Goal: Information Seeking & Learning: Check status

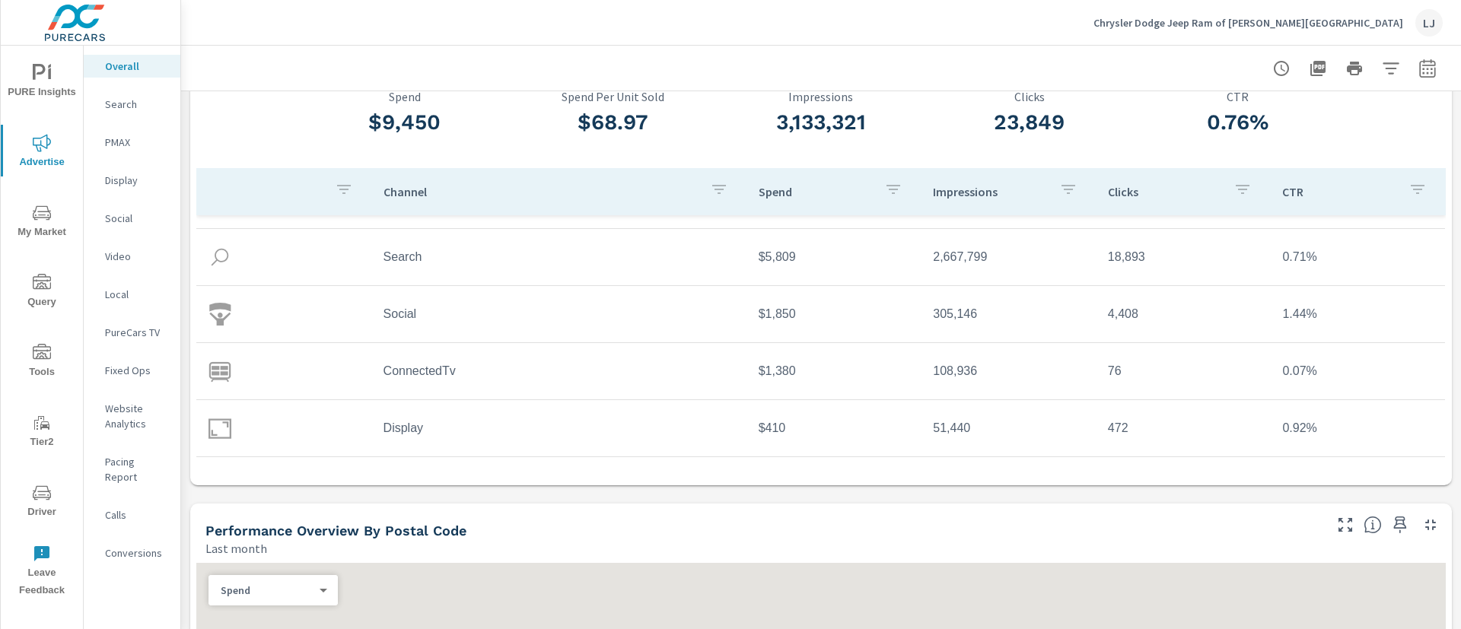
scroll to position [114, 0]
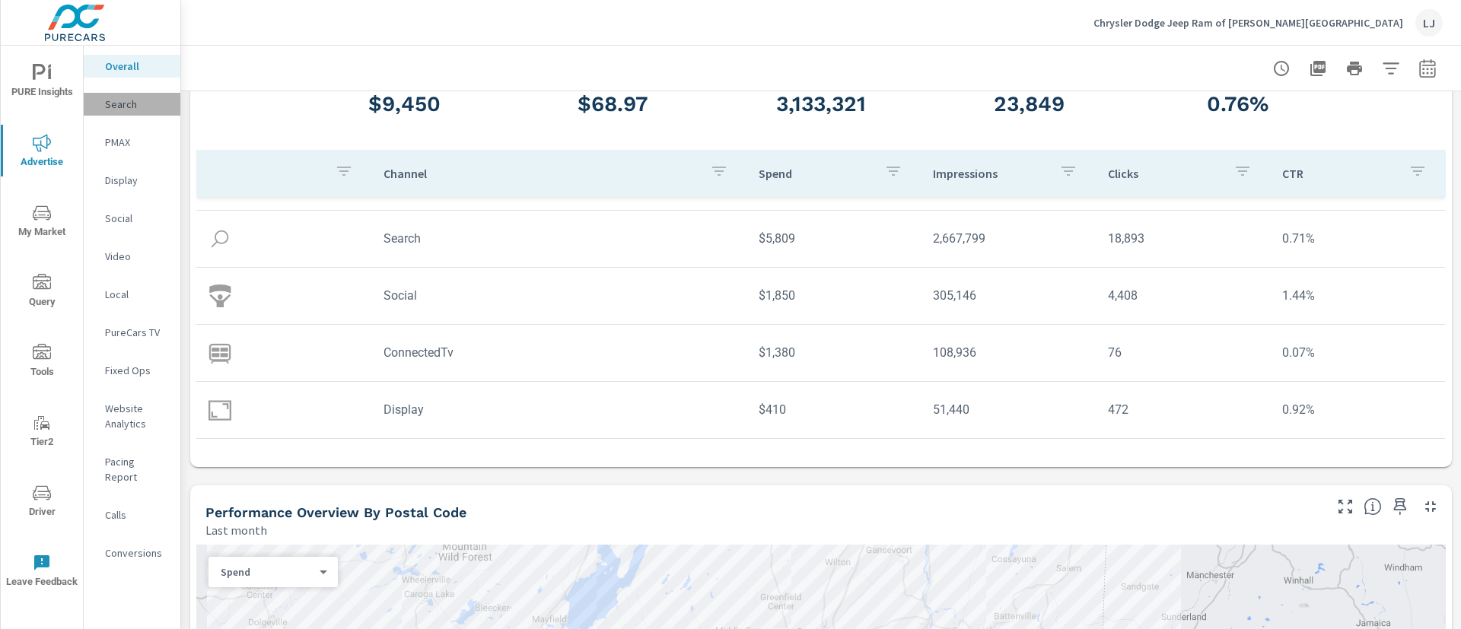
click at [115, 108] on p "Search" at bounding box center [136, 104] width 63 height 15
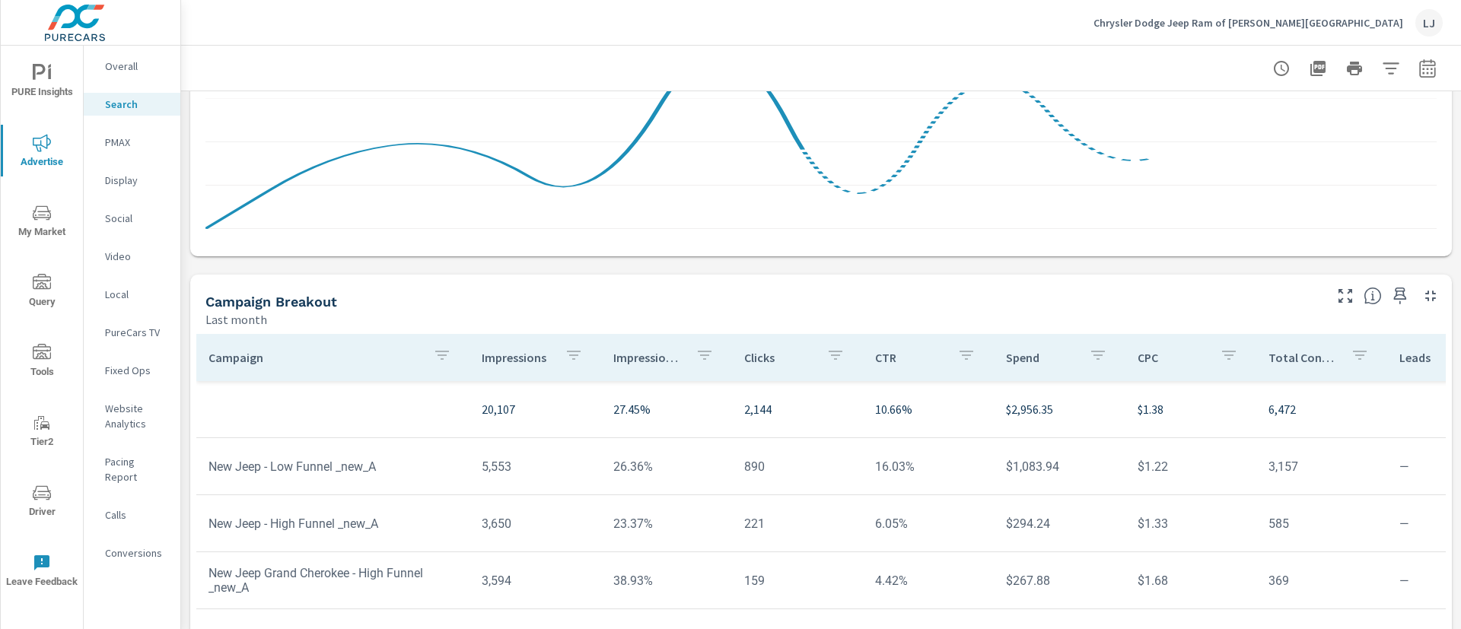
scroll to position [1084, 0]
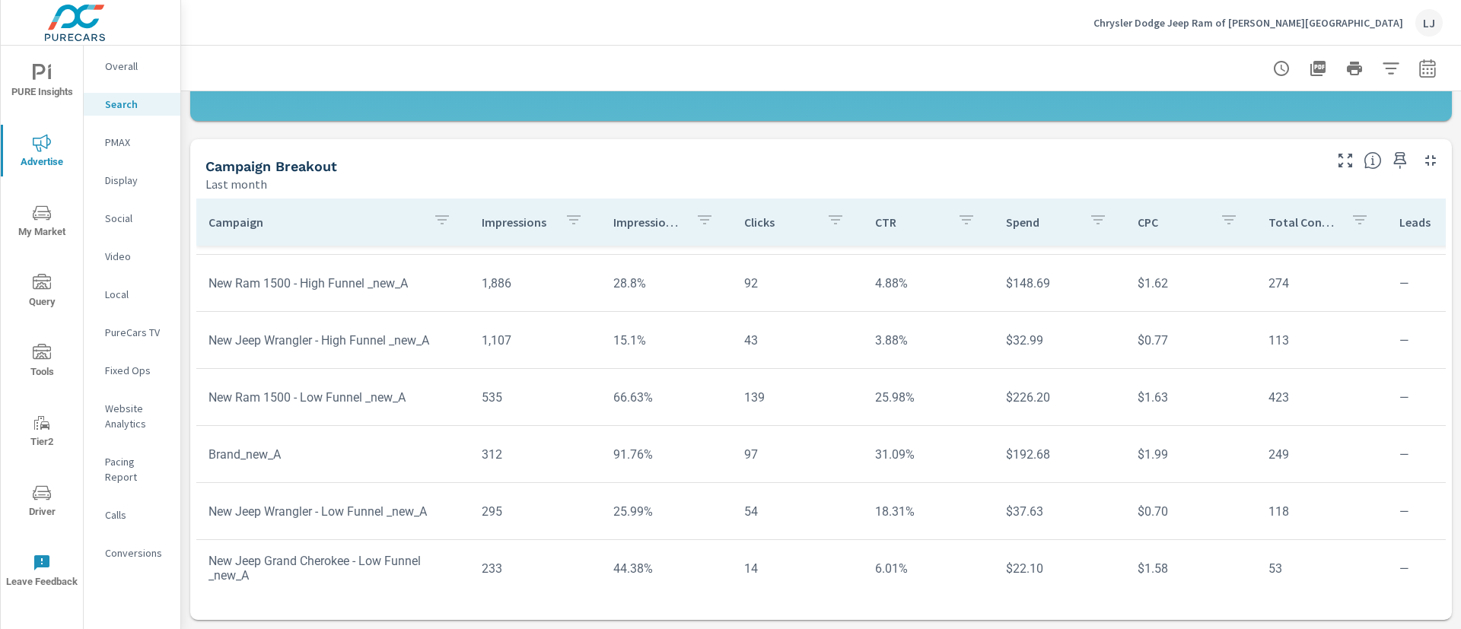
scroll to position [301, 0]
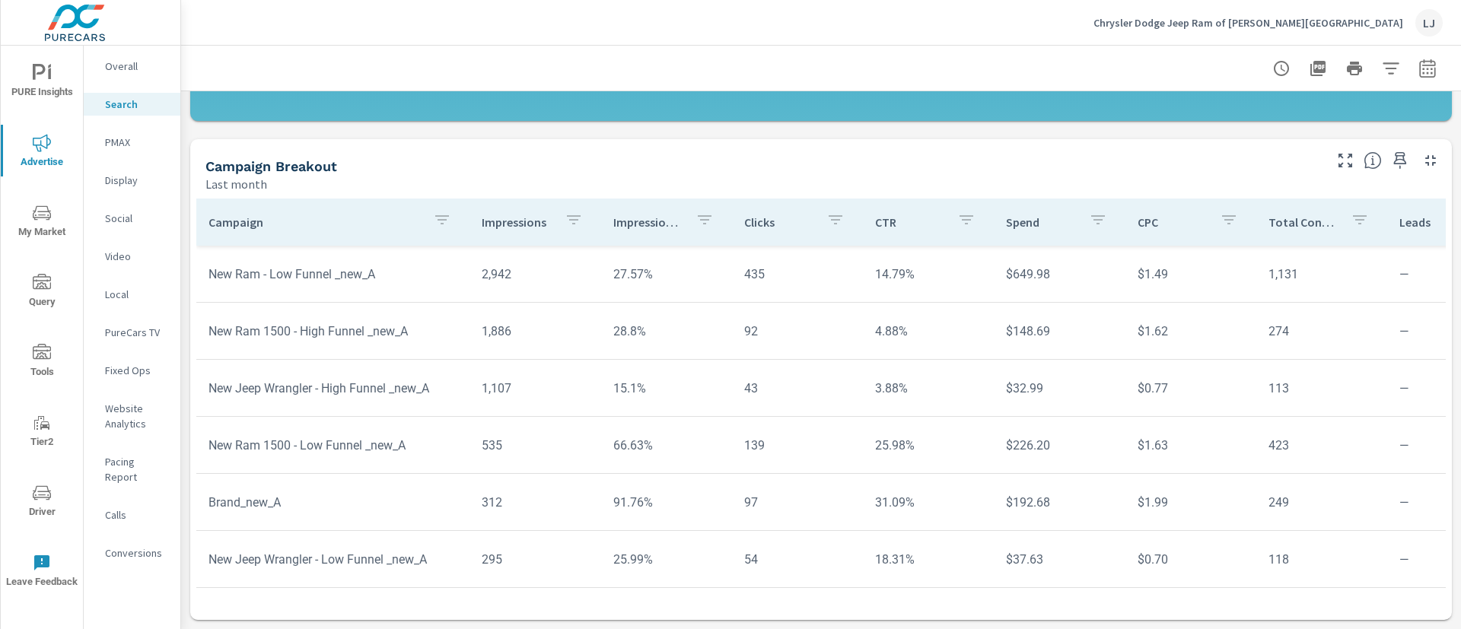
scroll to position [301, 0]
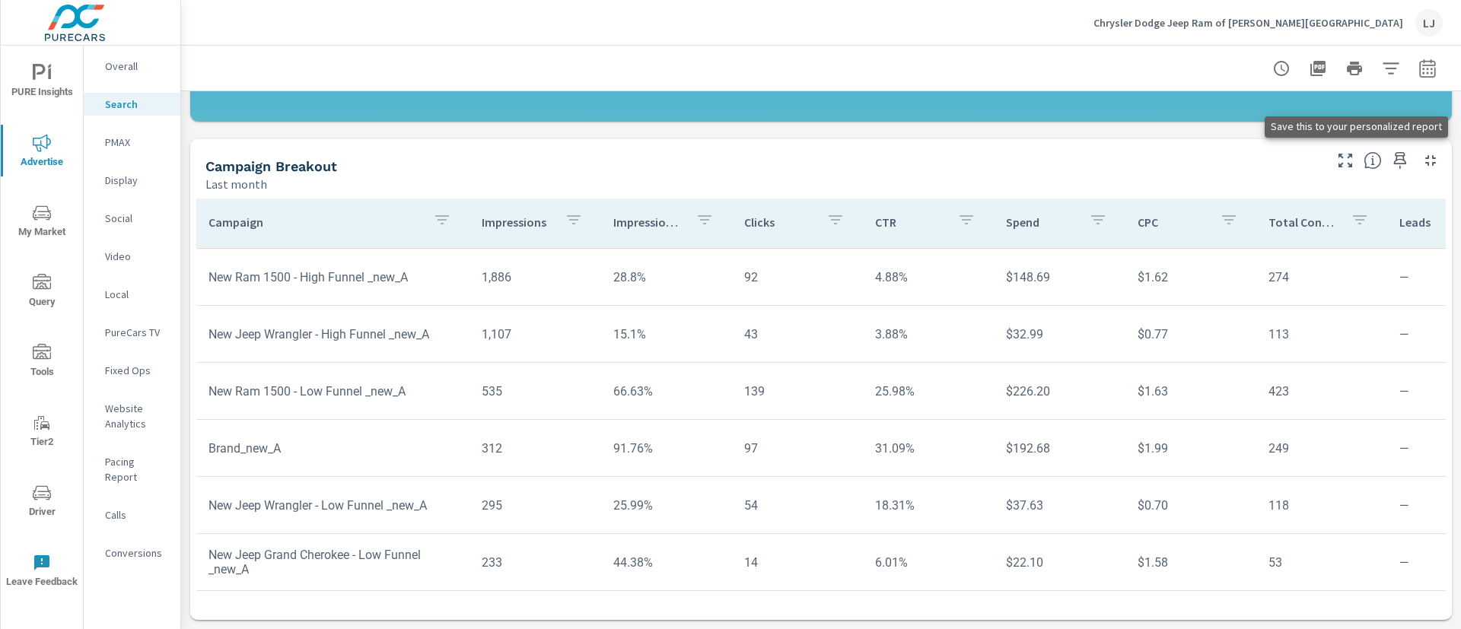
click at [1391, 156] on icon "button" at bounding box center [1400, 160] width 18 height 18
click at [131, 215] on p "Social" at bounding box center [136, 218] width 63 height 15
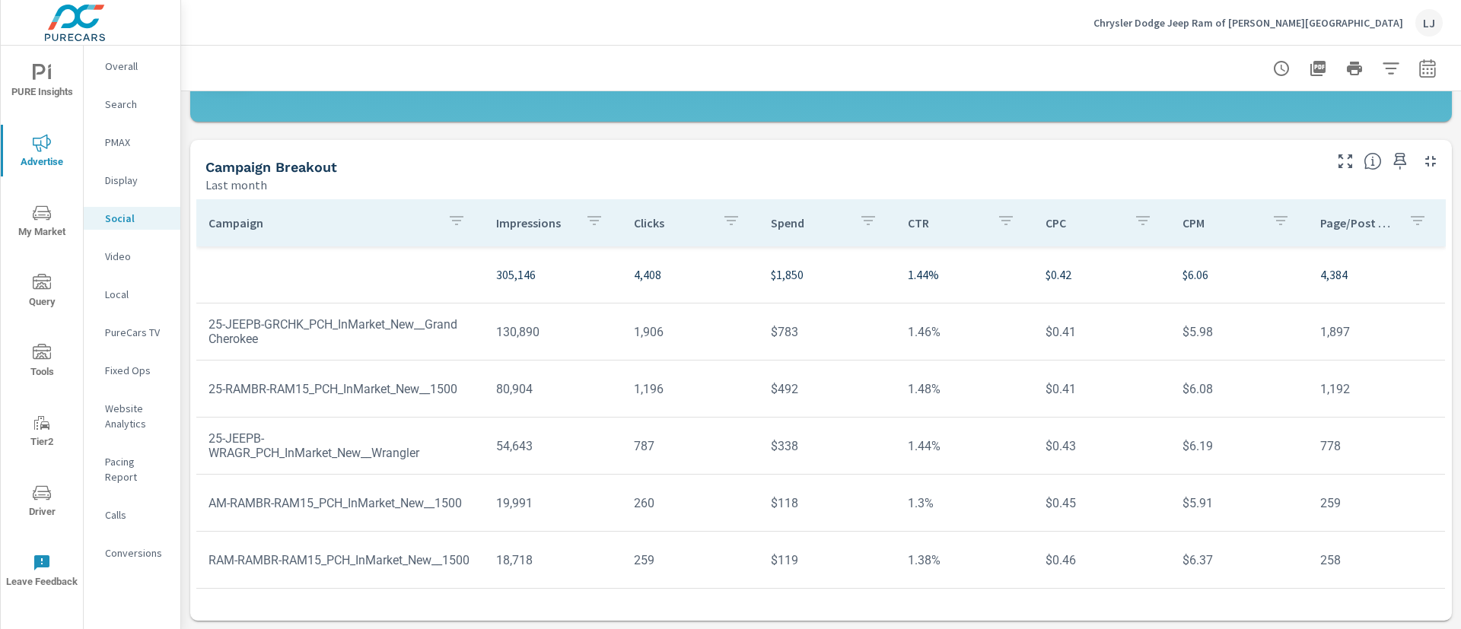
scroll to position [460, 0]
click at [1394, 159] on icon "button" at bounding box center [1400, 160] width 13 height 17
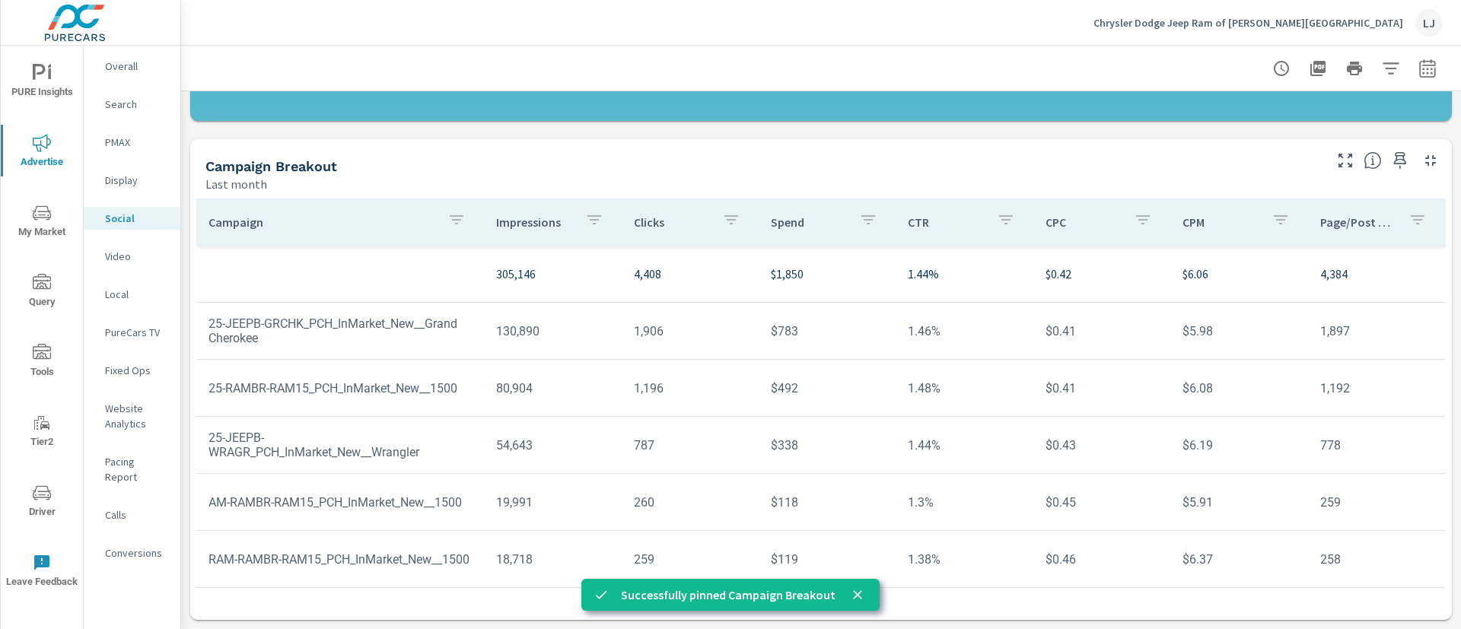
click at [119, 184] on p "Display" at bounding box center [136, 180] width 63 height 15
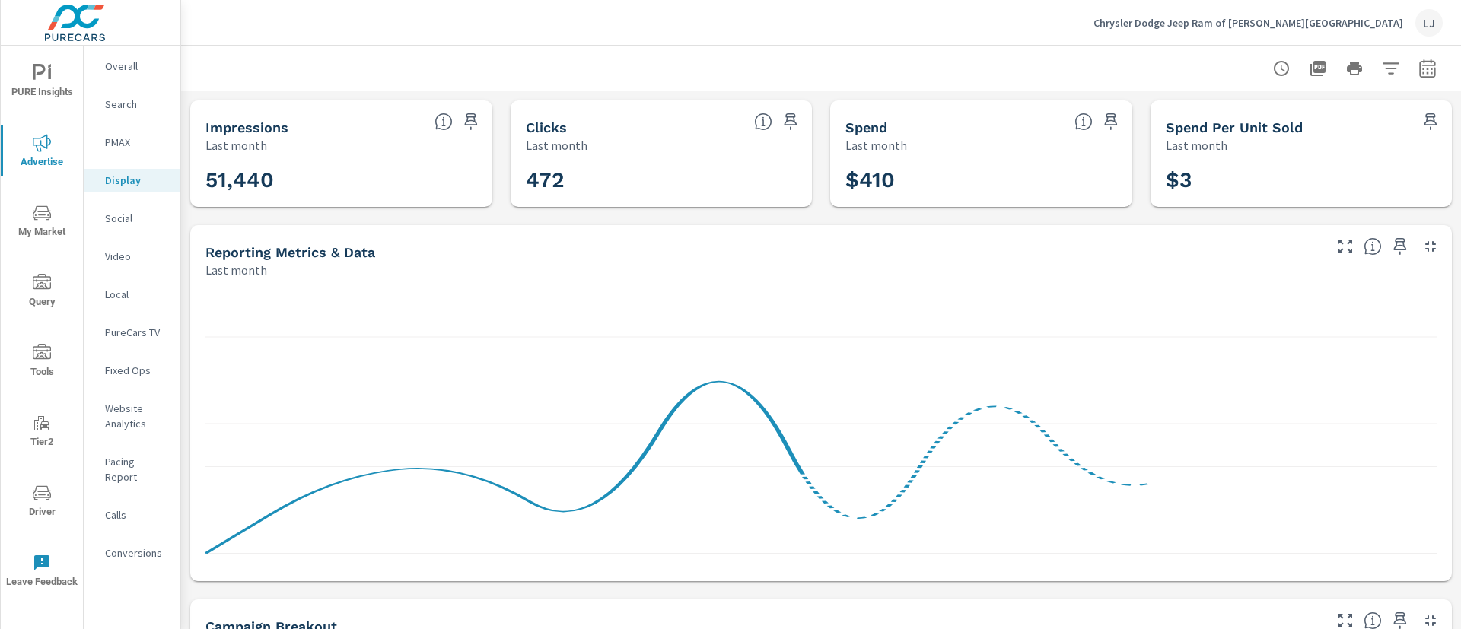
scroll to position [457, 0]
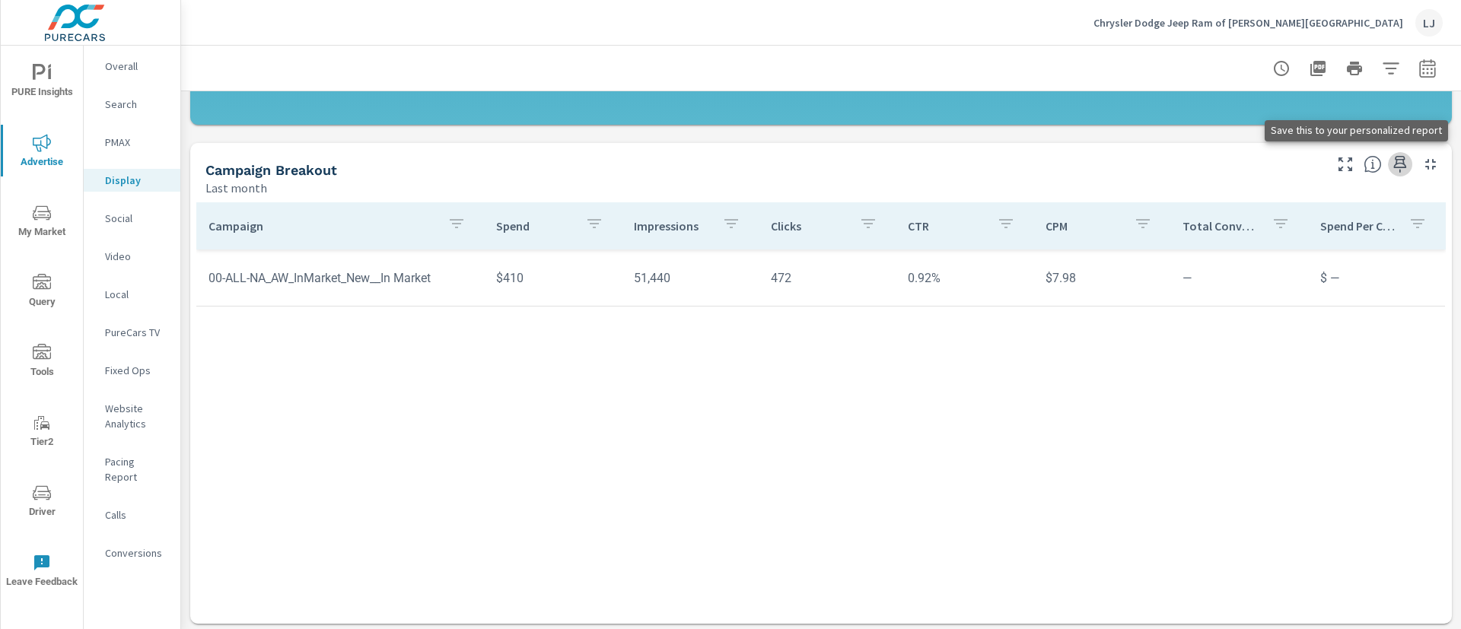
click at [1394, 167] on icon "button" at bounding box center [1400, 164] width 13 height 17
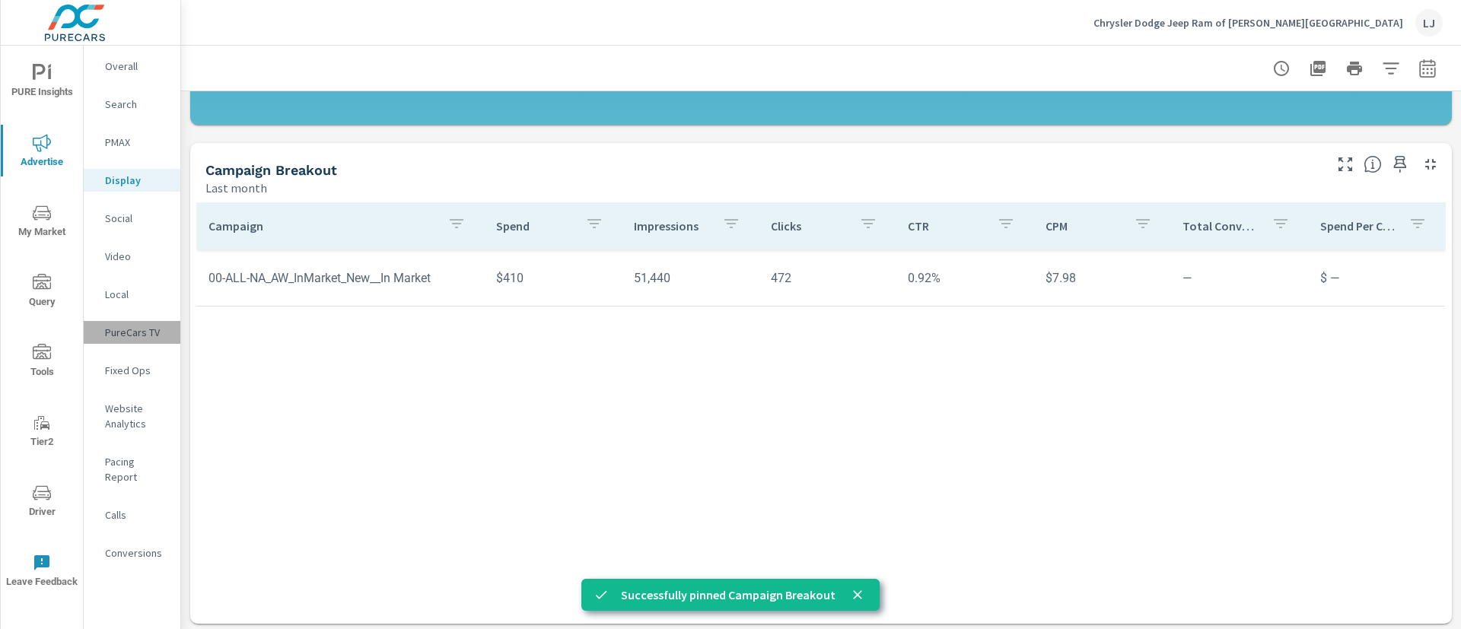
click at [130, 333] on p "PureCars TV" at bounding box center [136, 332] width 63 height 15
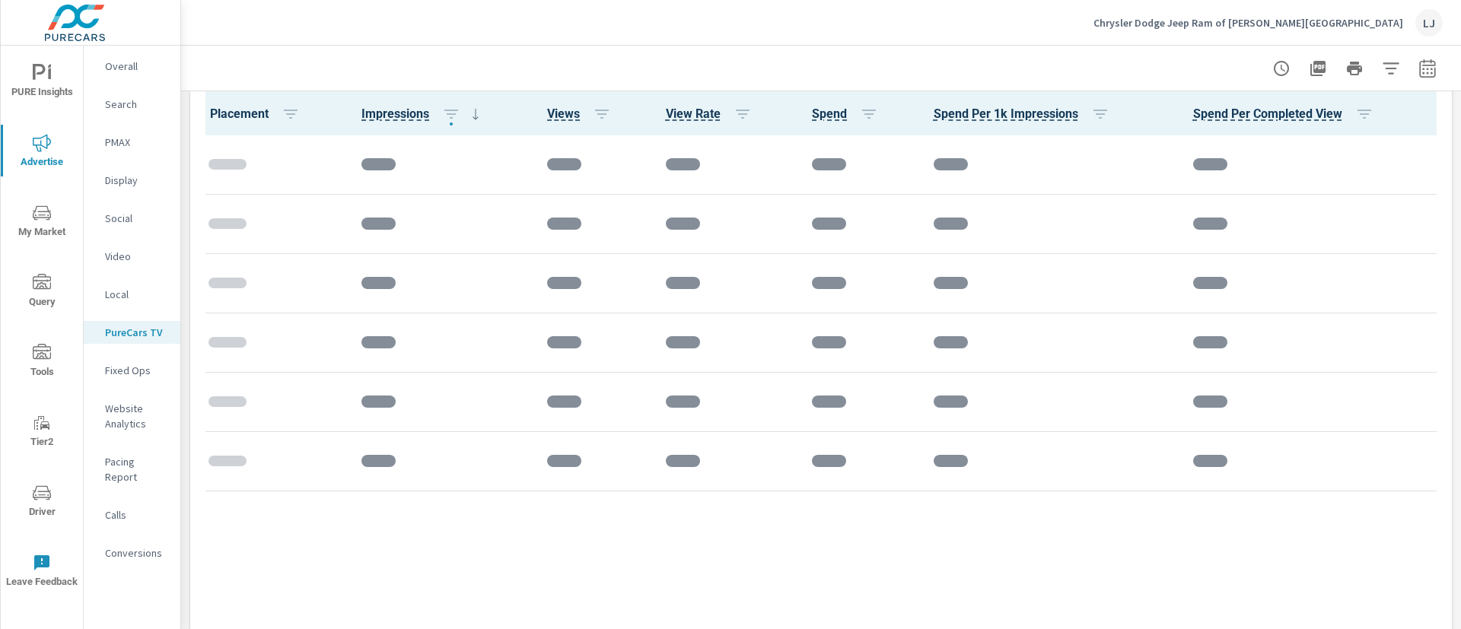
scroll to position [1826, 0]
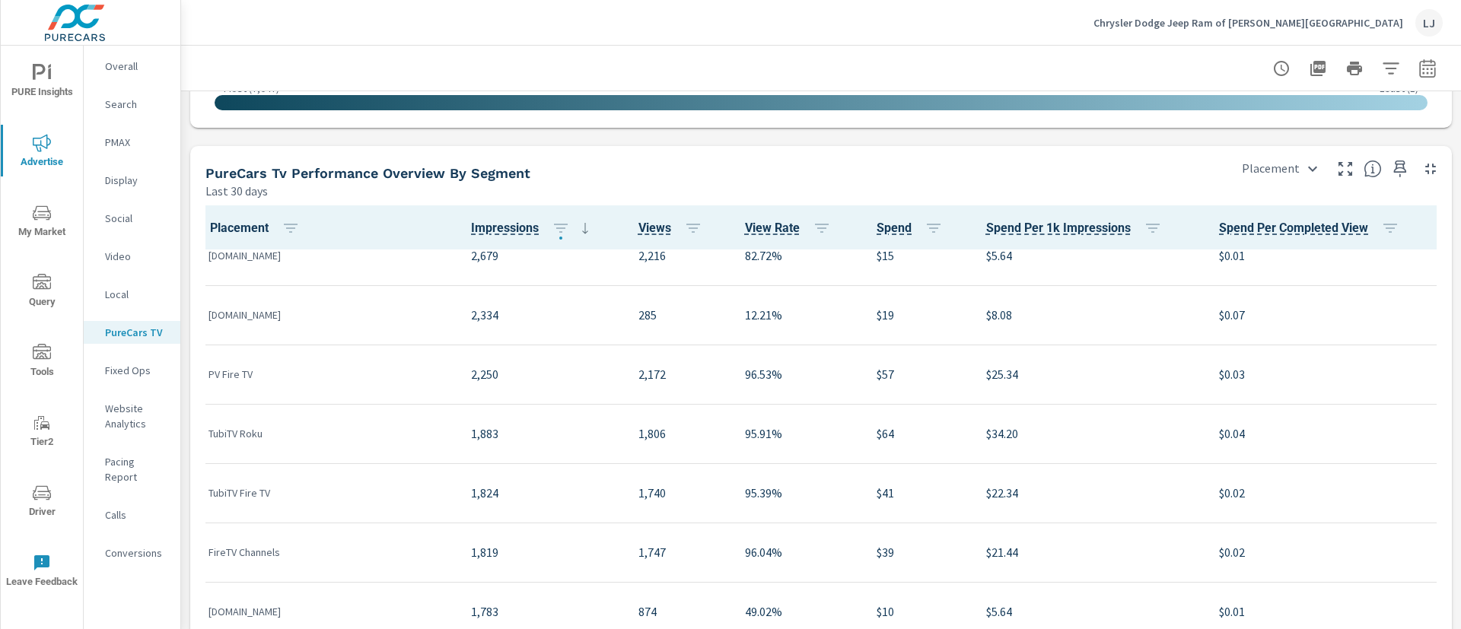
scroll to position [343, 0]
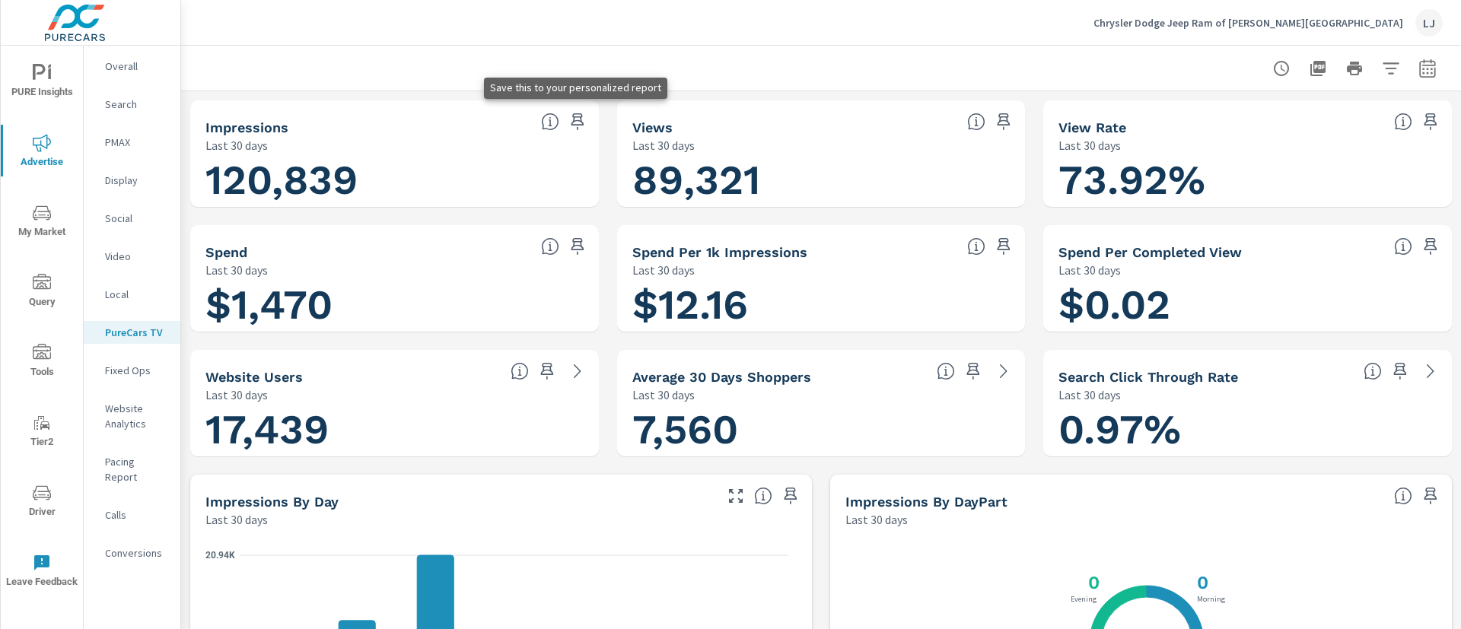
click at [571, 121] on icon "button" at bounding box center [577, 121] width 13 height 17
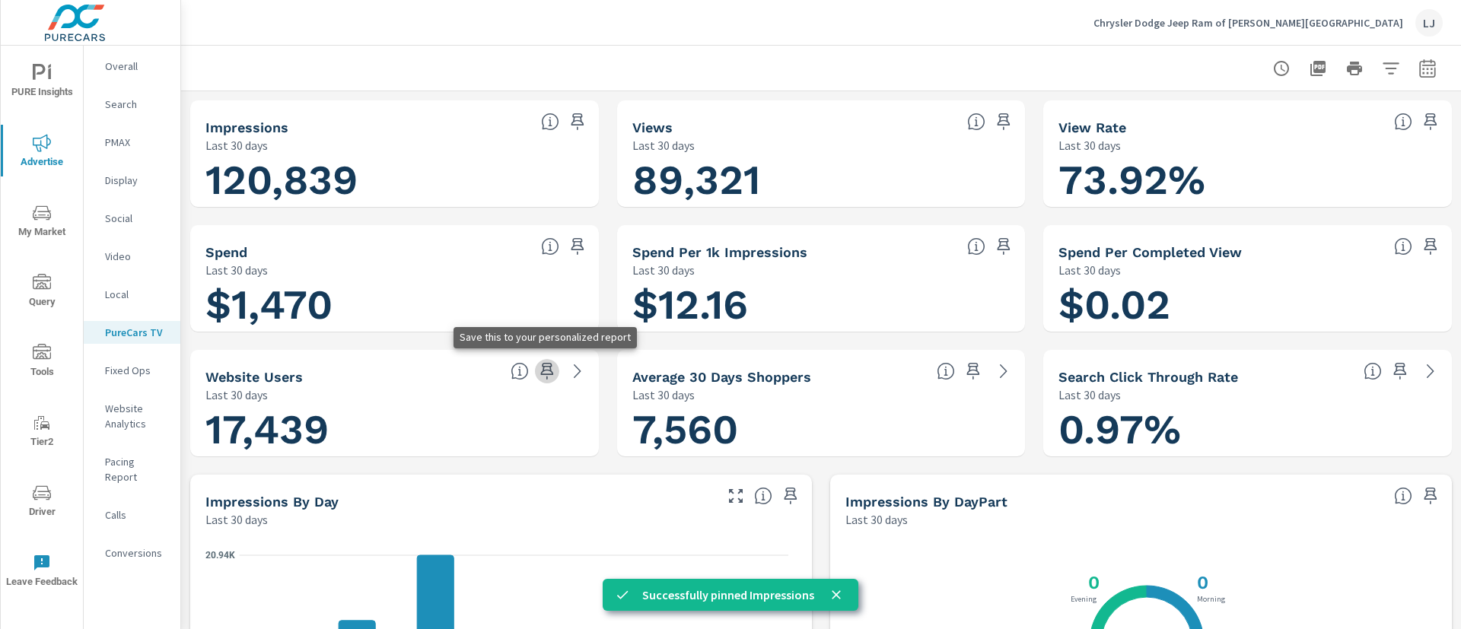
click at [552, 370] on button "button" at bounding box center [547, 371] width 24 height 24
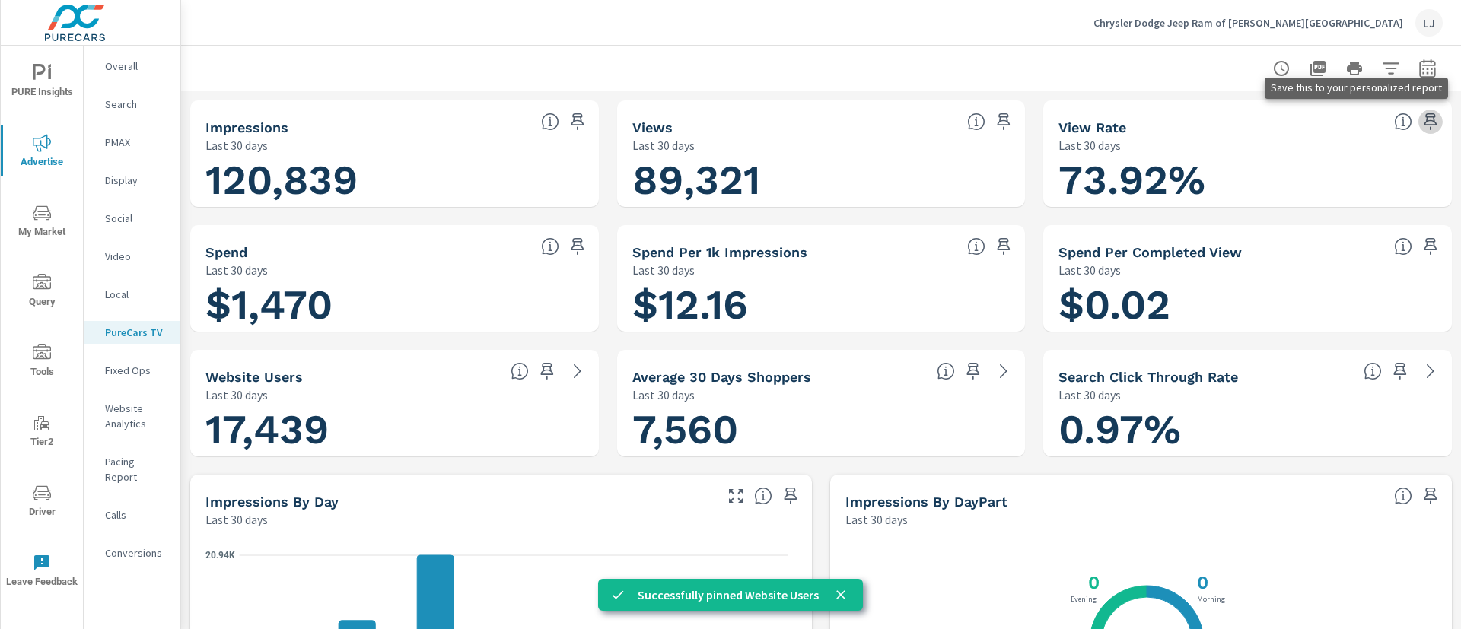
click at [1422, 123] on icon "button" at bounding box center [1431, 122] width 18 height 18
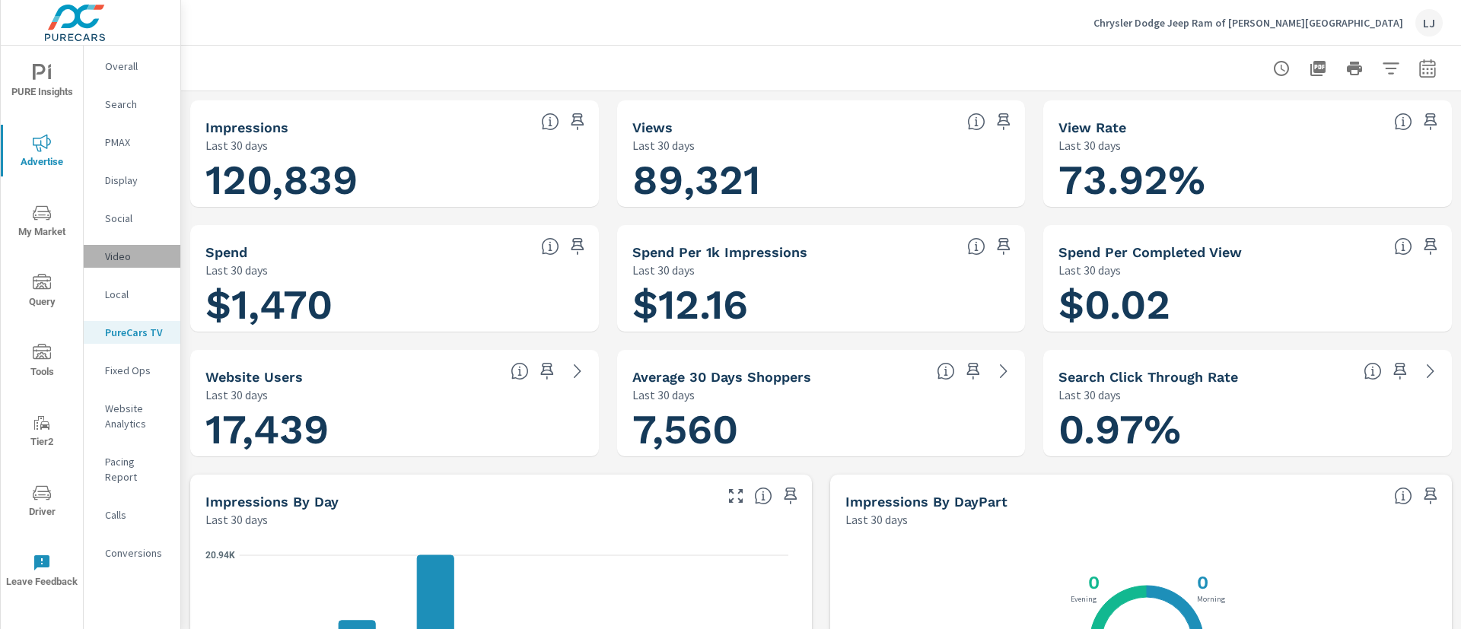
click at [123, 261] on p "Video" at bounding box center [136, 256] width 63 height 15
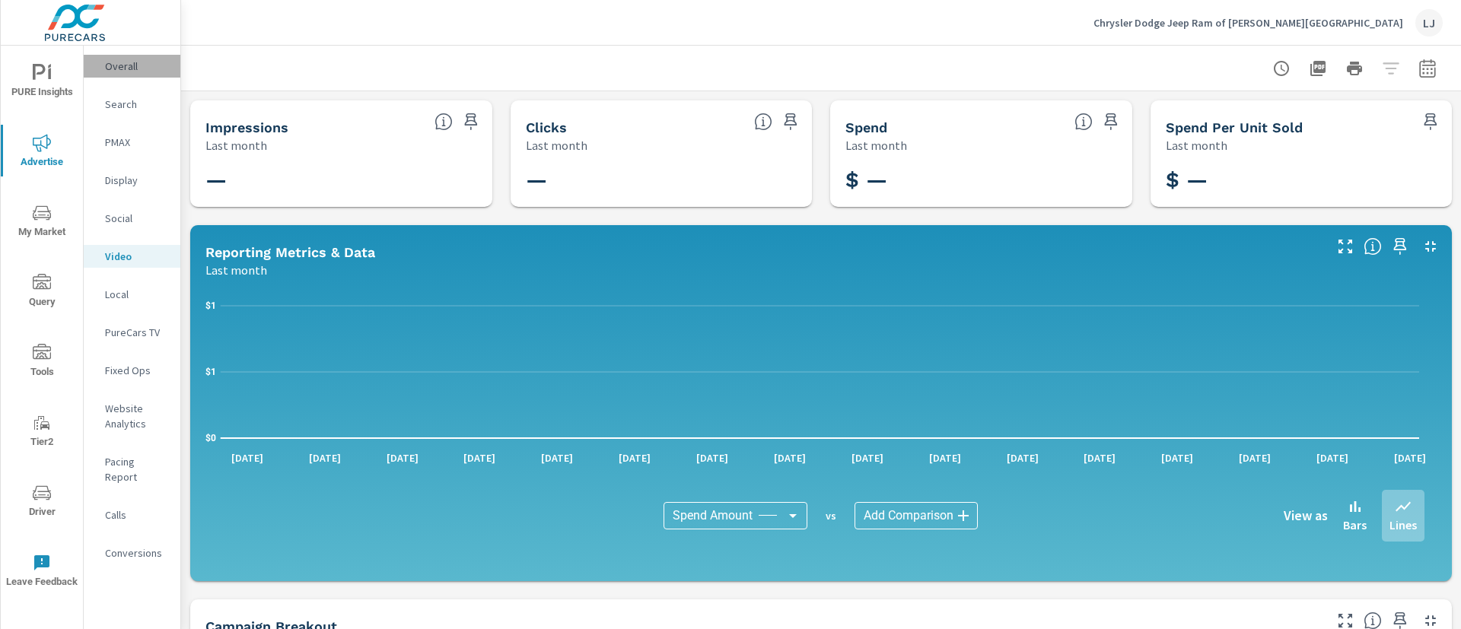
click at [121, 65] on p "Overall" at bounding box center [136, 66] width 63 height 15
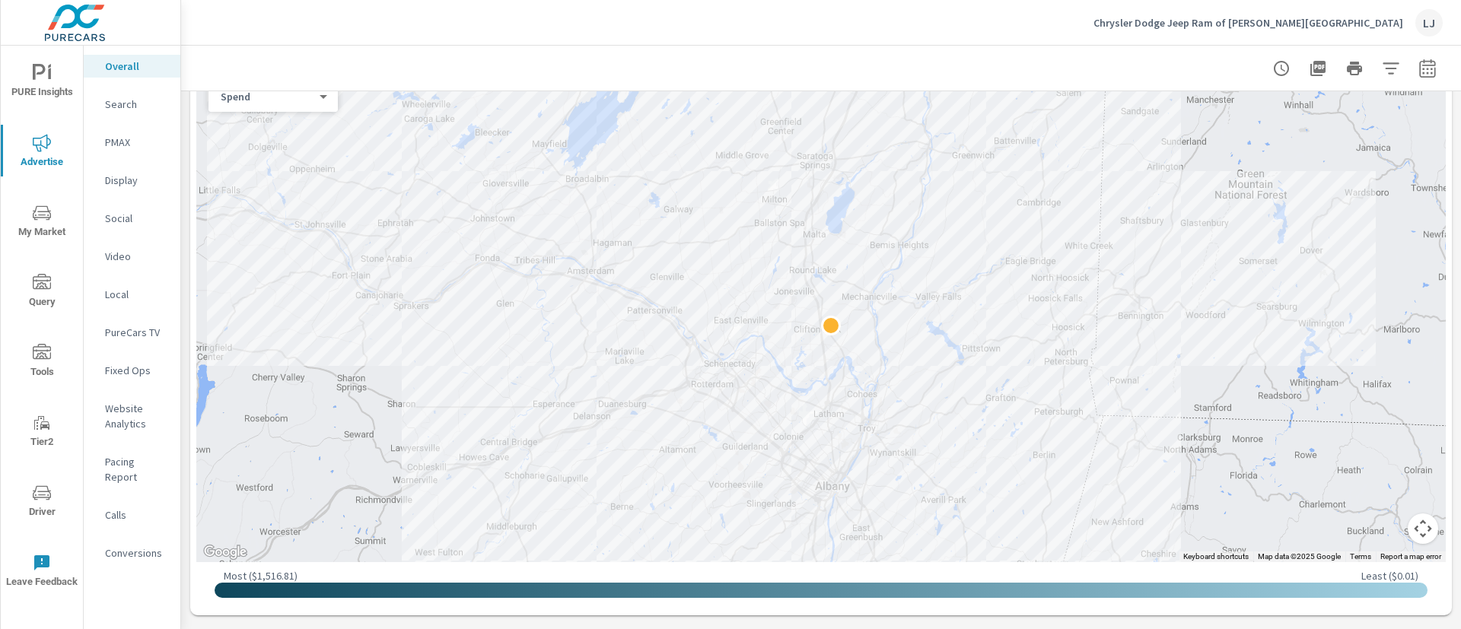
scroll to position [457, 0]
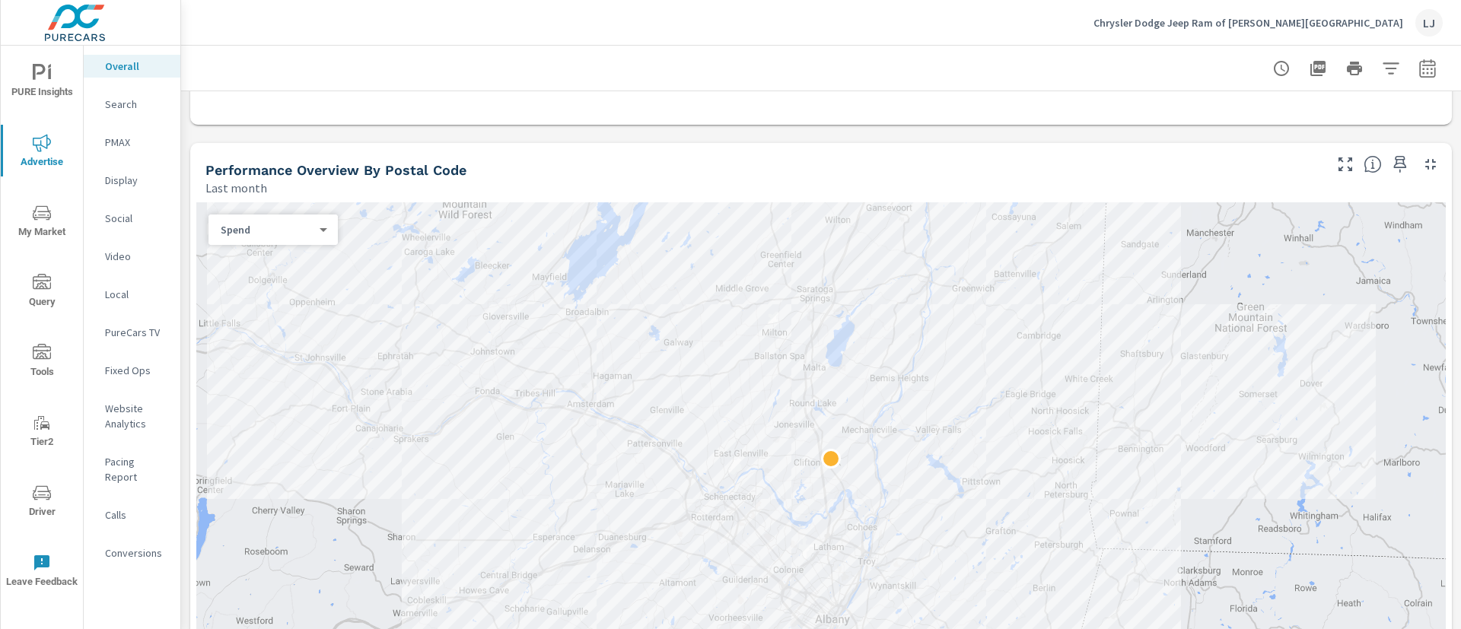
click at [279, 236] on body "PURE Insights Advertise My Market Query Tools Tier2 Driver Leave Feedback Overa…" at bounding box center [730, 314] width 1461 height 629
click at [261, 254] on li "Sales" at bounding box center [267, 254] width 117 height 24
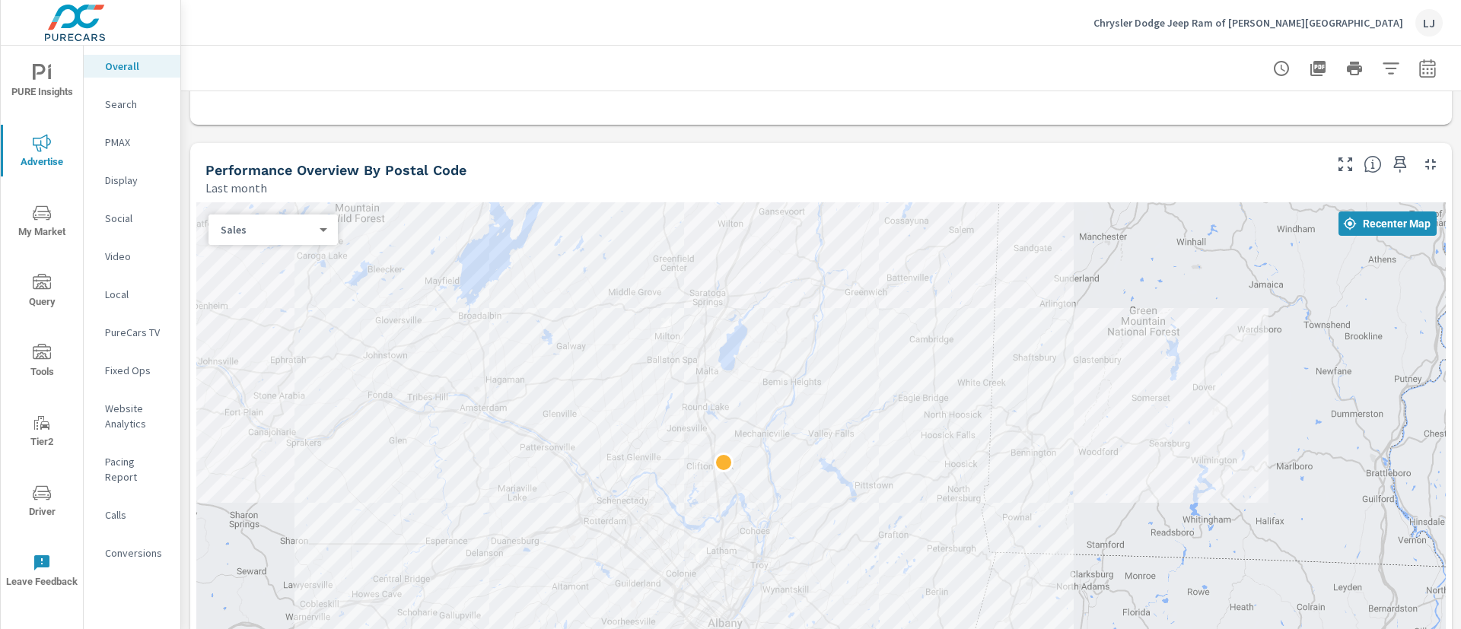
drag, startPoint x: 988, startPoint y: 296, endPoint x: 1011, endPoint y: 363, distance: 71.0
click at [1011, 363] on div at bounding box center [821, 448] width 1250 height 493
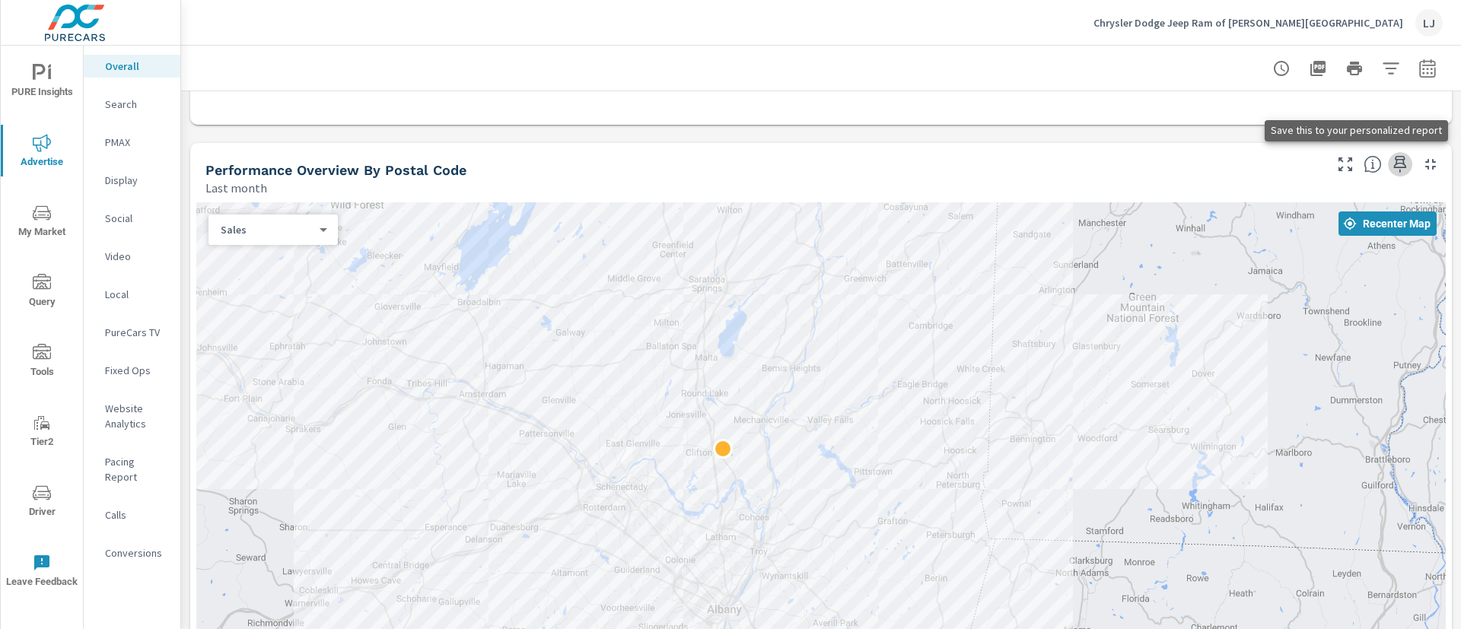
click at [1391, 171] on icon "button" at bounding box center [1400, 164] width 18 height 18
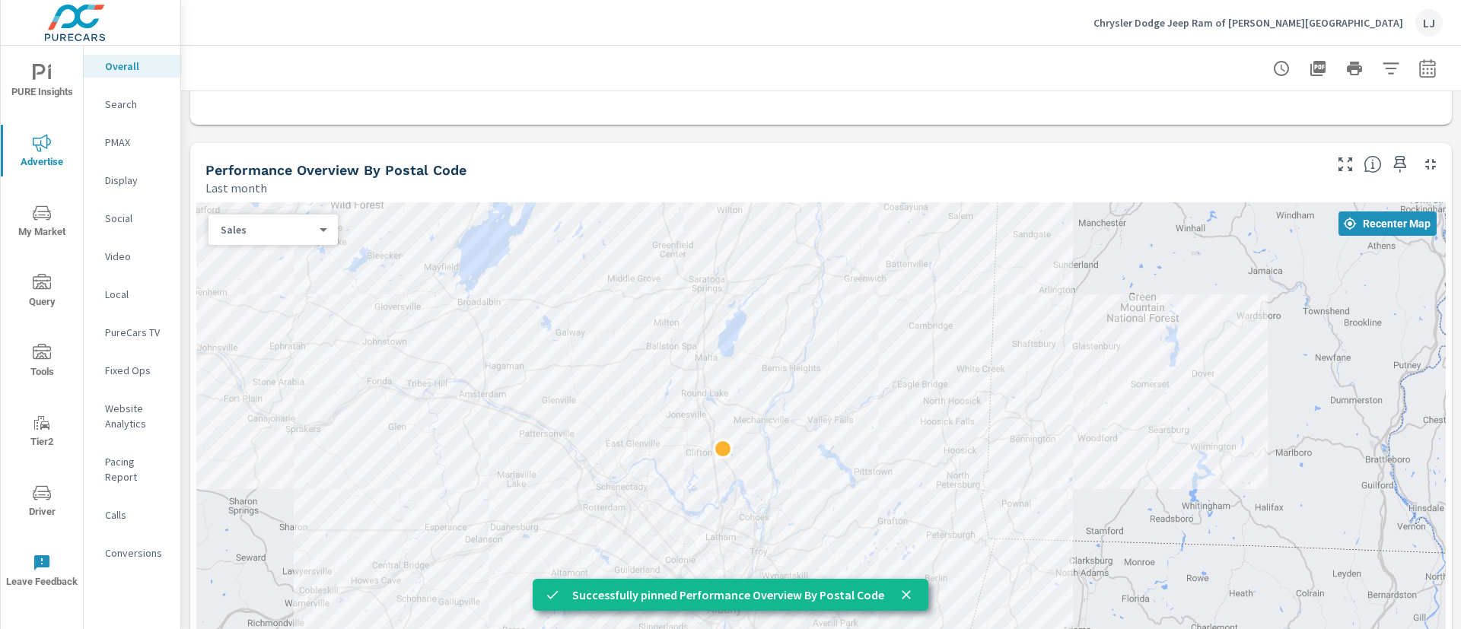
click at [46, 97] on span "PURE Insights" at bounding box center [41, 82] width 73 height 37
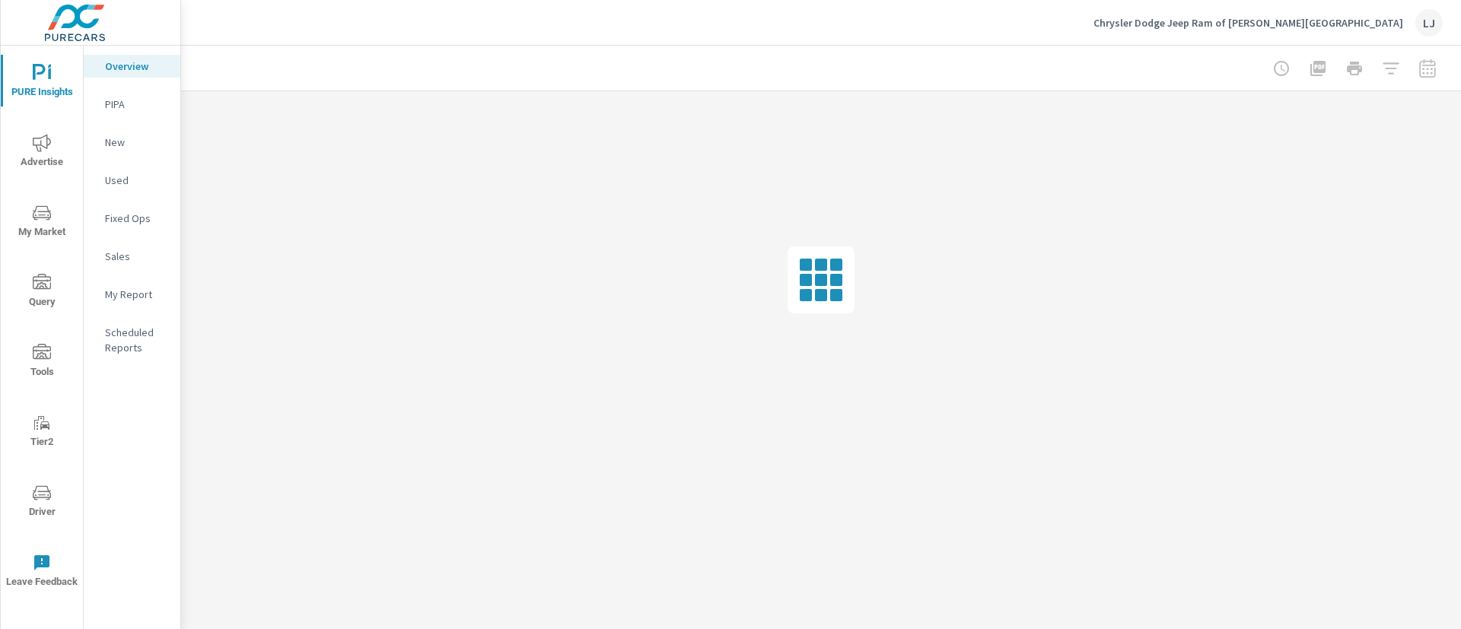
click at [133, 299] on p "My Report" at bounding box center [136, 294] width 63 height 15
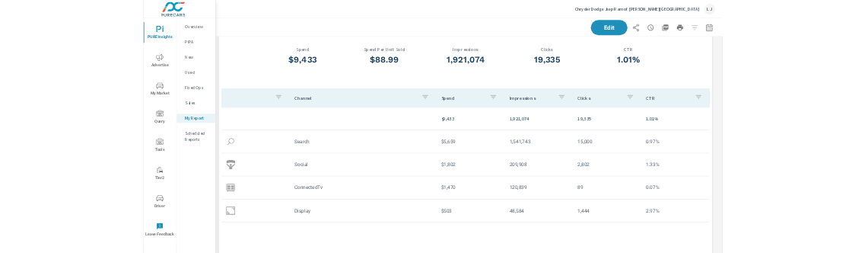
scroll to position [3894, 1298]
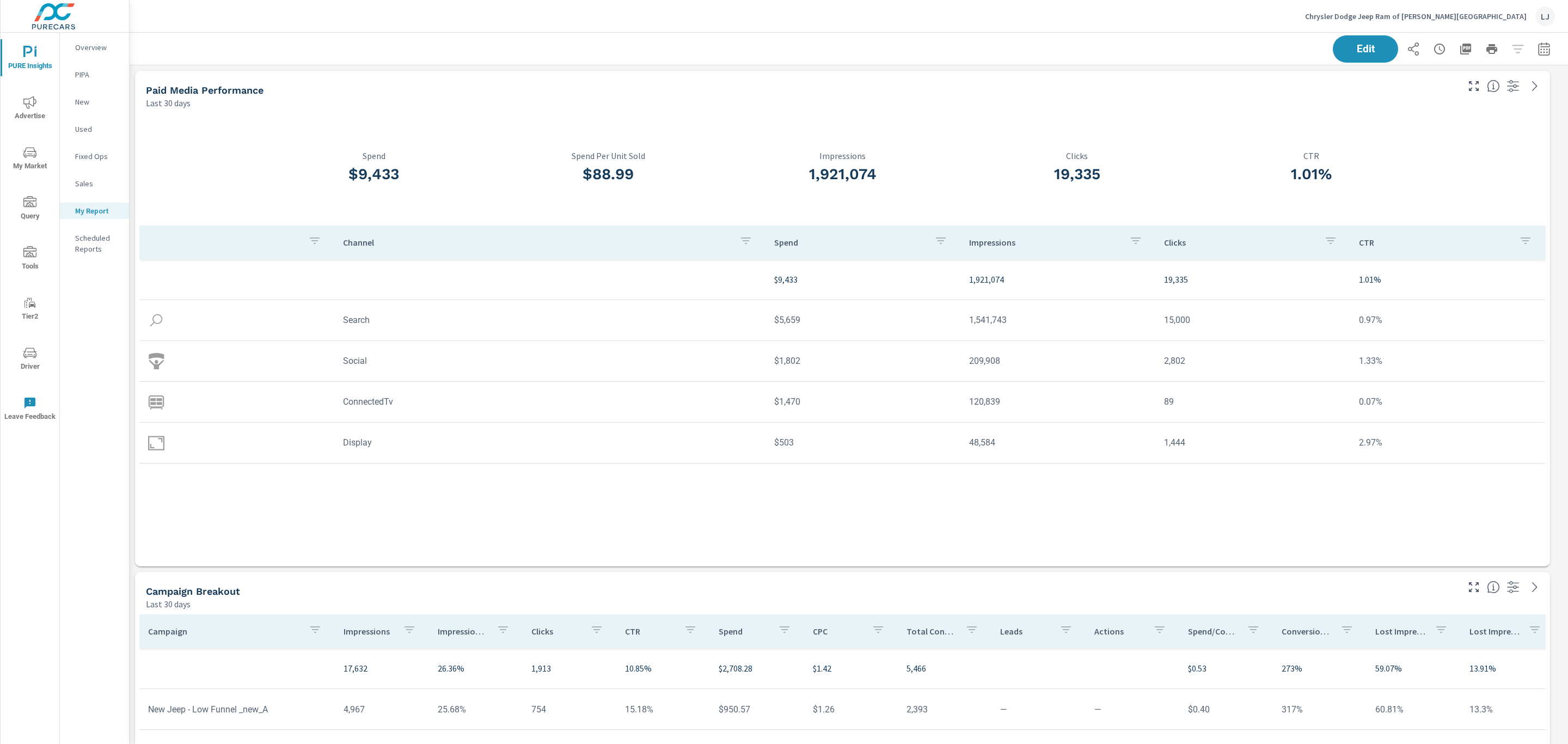
click at [360, 245] on p "Channel" at bounding box center [536, 242] width 388 height 11
click at [1044, 49] on icon "button" at bounding box center [1544, 49] width 13 height 13
click at [1044, 99] on select "Custom [DATE] Last week Last 7 days Last 14 days Last 30 days Last 45 days Last…" at bounding box center [1444, 94] width 109 height 21
click at [1044, 83] on select "Custom [DATE] Last week Last 7 days Last 14 days Last 30 days Last 45 days Last…" at bounding box center [1444, 94] width 109 height 21
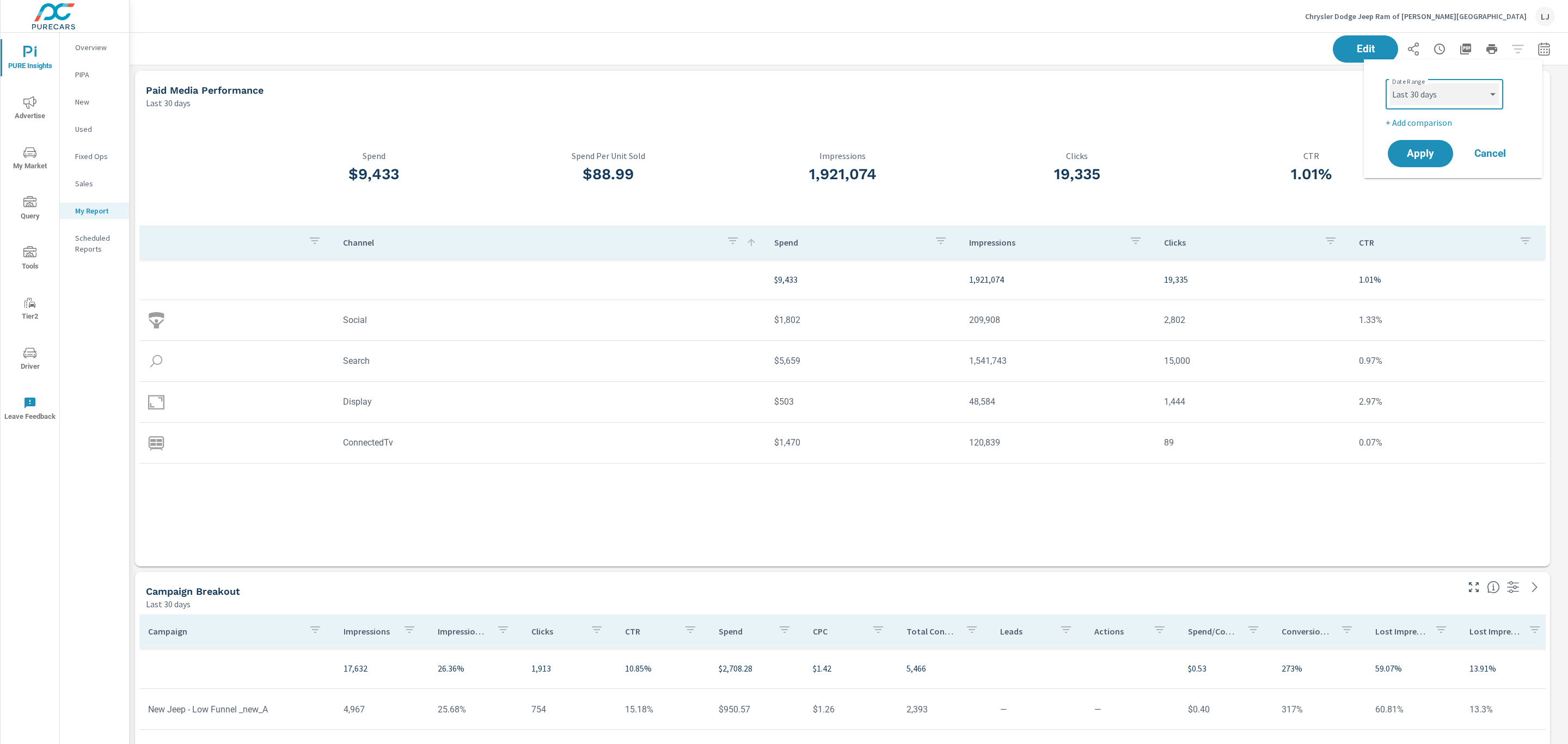
select select "Month to date"
click at [1044, 119] on p "+ Add comparison" at bounding box center [1455, 122] width 139 height 13
select select "Previous period"
click at [1044, 149] on select "Custom Previous period Previous month Previous year" at bounding box center [1444, 142] width 109 height 21
click at [1044, 131] on select "Custom Previous period Previous month Previous year" at bounding box center [1444, 142] width 109 height 21
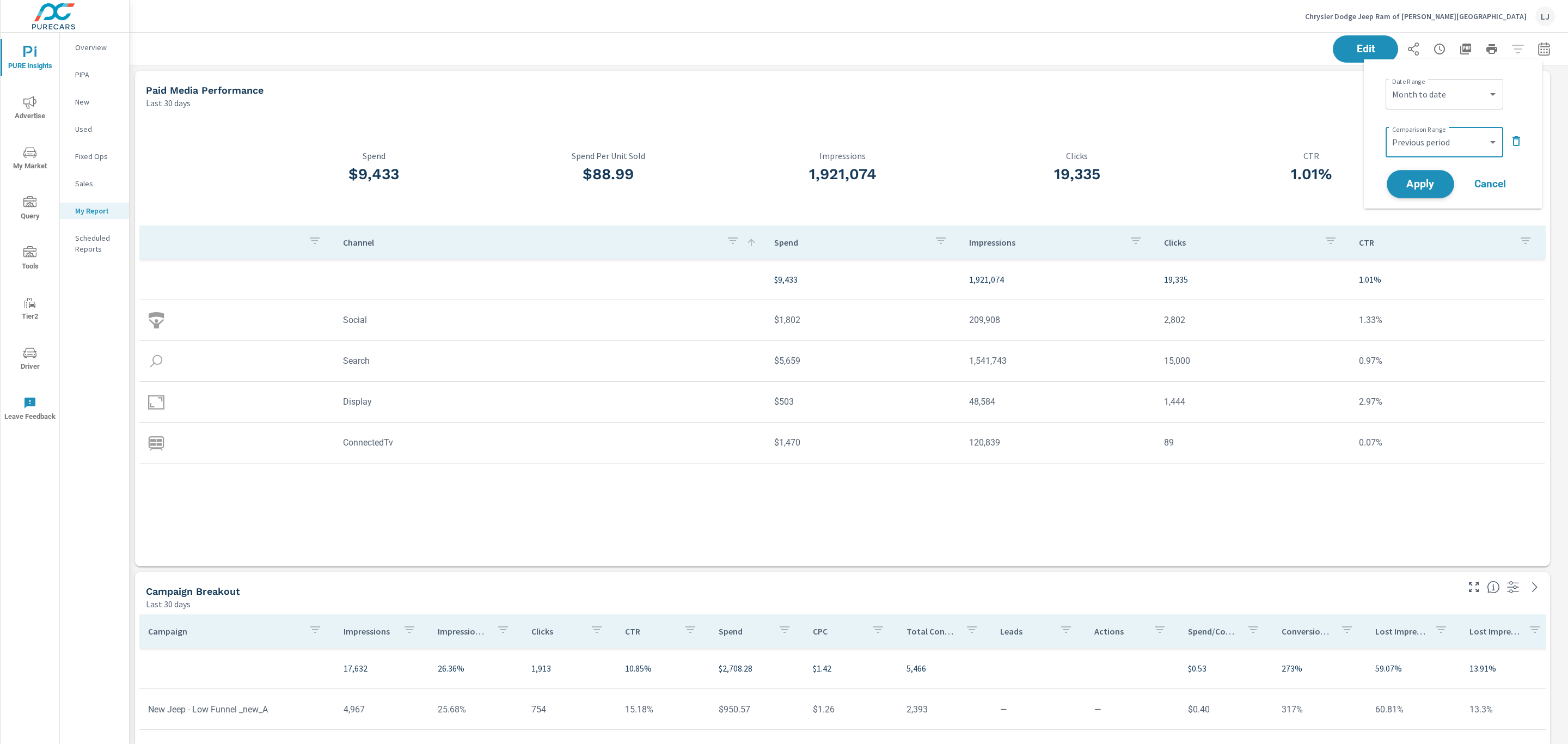
click at [1044, 180] on span "Apply" at bounding box center [1420, 184] width 44 height 10
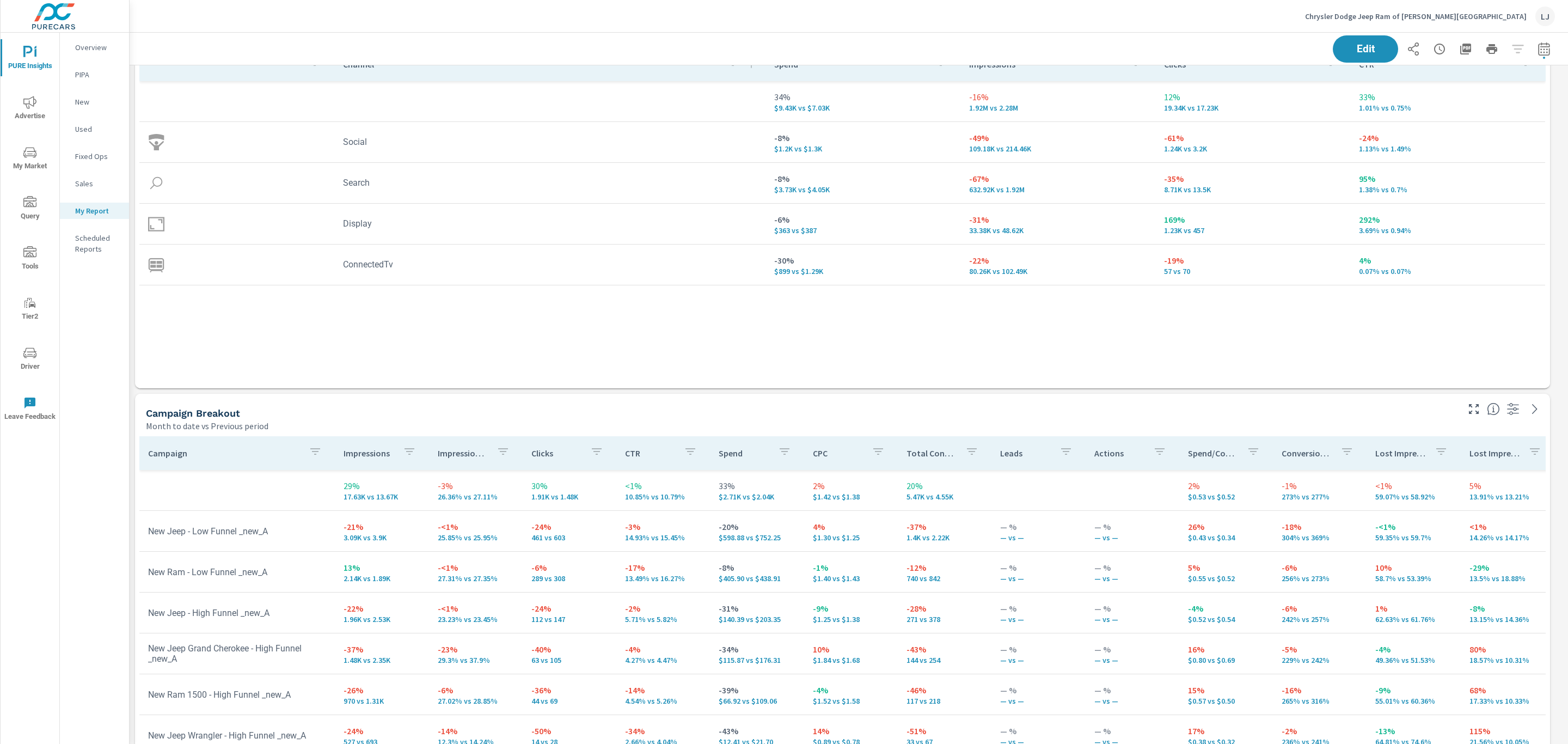
scroll to position [245, 0]
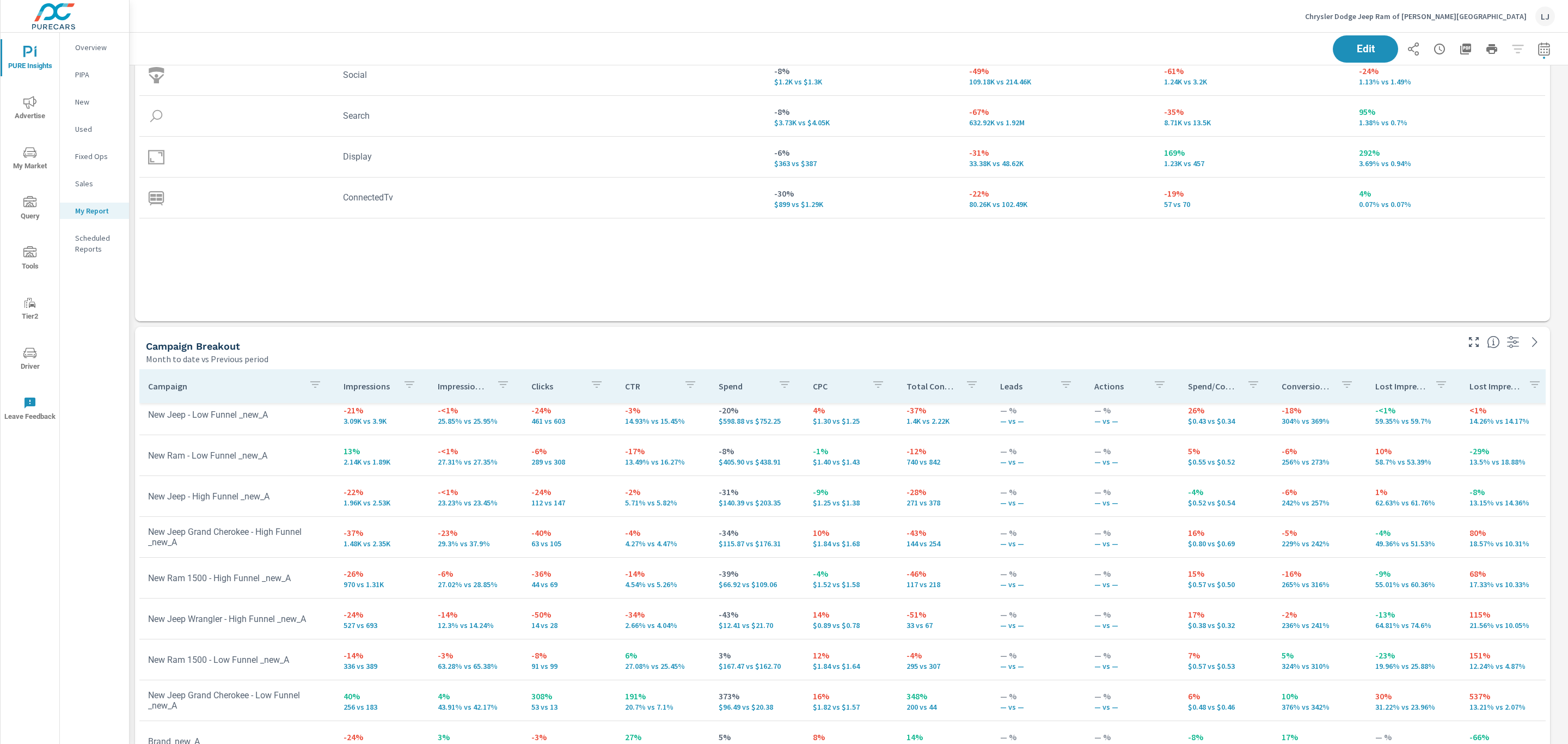
scroll to position [64, 0]
click at [38, 102] on span "Advertise" at bounding box center [29, 109] width 52 height 26
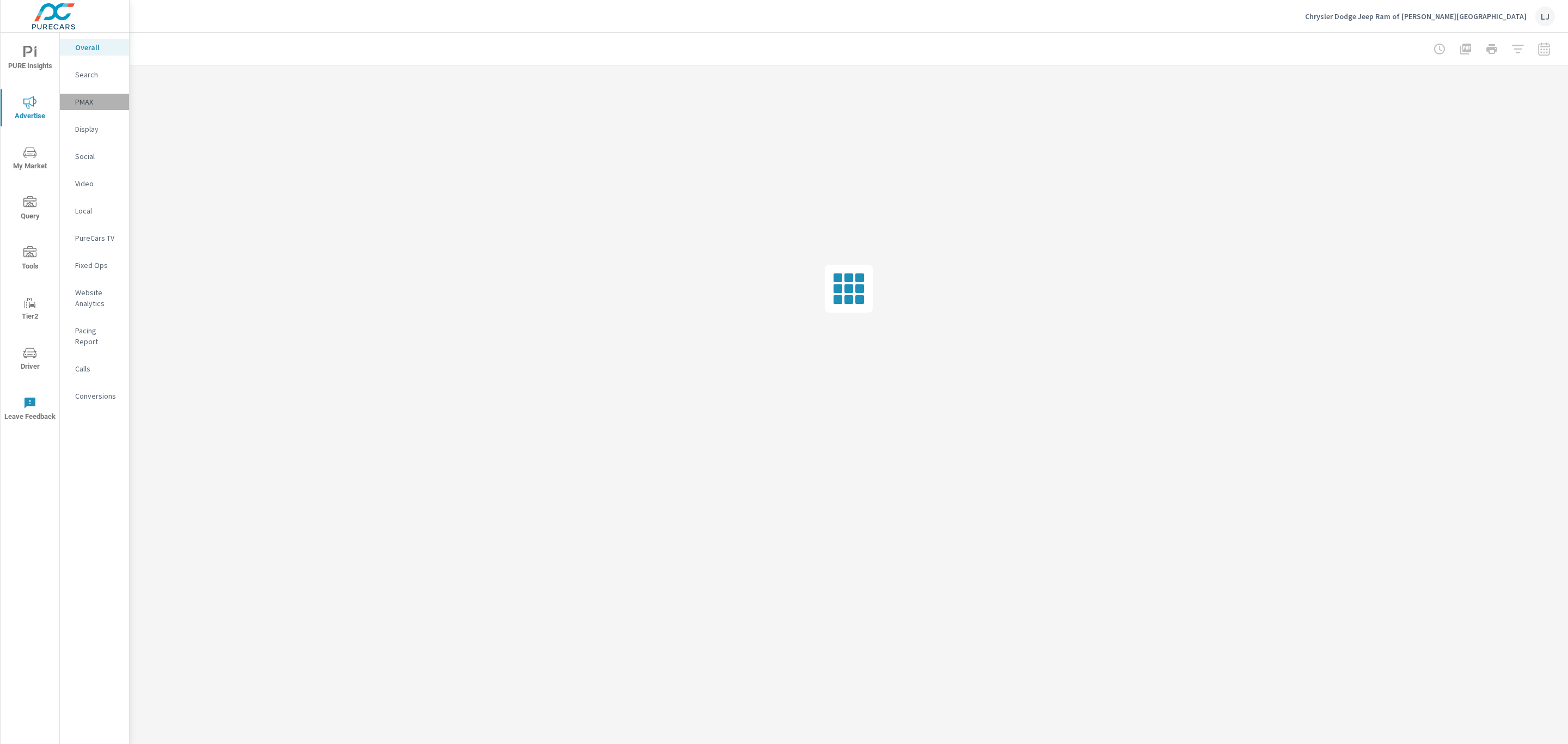
click at [97, 99] on p "PMAX" at bounding box center [97, 102] width 45 height 11
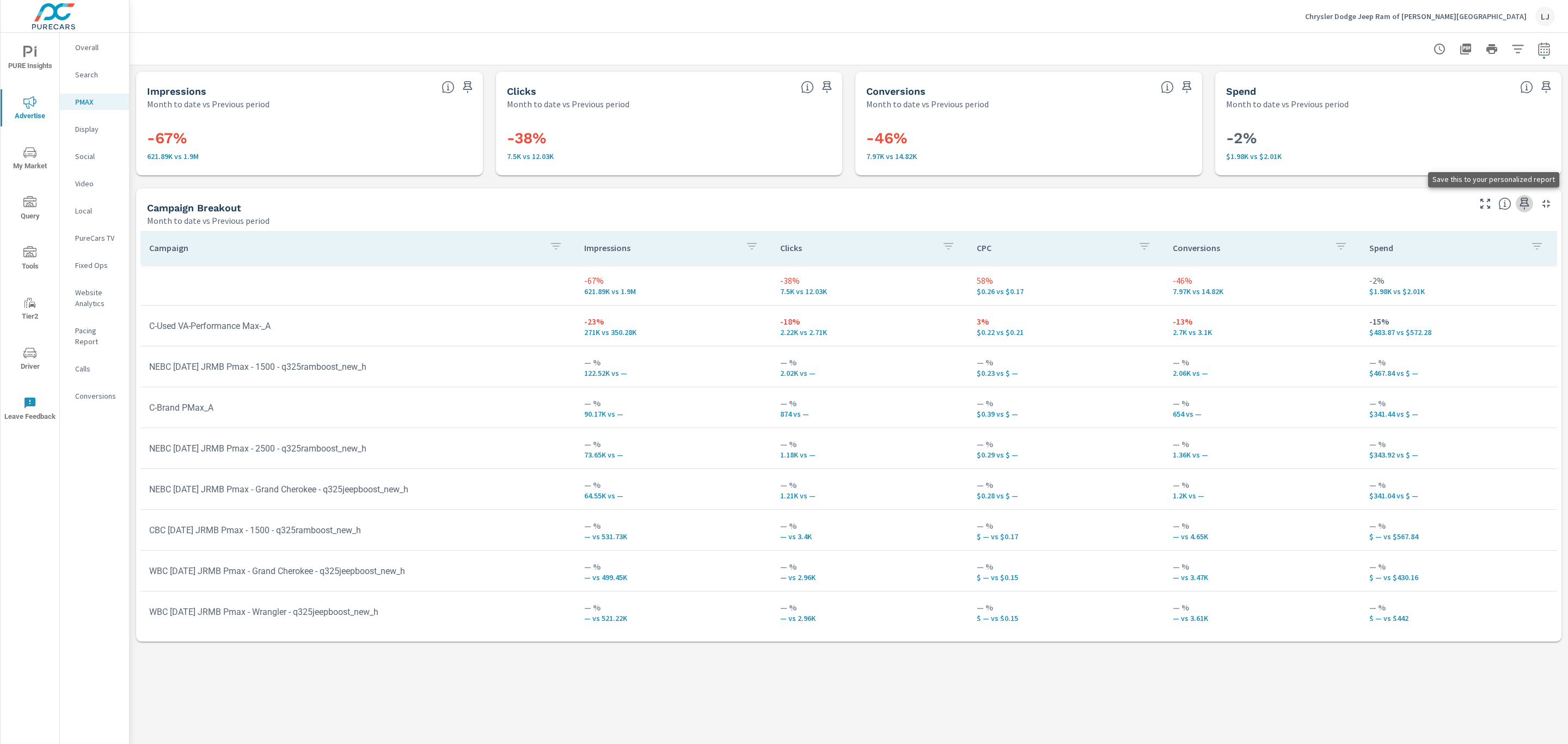
click at [1044, 206] on icon "button" at bounding box center [1524, 203] width 9 height 12
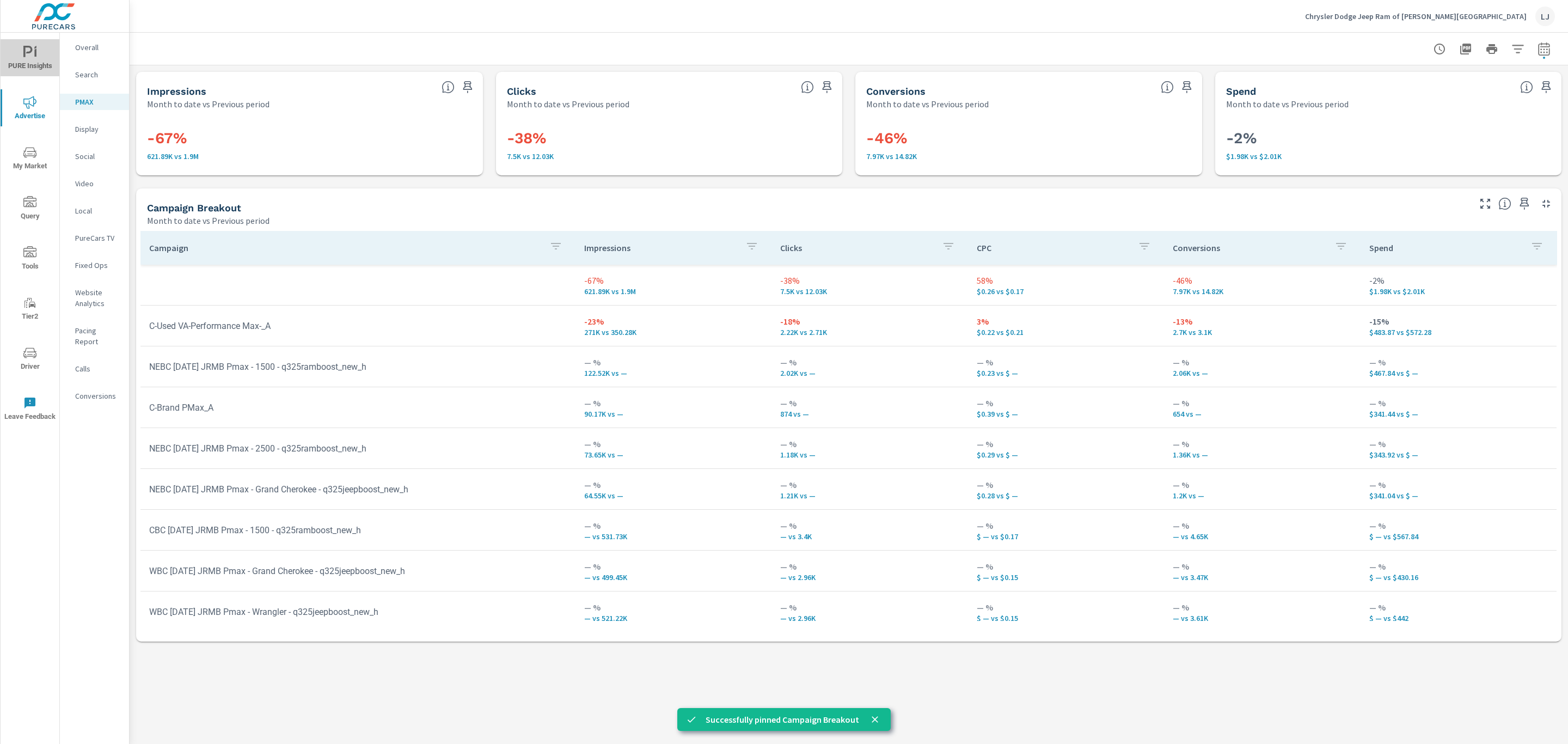
click at [33, 47] on icon "nav menu" at bounding box center [30, 52] width 13 height 13
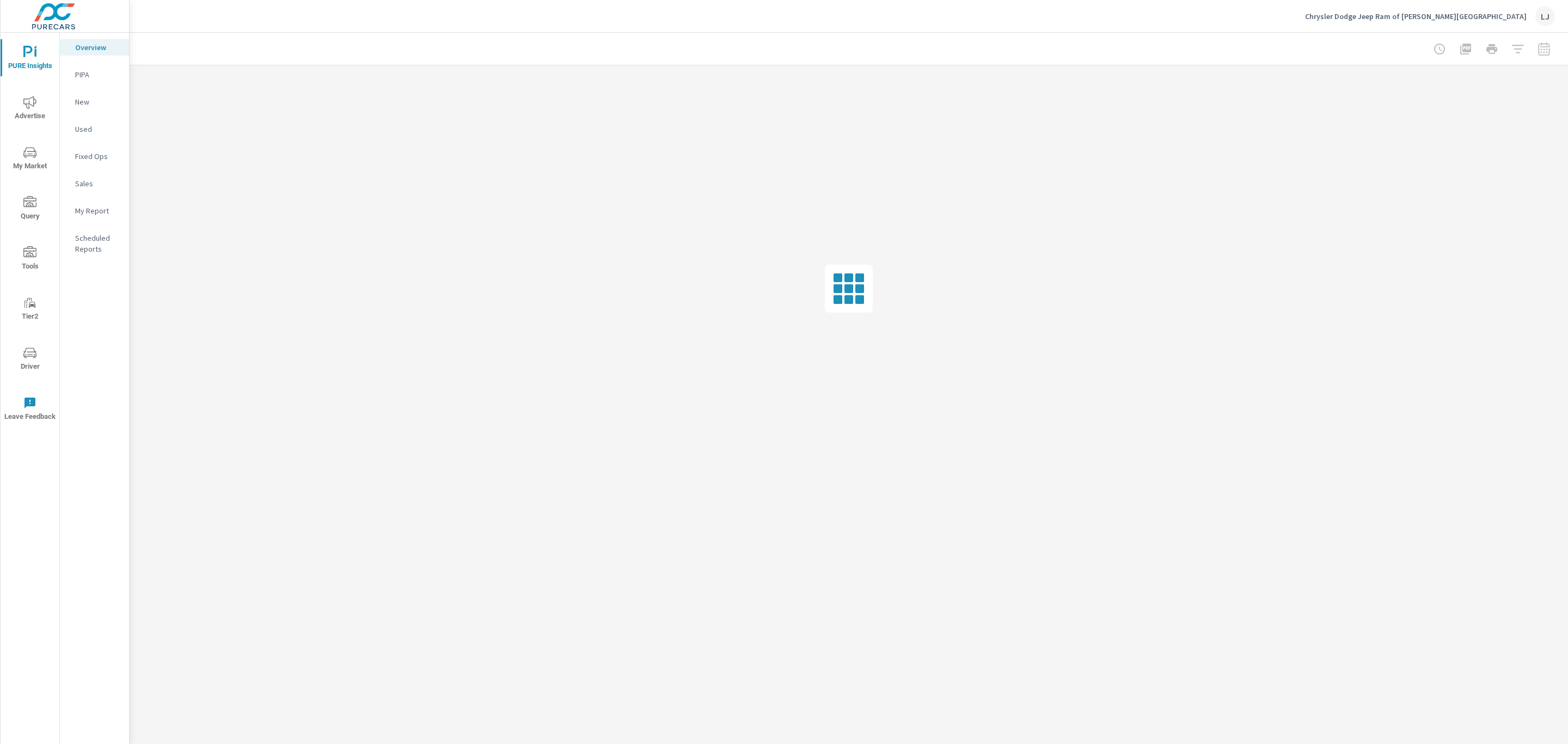
click at [95, 206] on p "My Report" at bounding box center [97, 210] width 45 height 11
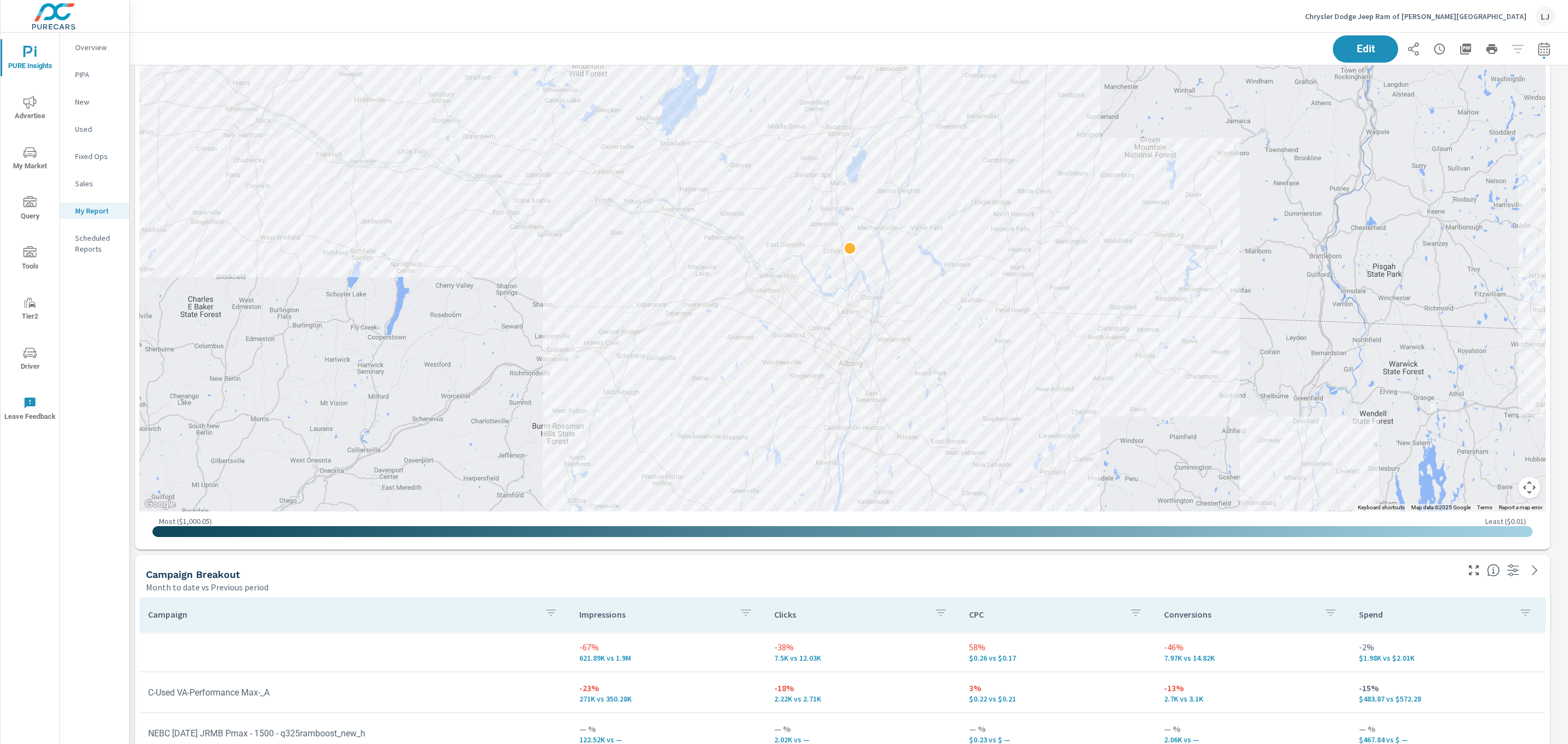
scroll to position [2532, 0]
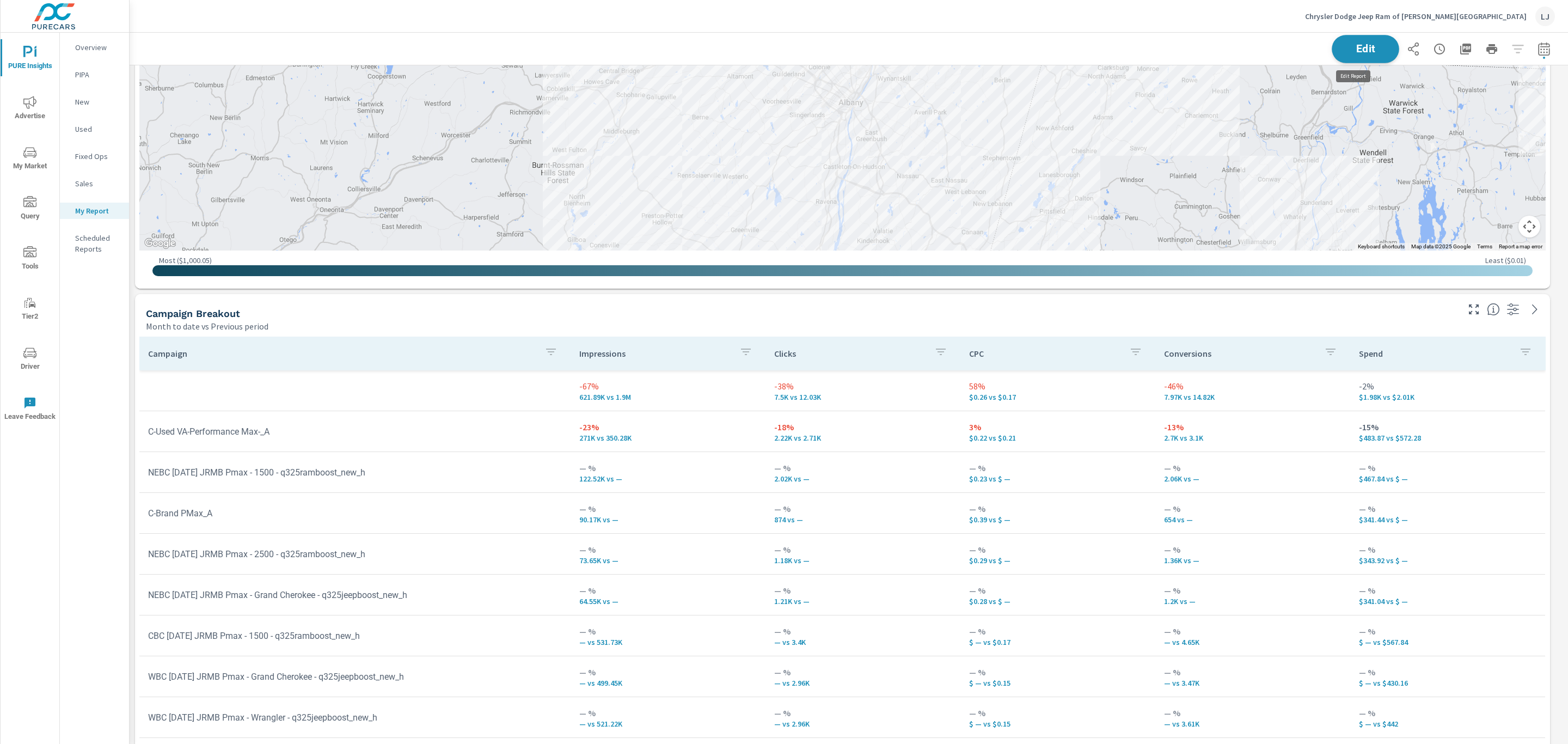
click at [1044, 58] on button "Edit" at bounding box center [1365, 49] width 67 height 29
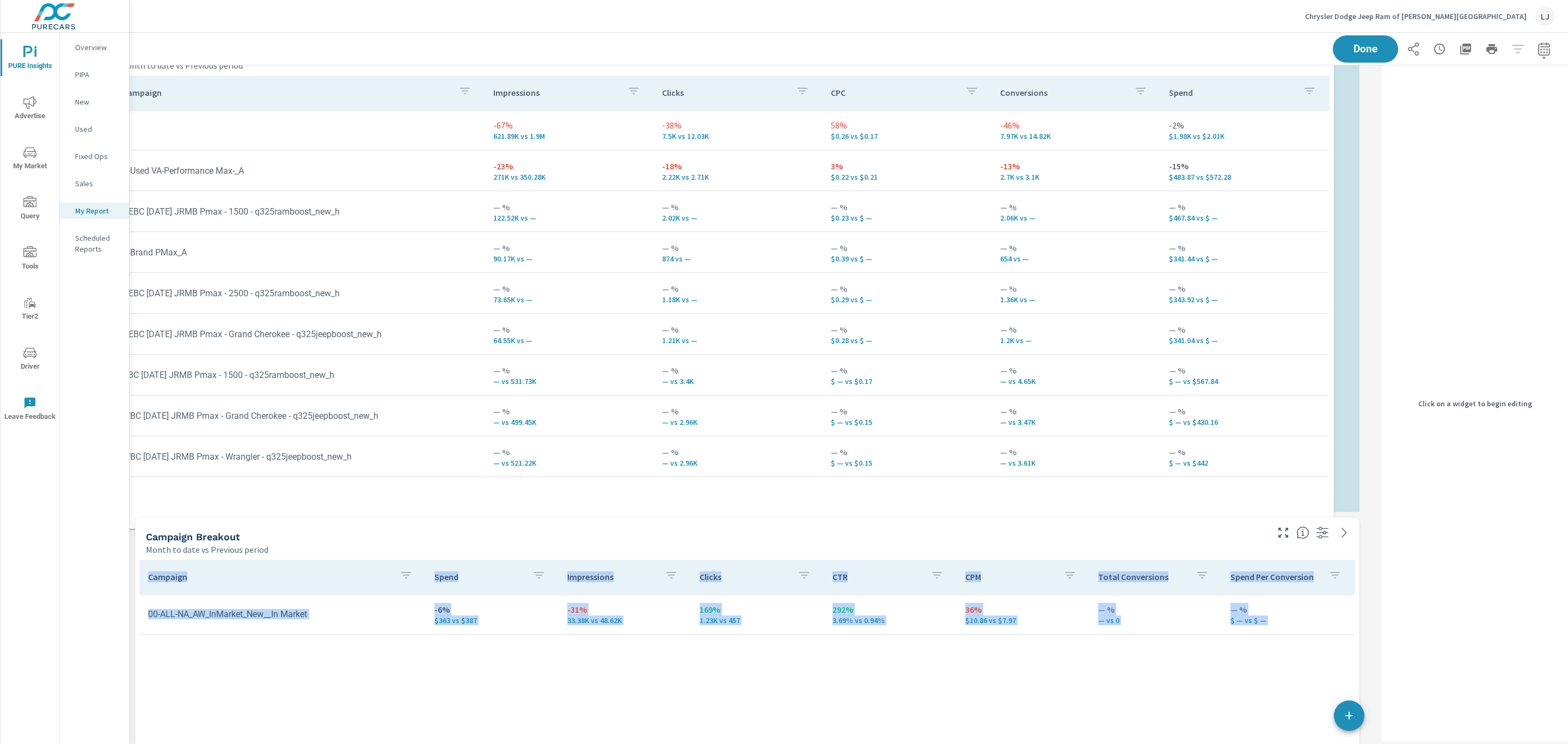
scroll to position [1555, 0]
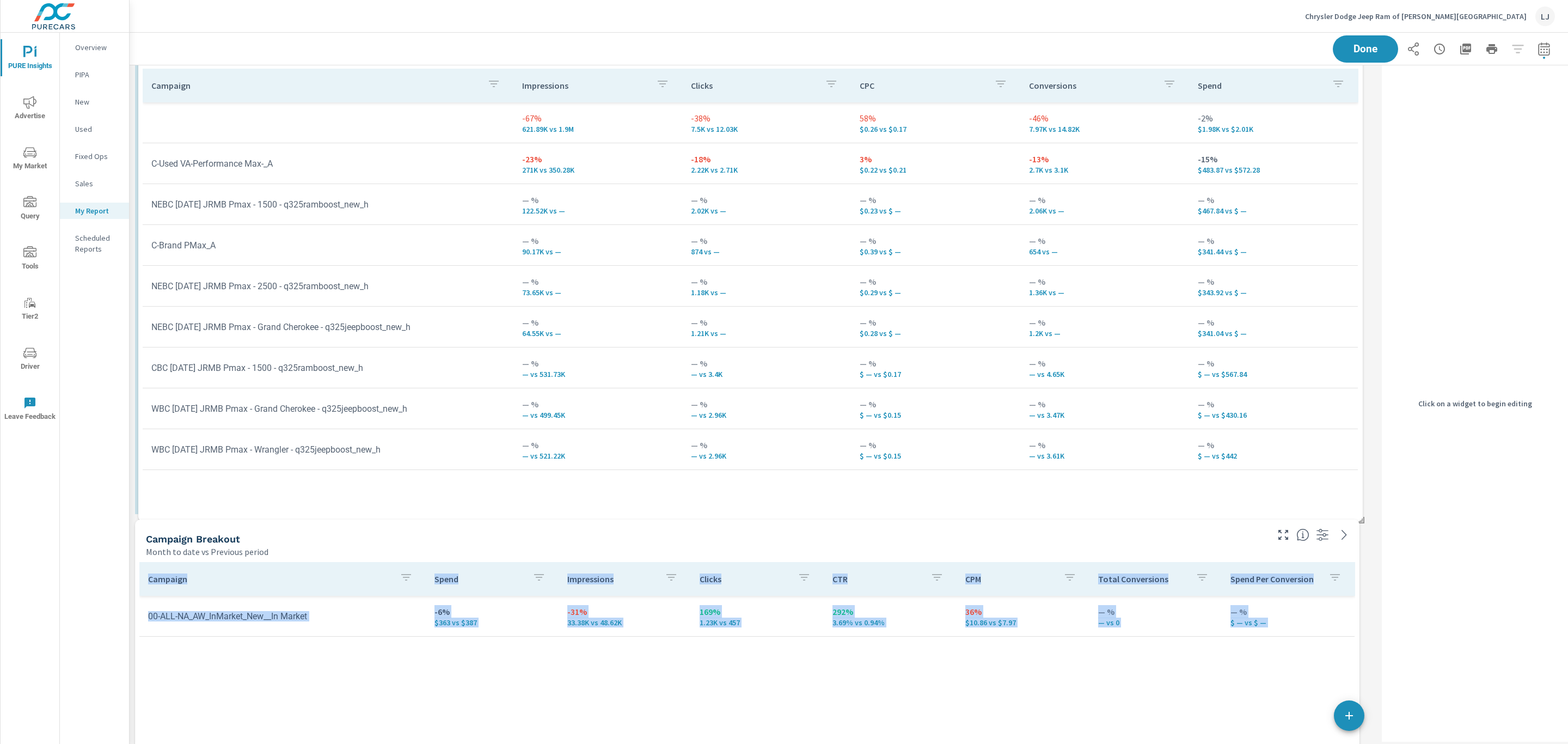
drag, startPoint x: 410, startPoint y: 318, endPoint x: 413, endPoint y: 49, distance: 269.0
click at [413, 49] on div "PURE Insights Report Chrysler Dodge Jeep Ram of Clifton Park Report date range:…" at bounding box center [848, 124] width 1439 height 3294
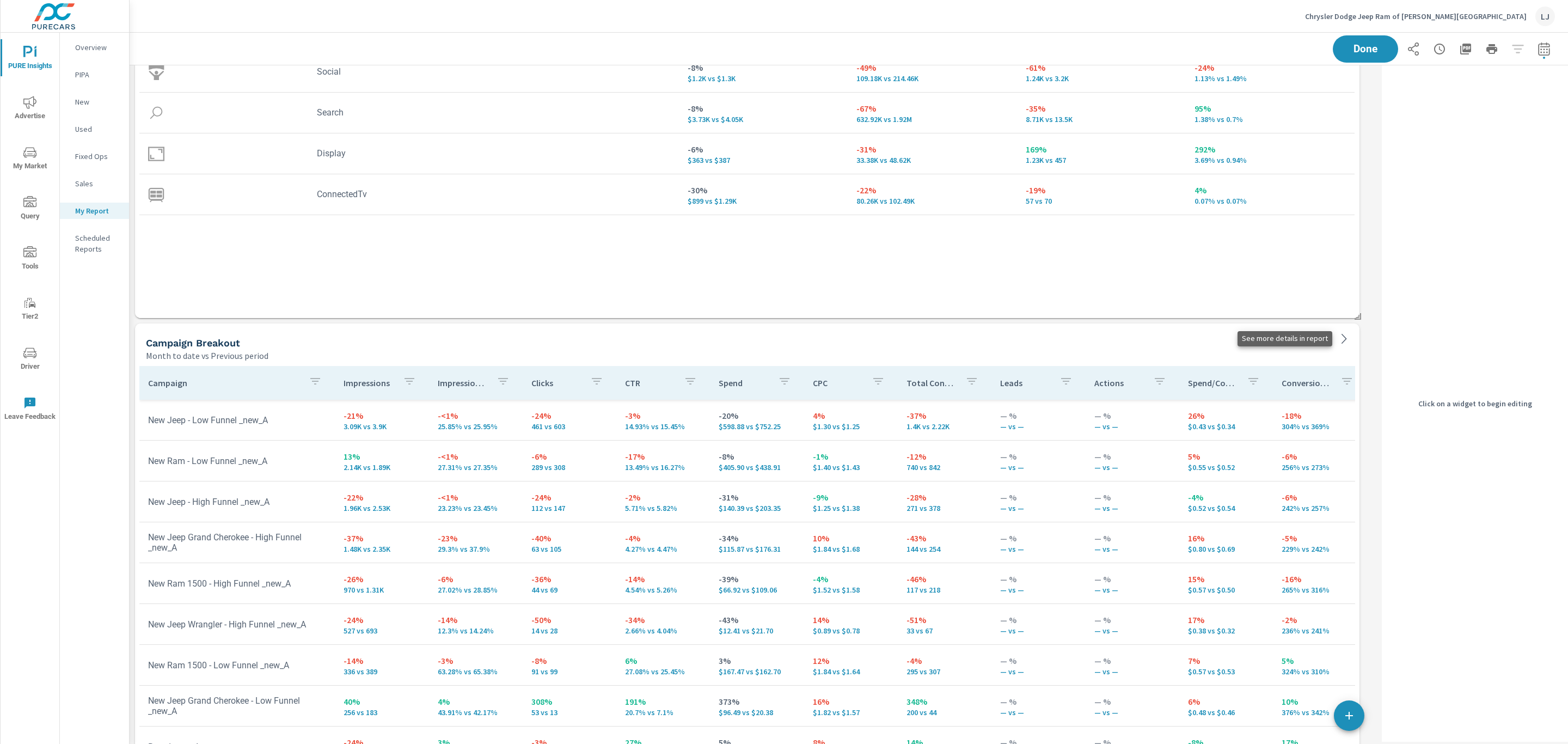
scroll to position [3286, 1261]
click at [1044, 335] on div "Campaign Breakout Month to date vs Previous period" at bounding box center [702, 343] width 1135 height 39
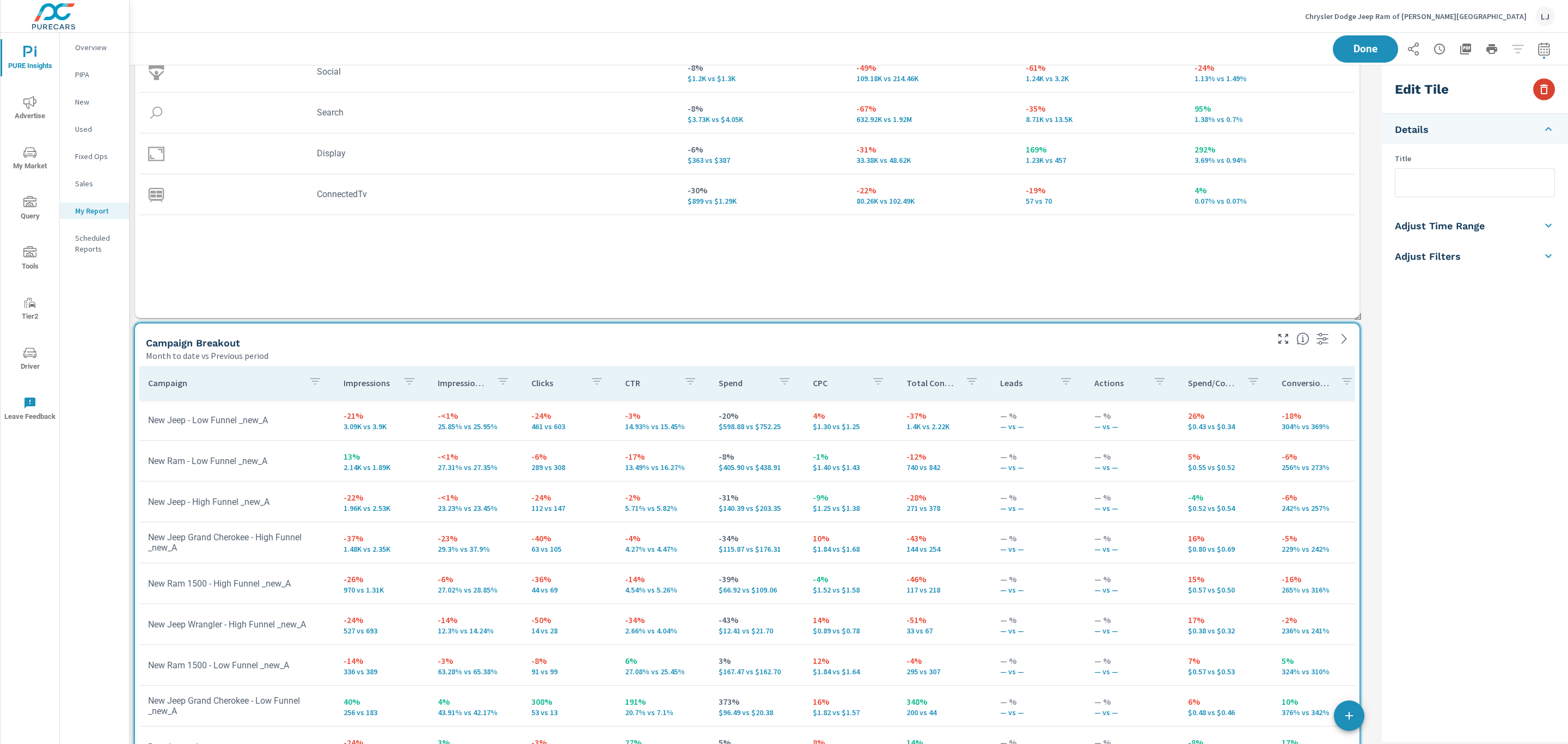
click at [1044, 94] on icon "button" at bounding box center [1544, 89] width 13 height 13
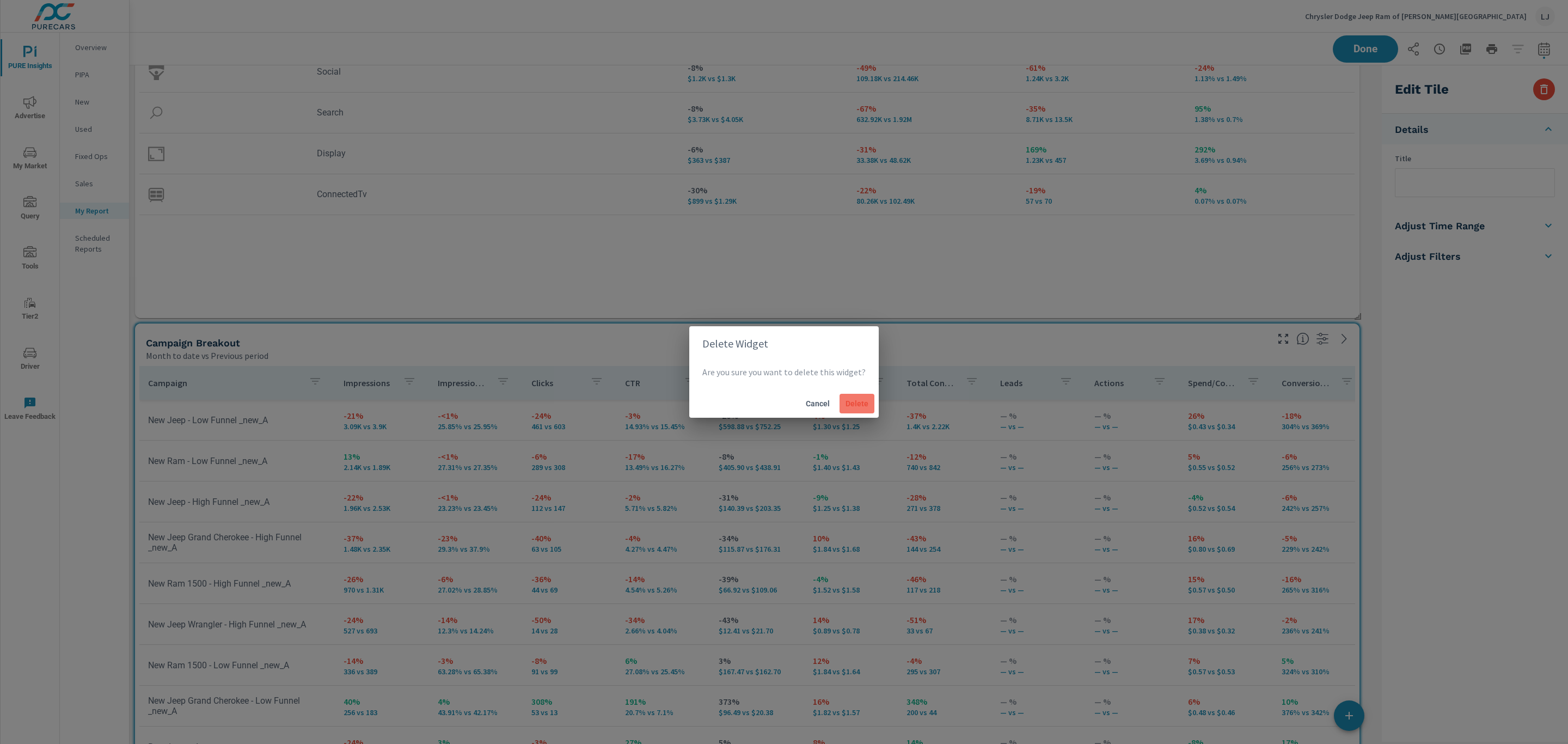
click at [861, 403] on span "Delete" at bounding box center [857, 403] width 26 height 10
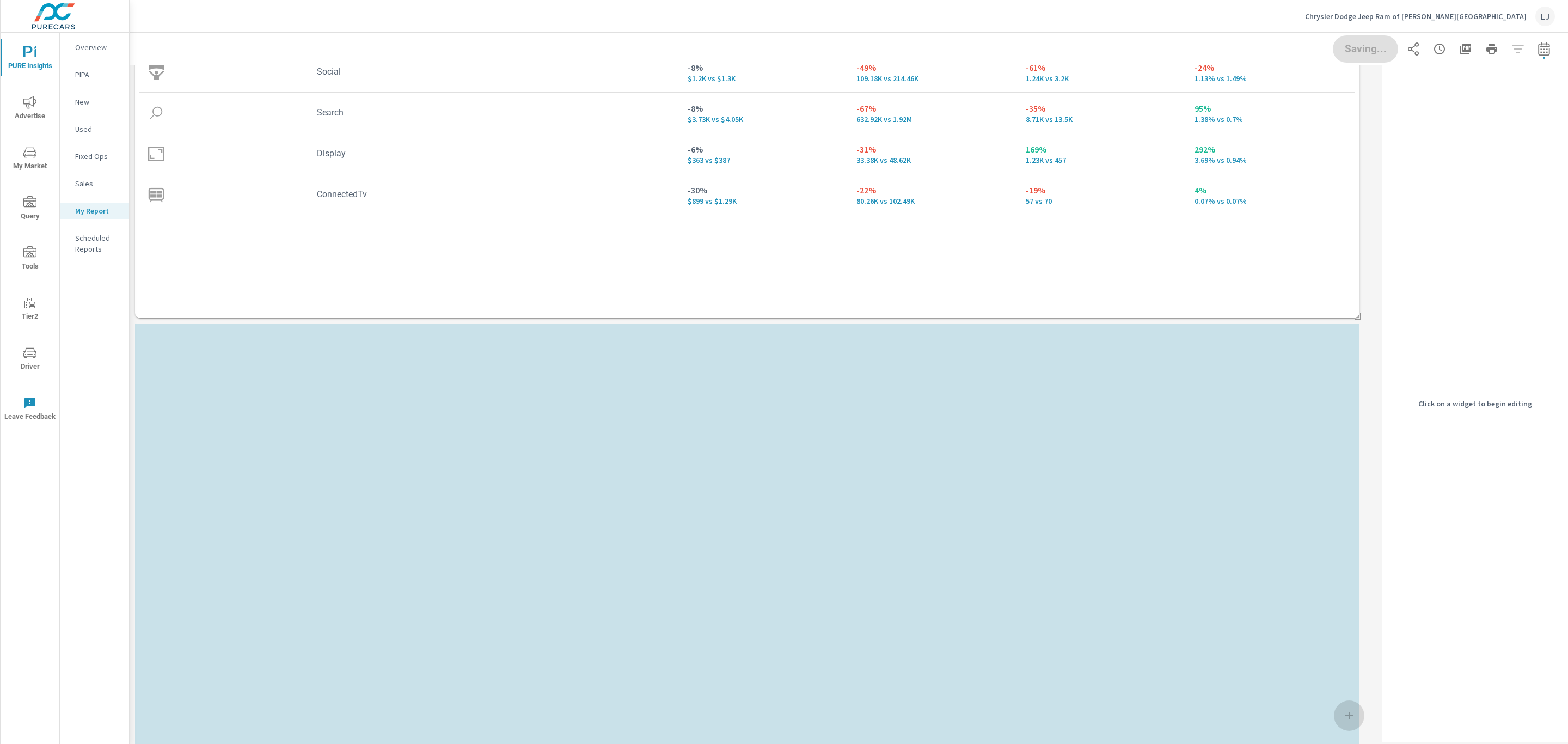
click at [1044, 283] on div "Channel Spend Impressions Clicks CTR -12% $6.19K vs $7.03K -62% 855.75K vs 2.28…" at bounding box center [747, 137] width 1215 height 320
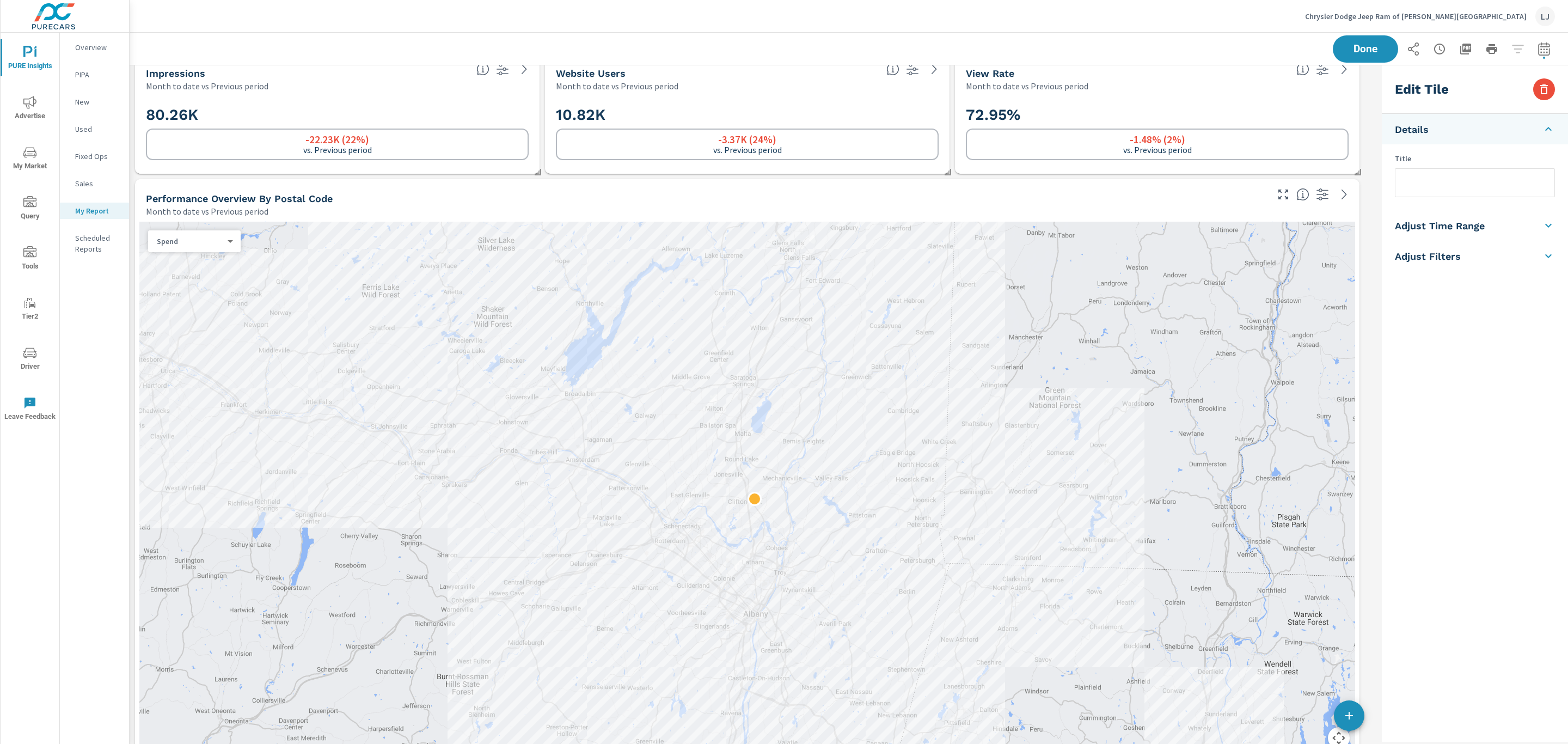
scroll to position [2081, 0]
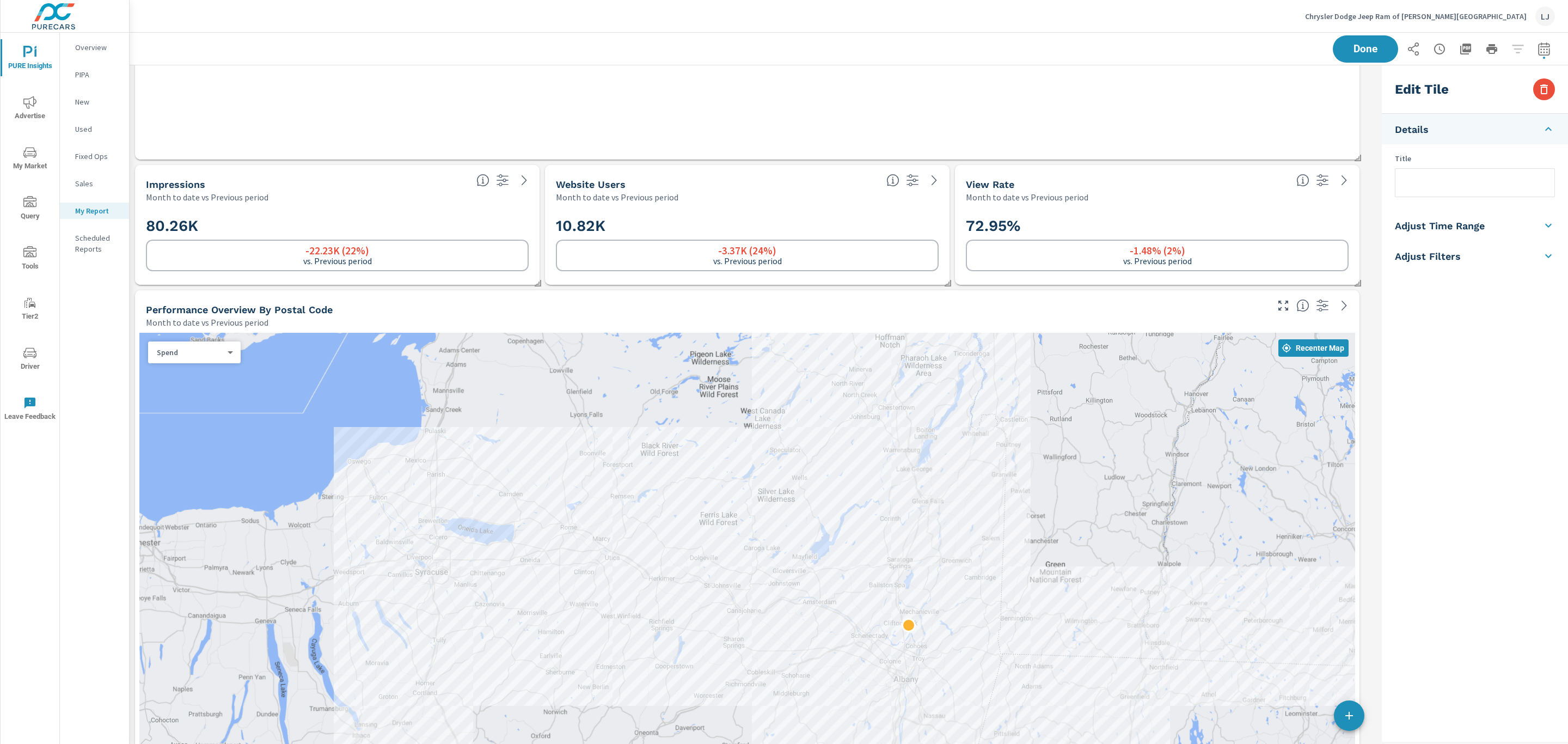
scroll to position [2000, 0]
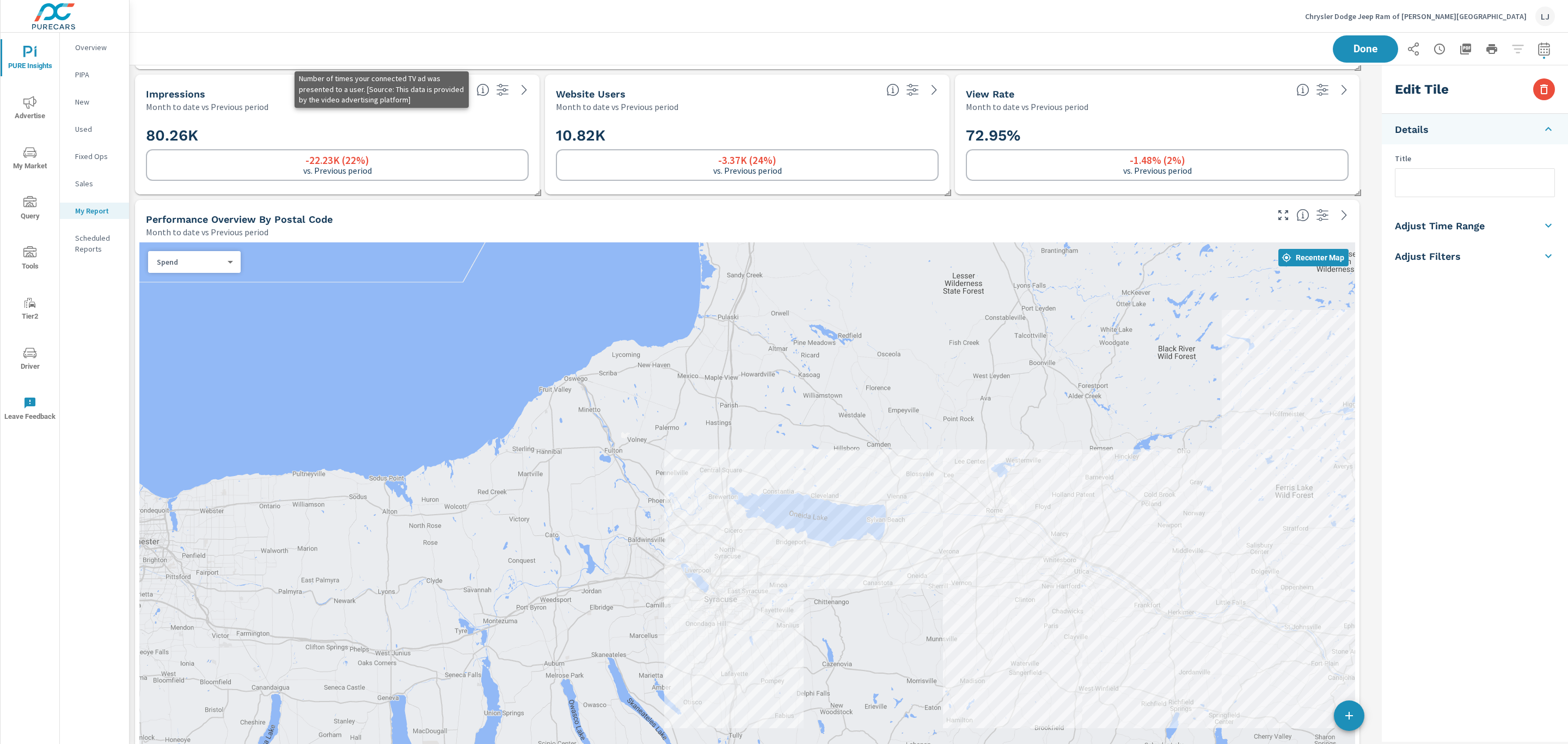
scroll to position [2786, 1261]
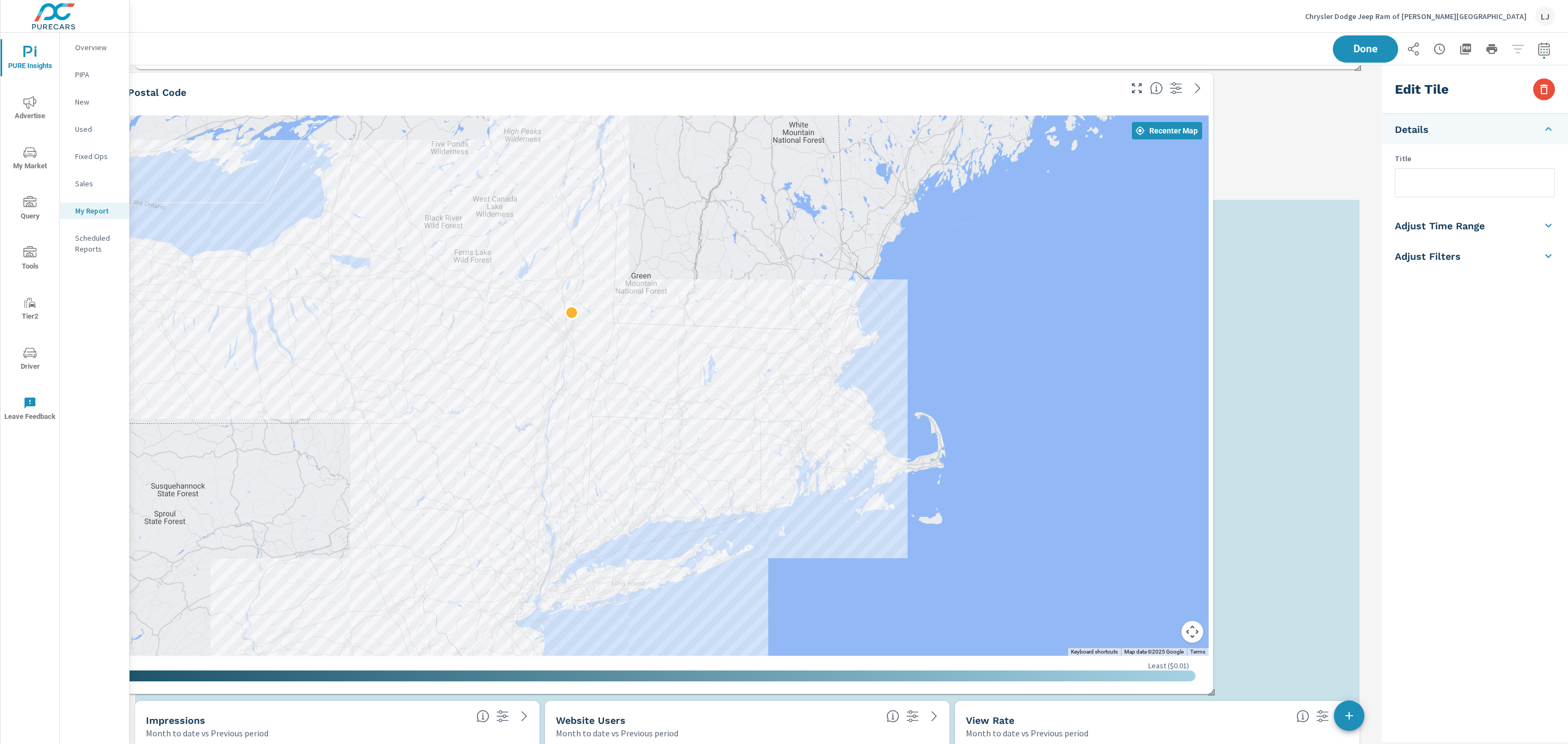
drag, startPoint x: 611, startPoint y: 573, endPoint x: 464, endPoint y: 446, distance: 194.3
click at [464, 446] on div at bounding box center [600, 385] width 1215 height 540
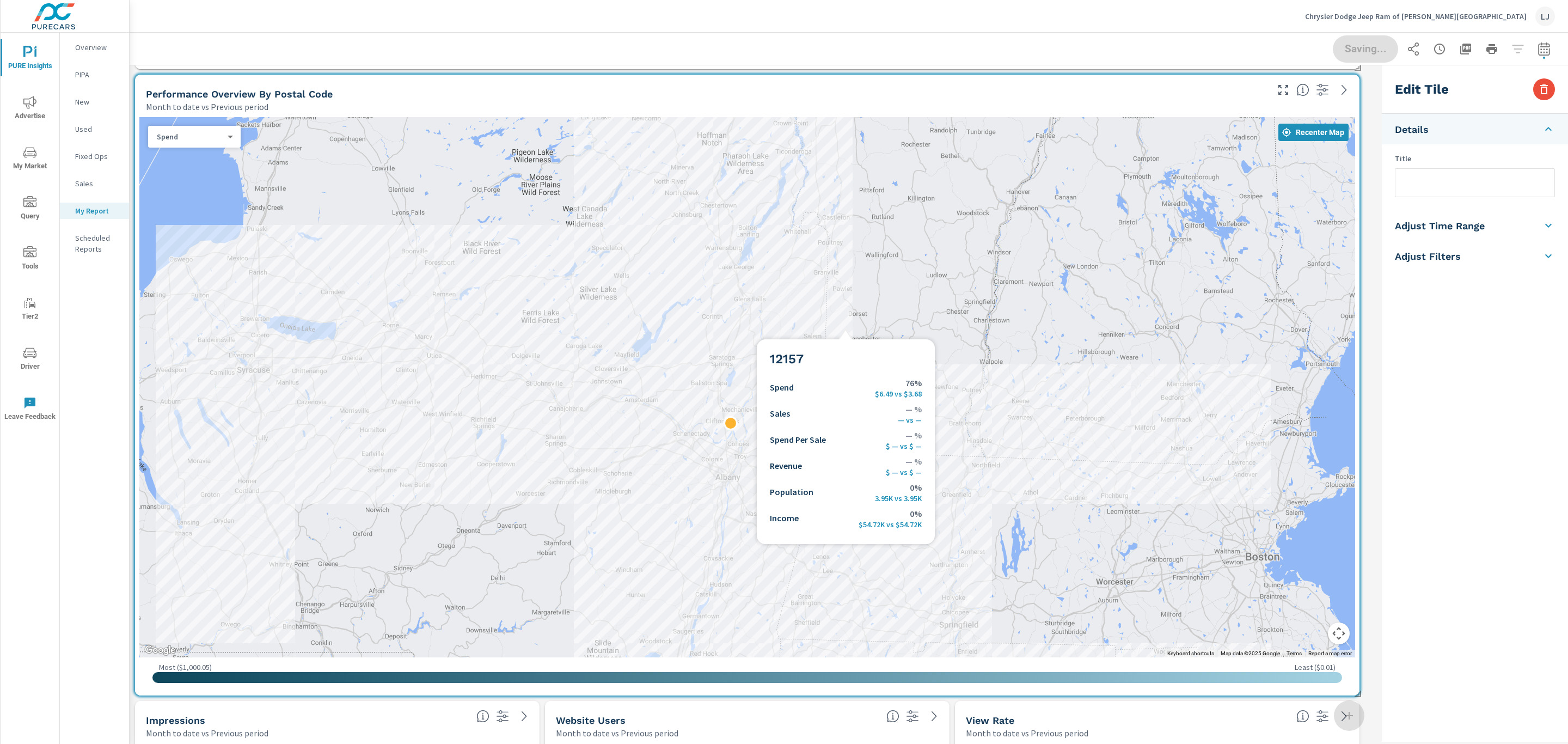
drag, startPoint x: 705, startPoint y: 262, endPoint x: 604, endPoint y: 489, distance: 248.5
click at [604, 450] on div at bounding box center [747, 387] width 1215 height 540
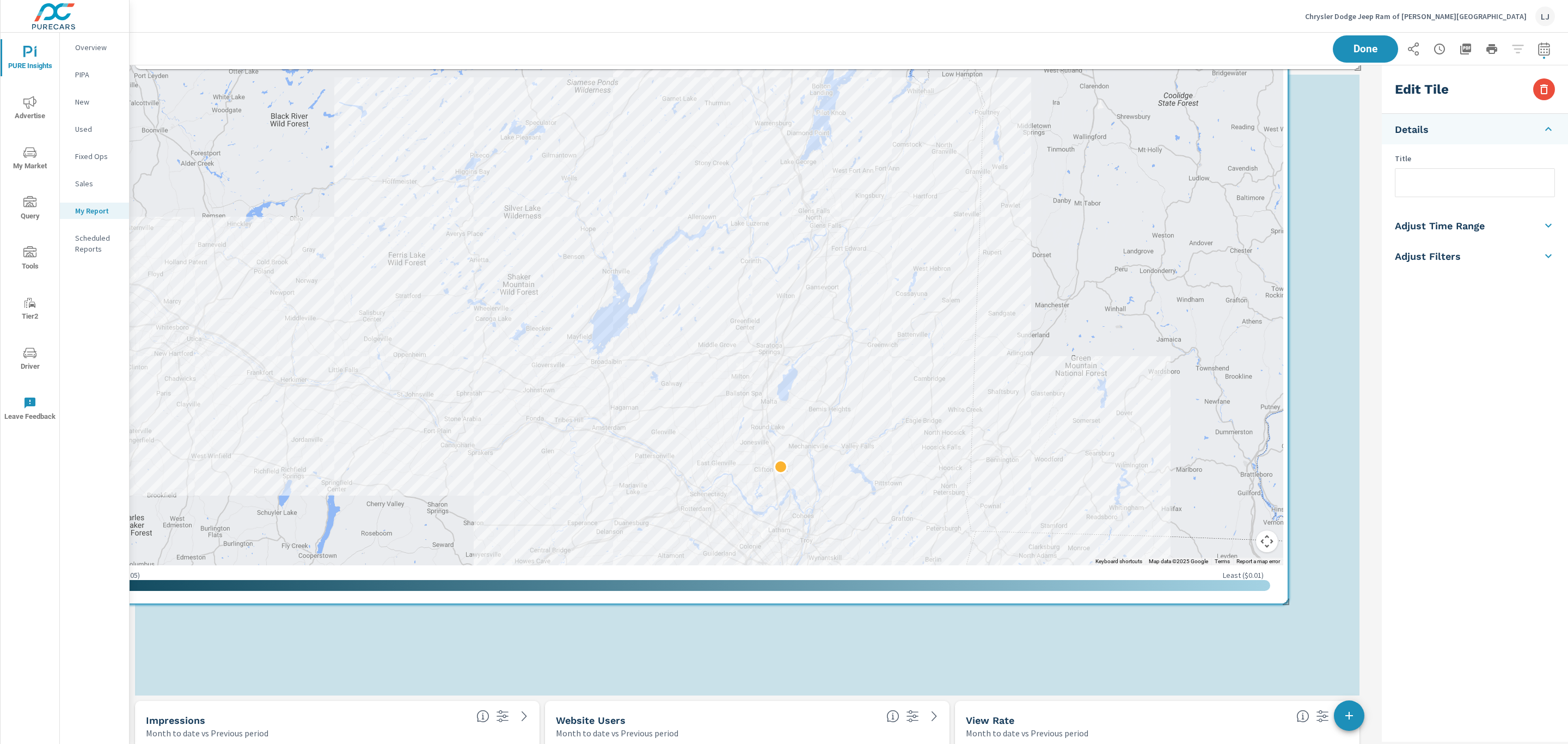
drag, startPoint x: 1195, startPoint y: 643, endPoint x: 1122, endPoint y: 426, distance: 228.9
click at [1044, 426] on div at bounding box center [1200, 597] width 1045 height 588
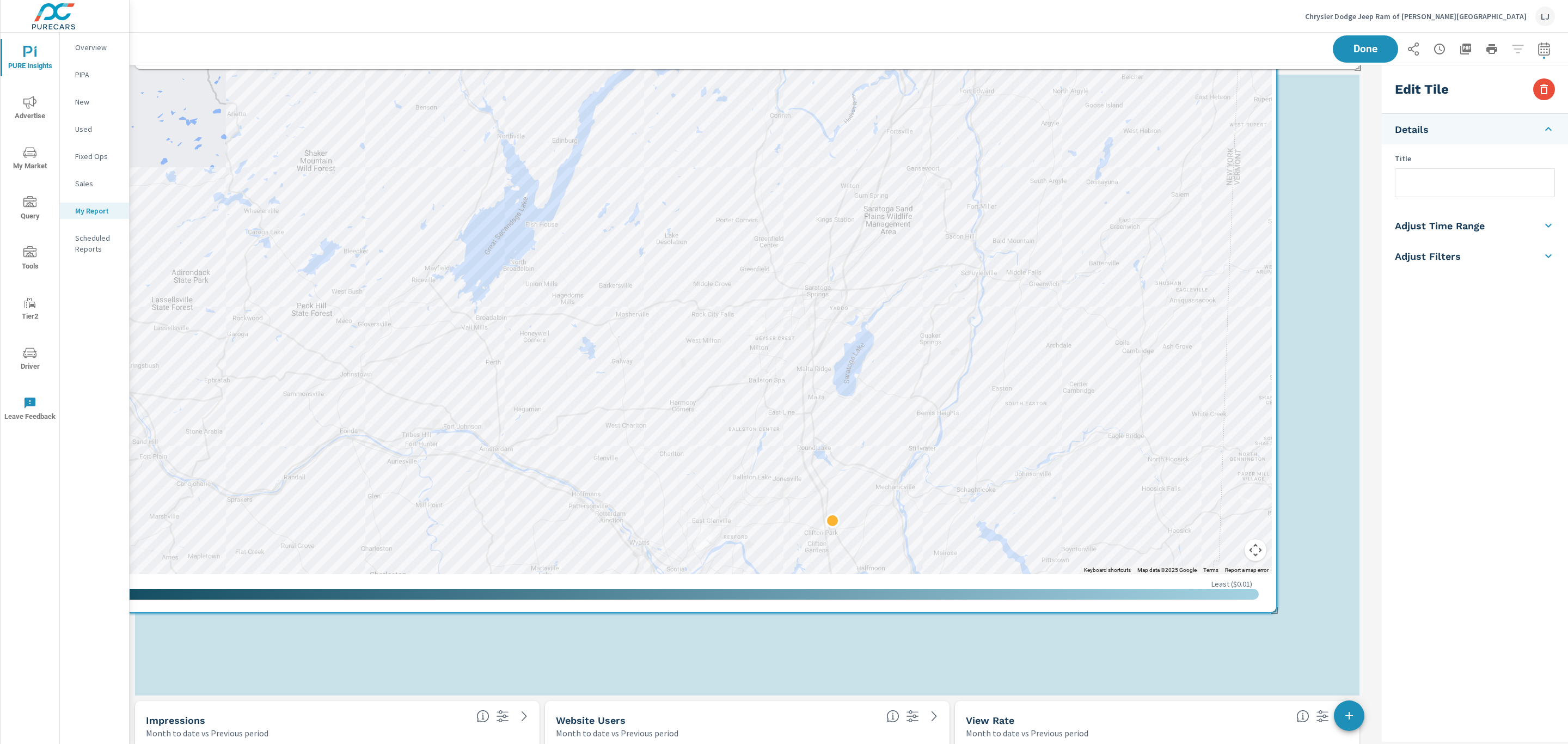
drag, startPoint x: 1001, startPoint y: 526, endPoint x: 954, endPoint y: 457, distance: 83.5
click at [947, 450] on div at bounding box center [1220, 622] width 1045 height 588
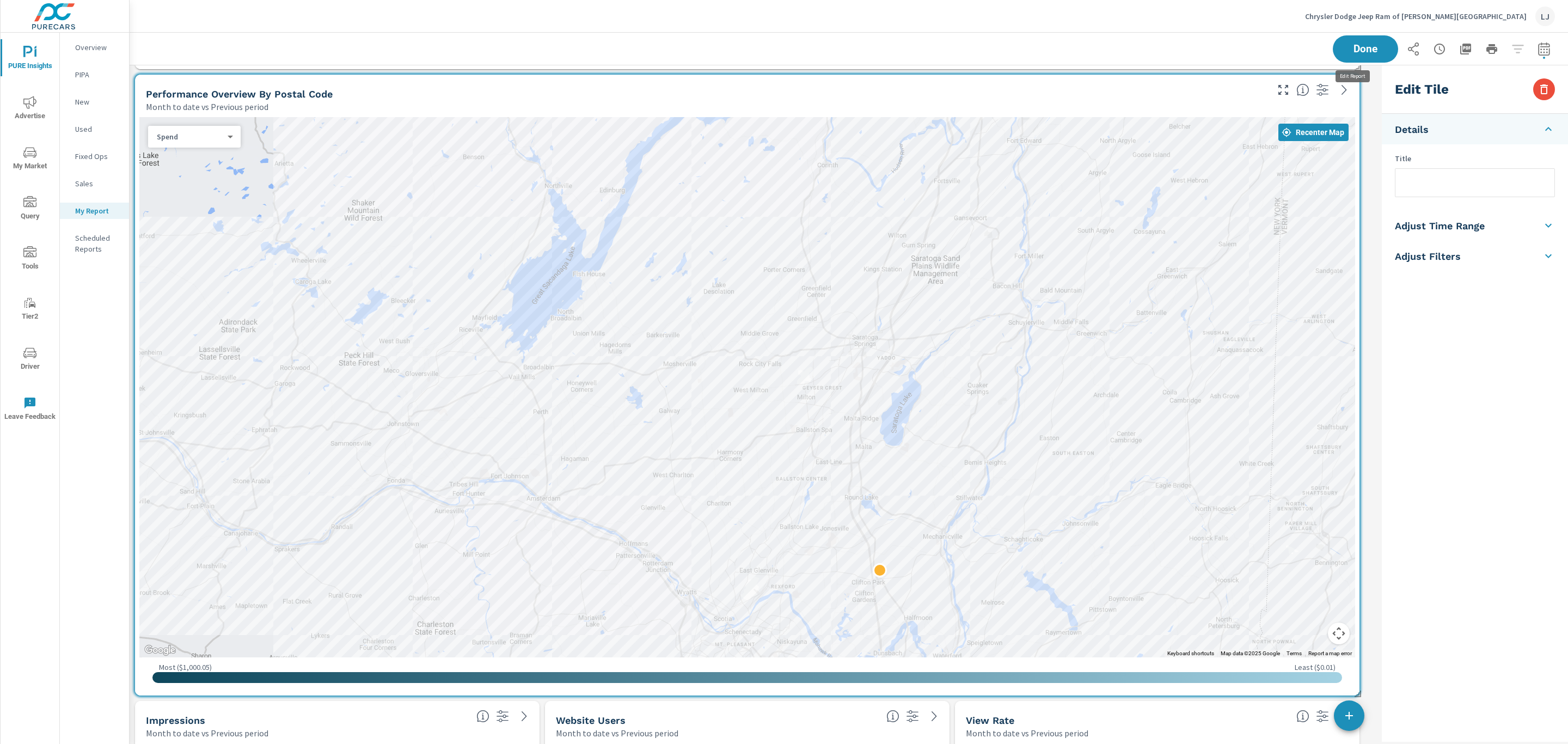
scroll to position [2786, 1261]
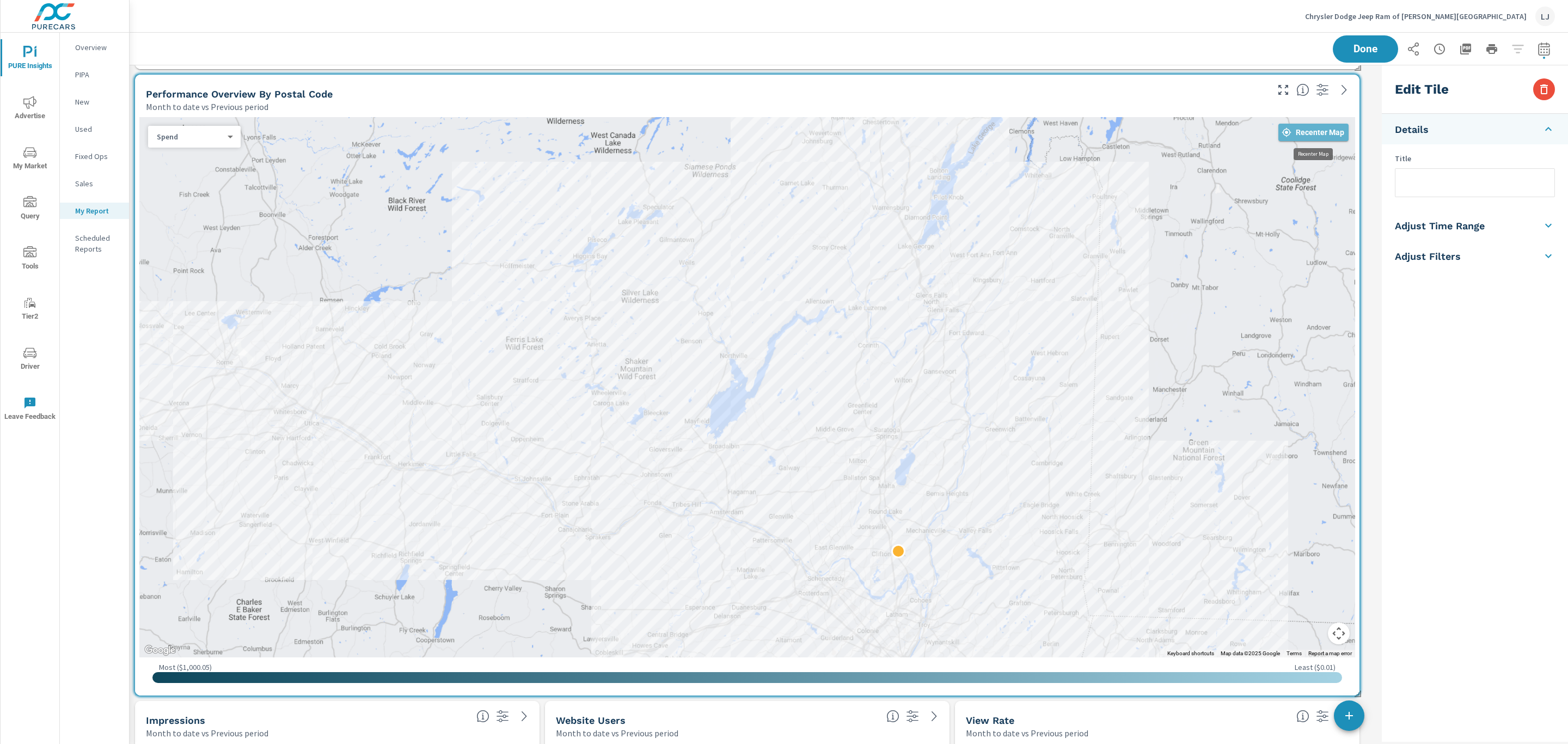
click at [1044, 134] on span "Recenter Map" at bounding box center [1313, 132] width 62 height 10
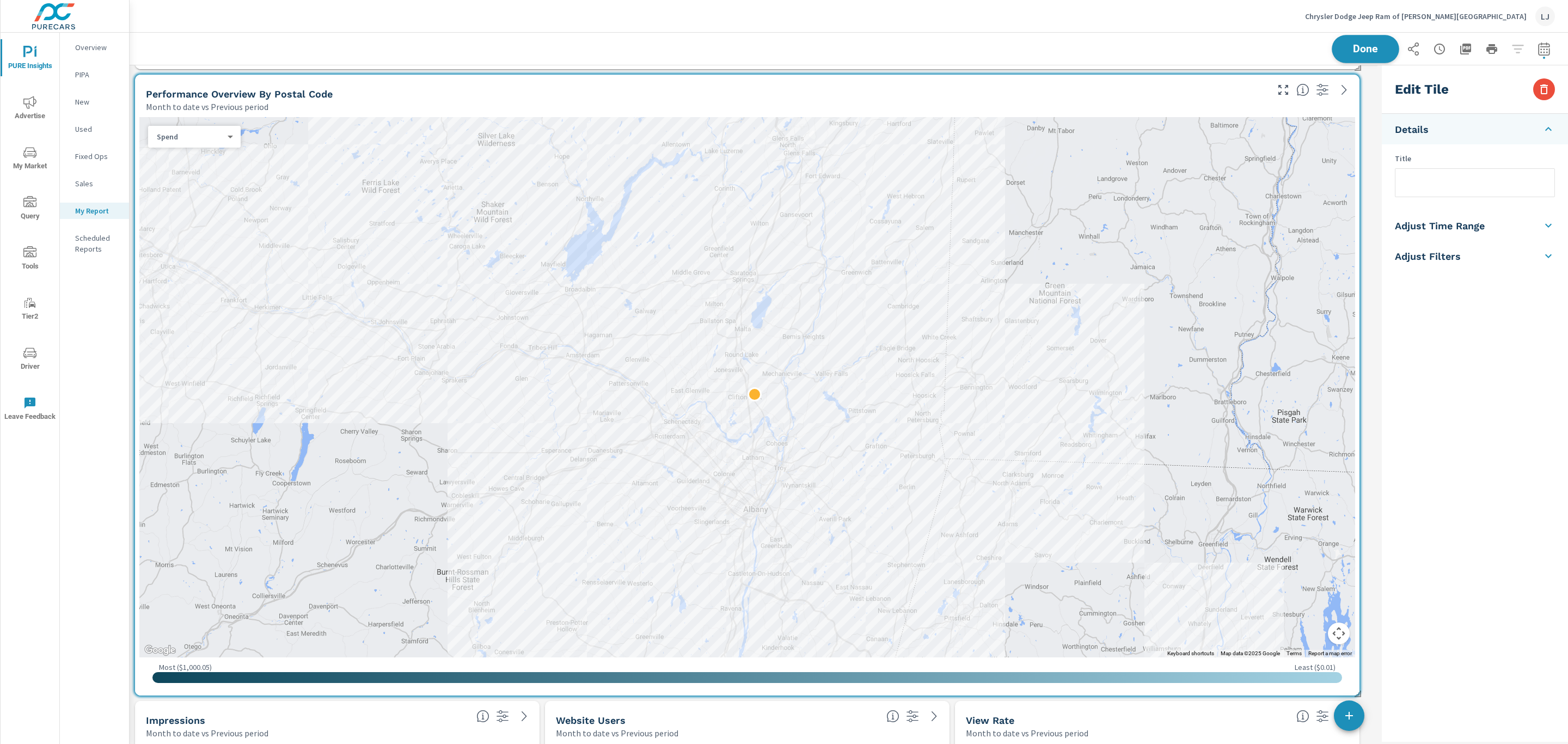
scroll to position [2786, 1261]
click at [1044, 49] on span "Done" at bounding box center [1365, 49] width 44 height 10
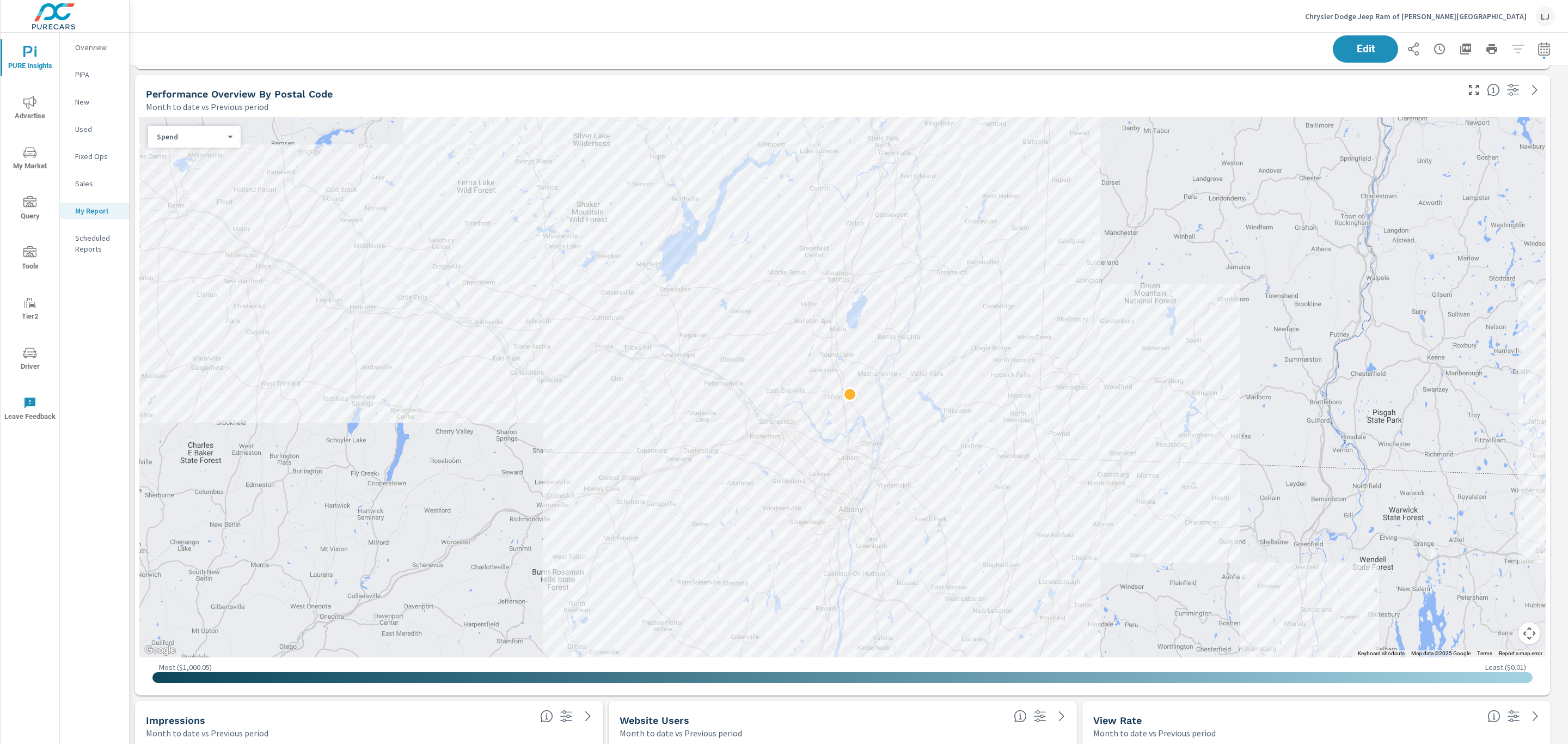
scroll to position [2786, 1451]
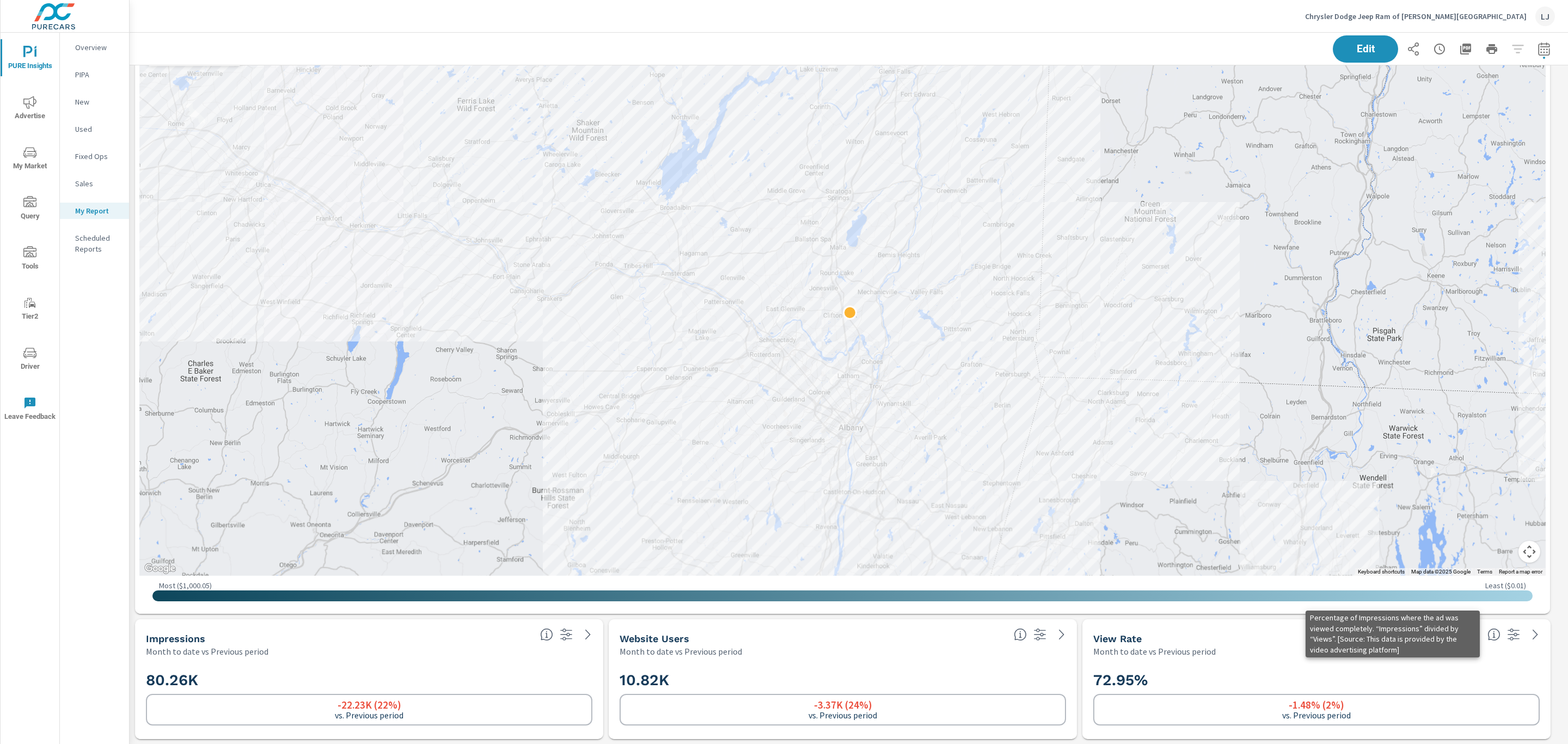
scroll to position [2786, 1451]
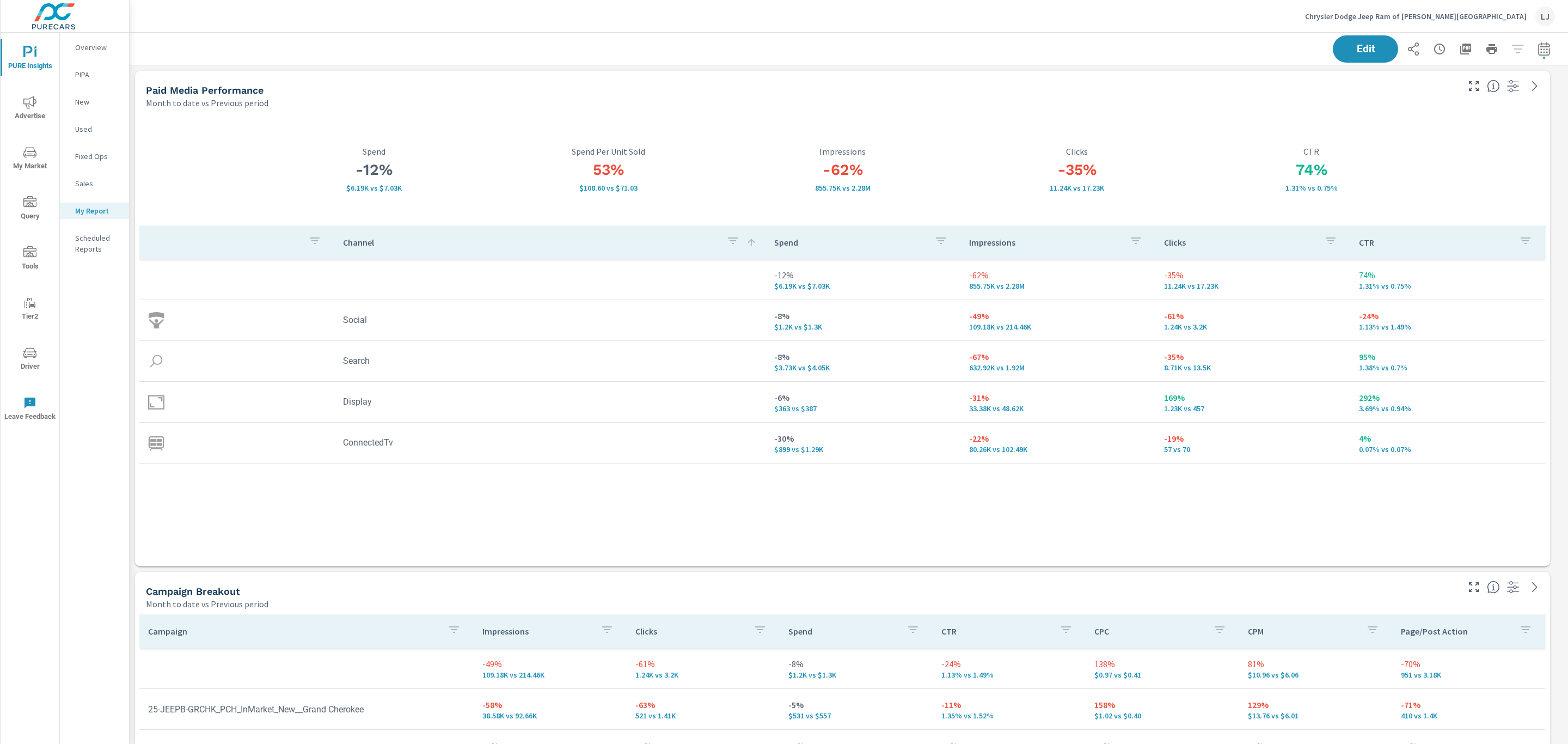
click at [1044, 240] on icon "button" at bounding box center [1525, 240] width 13 height 13
click at [1044, 240] on div at bounding box center [784, 372] width 1568 height 744
click at [1044, 238] on p "CTR" at bounding box center [1434, 242] width 152 height 11
click at [1044, 239] on p "CTR" at bounding box center [1427, 242] width 138 height 11
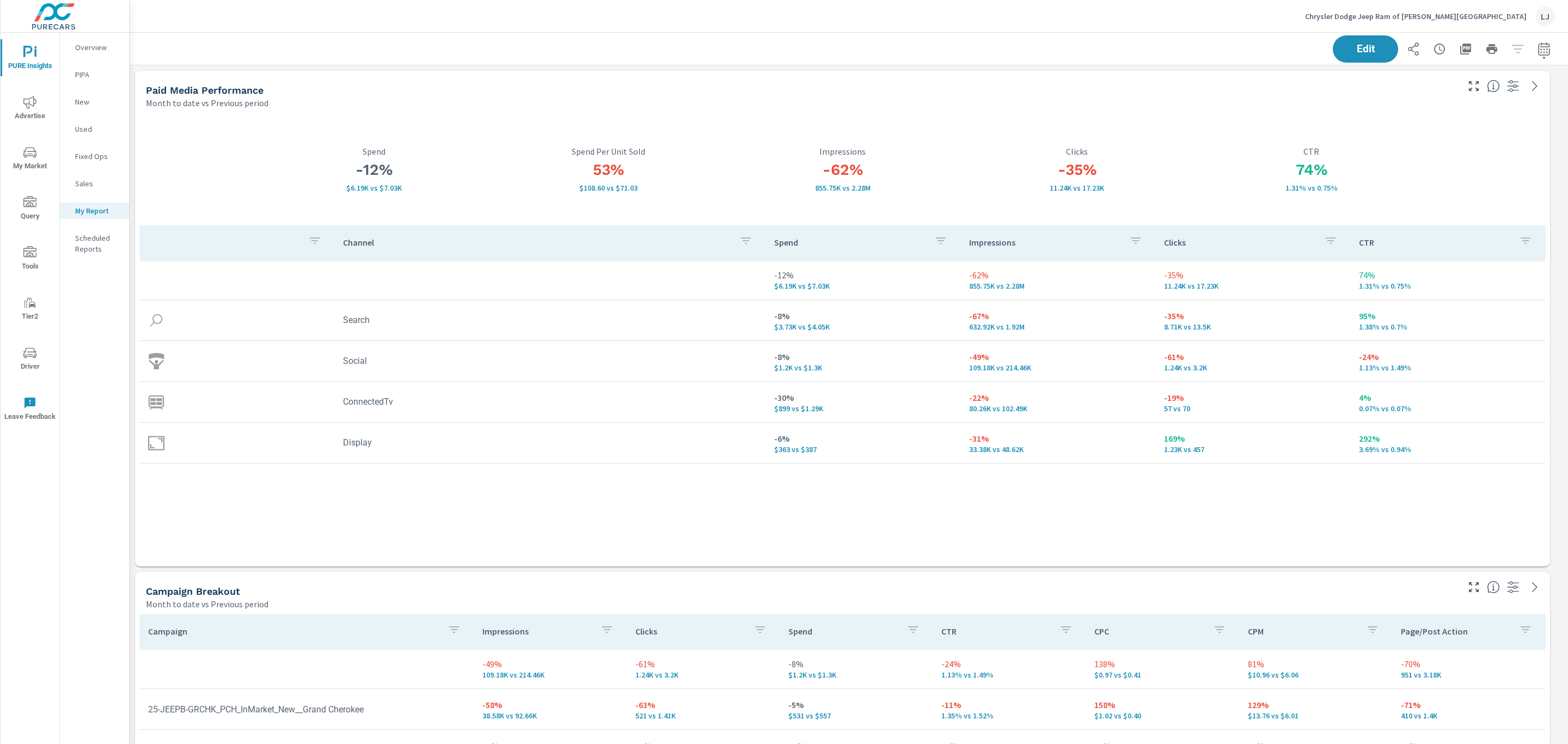
click at [1044, 245] on p "CTR" at bounding box center [1434, 242] width 152 height 11
click at [979, 247] on p "Impressions" at bounding box center [1045, 242] width 152 height 11
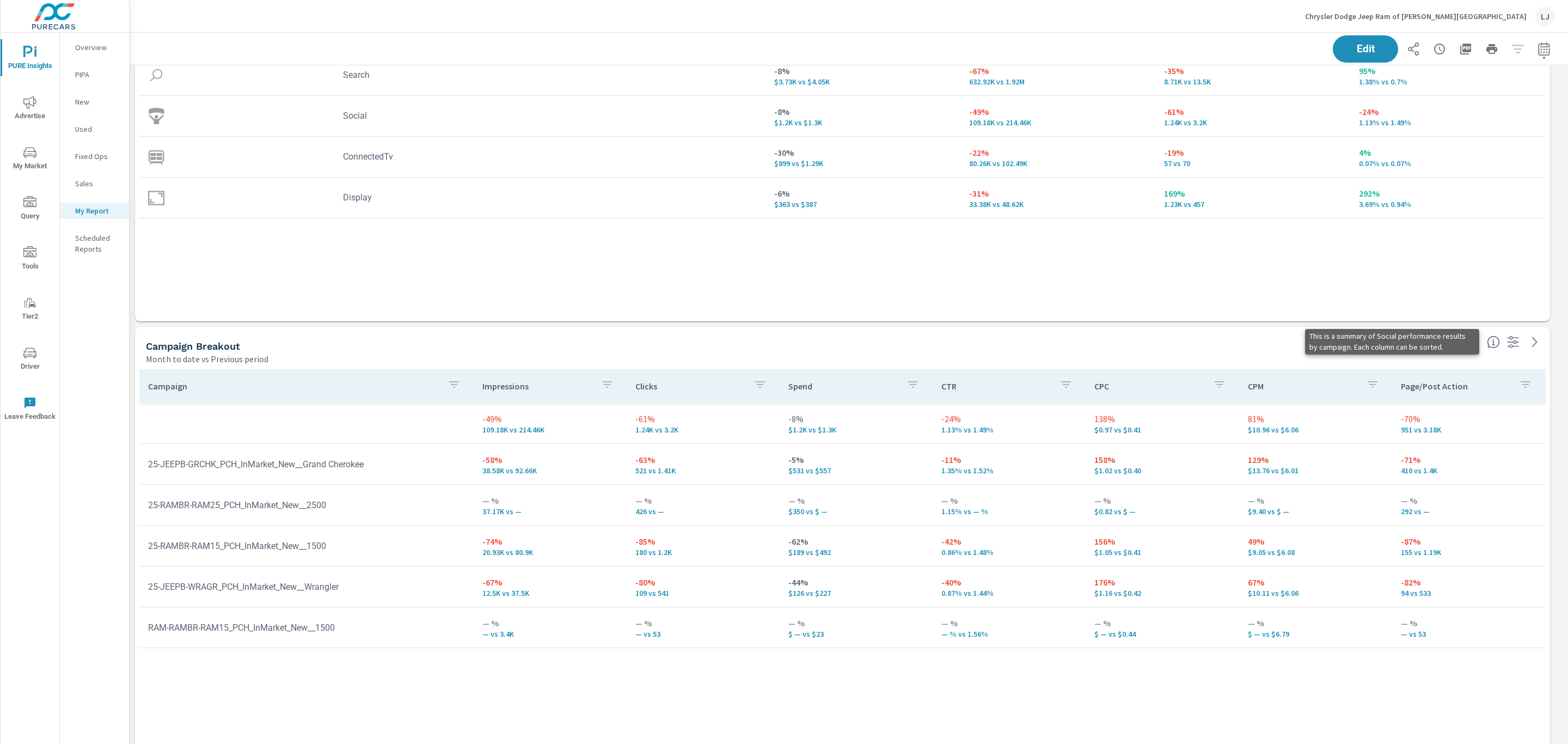
scroll to position [2786, 1451]
click at [28, 107] on icon "nav menu" at bounding box center [30, 102] width 13 height 13
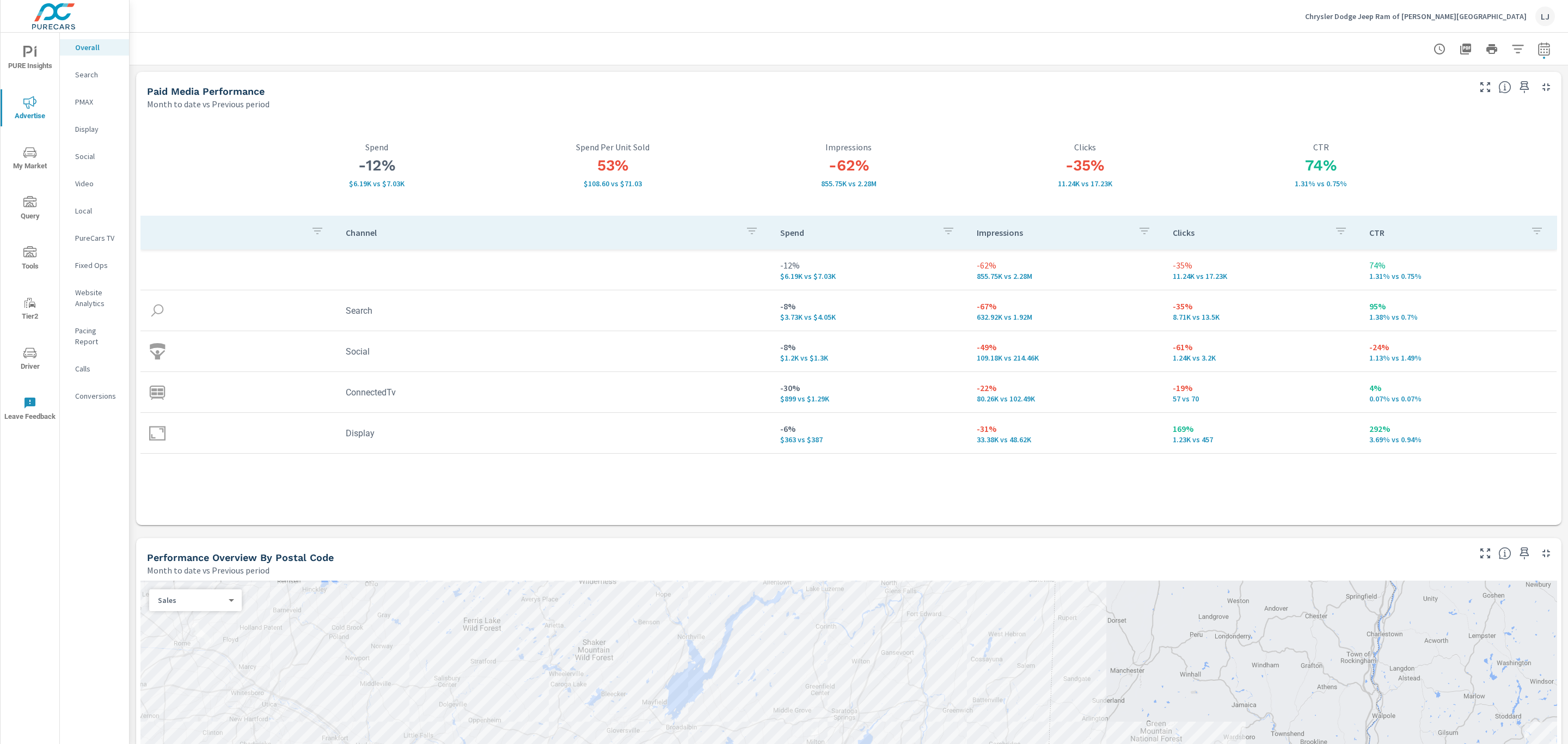
click at [80, 102] on p "PMAX" at bounding box center [97, 102] width 45 height 11
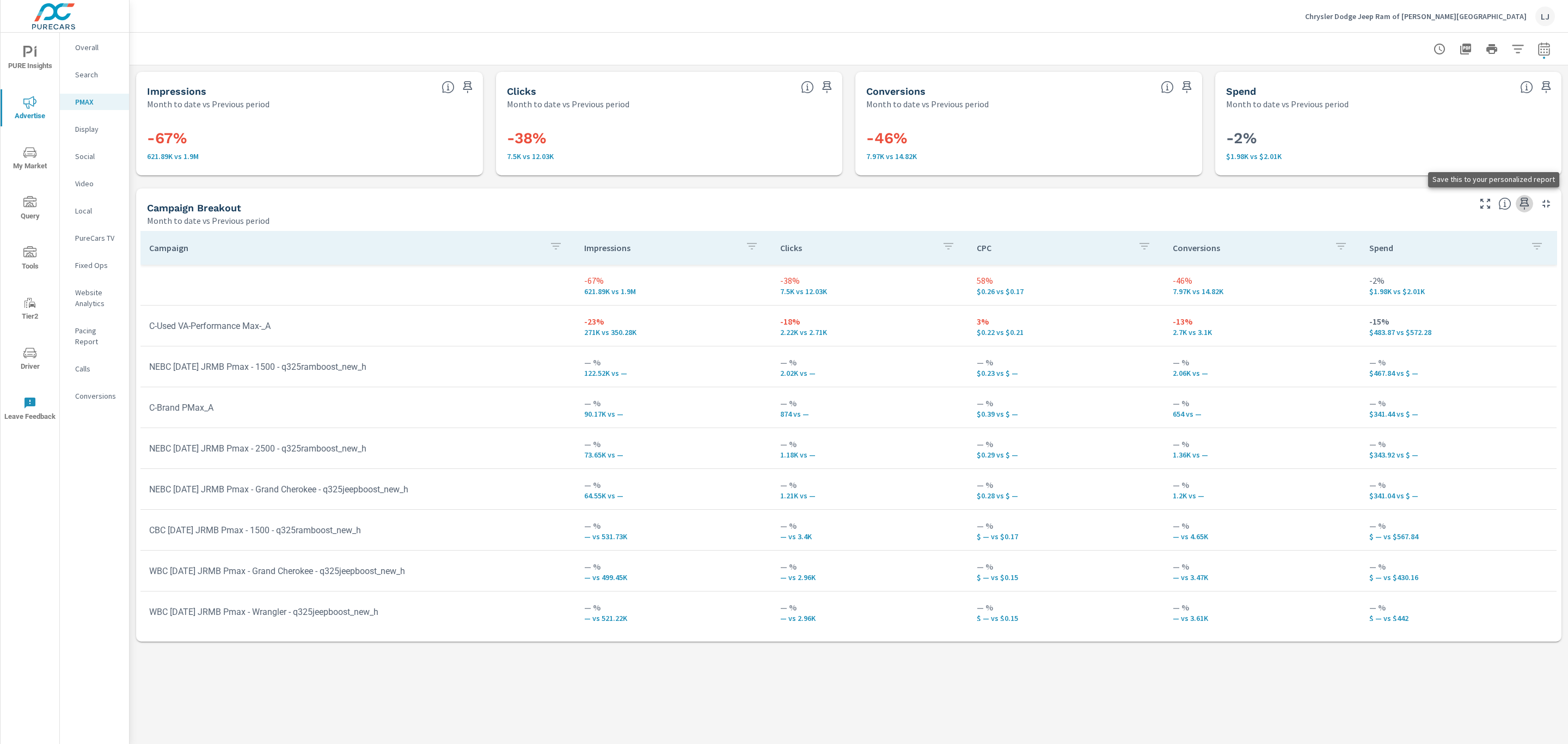
click at [1044, 204] on icon "button" at bounding box center [1524, 203] width 13 height 13
click at [90, 51] on p "Overall" at bounding box center [97, 47] width 45 height 11
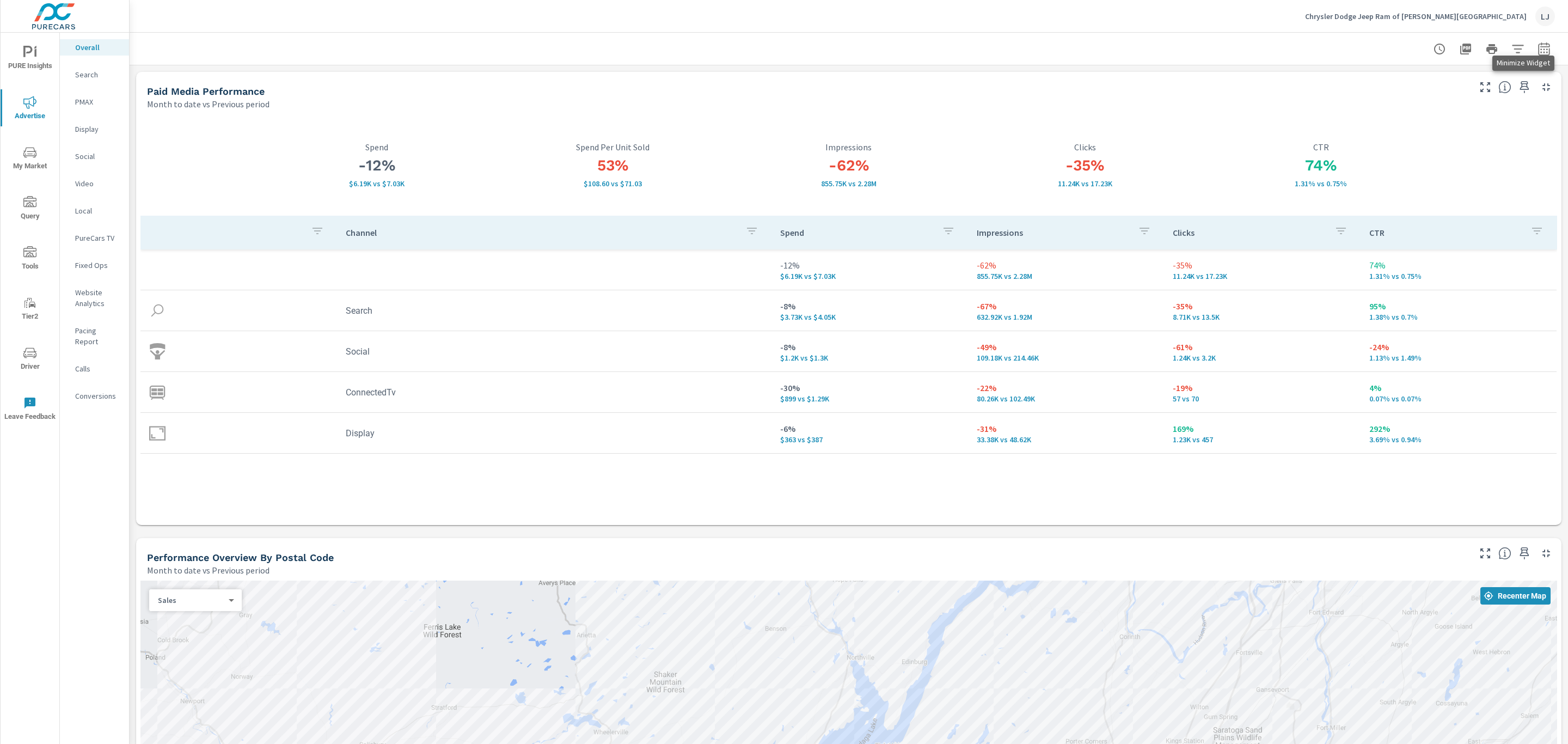
click at [1044, 87] on icon "button" at bounding box center [1546, 87] width 13 height 13
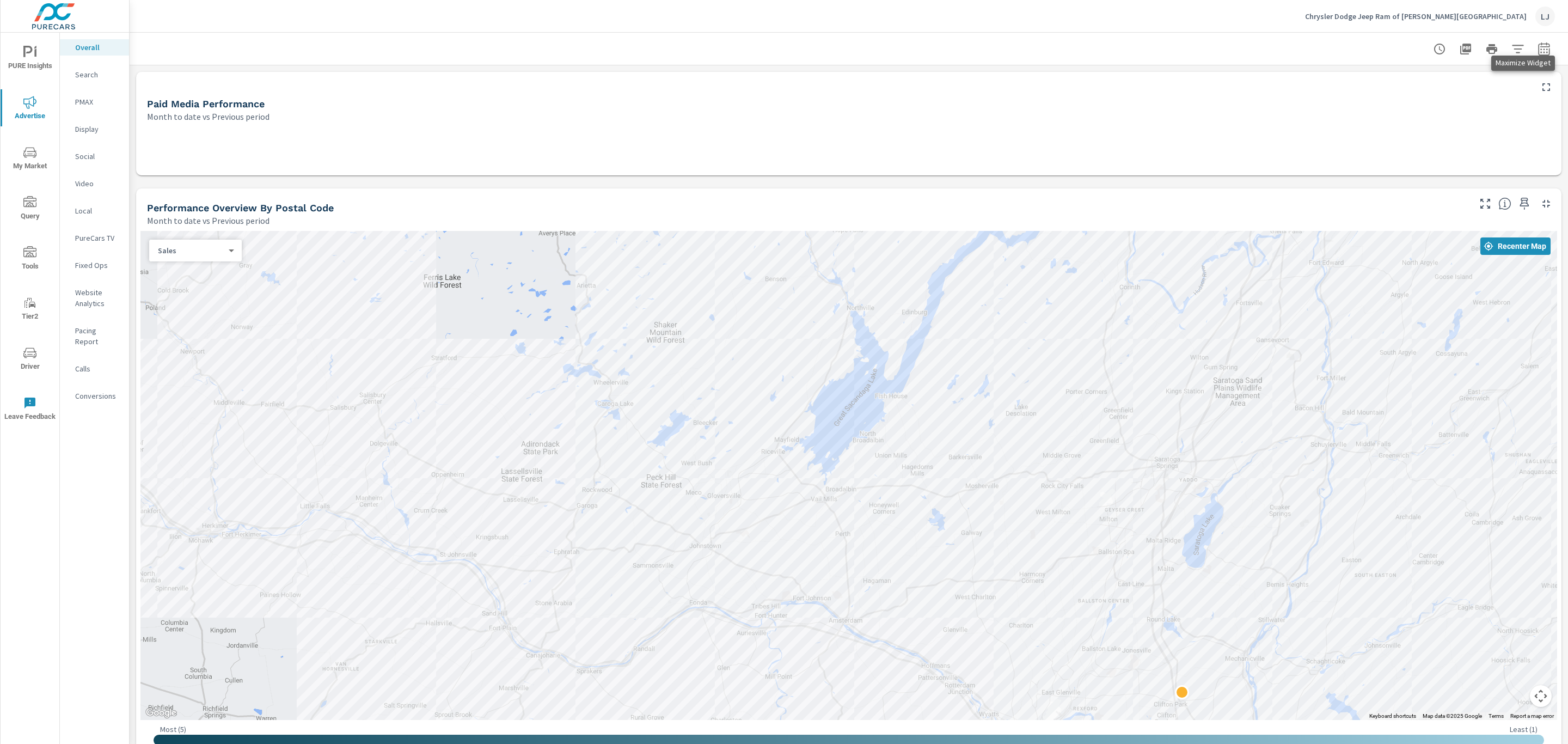
click at [1044, 87] on icon "button" at bounding box center [1546, 87] width 13 height 13
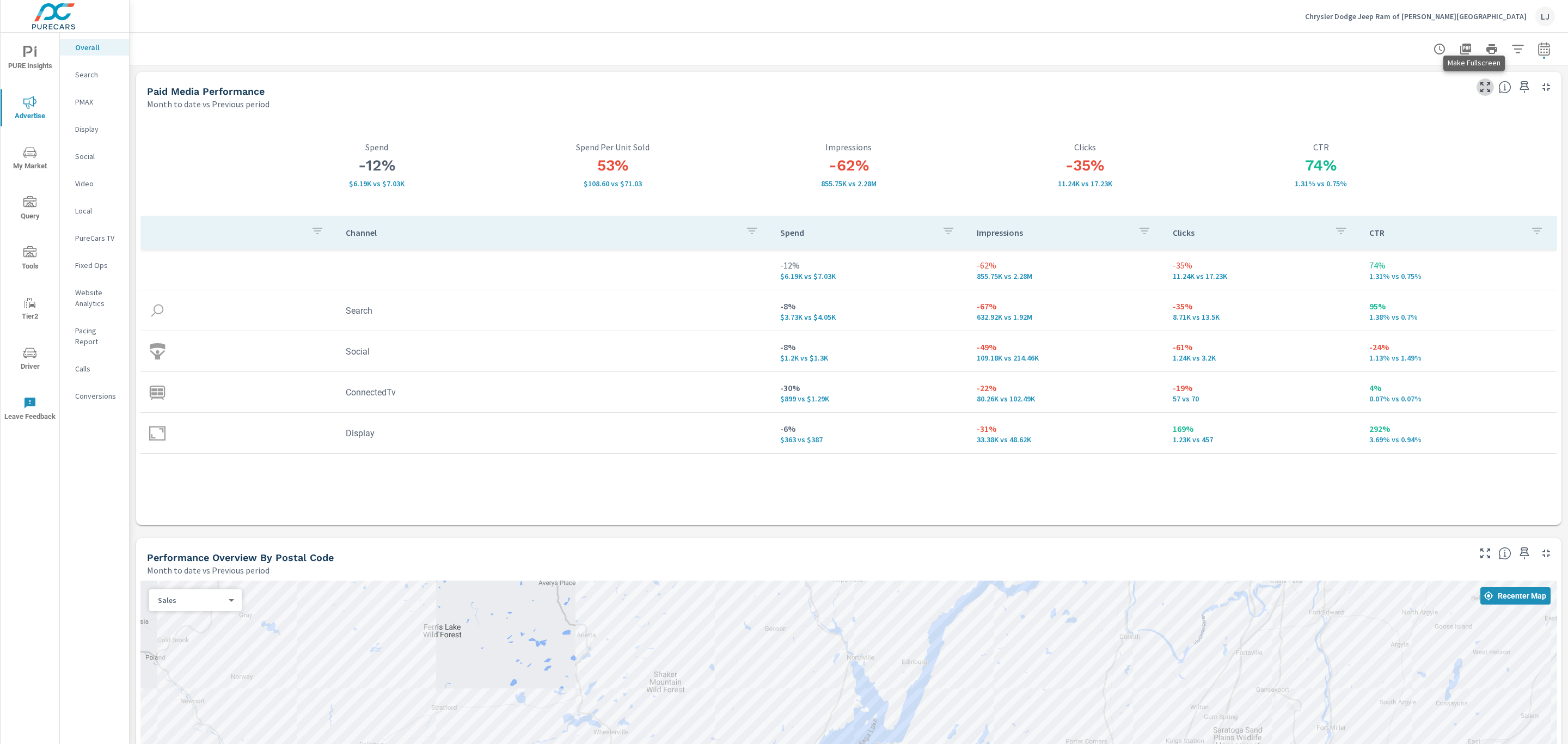
click at [1044, 87] on icon "button" at bounding box center [1485, 87] width 13 height 13
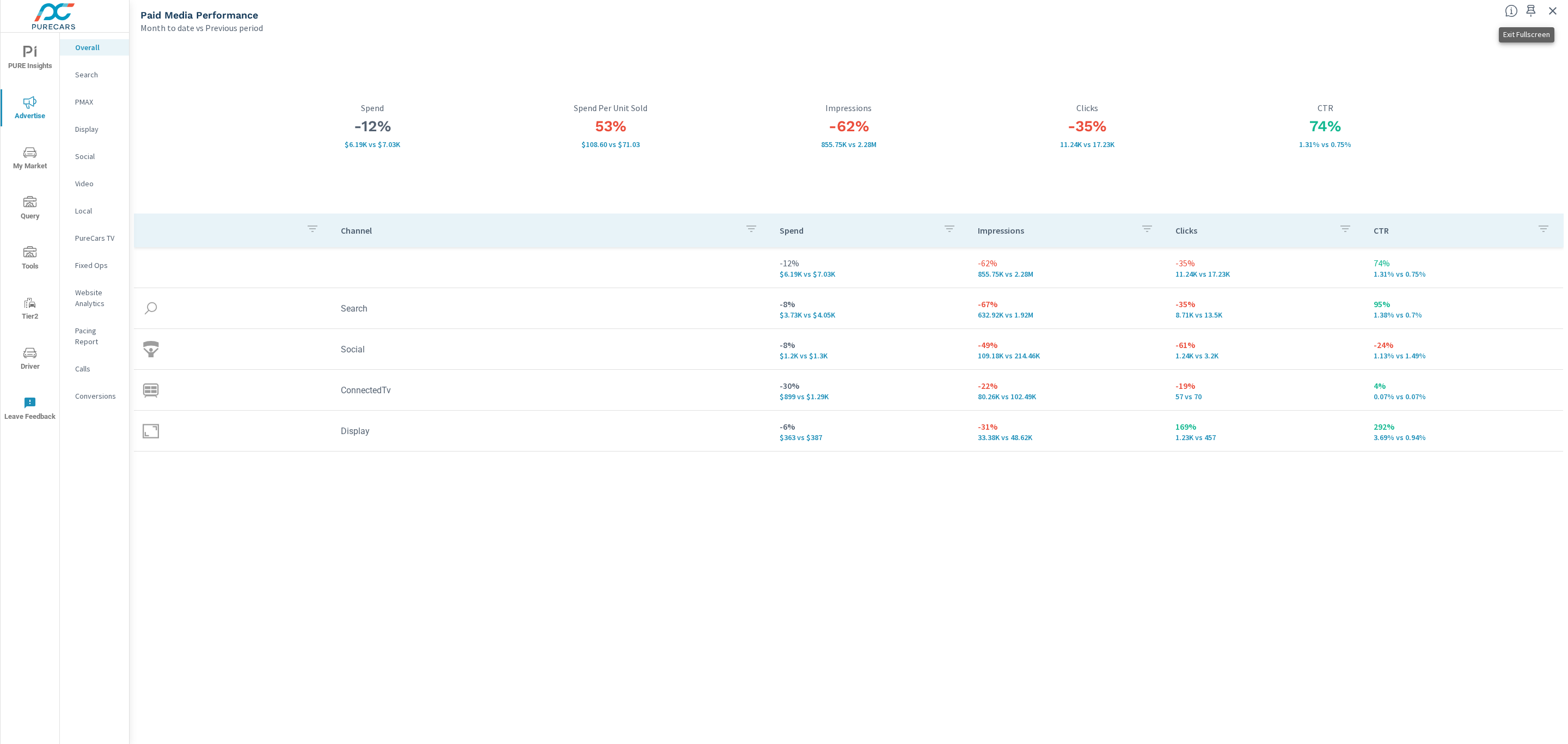
click at [1044, 4] on icon "button" at bounding box center [1552, 11] width 13 height 13
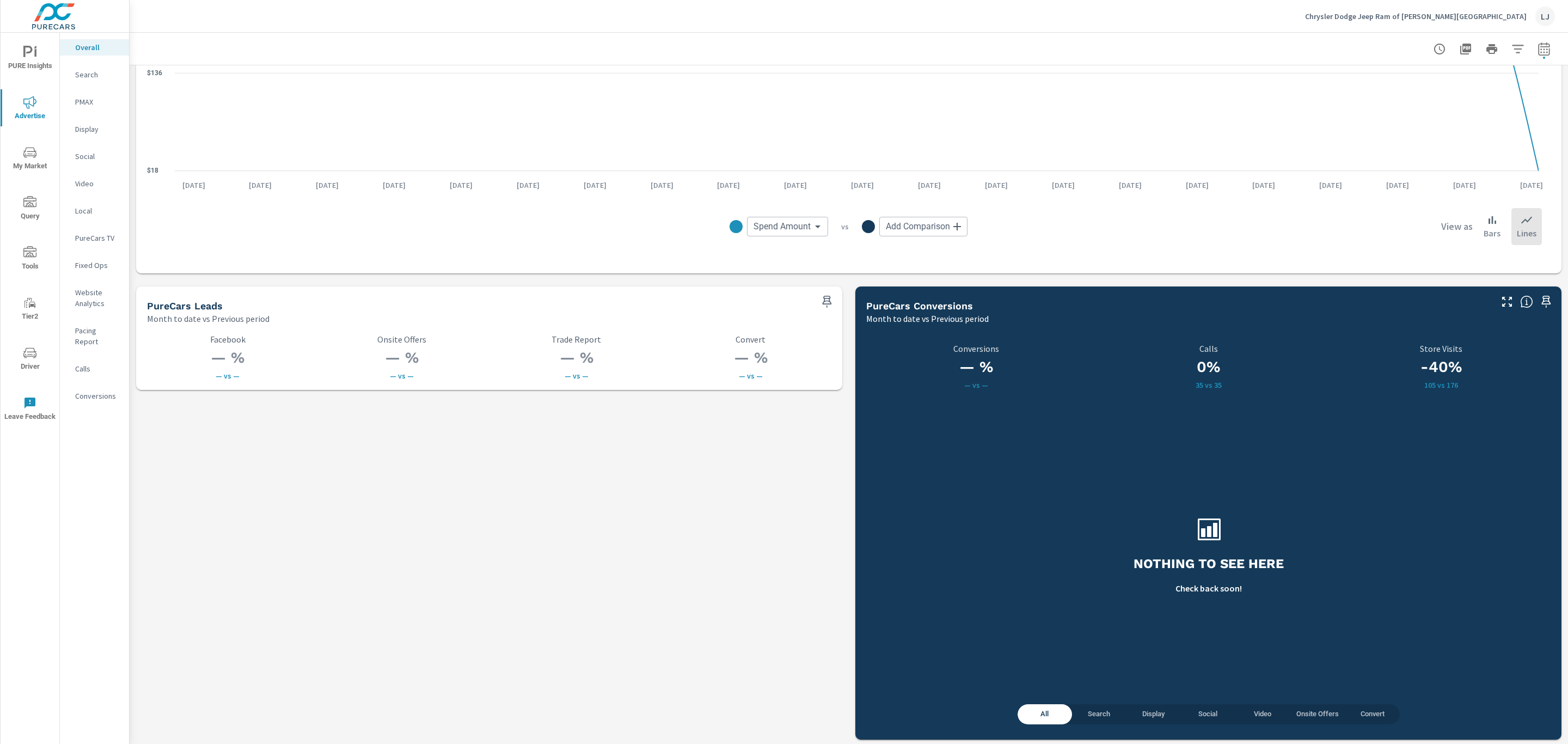
scroll to position [1302, 0]
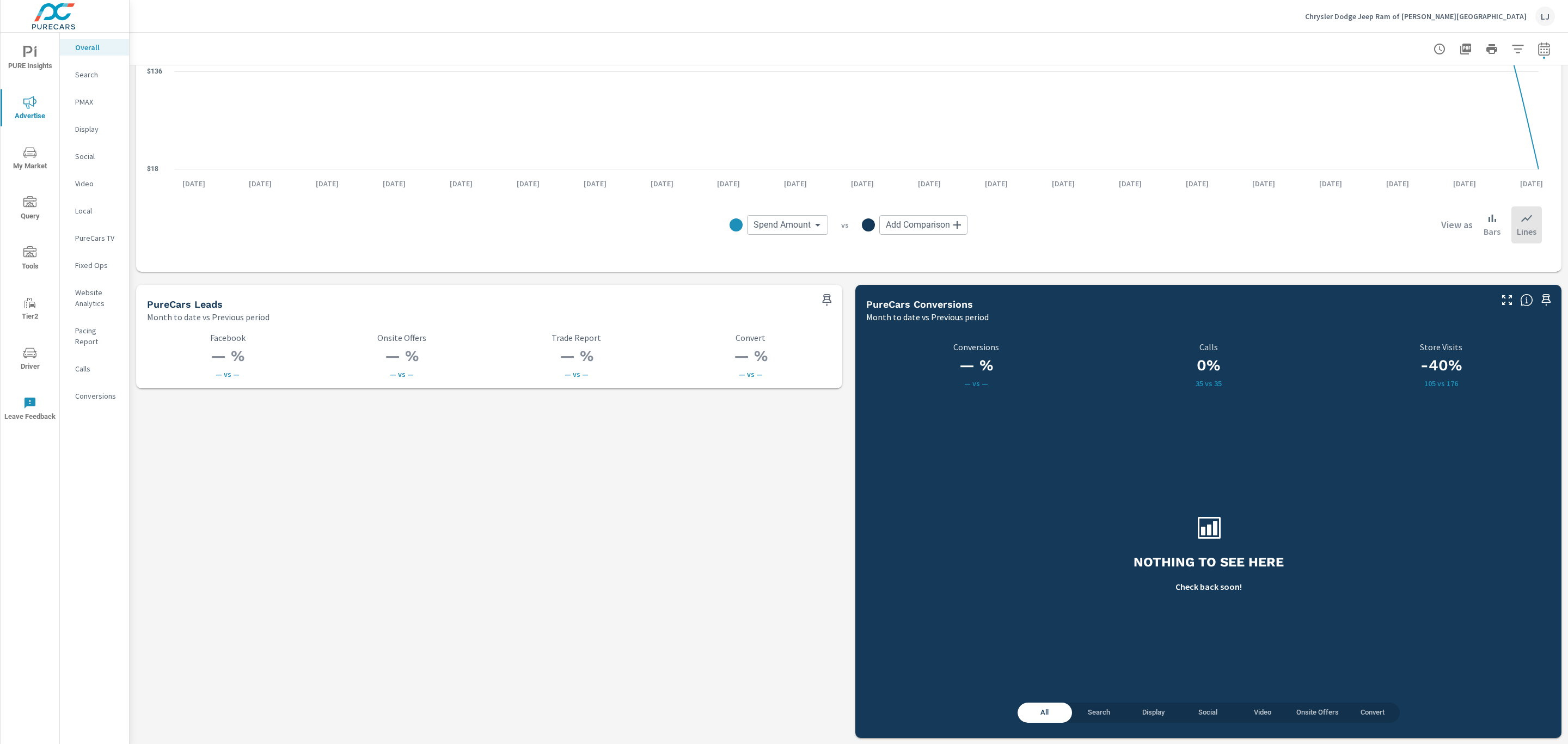
click at [26, 113] on span "Advertise" at bounding box center [29, 109] width 52 height 26
click at [38, 155] on span "My Market" at bounding box center [29, 159] width 52 height 26
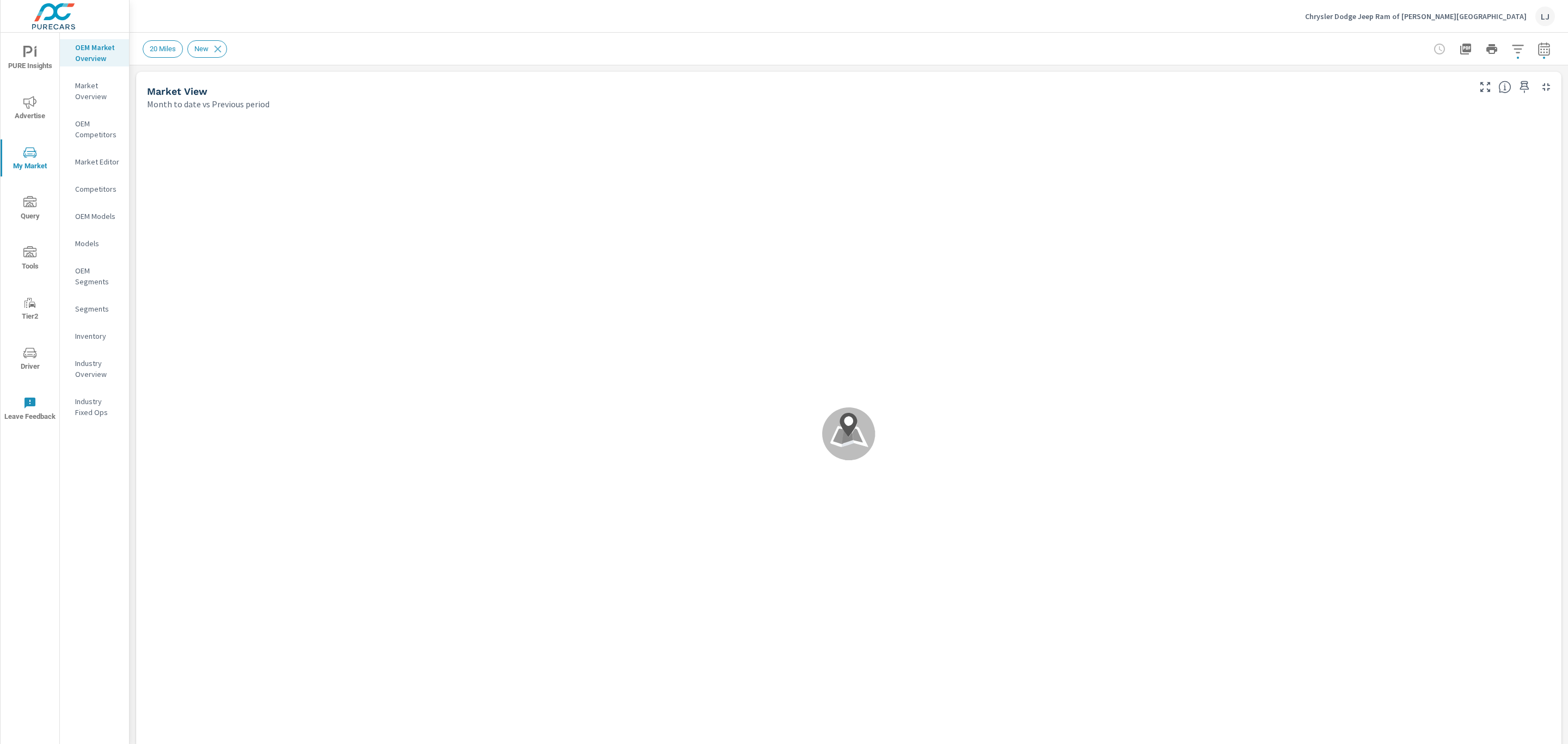
click at [98, 338] on p "Inventory" at bounding box center [97, 336] width 45 height 11
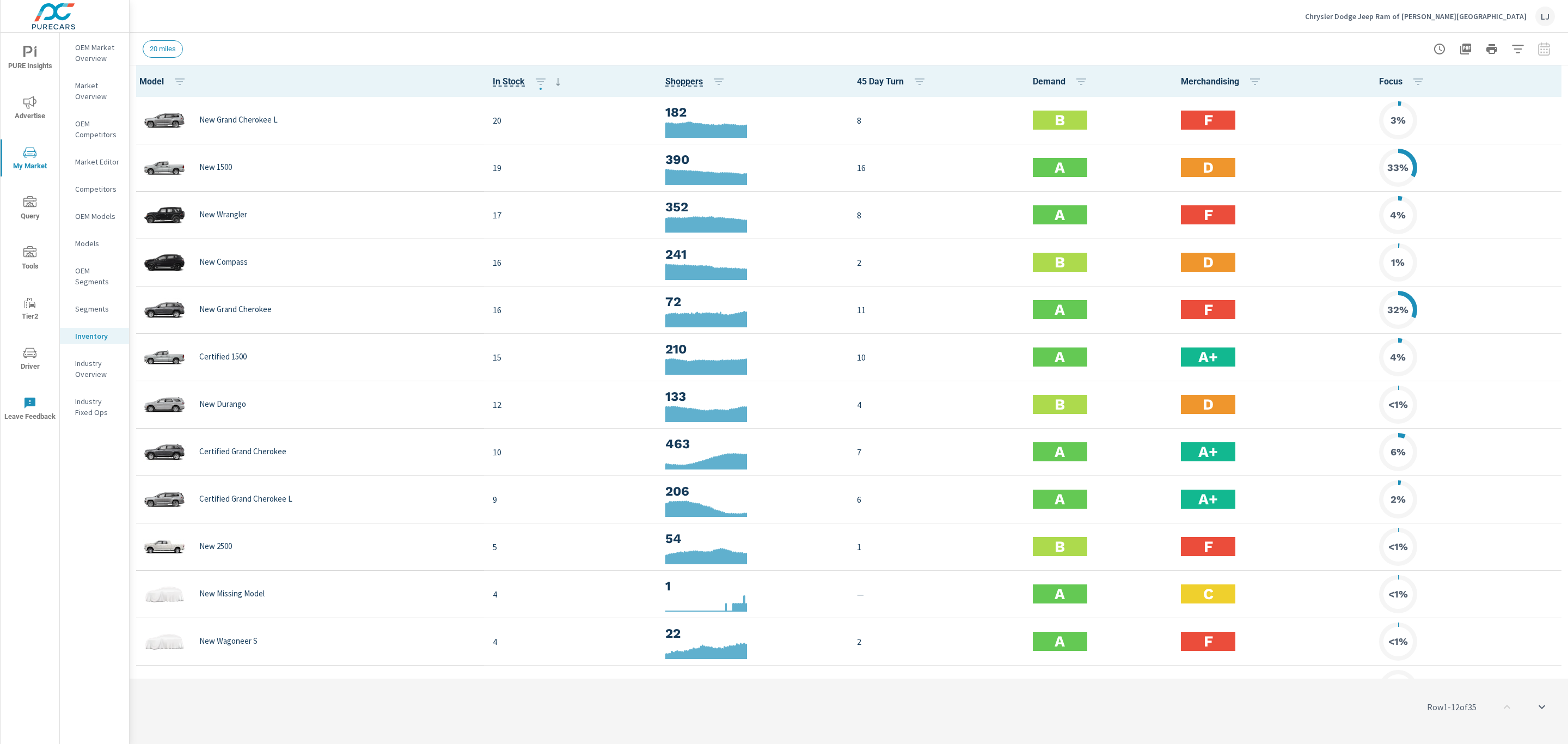
scroll to position [1, 0]
click at [1044, 49] on icon "button" at bounding box center [1517, 48] width 11 height 8
click at [1044, 140] on li "Condition" at bounding box center [1446, 137] width 165 height 26
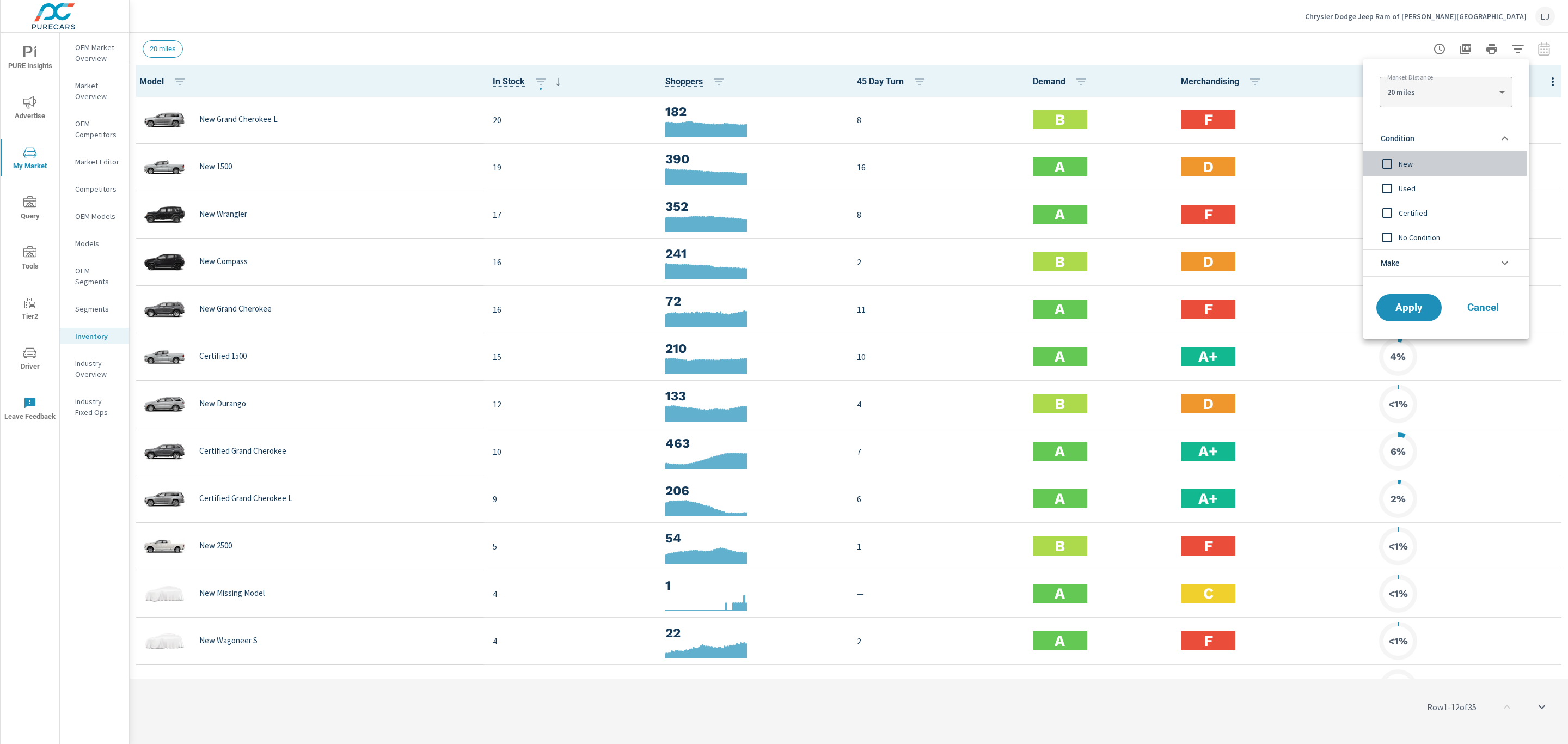
click at [1044, 160] on input "filter options" at bounding box center [1387, 164] width 23 height 23
click at [1044, 307] on span "Apply" at bounding box center [1408, 308] width 44 height 10
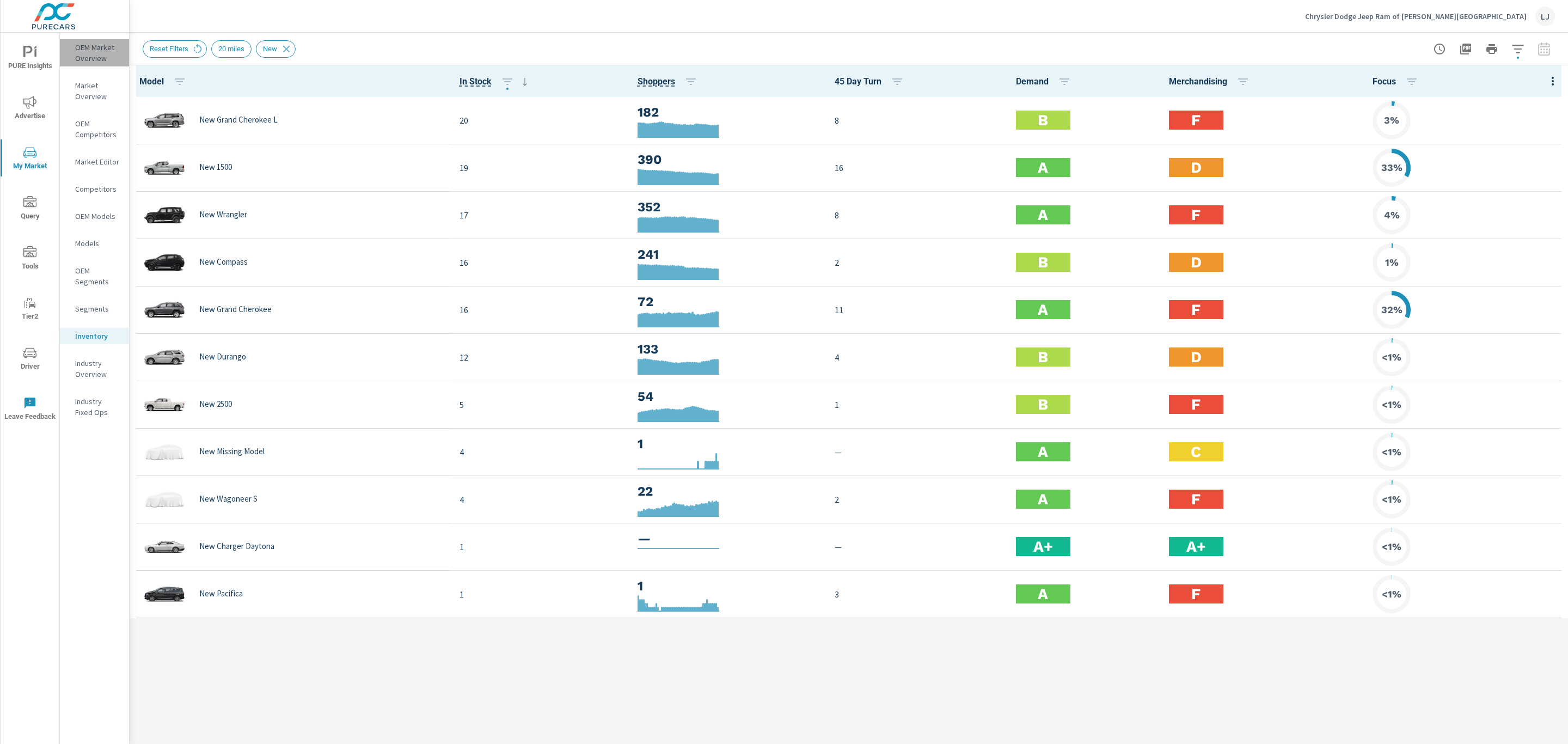
click at [87, 53] on p "OEM Market Overview" at bounding box center [97, 53] width 45 height 21
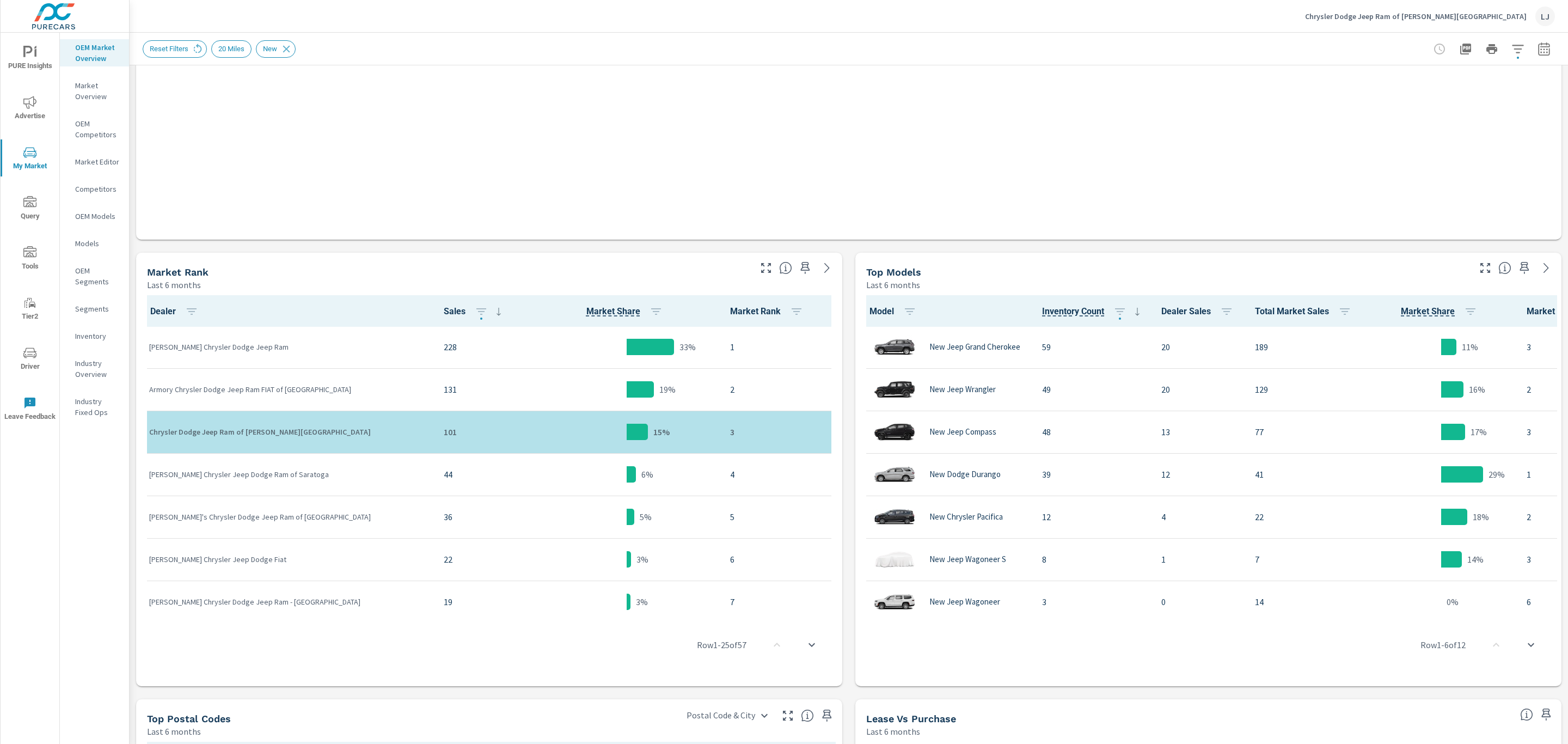
scroll to position [1, 0]
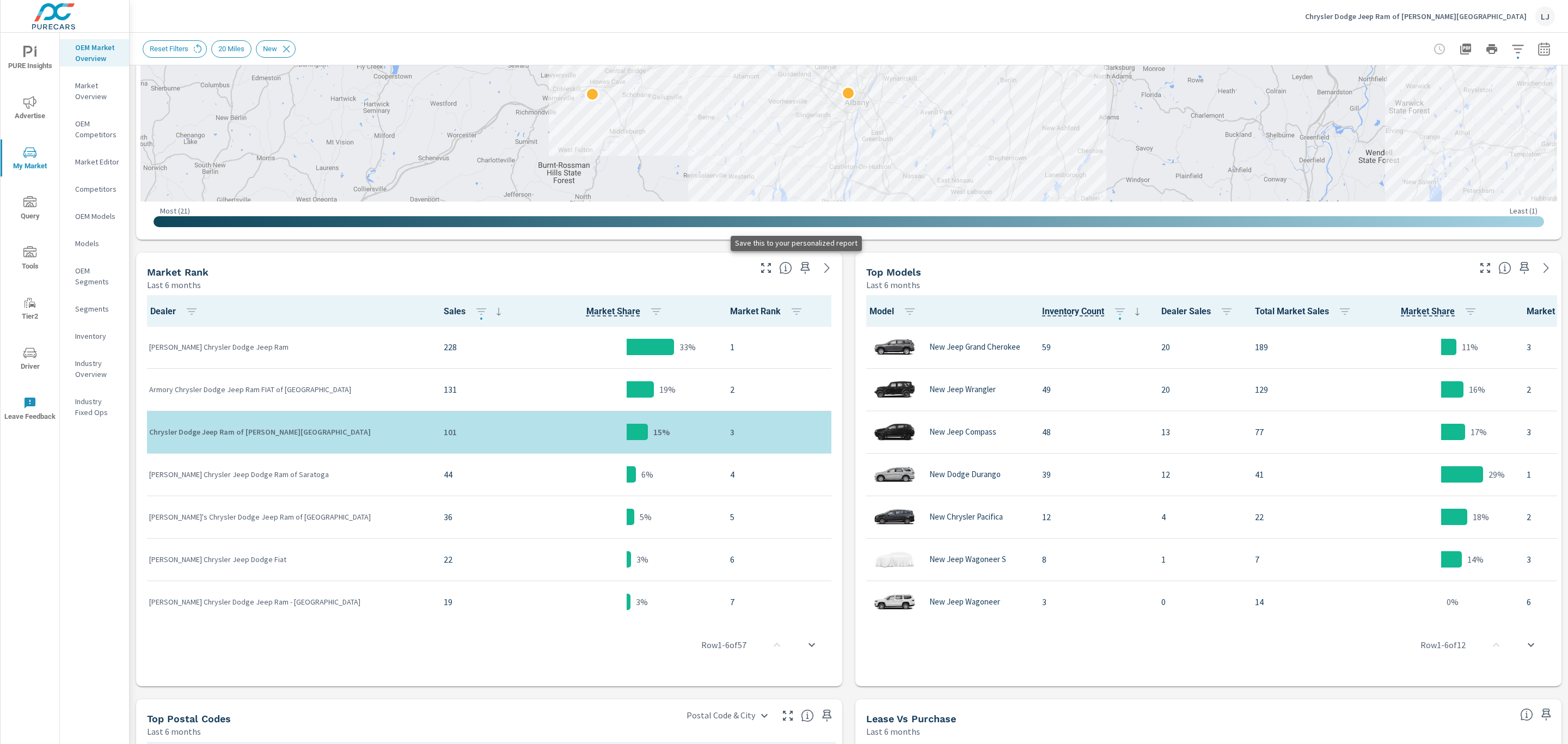
click at [803, 267] on icon "button" at bounding box center [805, 268] width 13 height 13
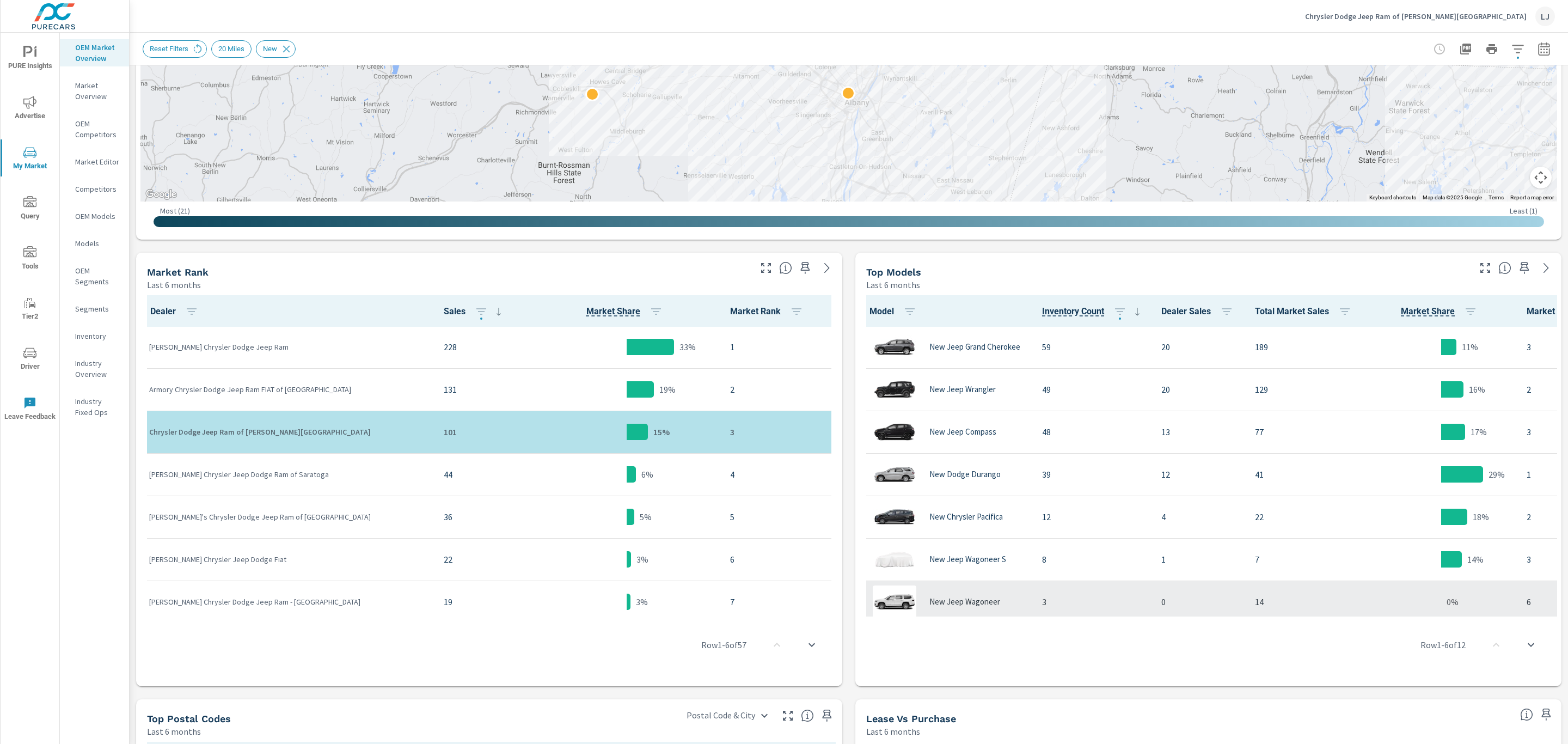
drag, startPoint x: 1391, startPoint y: 614, endPoint x: 1462, endPoint y: 594, distance: 73.8
click at [1044, 450] on div "Model Inventory Count Dealer Sales Total Market Sales Market Share Market Rank …" at bounding box center [1208, 488] width 697 height 386
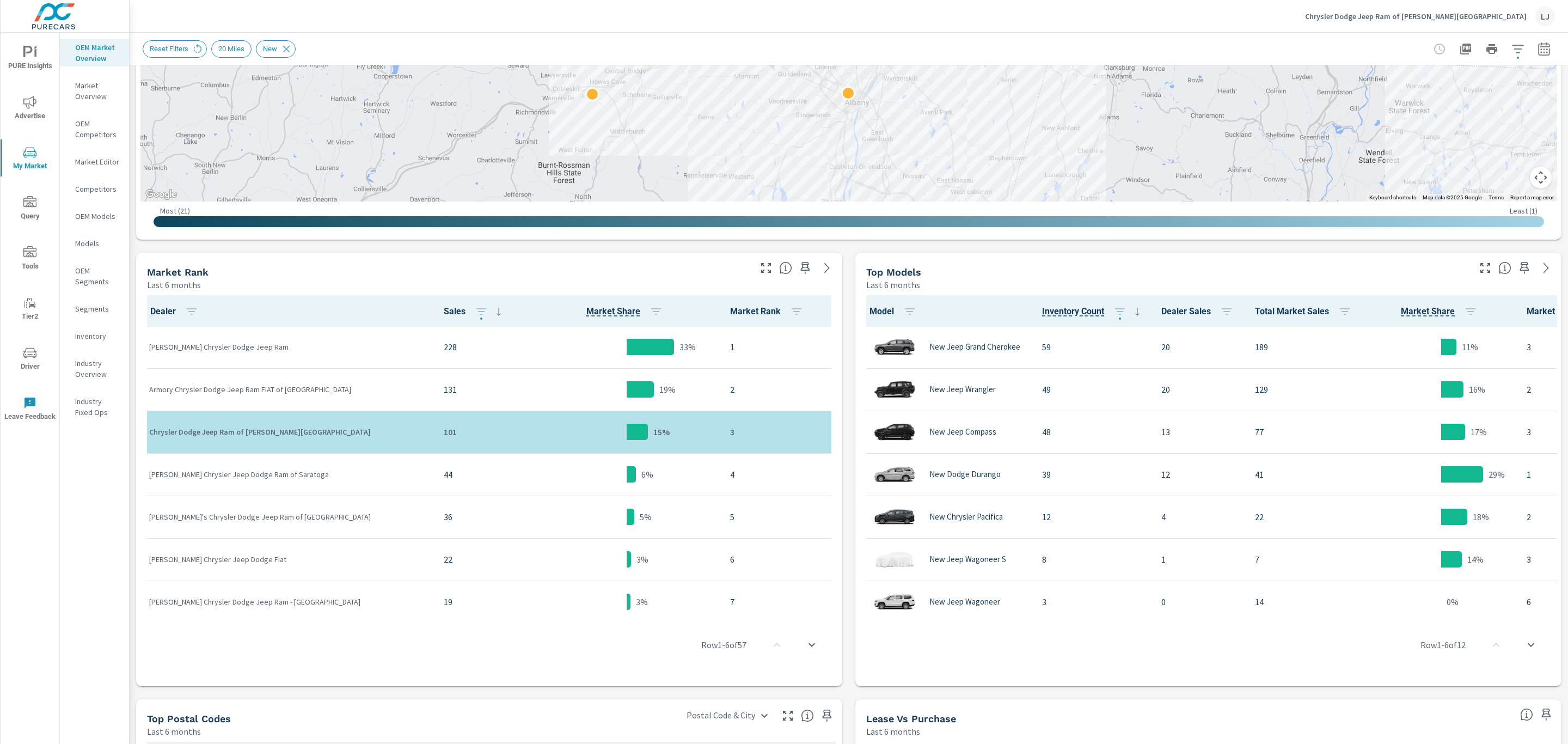
click at [1044, 450] on div "Row 1 - 6 of 12" at bounding box center [1208, 644] width 697 height 65
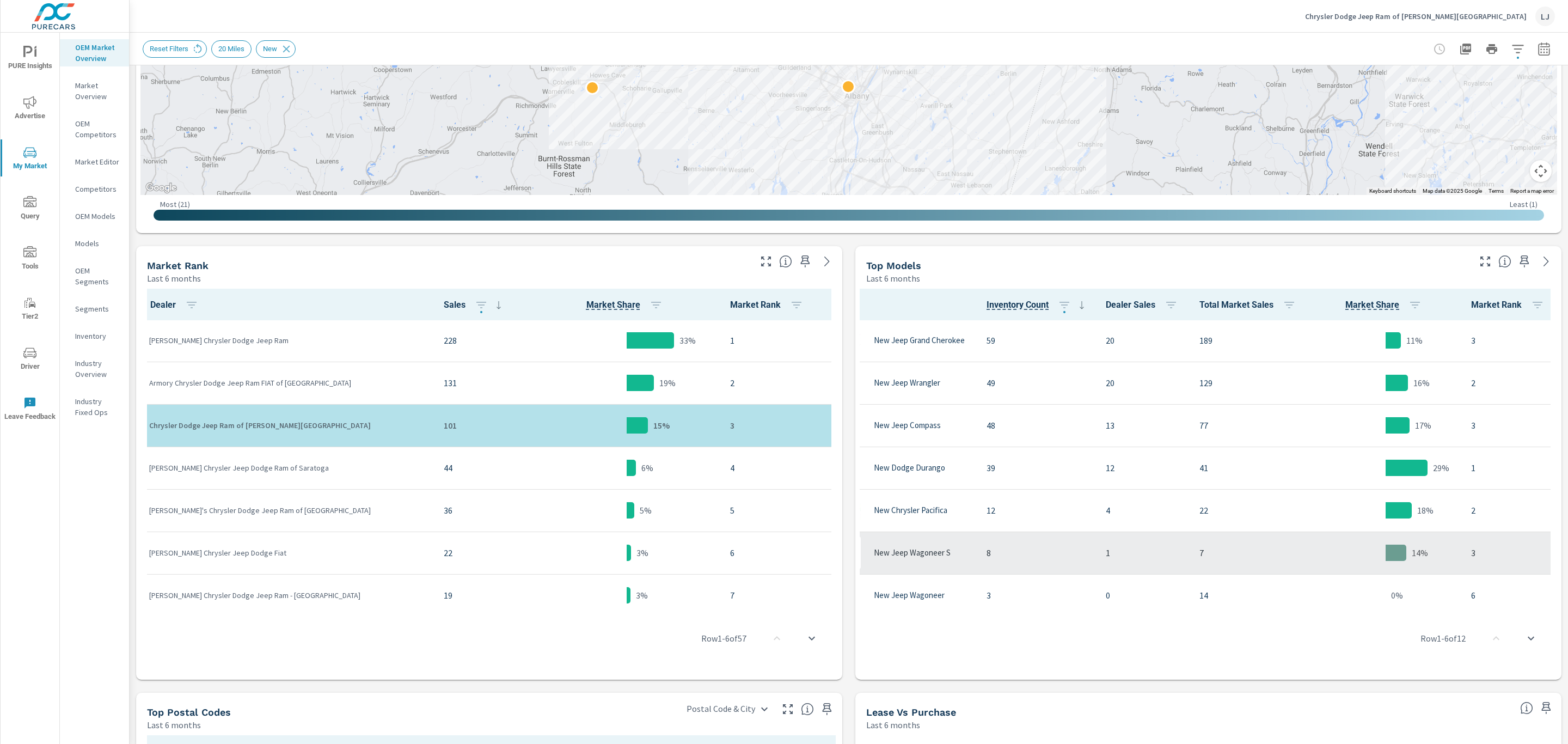
scroll to position [341, 0]
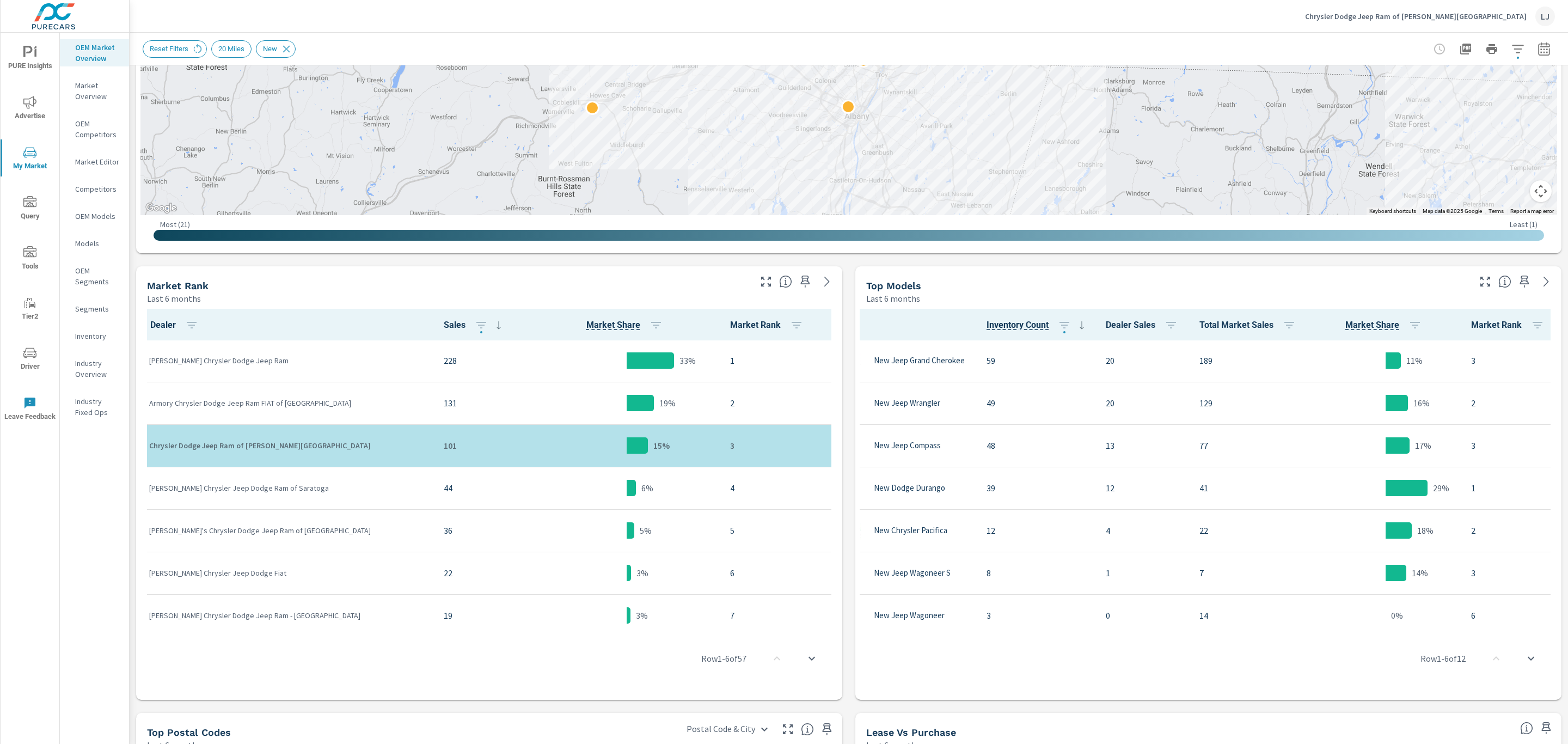
click at [82, 93] on p "Market Overview" at bounding box center [97, 91] width 45 height 21
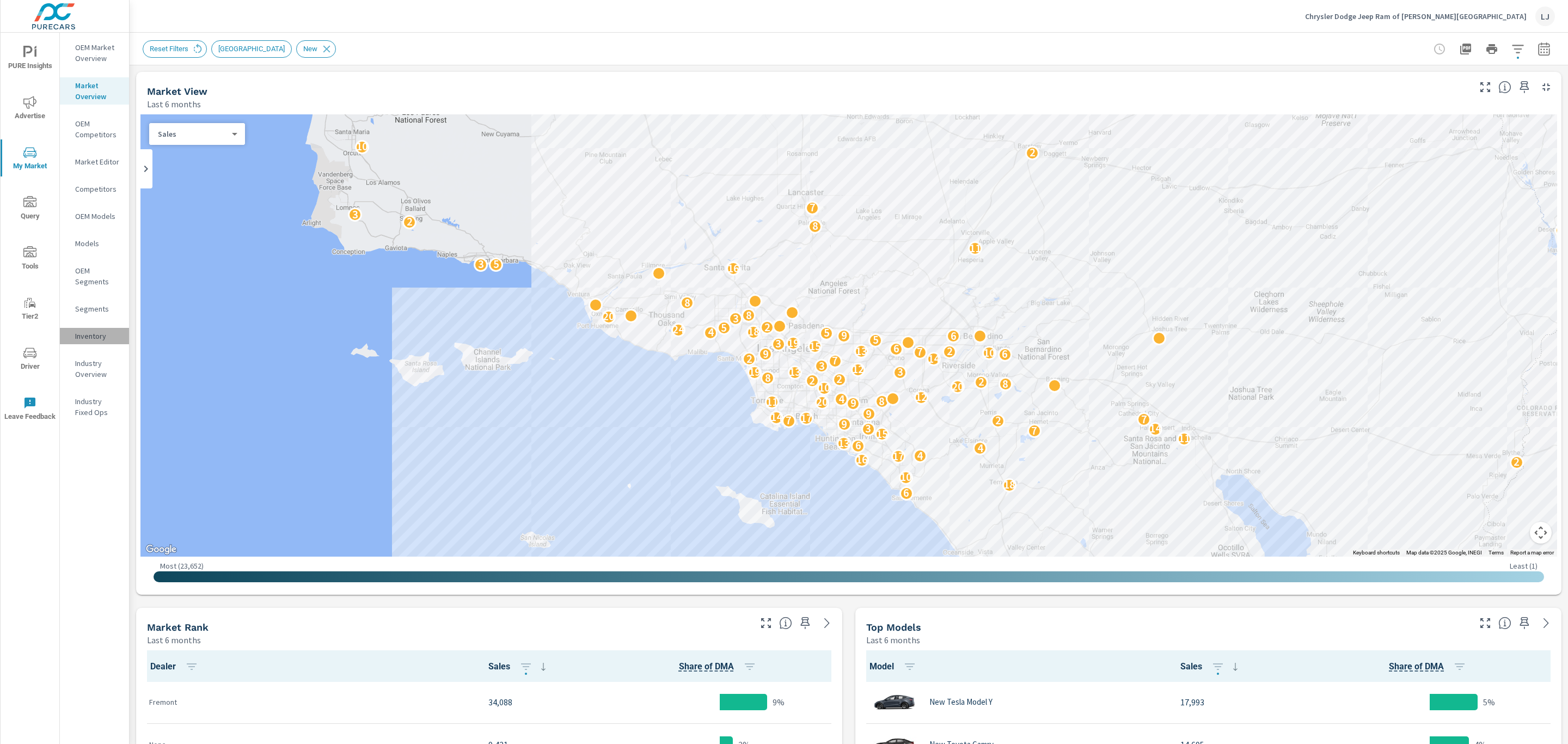
click at [85, 331] on p "Inventory" at bounding box center [97, 336] width 45 height 11
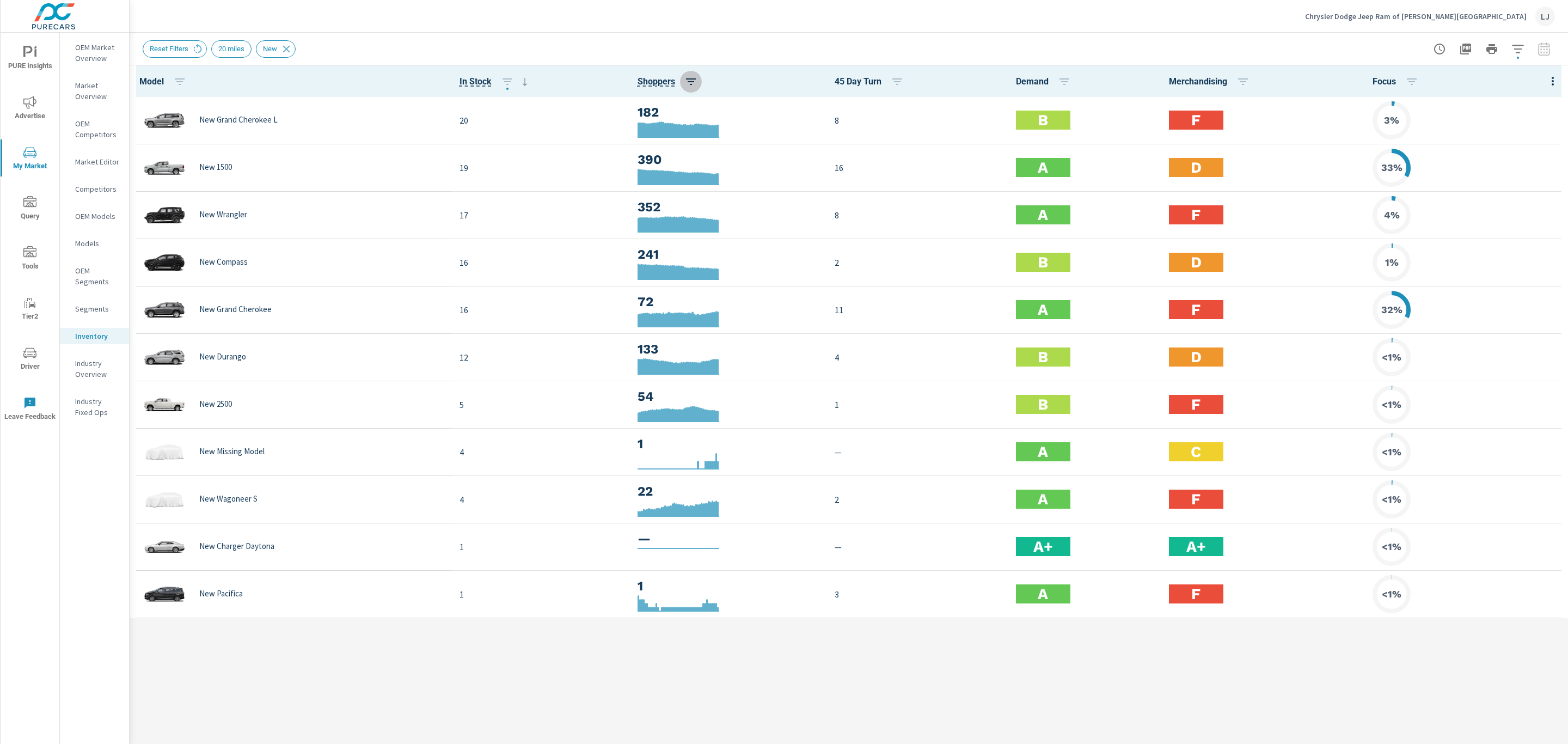
click at [686, 81] on icon "button" at bounding box center [691, 82] width 10 height 6
click at [686, 81] on div at bounding box center [784, 372] width 1568 height 744
click at [653, 83] on span "Shoppers" at bounding box center [656, 82] width 38 height 13
click at [654, 80] on span "Shoppers" at bounding box center [656, 82] width 38 height 13
click at [775, 65] on th "Shoppers" at bounding box center [727, 81] width 197 height 31
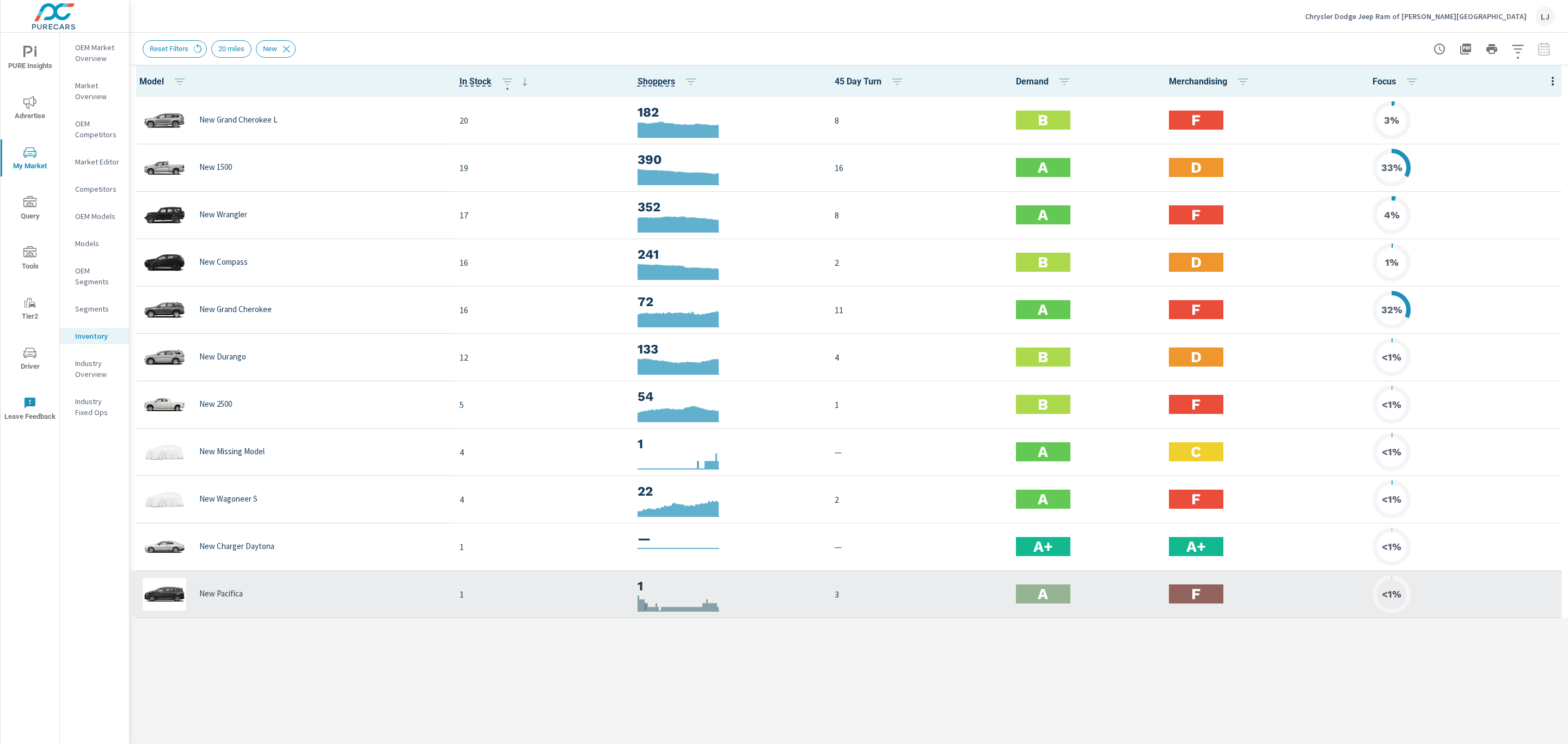
click at [645, 450] on div at bounding box center [645, 610] width 1 height 15
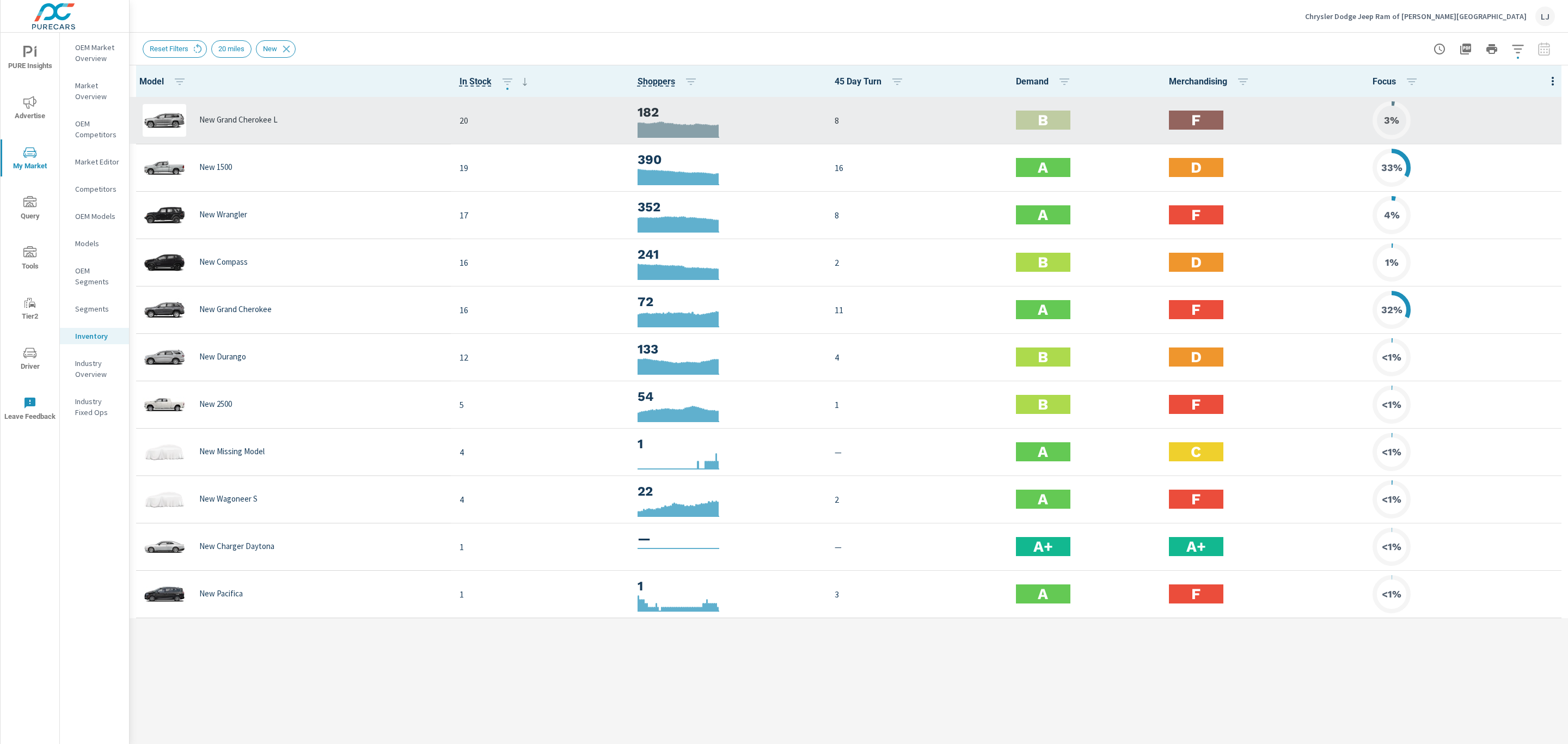
click at [1044, 116] on h2 "F" at bounding box center [1195, 119] width 9 height 19
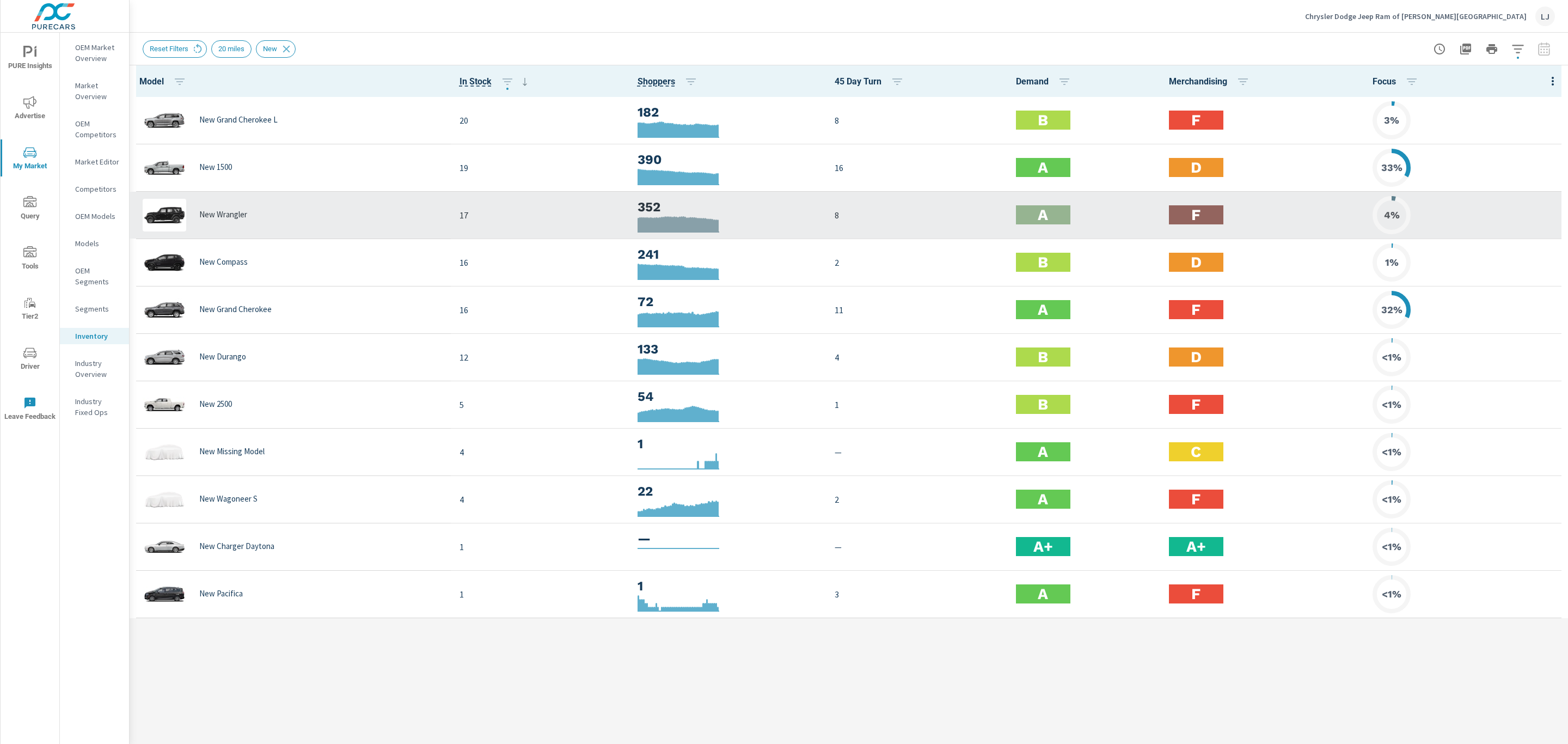
click at [211, 213] on p "New Wrangler" at bounding box center [223, 215] width 48 height 10
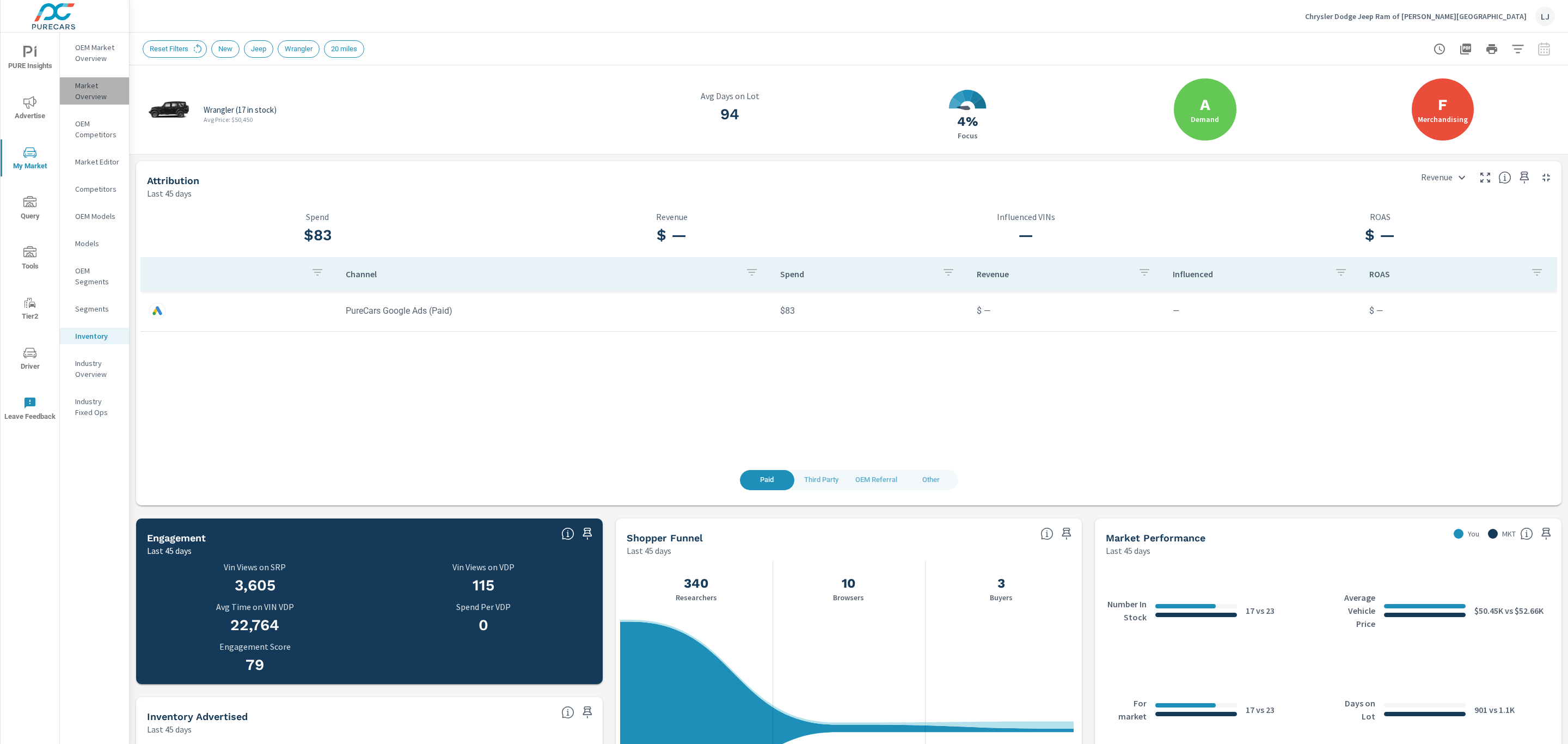
click at [90, 92] on p "Market Overview" at bounding box center [97, 91] width 45 height 21
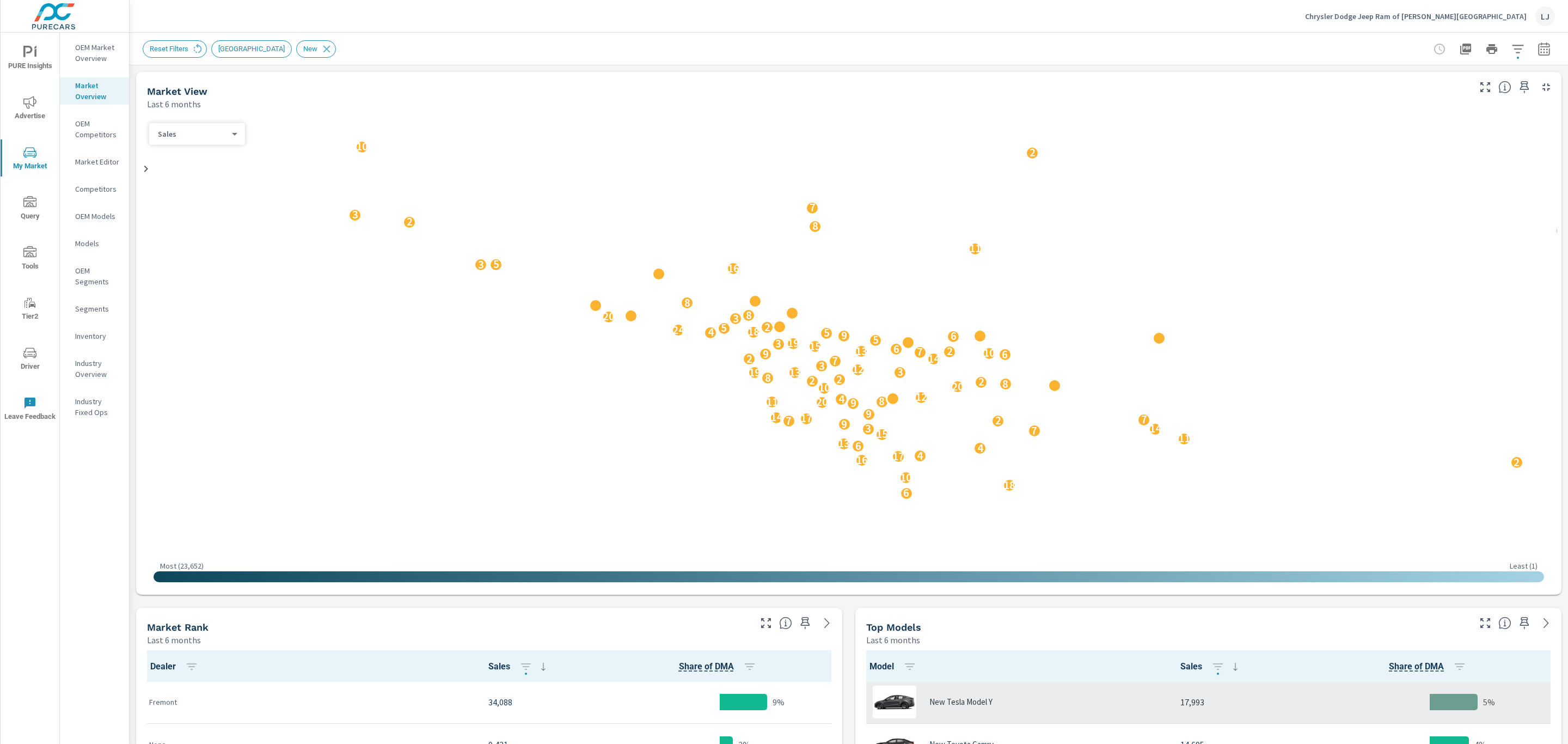
scroll to position [408, 0]
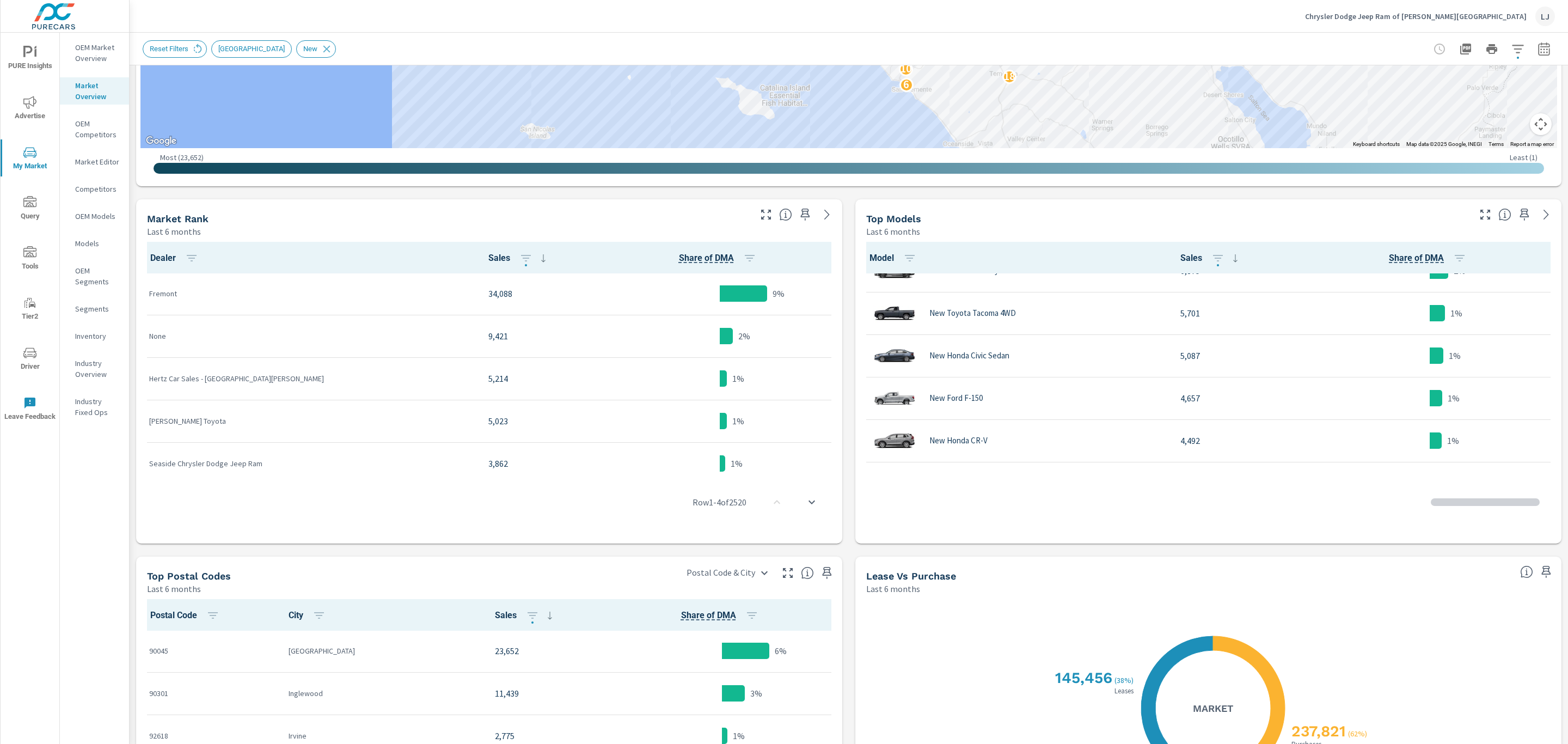
scroll to position [245, 0]
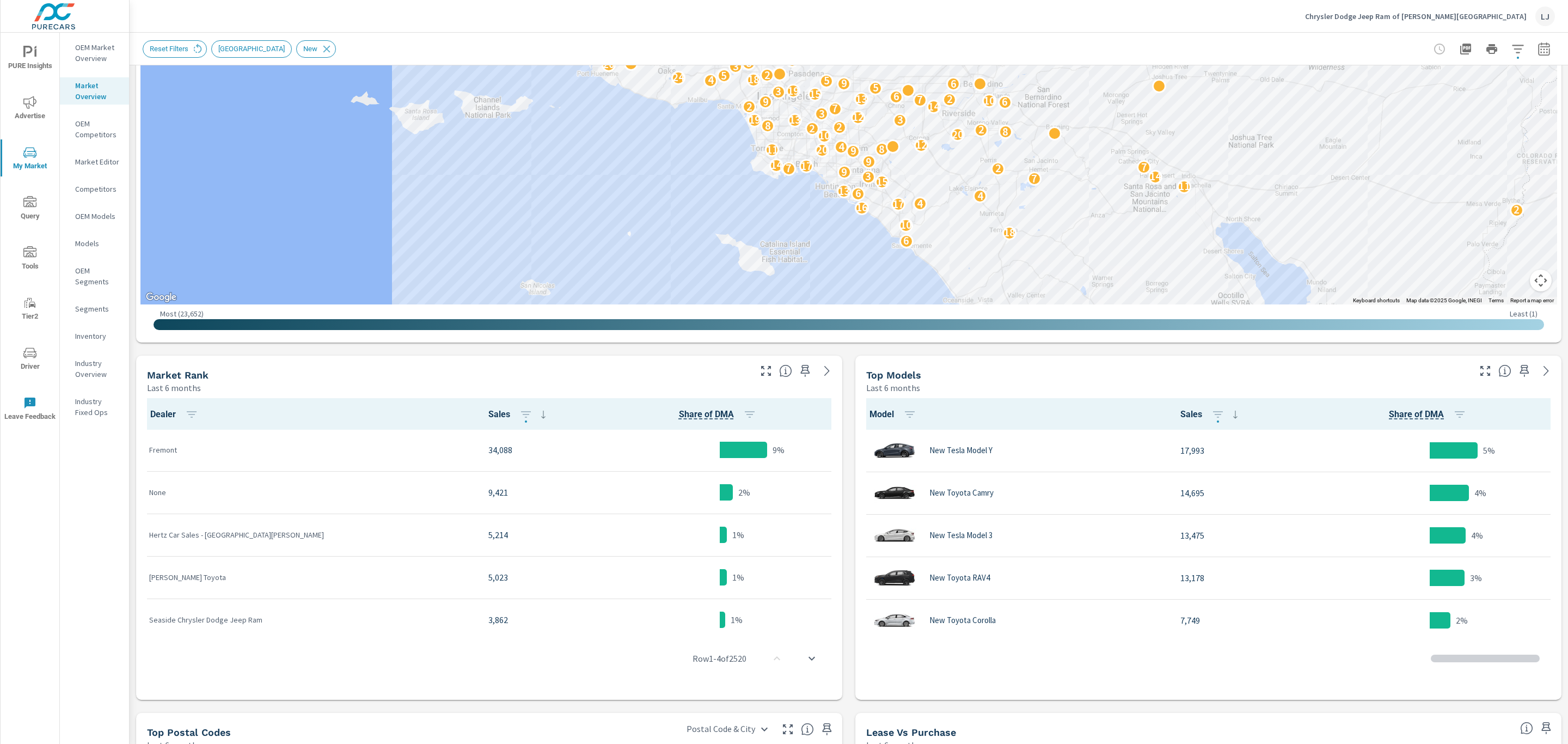
scroll to position [1, 0]
click at [31, 256] on icon "nav menu" at bounding box center [30, 251] width 13 height 11
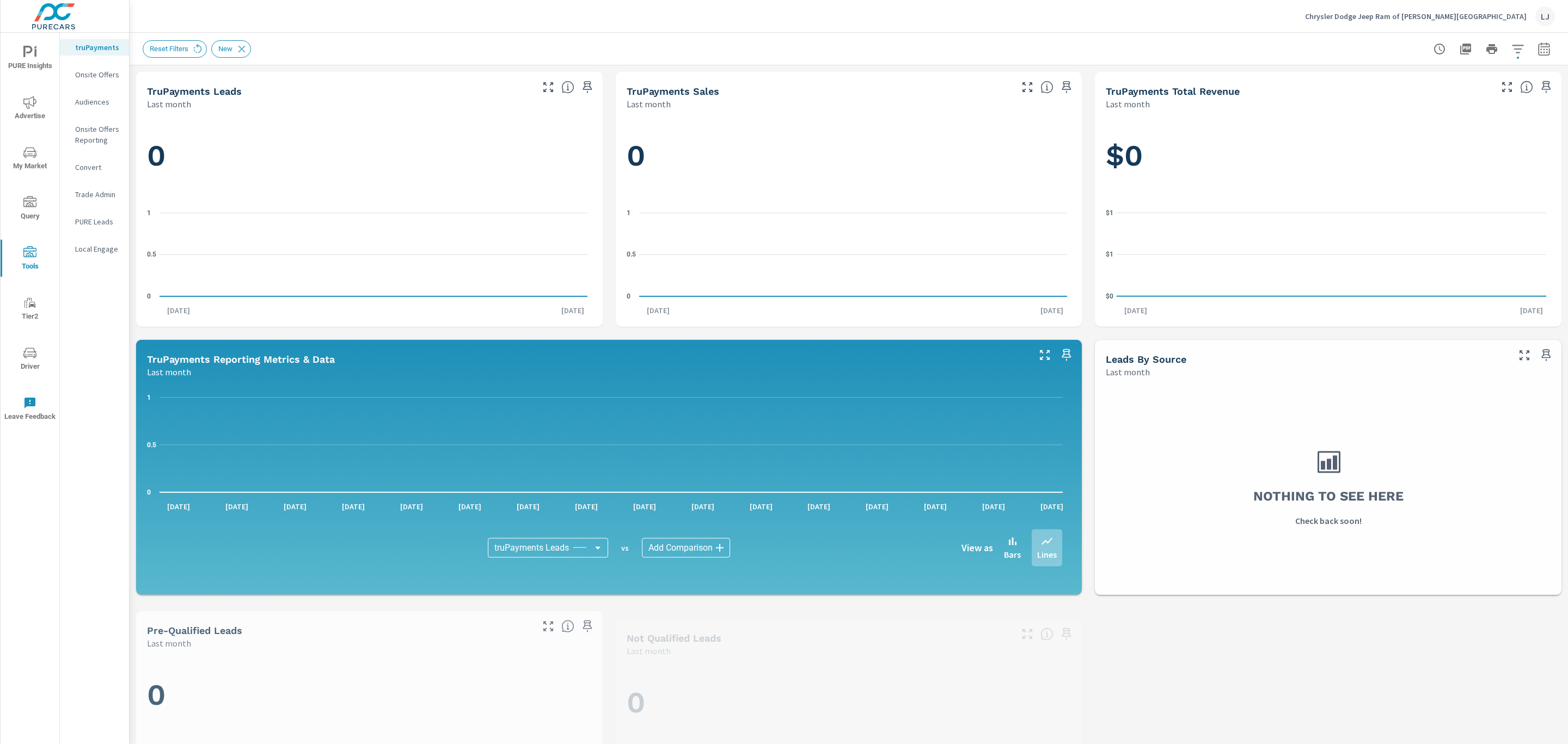
click at [25, 366] on span "Driver" at bounding box center [29, 359] width 52 height 26
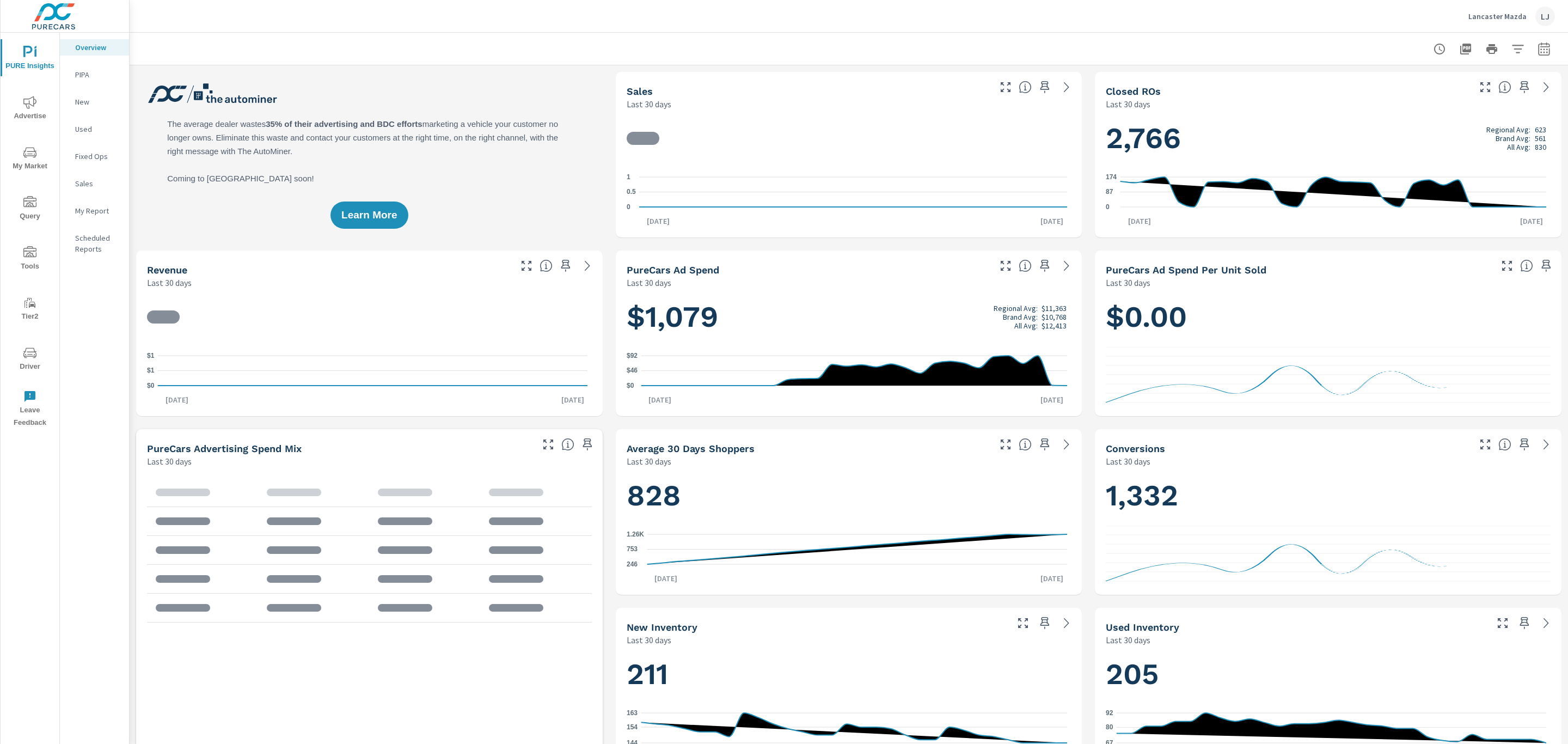
scroll to position [2124, 0]
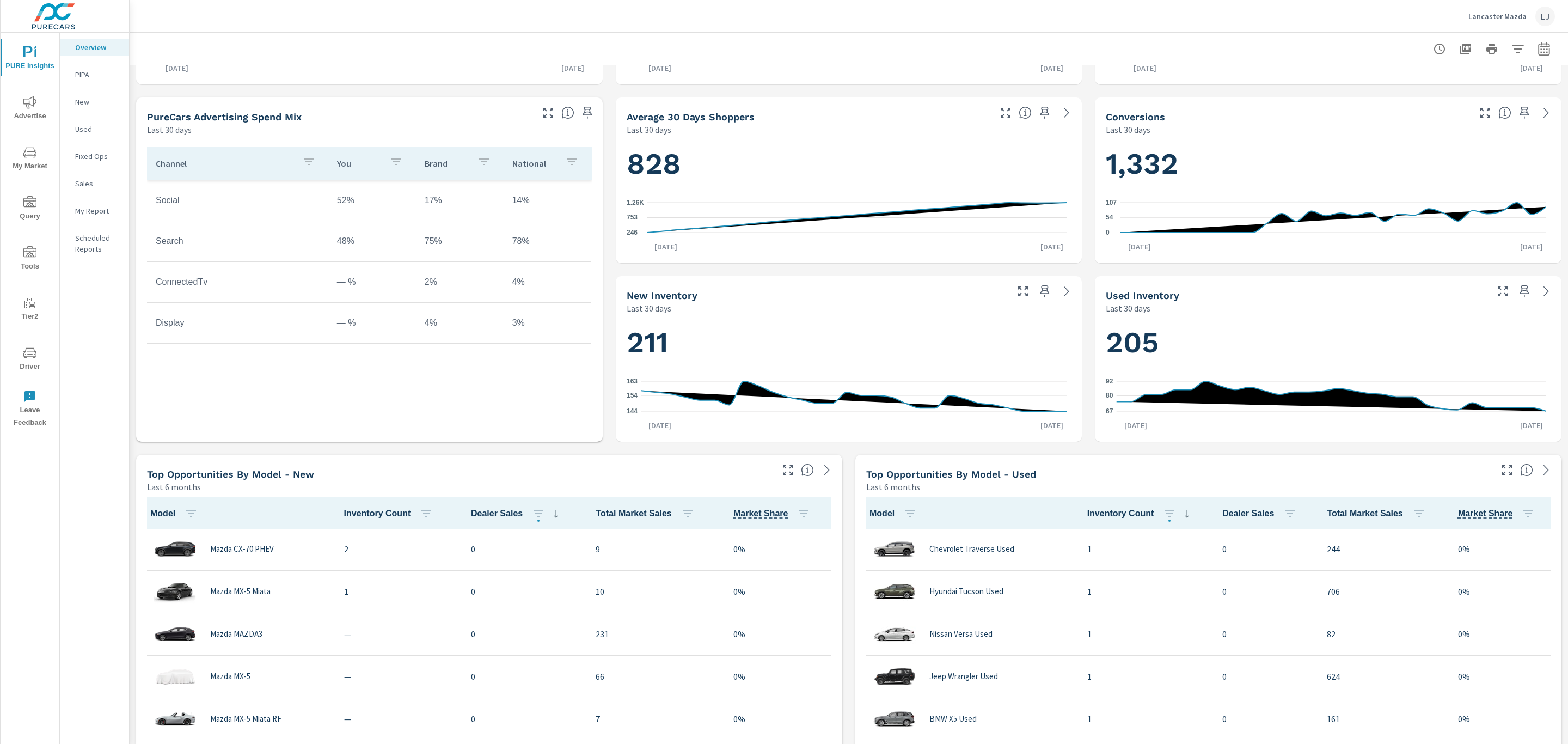
scroll to position [408, 0]
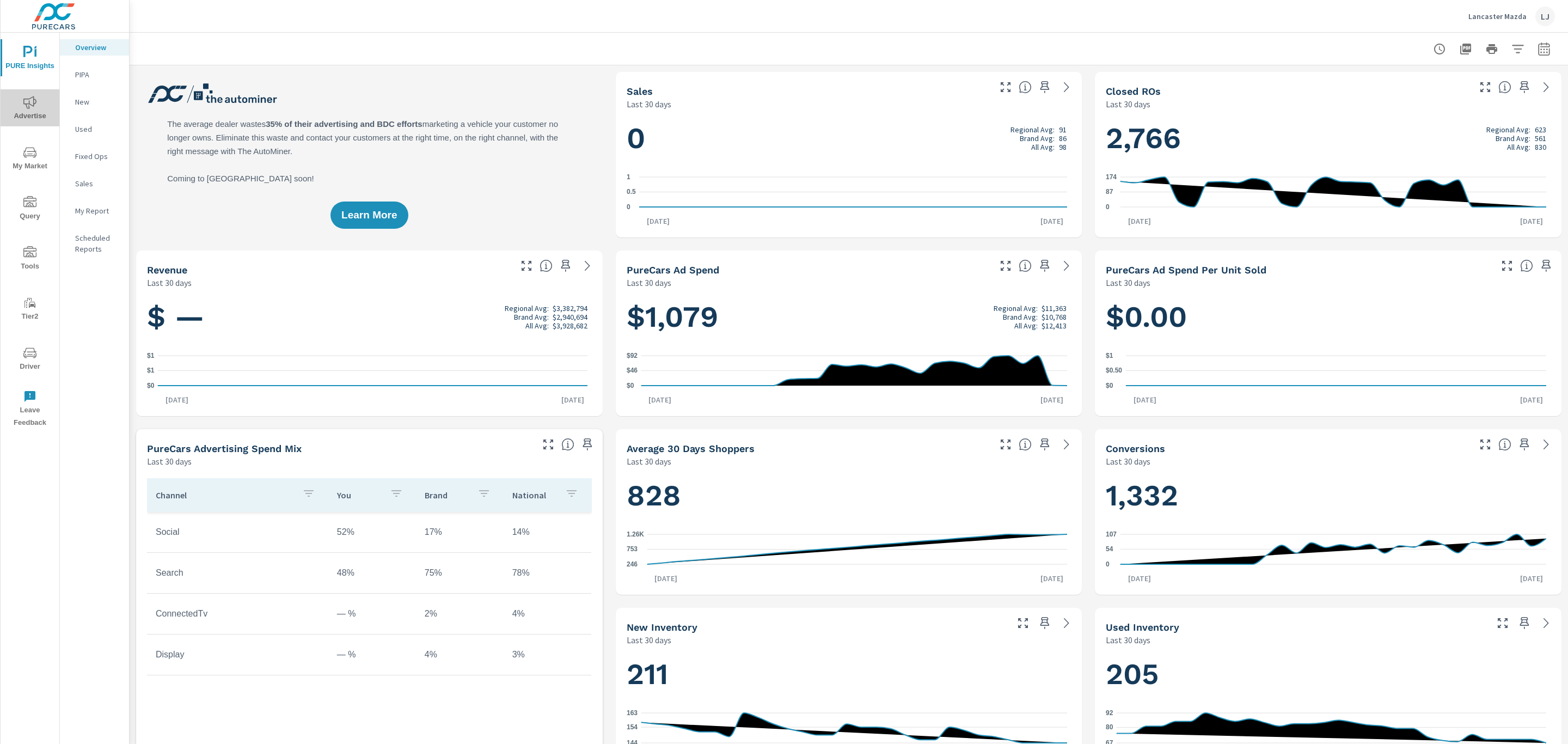
click at [33, 104] on icon "nav menu" at bounding box center [30, 102] width 13 height 13
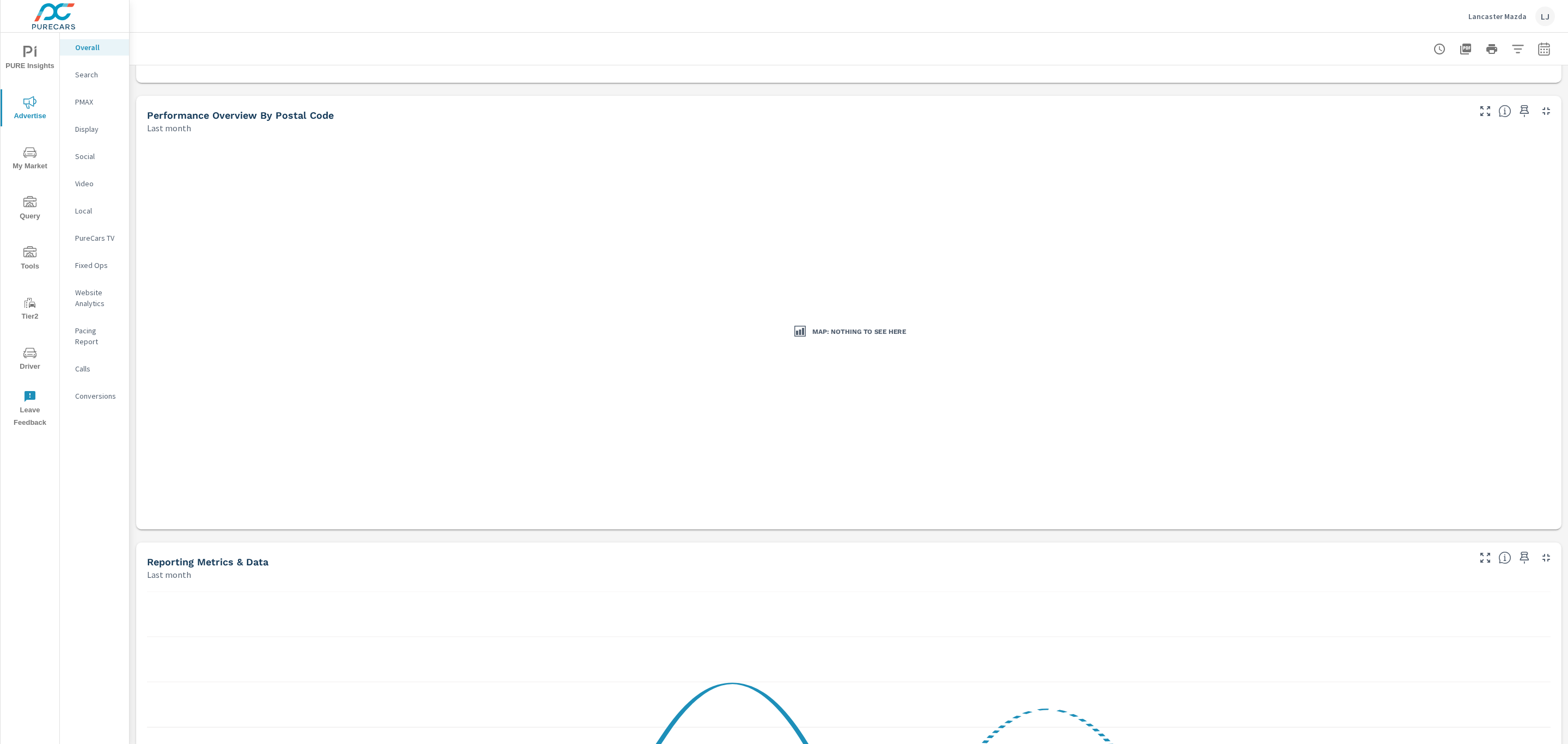
scroll to position [82, 0]
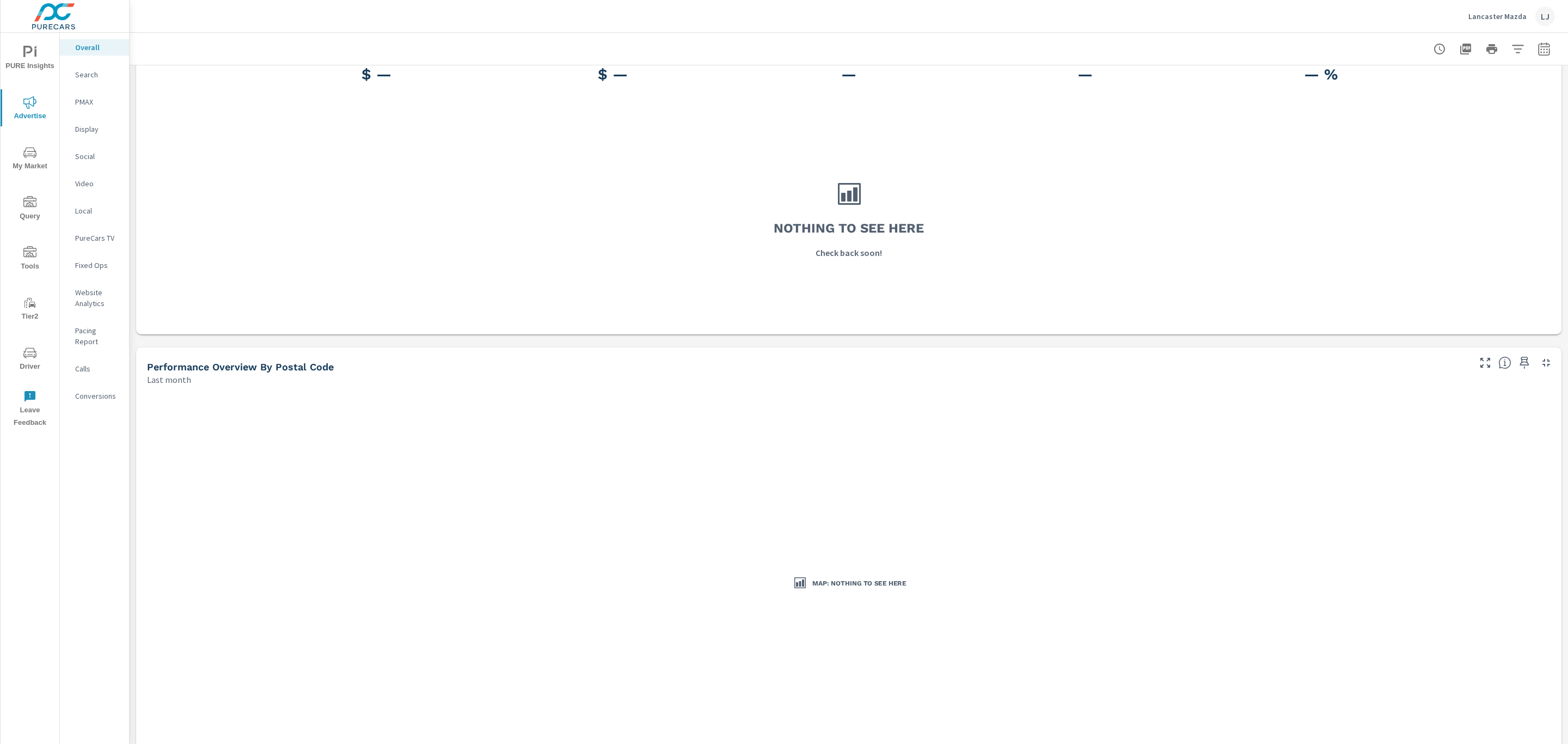
click at [88, 94] on div "PMAX" at bounding box center [94, 102] width 69 height 16
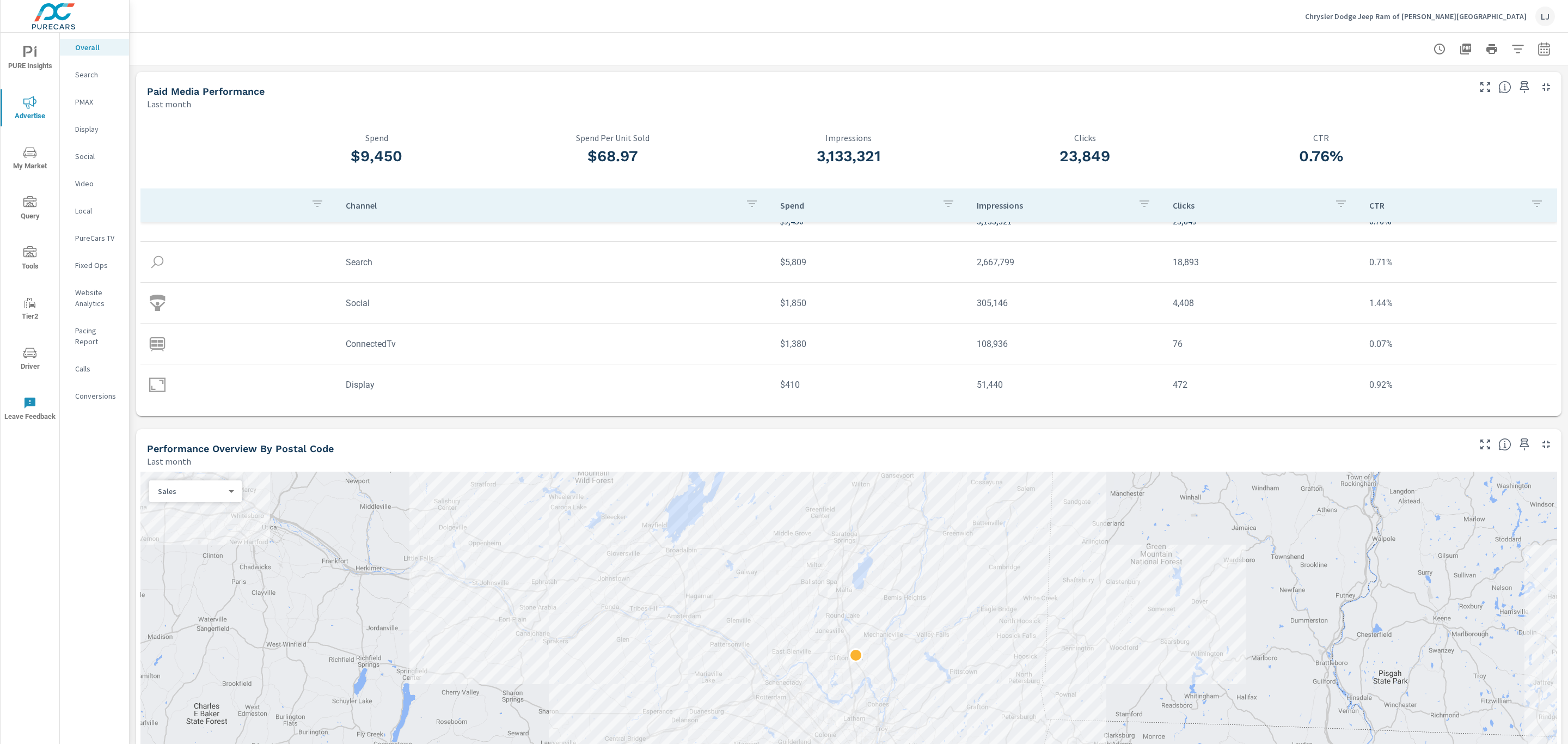
scroll to position [31, 0]
click at [31, 150] on icon "nav menu" at bounding box center [30, 152] width 13 height 13
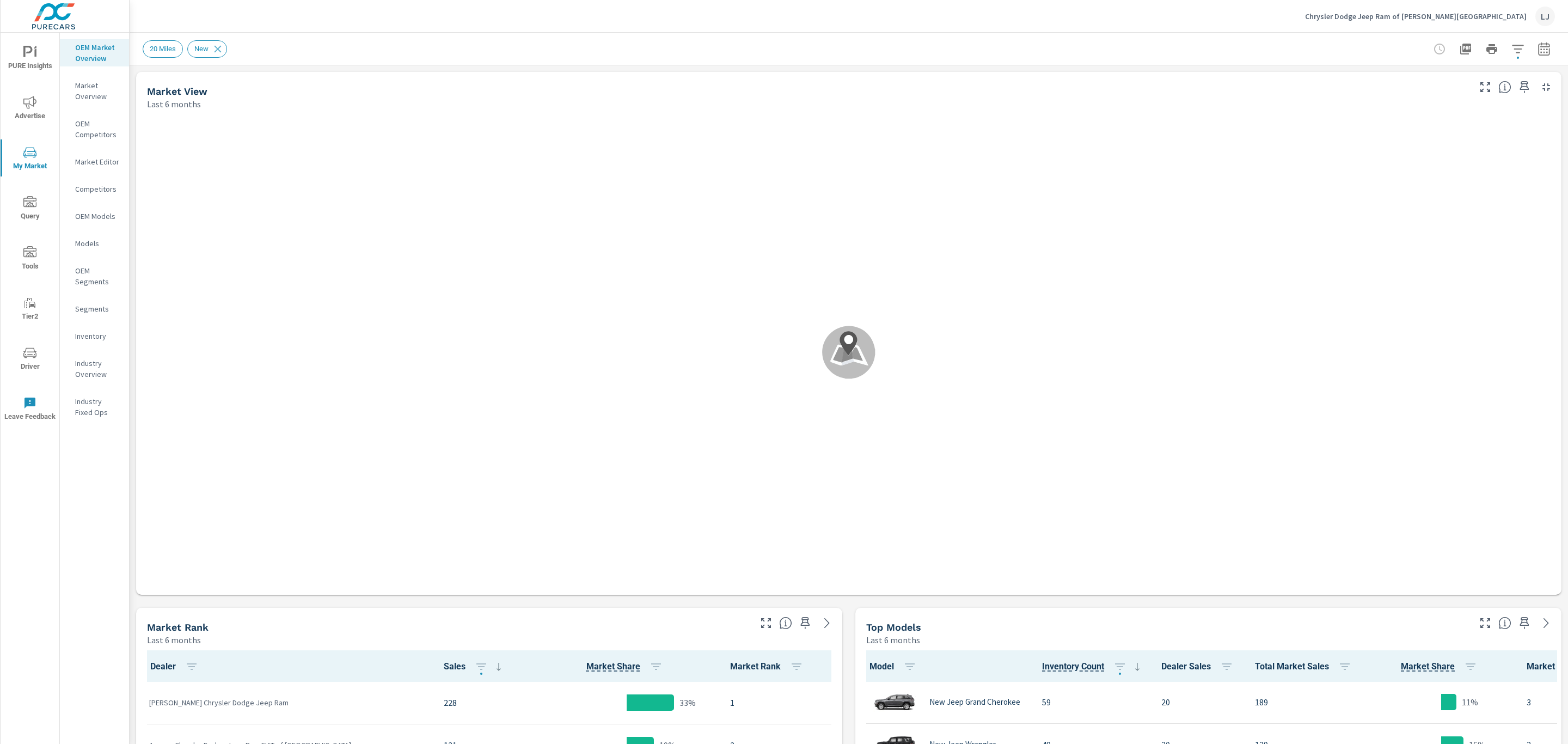
scroll to position [1, 0]
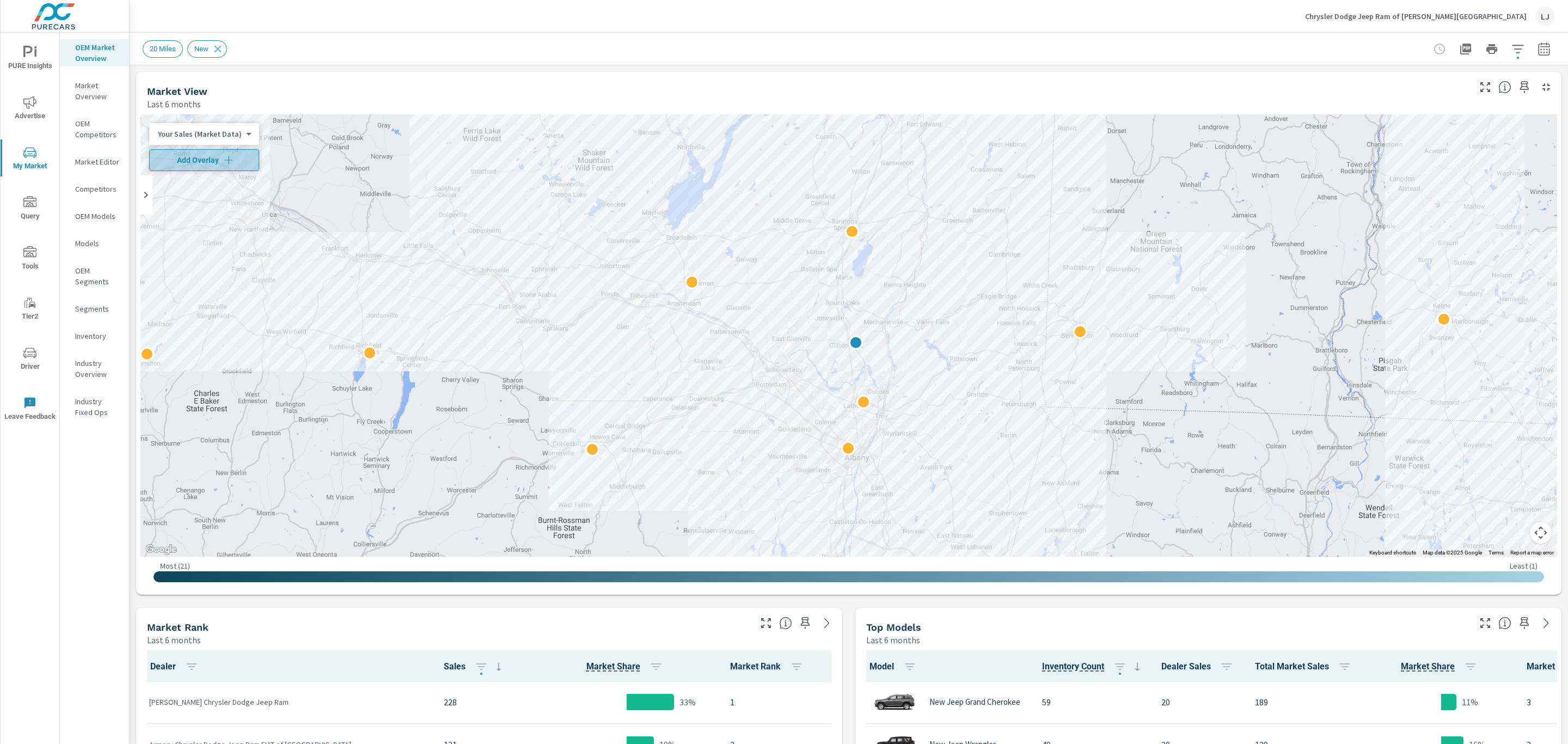
click at [213, 164] on span "Add Overlay" at bounding box center [204, 160] width 100 height 11
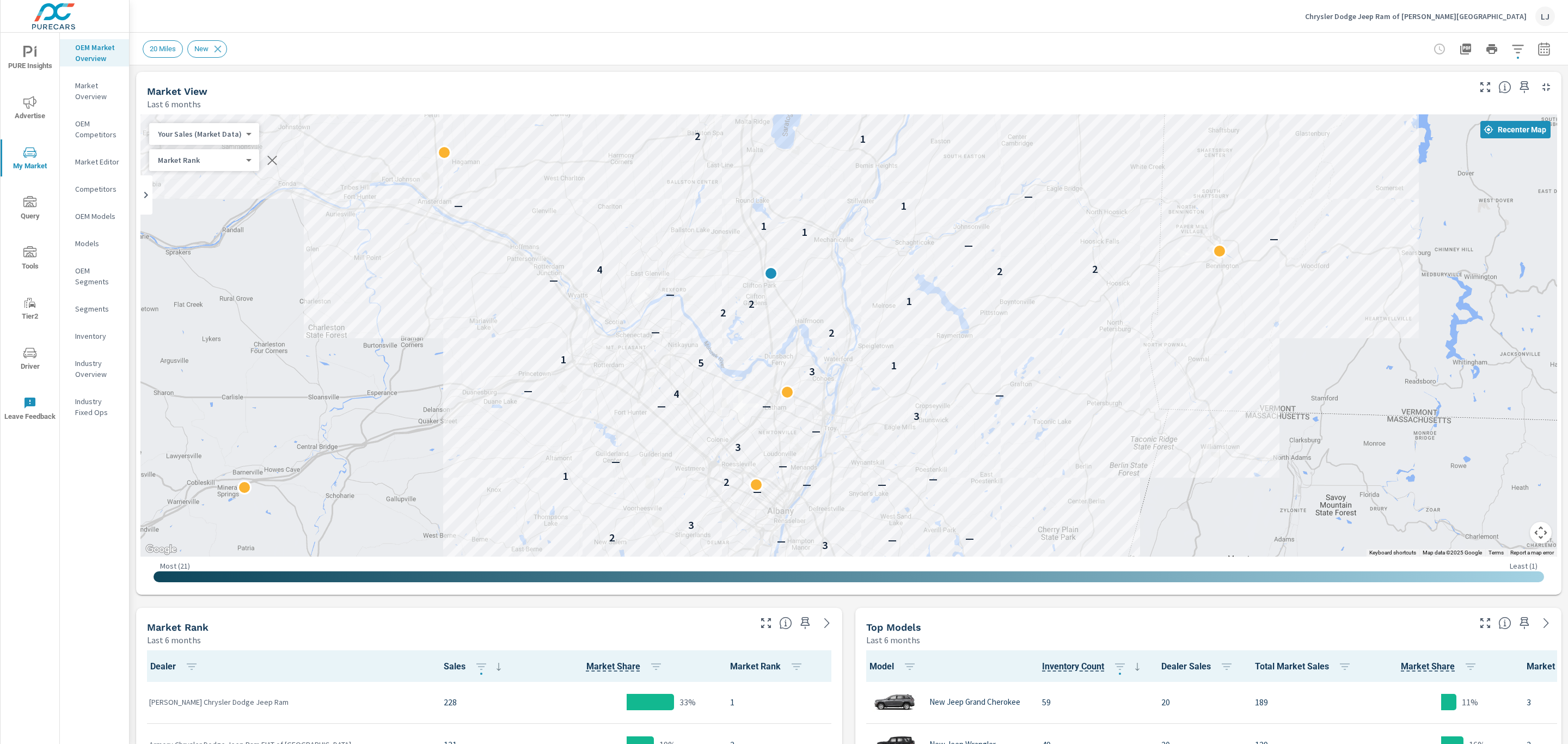
drag, startPoint x: 938, startPoint y: 422, endPoint x: 1106, endPoint y: 413, distance: 168.2
click at [1106, 413] on div "— — — — — — — — 2 — 3 — — — 2 3 — — — 2 — 1 — — 3 — 3 — — — 4 — 3 1 5 1 2 — 2 2…" at bounding box center [1537, 621] width 1045 height 588
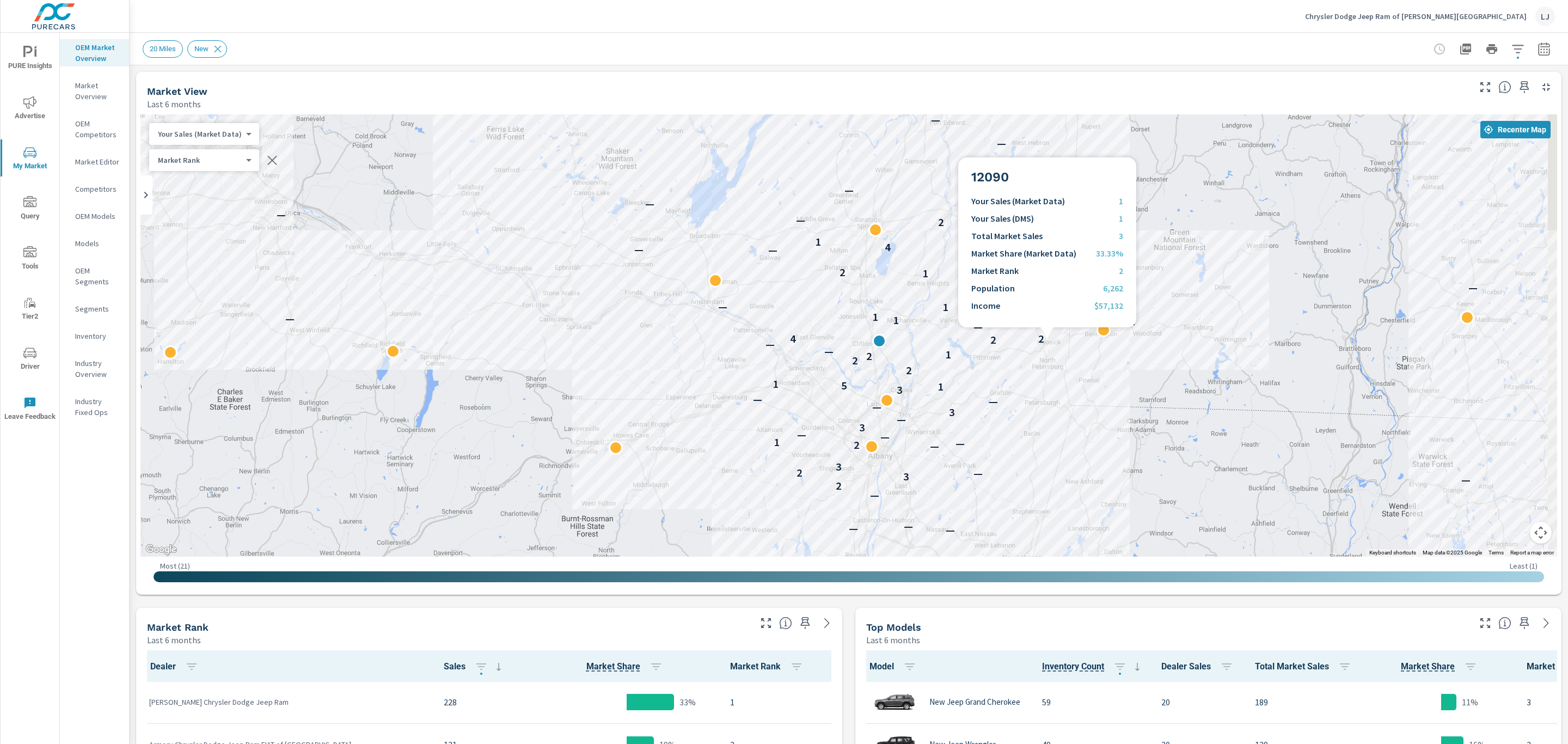
drag, startPoint x: 1042, startPoint y: 420, endPoint x: 1033, endPoint y: 448, distance: 29.4
click at [1033, 448] on div "— — — — — — — — — — — — 2 — 3 — 2 3 — — 2 — 1 — — 3 — 3 — — — 3 1 5 1 — 2 2 2 1…" at bounding box center [1366, 642] width 1045 height 588
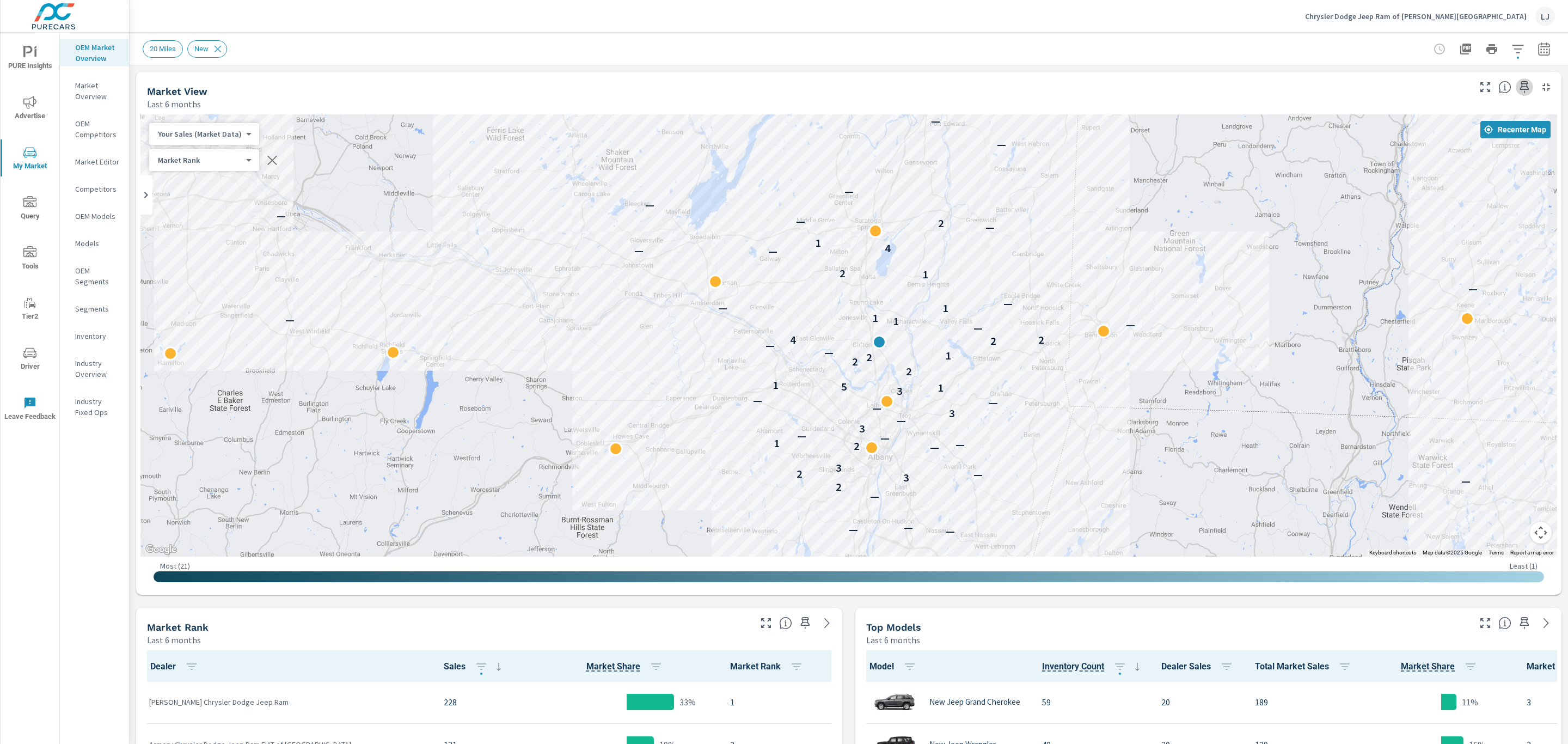
click at [1518, 88] on icon "button" at bounding box center [1524, 87] width 13 height 13
click at [30, 49] on icon "nav menu" at bounding box center [30, 52] width 13 height 13
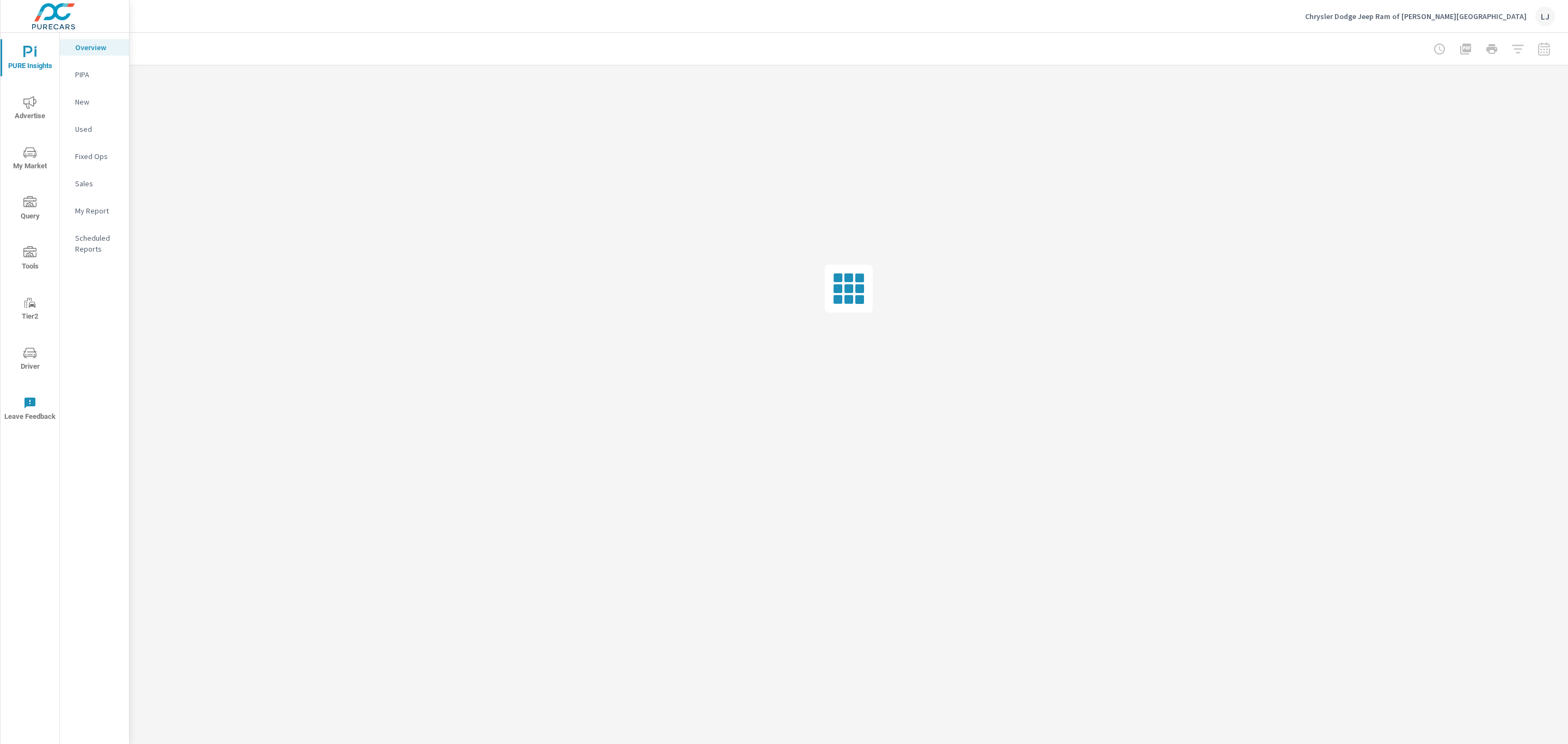
click at [81, 200] on nav "Overview PIPA New Used Fixed Ops Sales My Report Scheduled Reports" at bounding box center [94, 152] width 69 height 240
click at [81, 205] on p "My Report" at bounding box center [97, 210] width 45 height 11
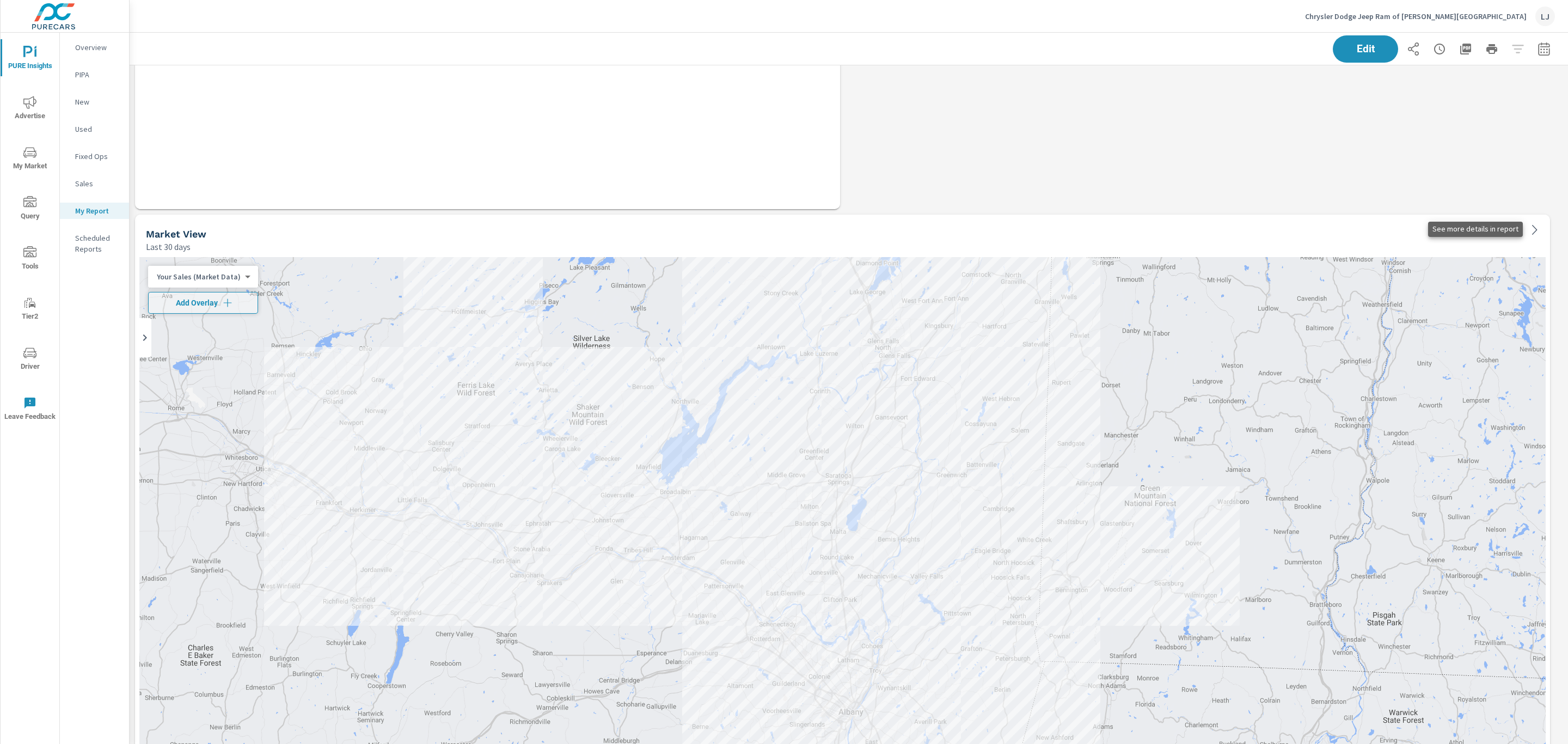
scroll to position [4664, 1451]
click at [1343, 49] on span "Edit" at bounding box center [1365, 49] width 44 height 10
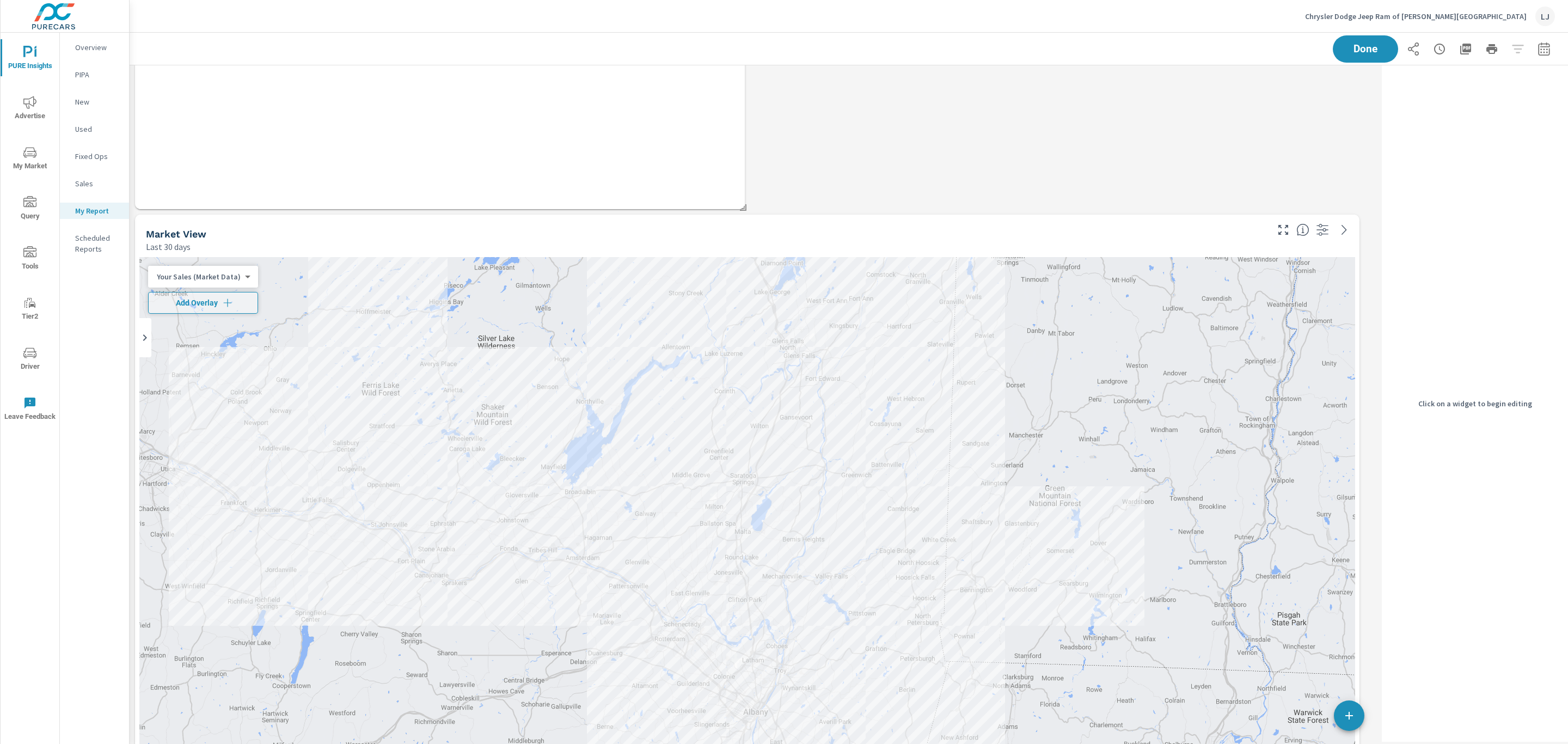
scroll to position [4664, 1261]
click at [1190, 245] on div "Last 30 days" at bounding box center [705, 247] width 1119 height 13
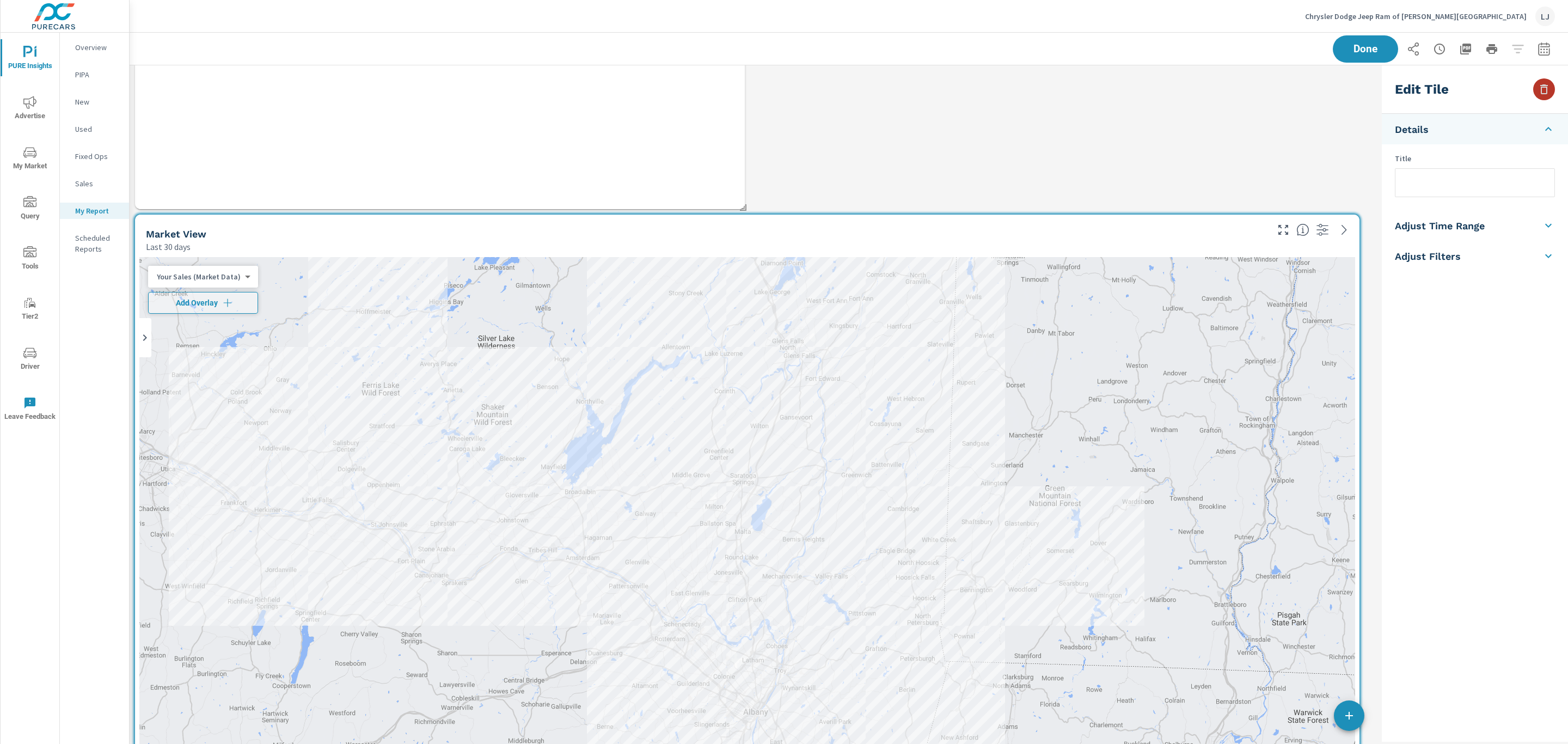
click at [1542, 93] on icon "button" at bounding box center [1544, 89] width 8 height 10
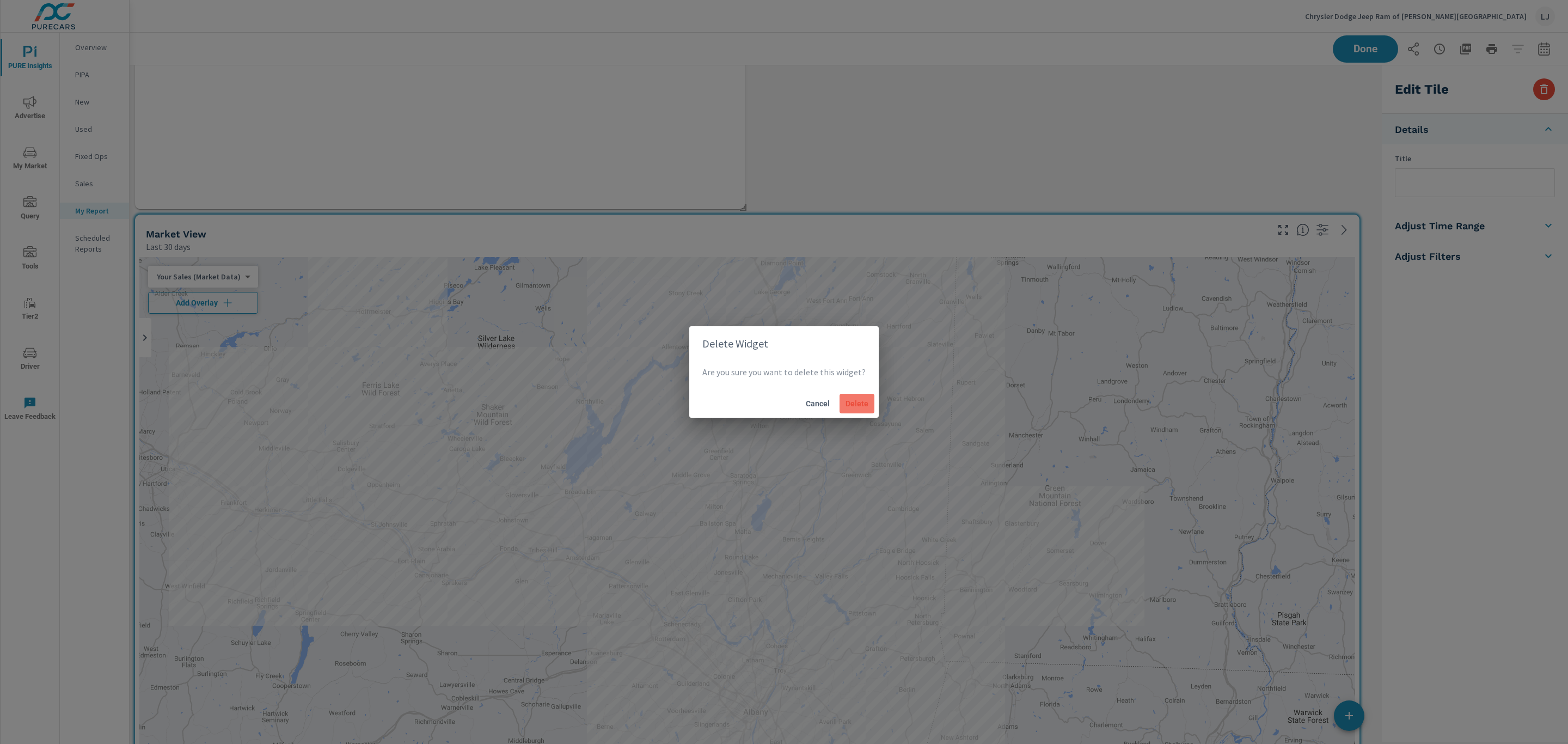
click at [861, 405] on span "Delete" at bounding box center [857, 403] width 26 height 10
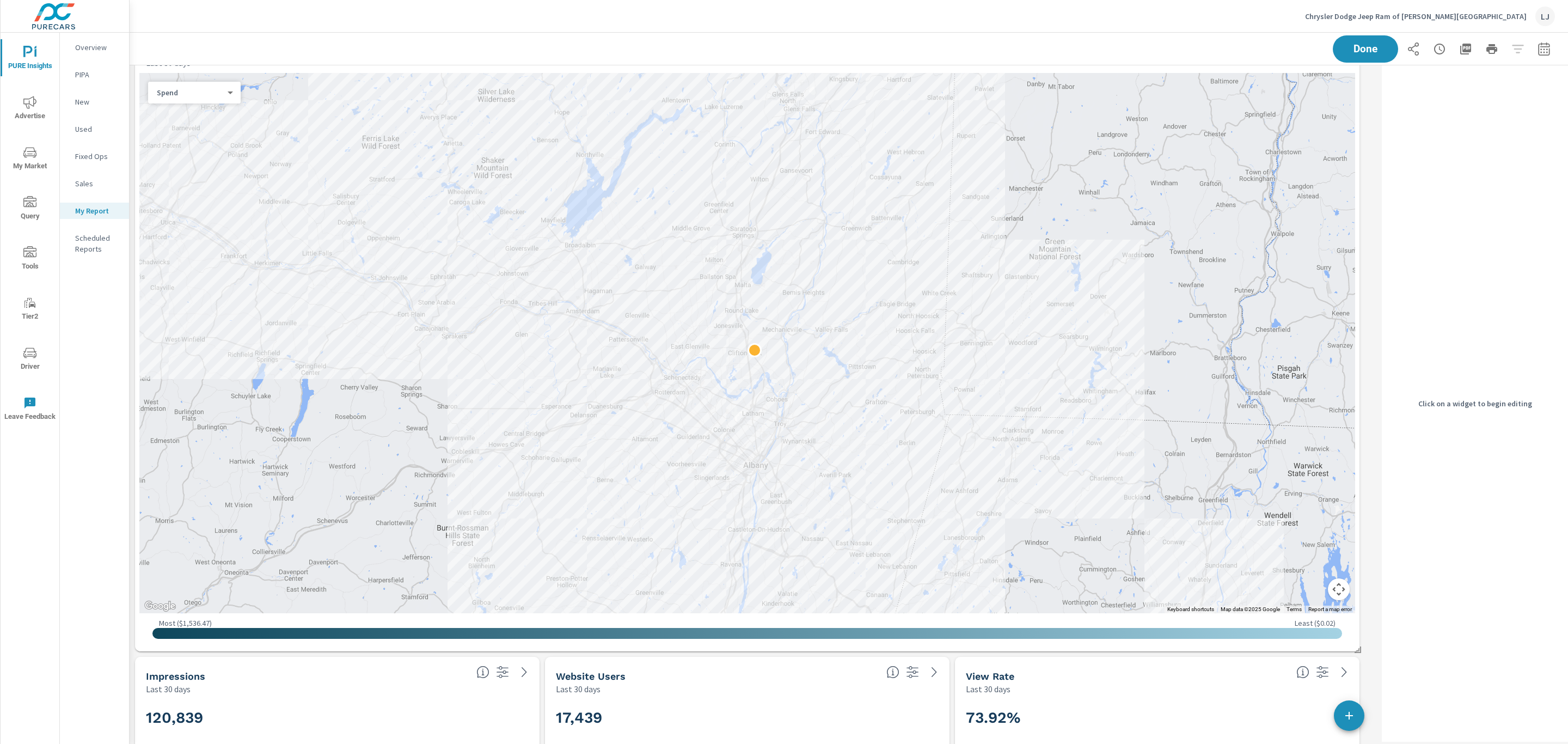
scroll to position [3208, 0]
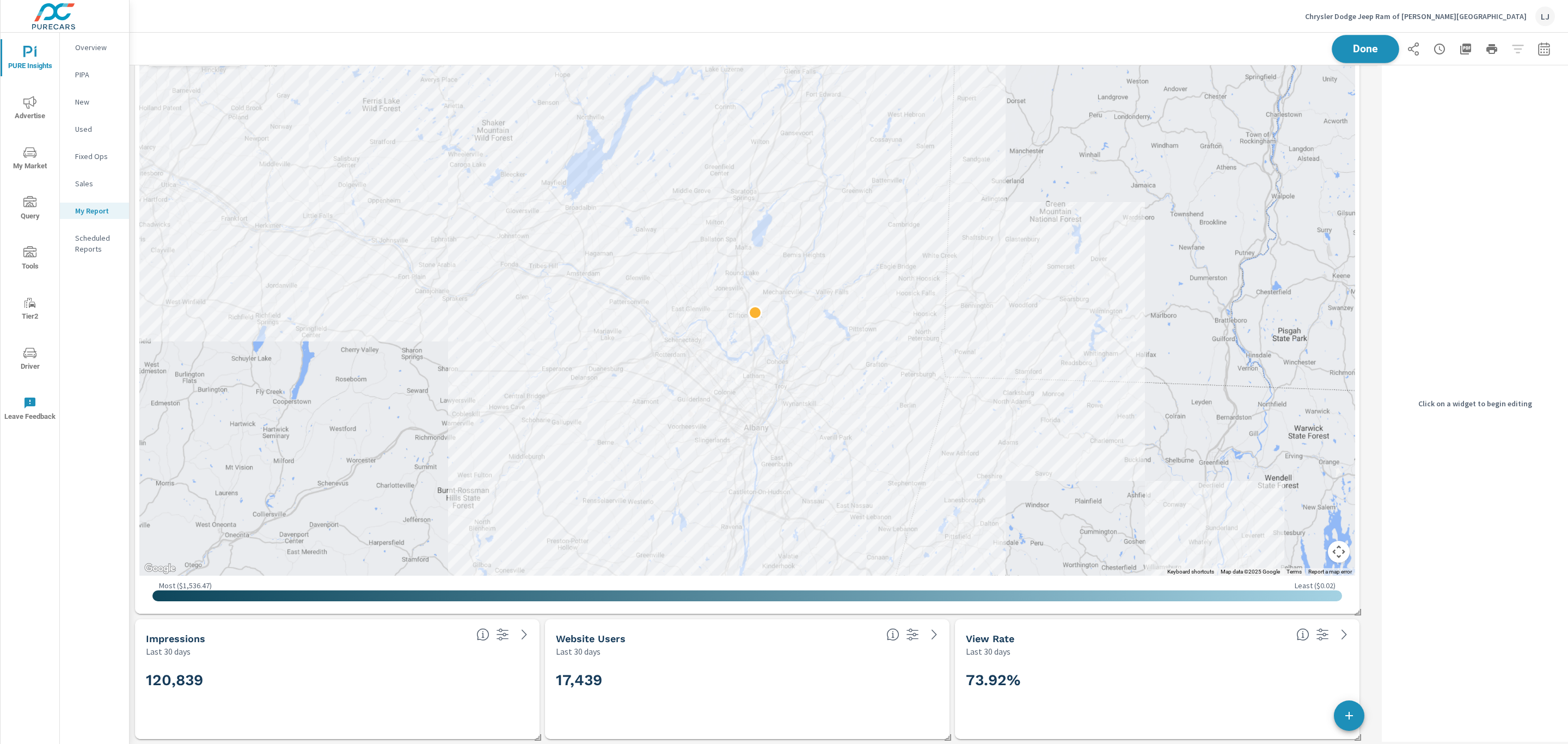
scroll to position [3913, 1261]
click at [1363, 44] on span "Done" at bounding box center [1365, 49] width 44 height 10
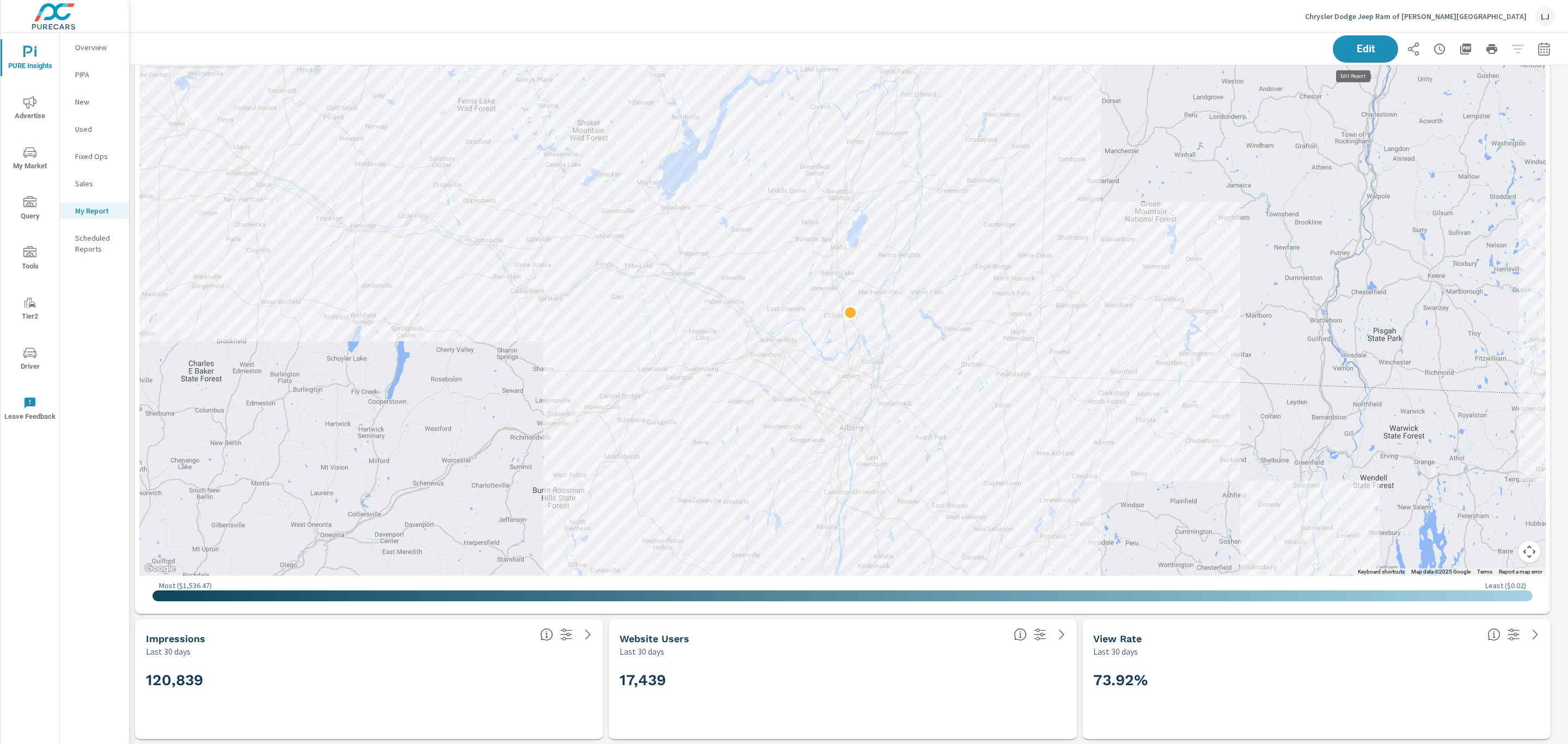
scroll to position [3913, 1451]
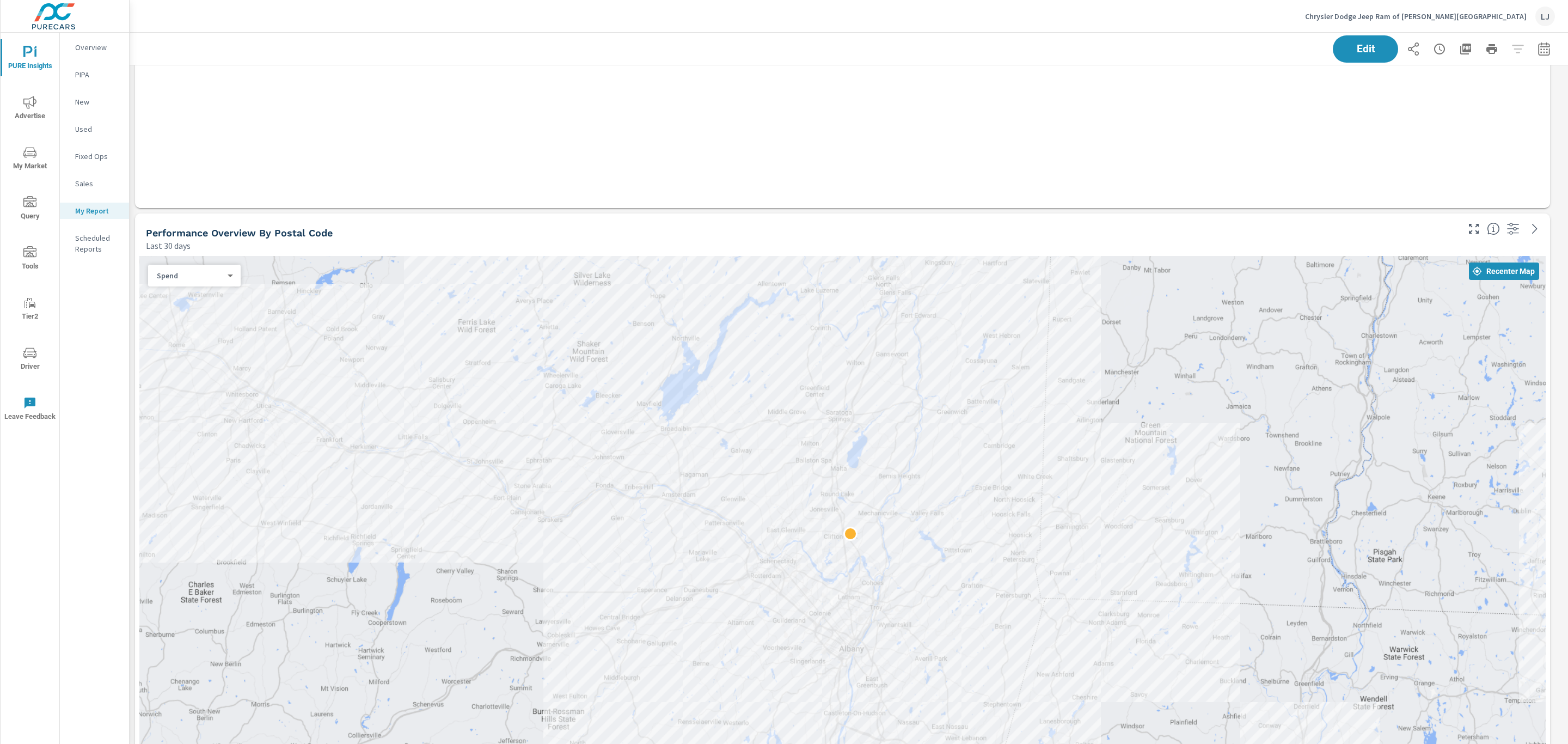
scroll to position [2969, 0]
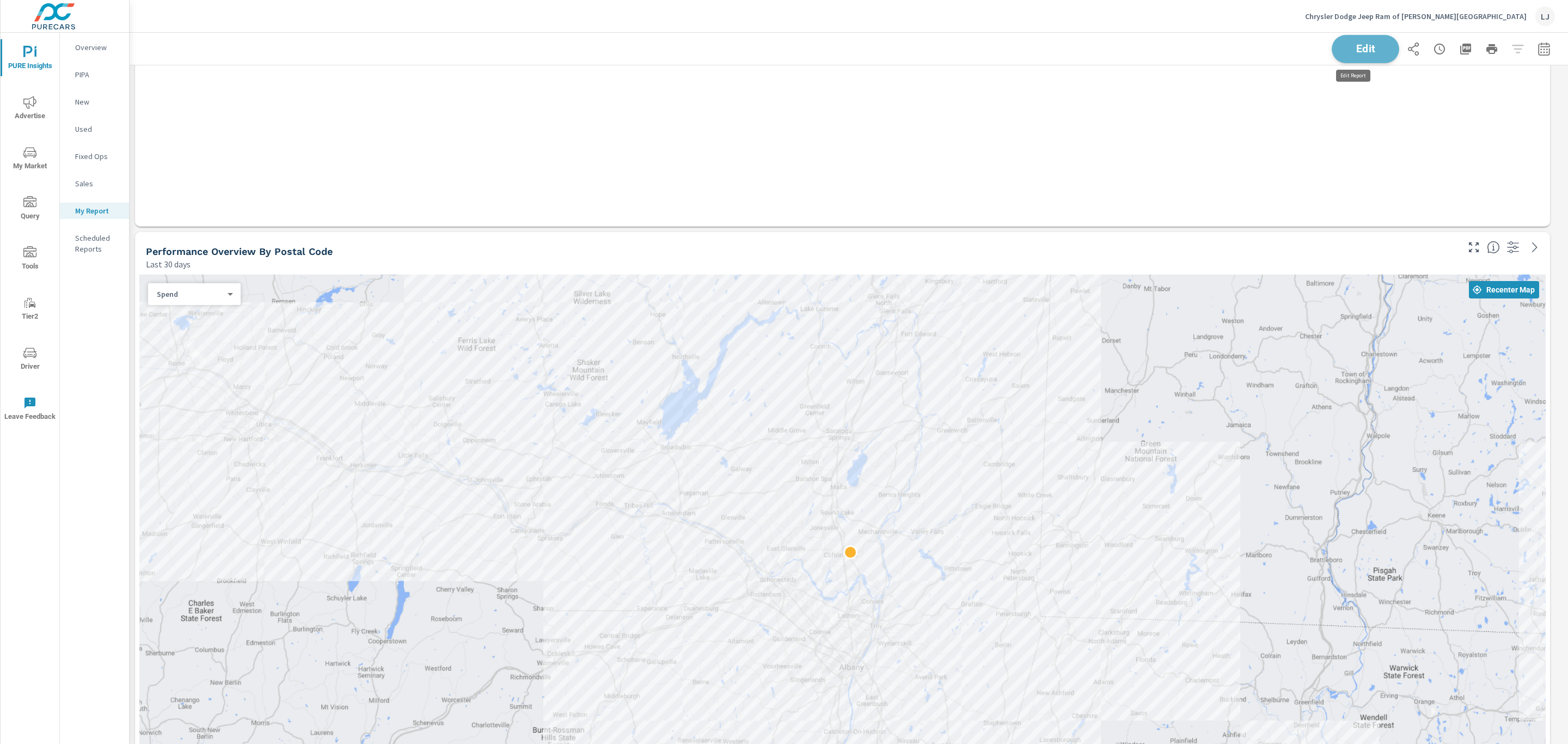
click at [1343, 46] on span "Edit" at bounding box center [1365, 49] width 44 height 10
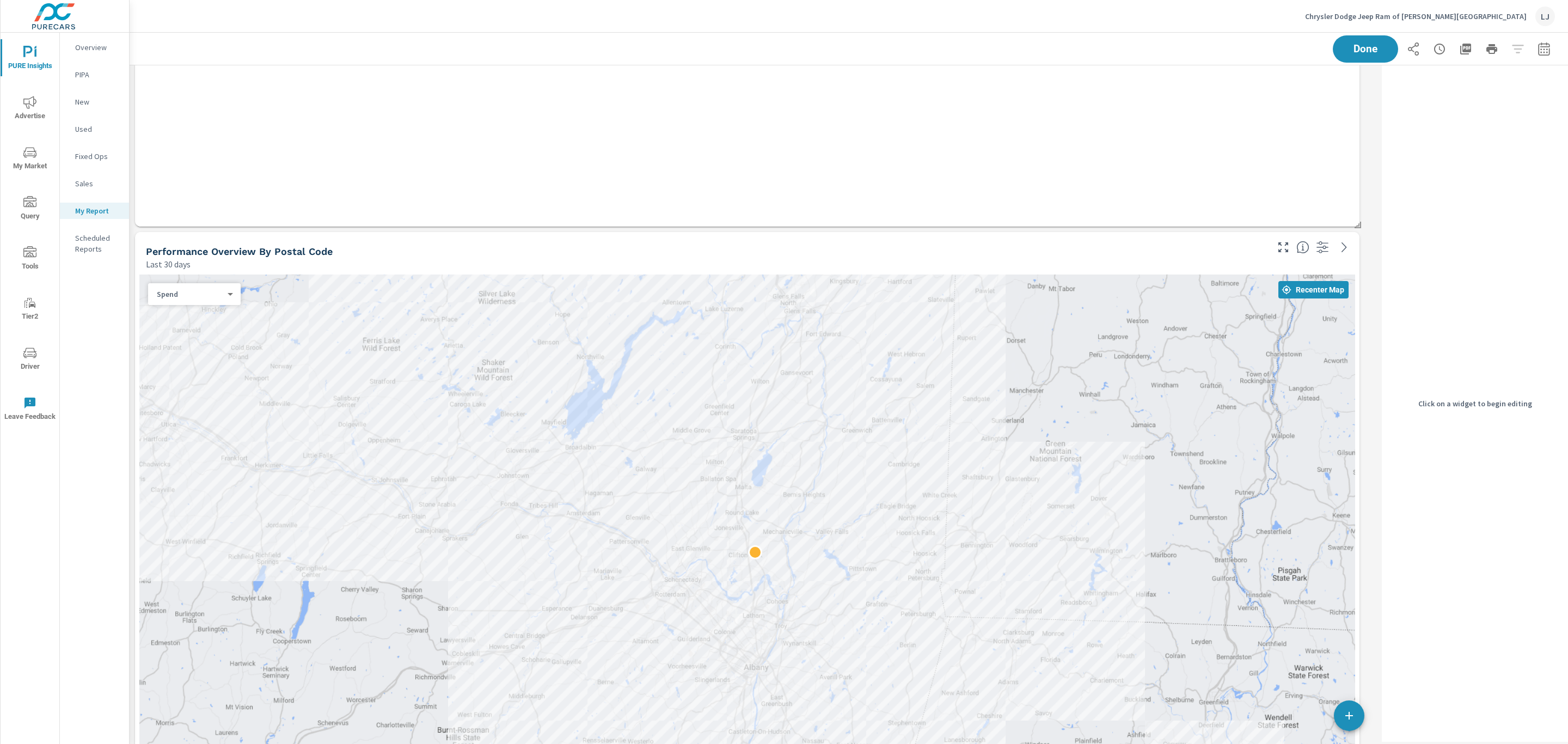
click at [1240, 255] on div "Performance Overview By Postal Code" at bounding box center [705, 251] width 1119 height 13
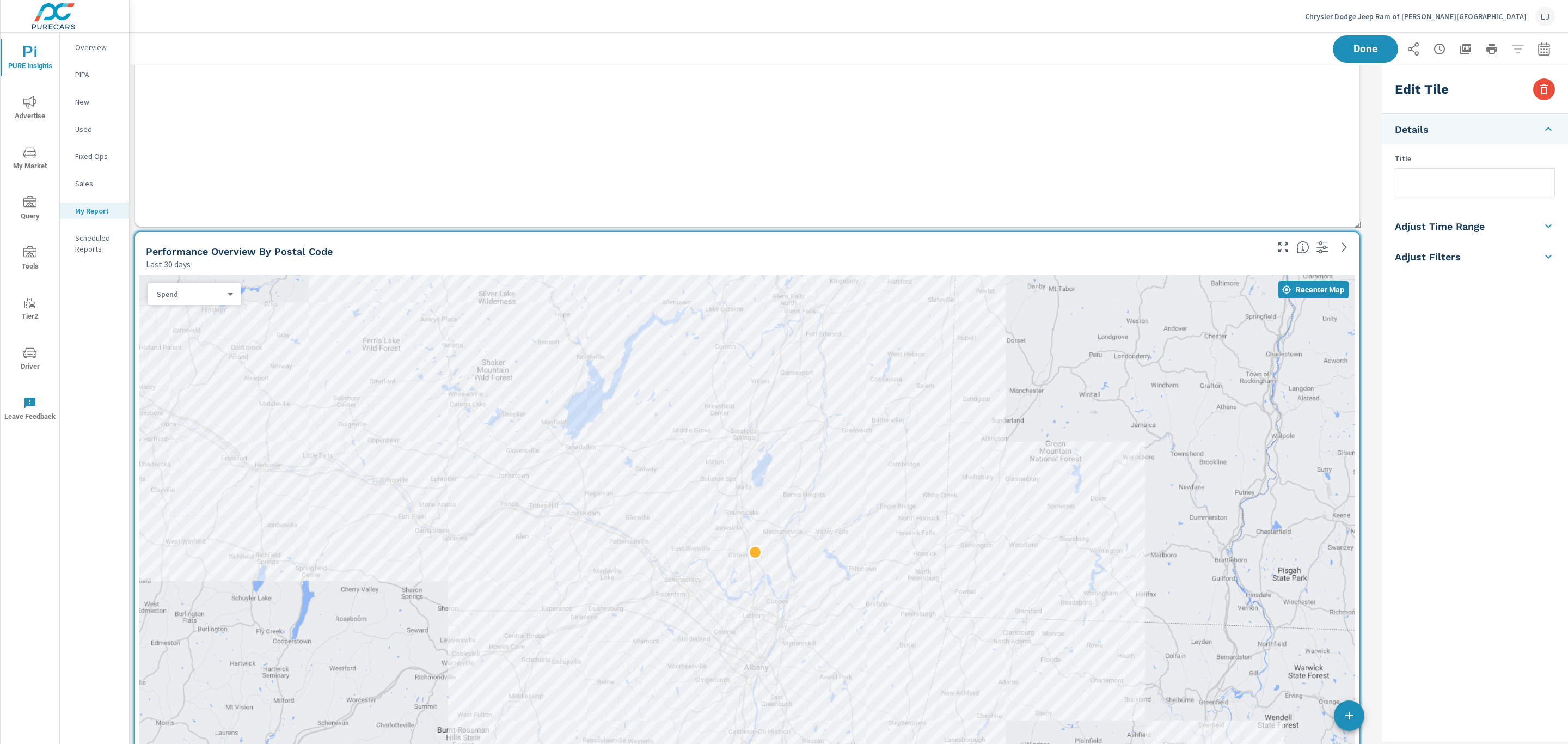
scroll to position [3913, 1261]
click at [1537, 85] on icon "button" at bounding box center [1544, 89] width 13 height 13
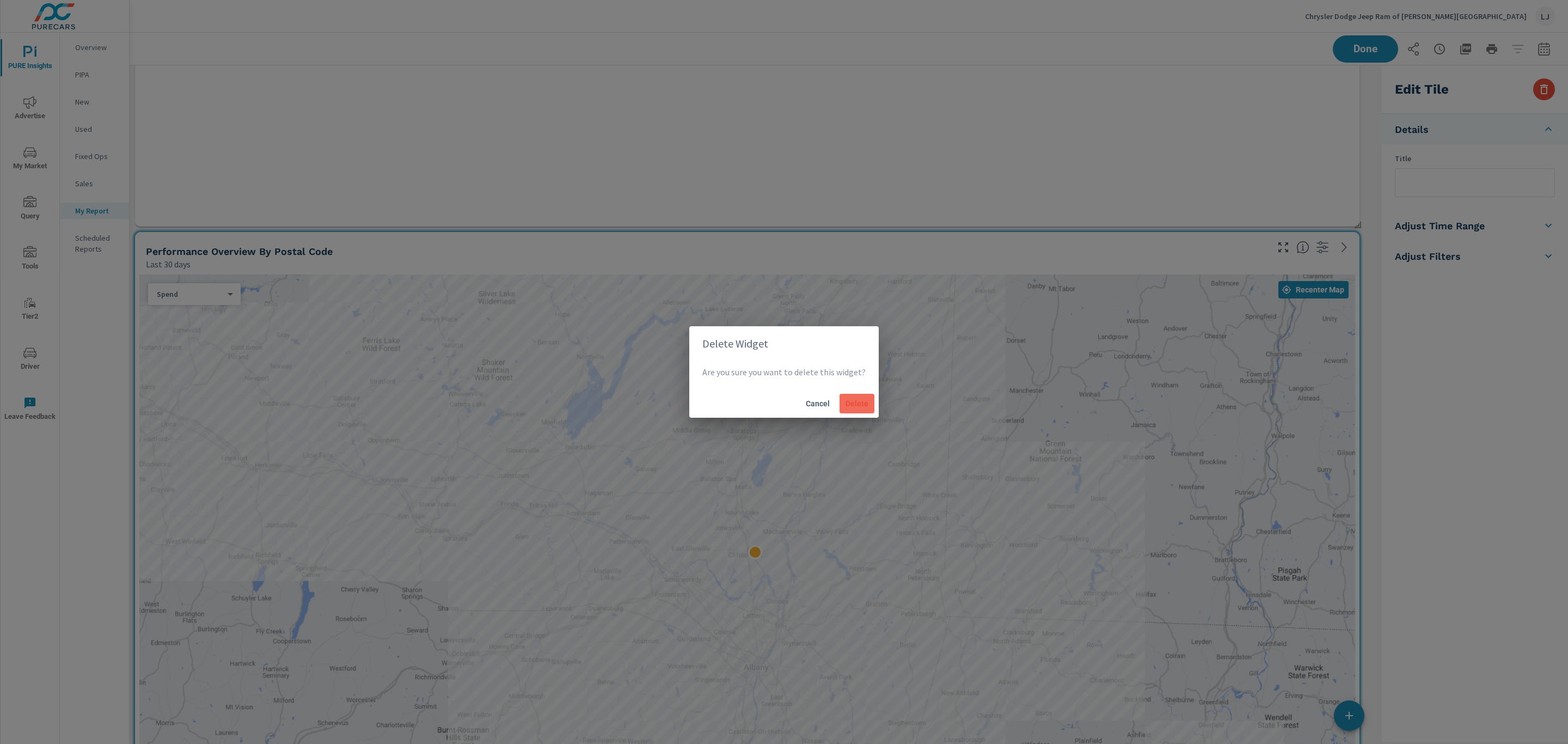
click at [862, 406] on span "Delete" at bounding box center [857, 403] width 26 height 10
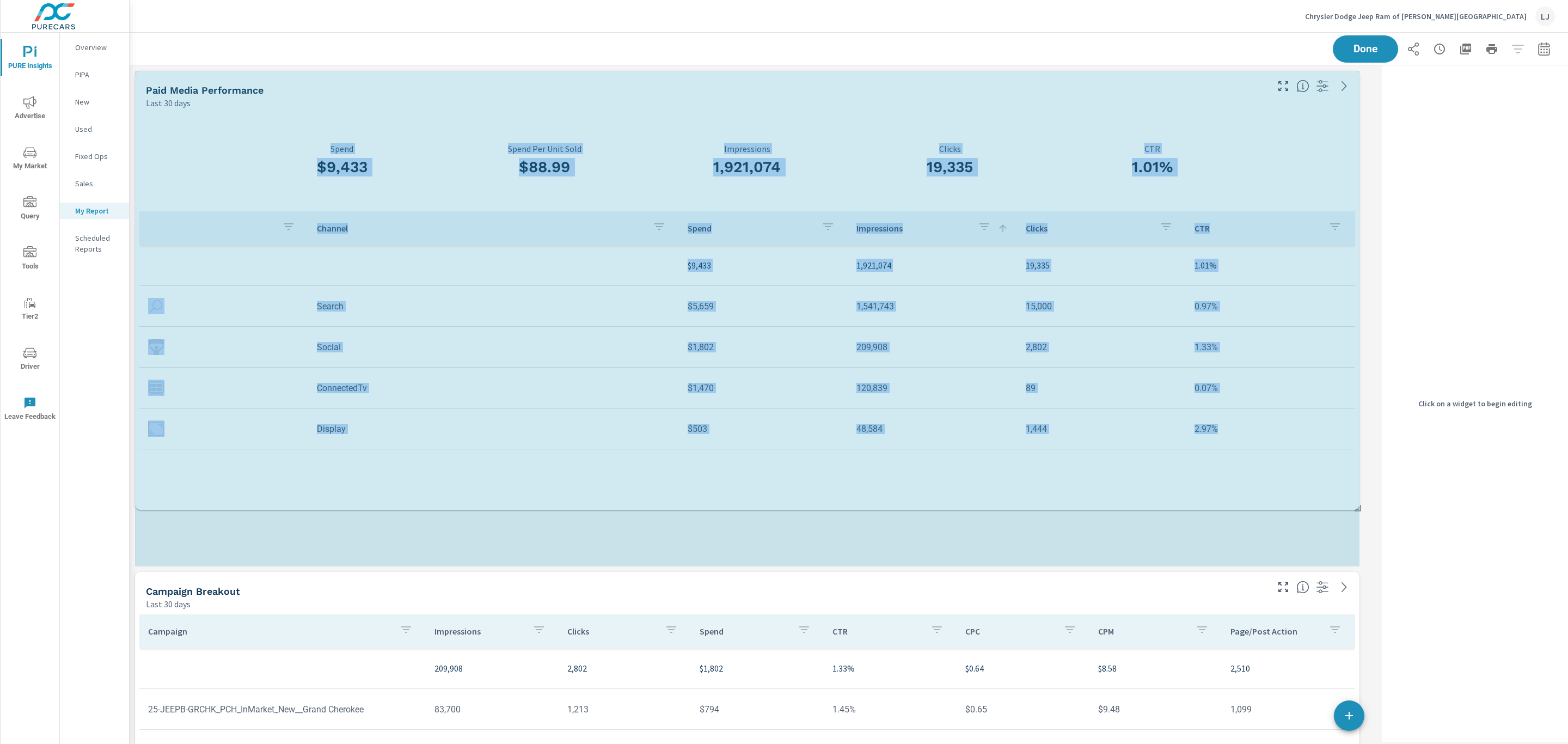
scroll to position [0, 0]
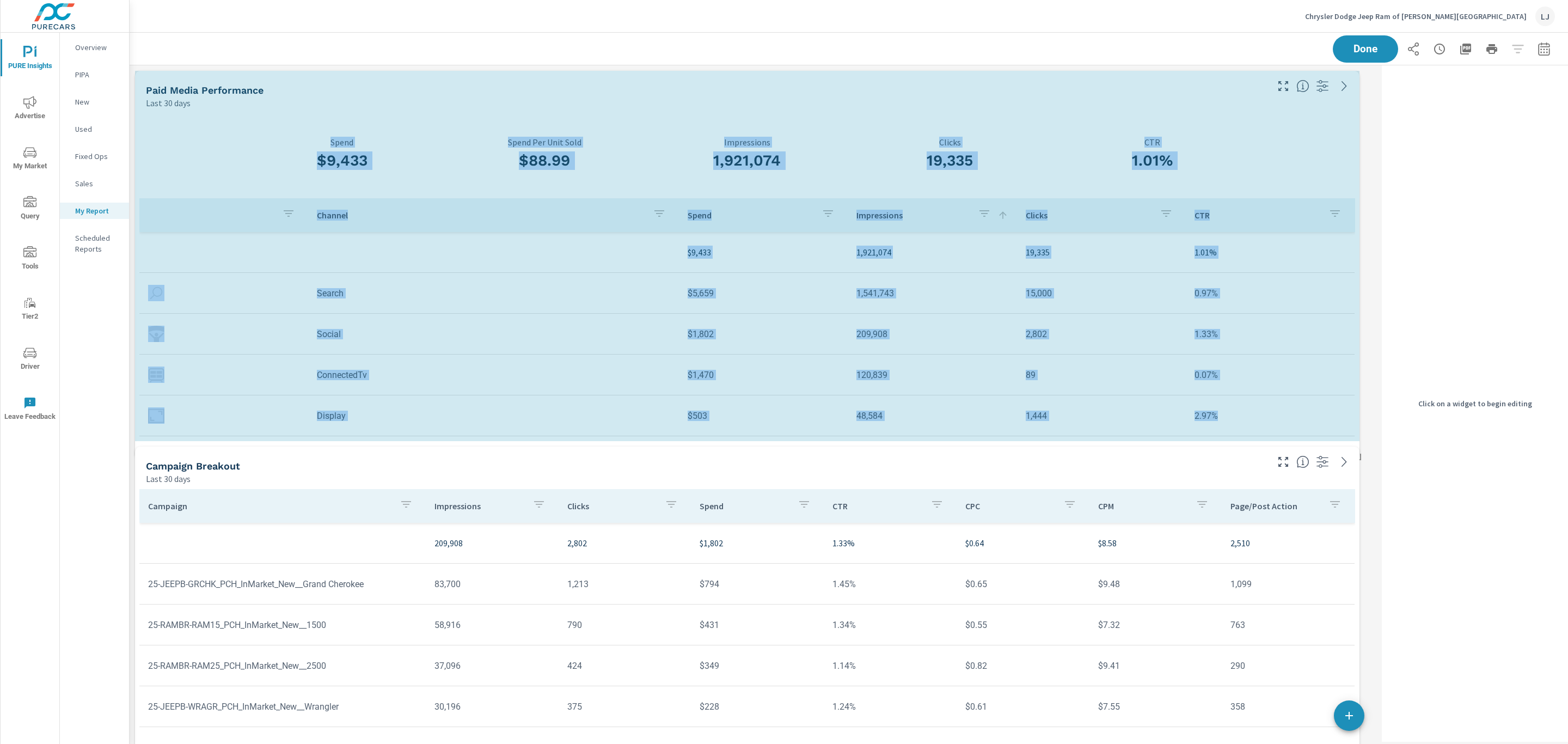
drag, startPoint x: 1358, startPoint y: 564, endPoint x: 1367, endPoint y: 474, distance: 90.4
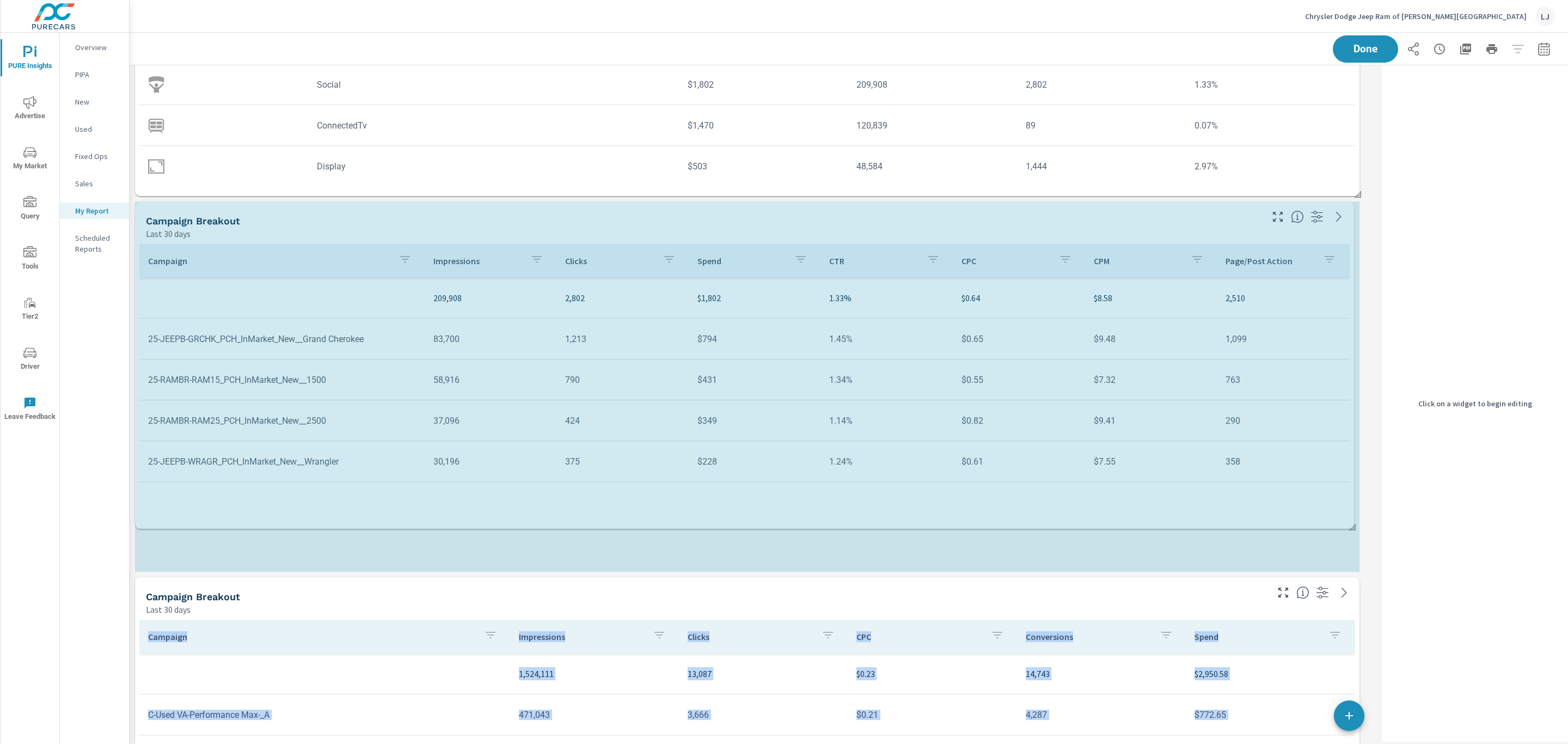
drag, startPoint x: 1358, startPoint y: 694, endPoint x: 1354, endPoint y: 561, distance: 133.1
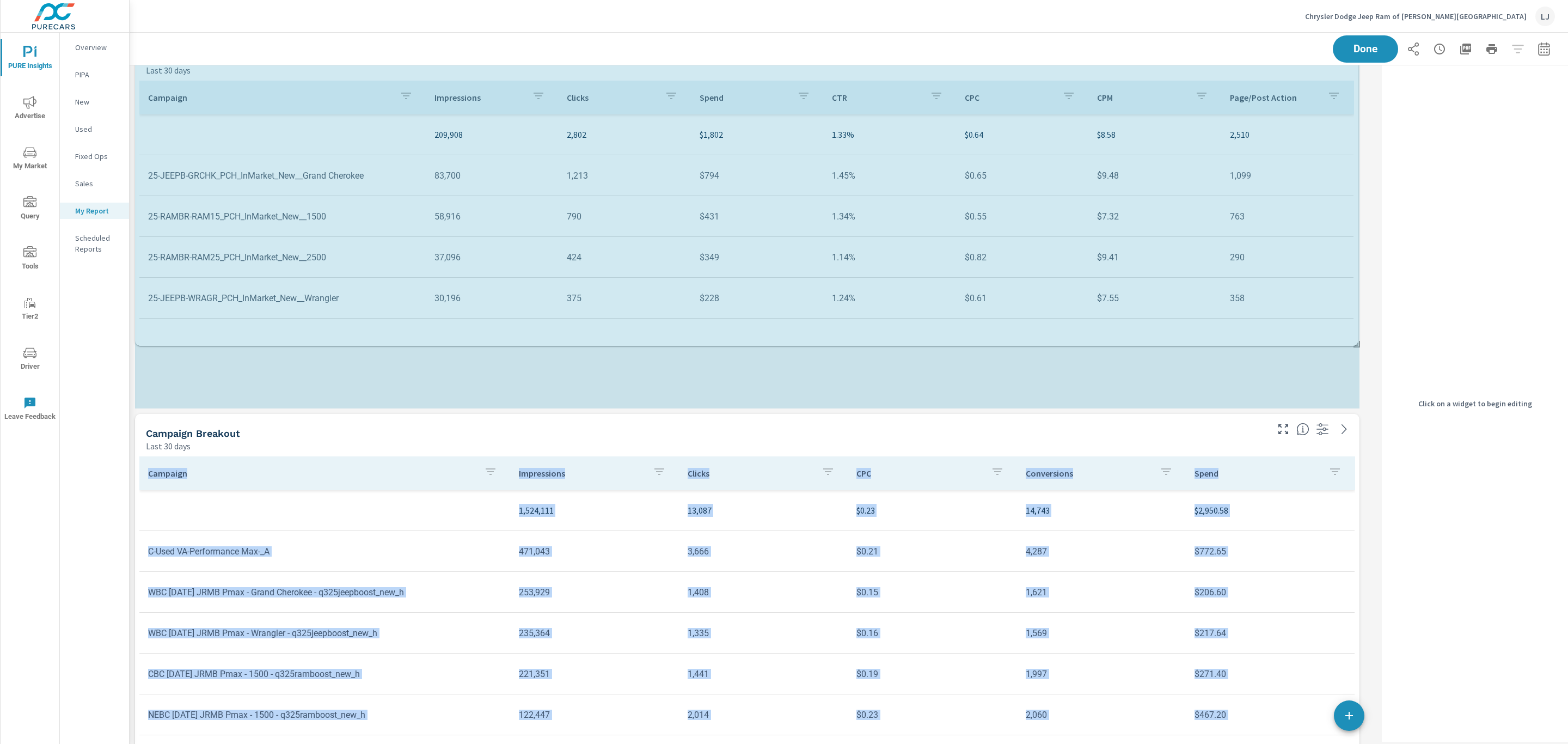
drag, startPoint x: 1357, startPoint y: 406, endPoint x: 1356, endPoint y: 343, distance: 63.0
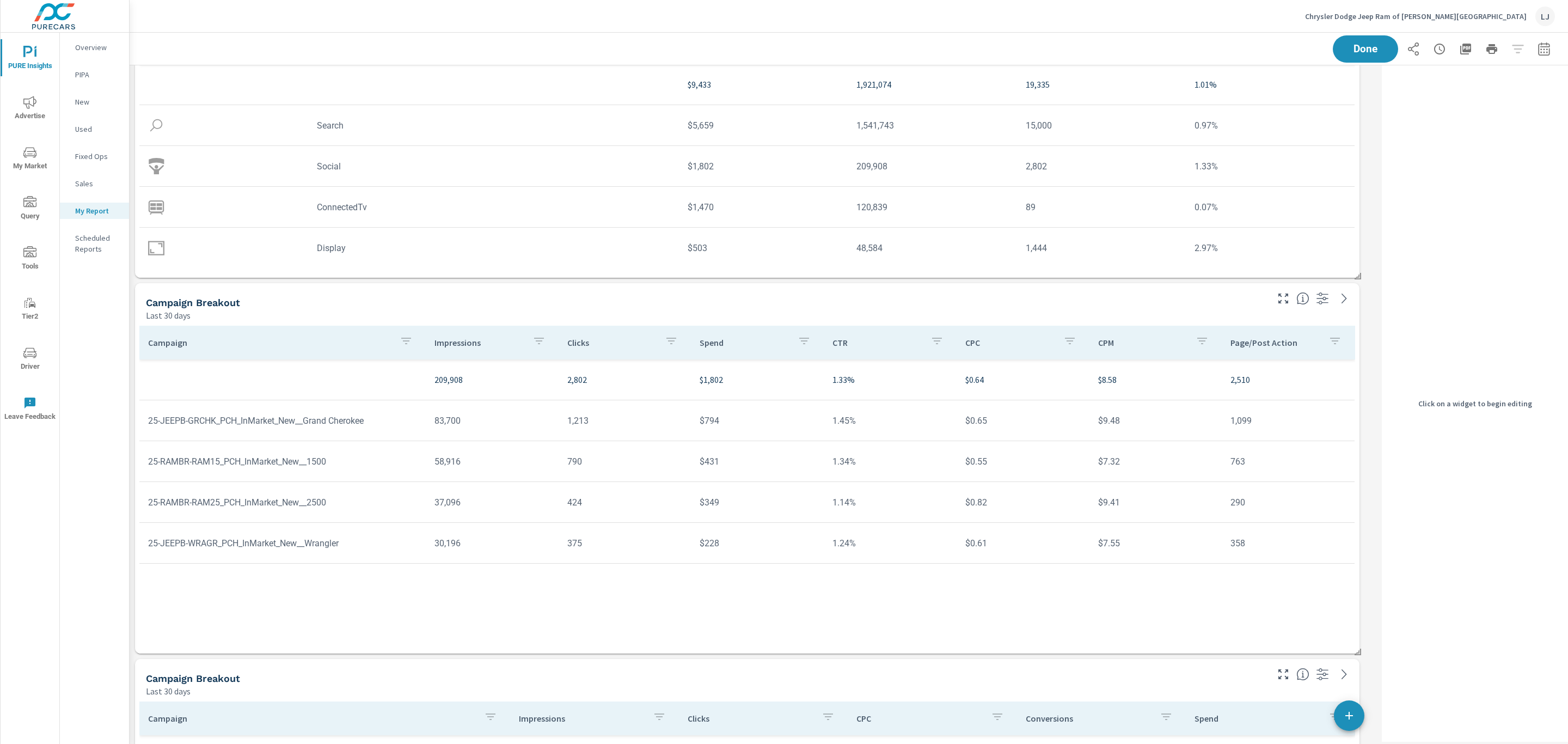
click at [288, 309] on div "Last 30 days" at bounding box center [705, 315] width 1119 height 13
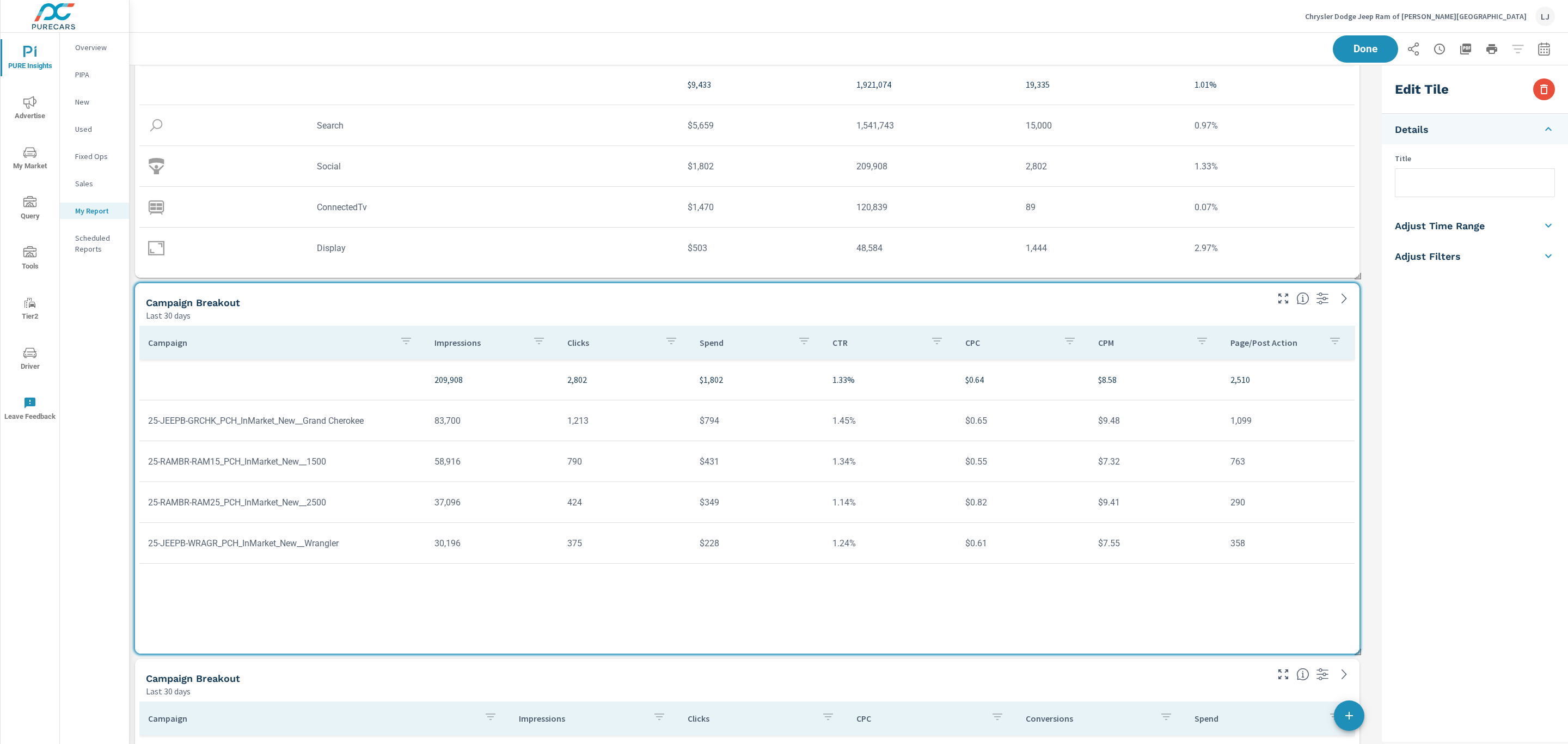
click at [1432, 188] on input "text" at bounding box center [1474, 182] width 159 height 28
type input "Social Campaigns"
click at [1358, 44] on div "Saving..." at bounding box center [1444, 49] width 222 height 27
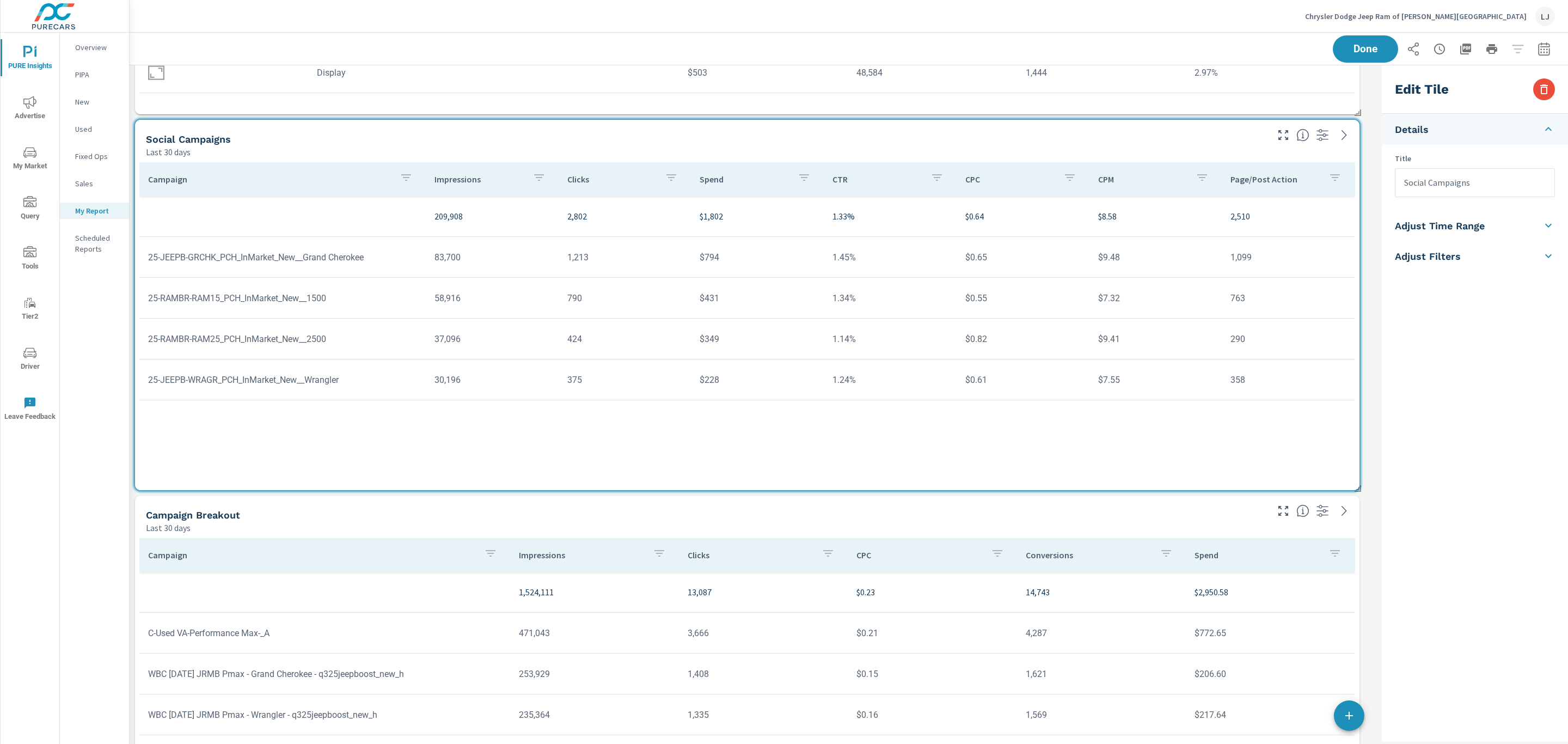
click at [1201, 501] on div "Campaign Breakout Last 30 days" at bounding box center [702, 514] width 1135 height 39
type input "currentPeriodStart"
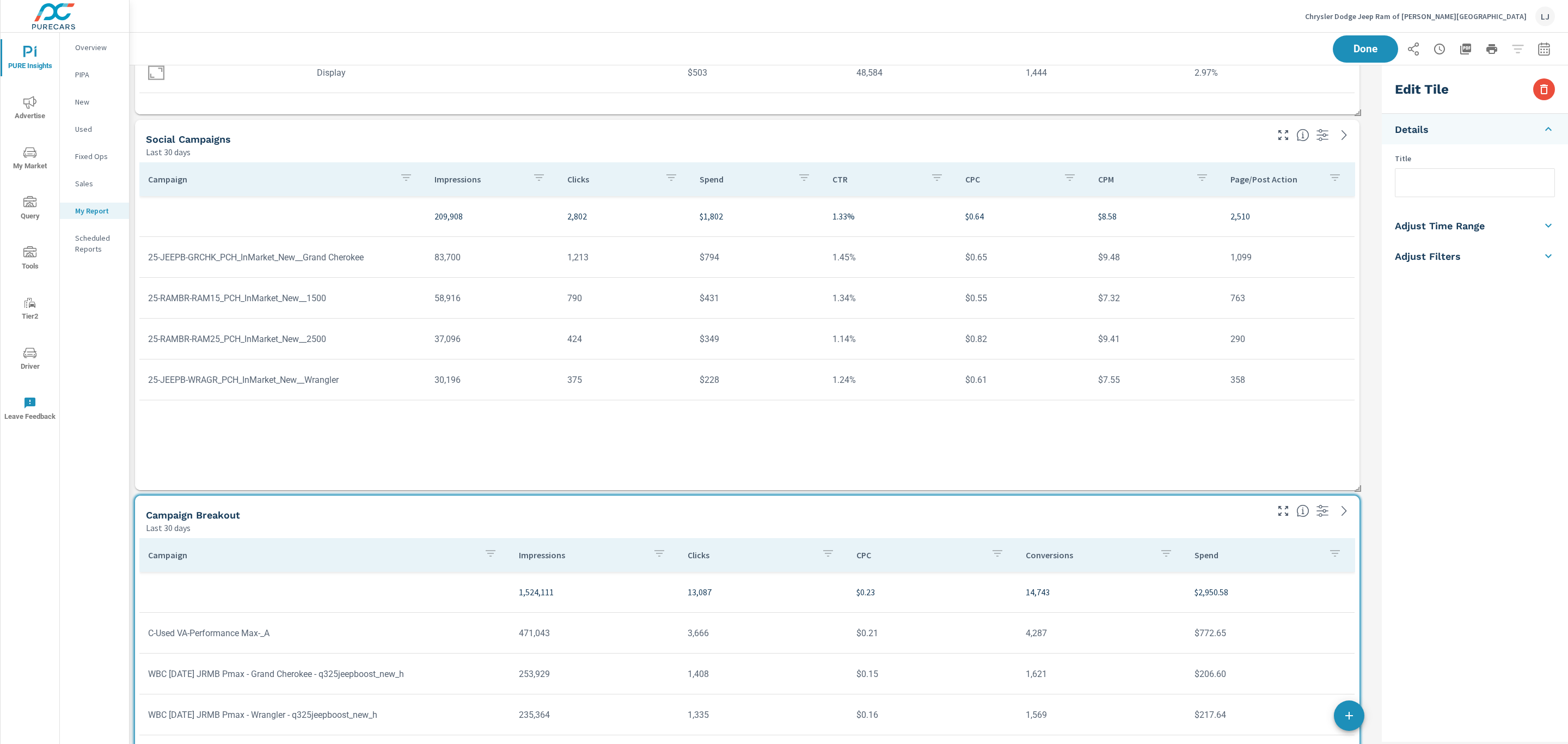
click at [1420, 190] on input "text" at bounding box center [1474, 182] width 159 height 28
type input "PMax Campaigns"
click at [1415, 500] on div "Edit Tile Details Title PMax Campaigns Adjust Time Range Fixed Dates Date Perio…" at bounding box center [1474, 403] width 186 height 676
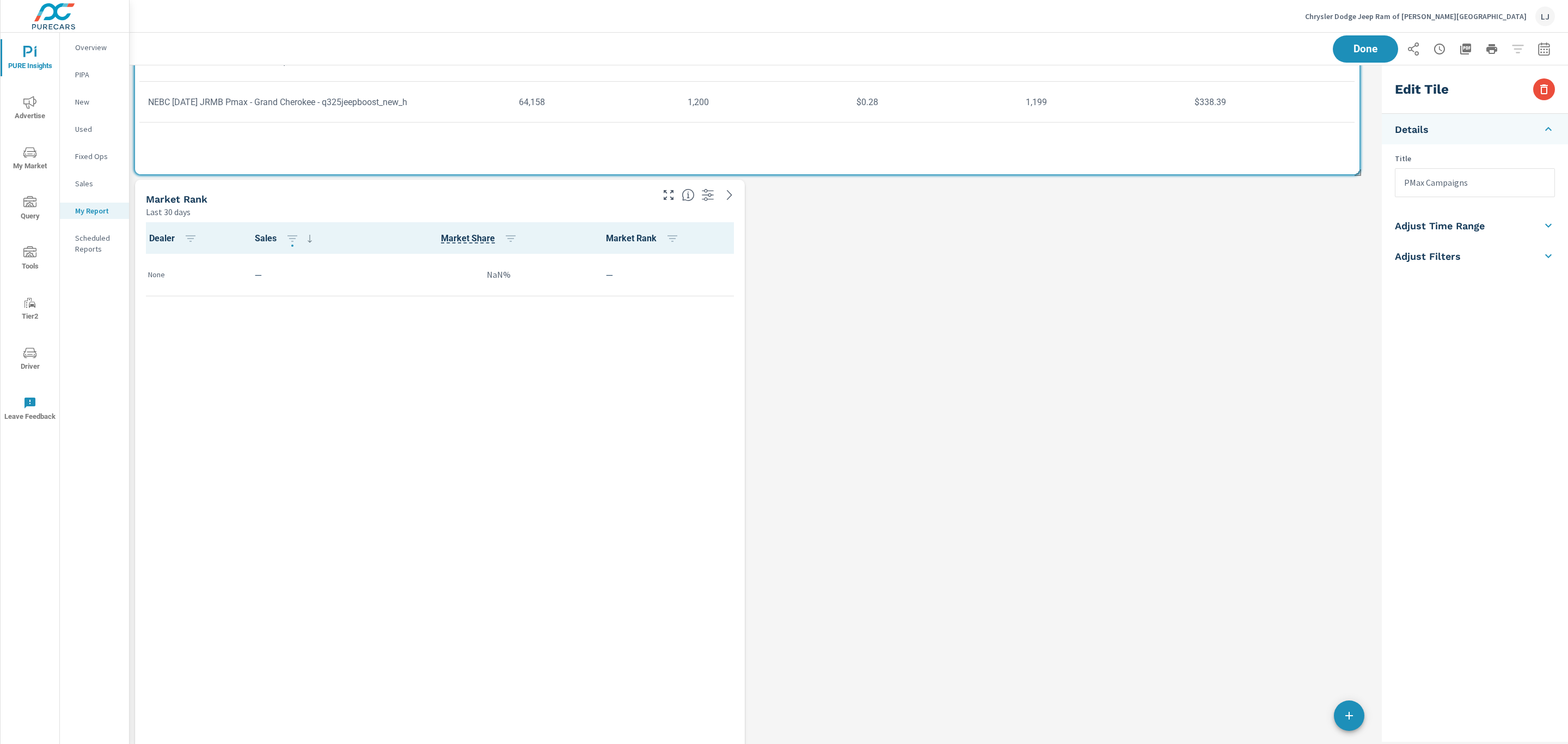
click at [577, 203] on div "Market Rank" at bounding box center [398, 199] width 505 height 13
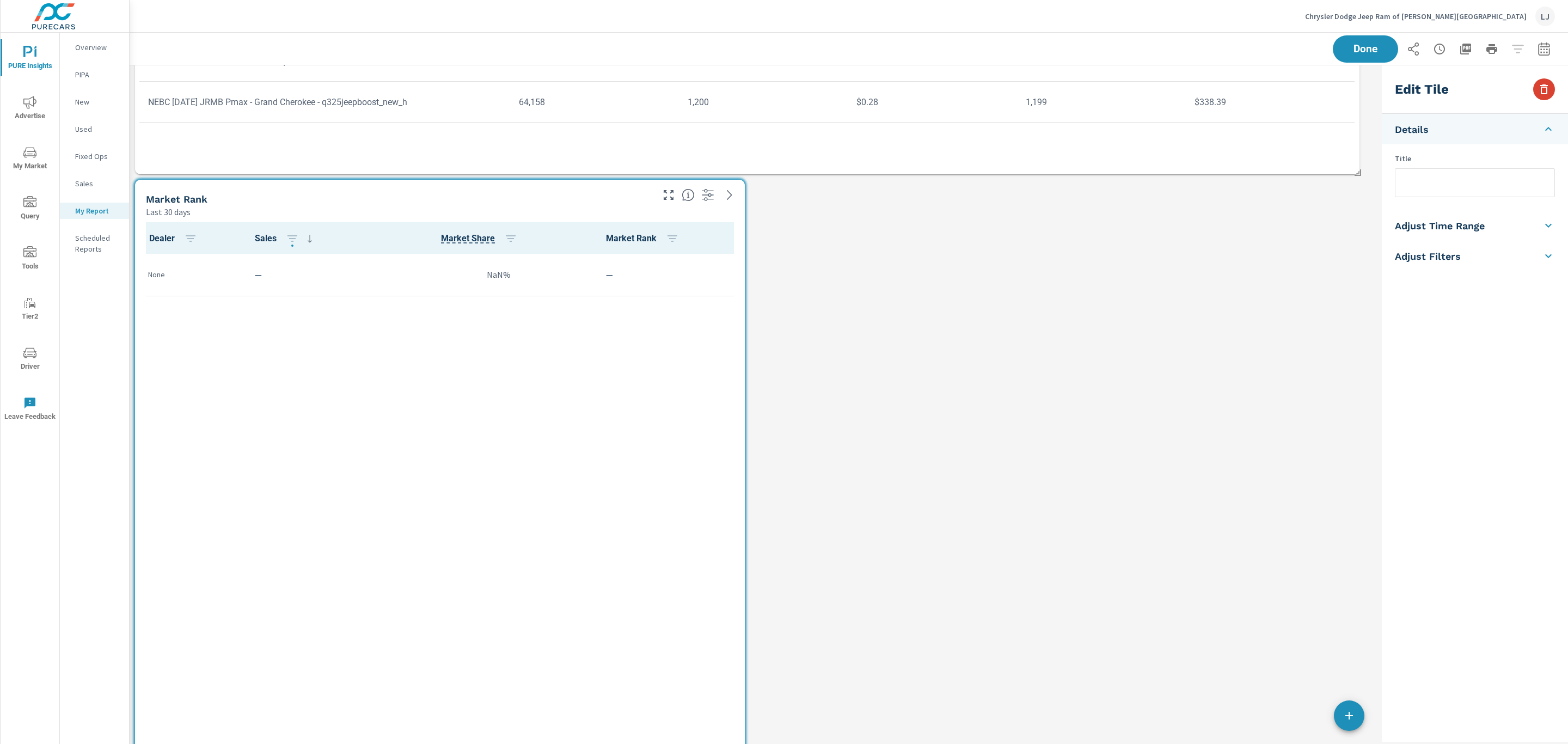
click at [1545, 92] on icon "button" at bounding box center [1544, 89] width 13 height 13
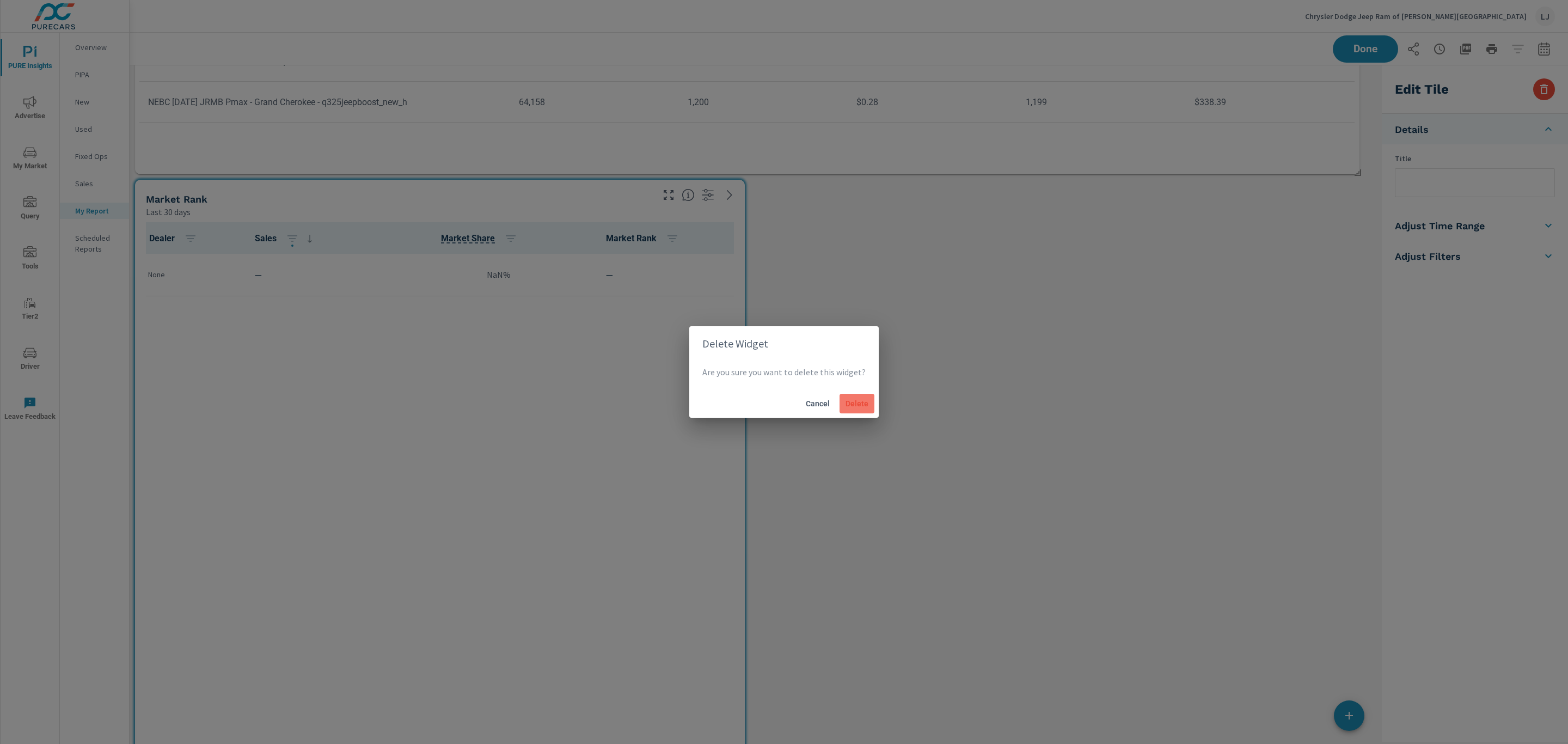
click at [851, 405] on span "Delete" at bounding box center [857, 403] width 26 height 10
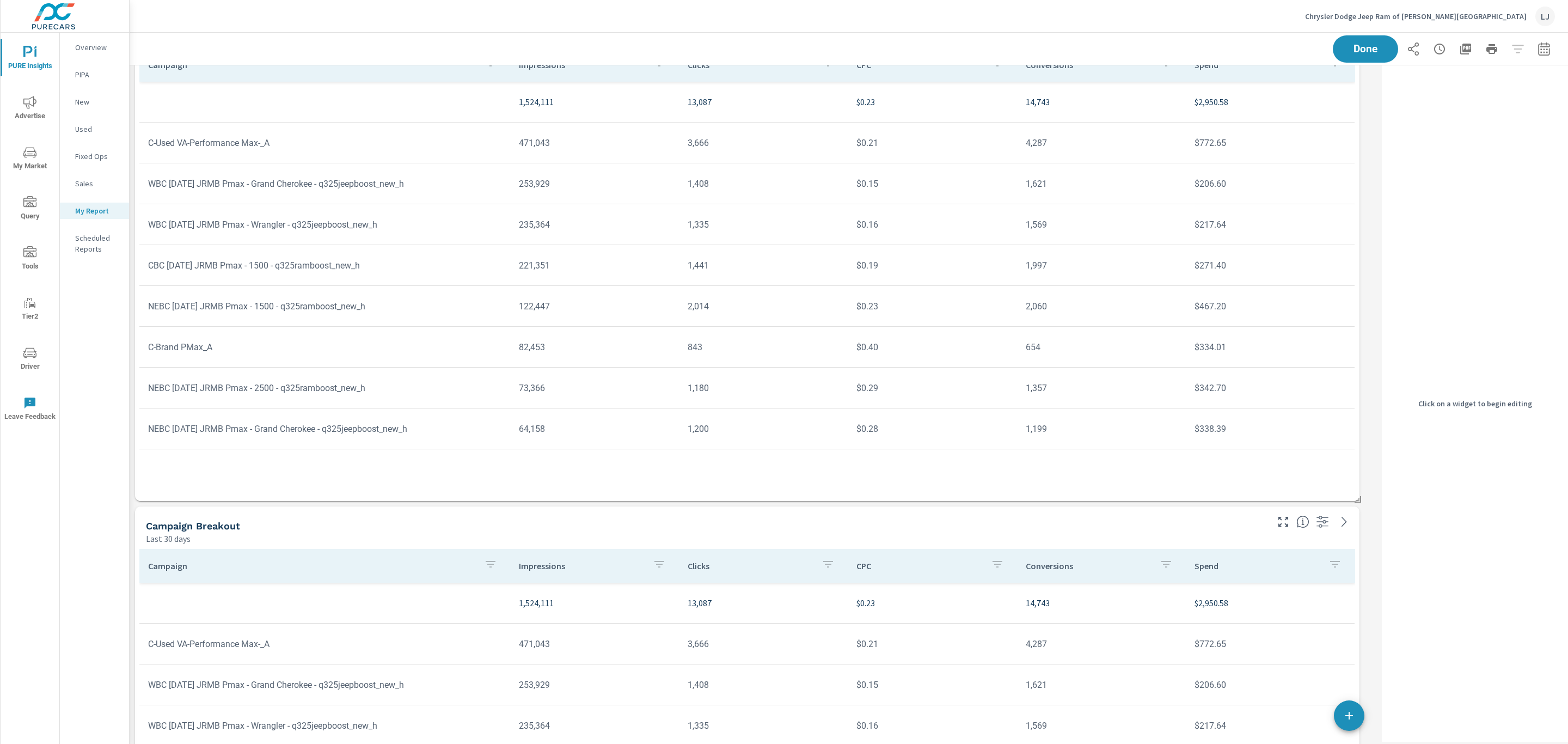
click at [993, 537] on div "Last 30 days" at bounding box center [705, 538] width 1119 height 13
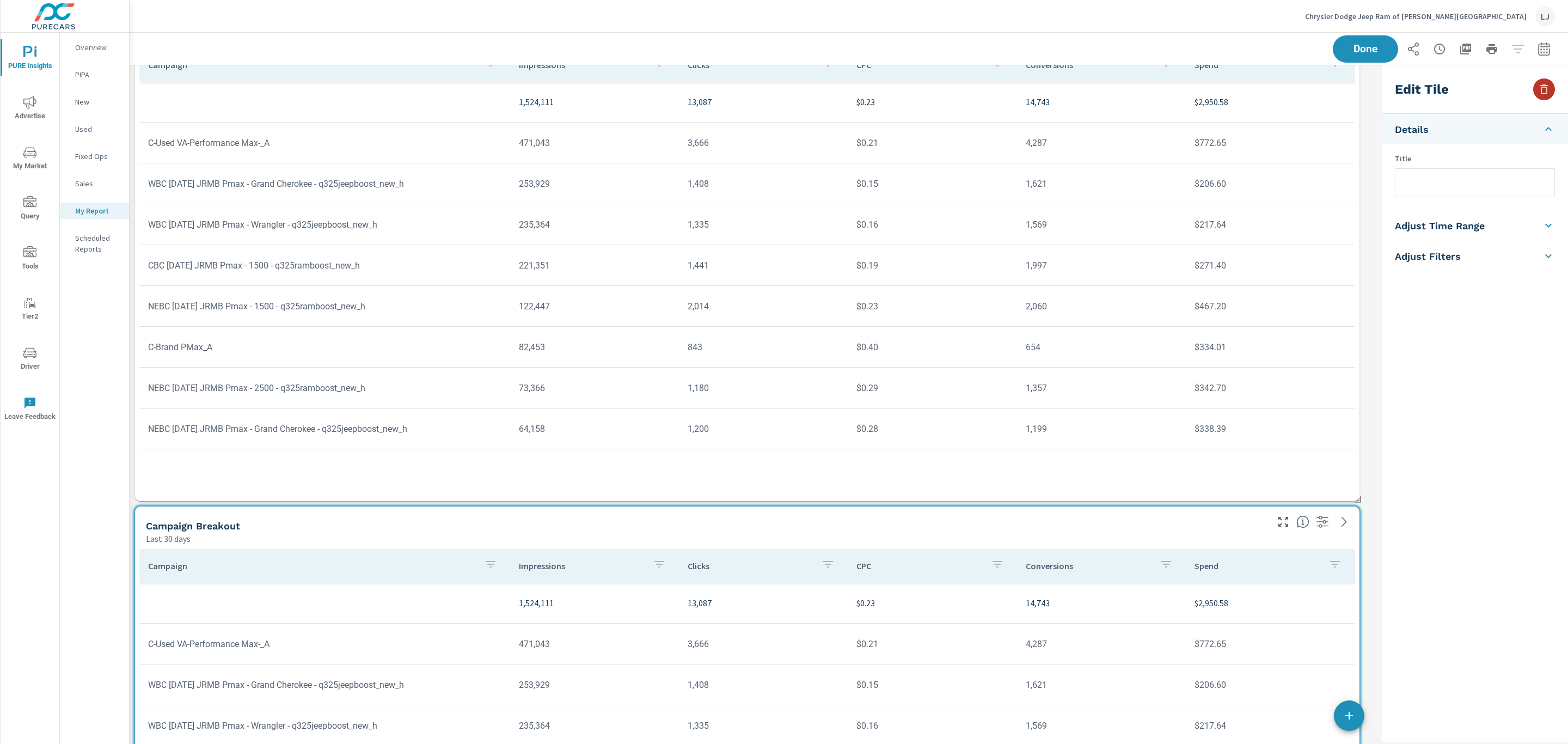
click at [1540, 92] on icon "button" at bounding box center [1544, 89] width 13 height 13
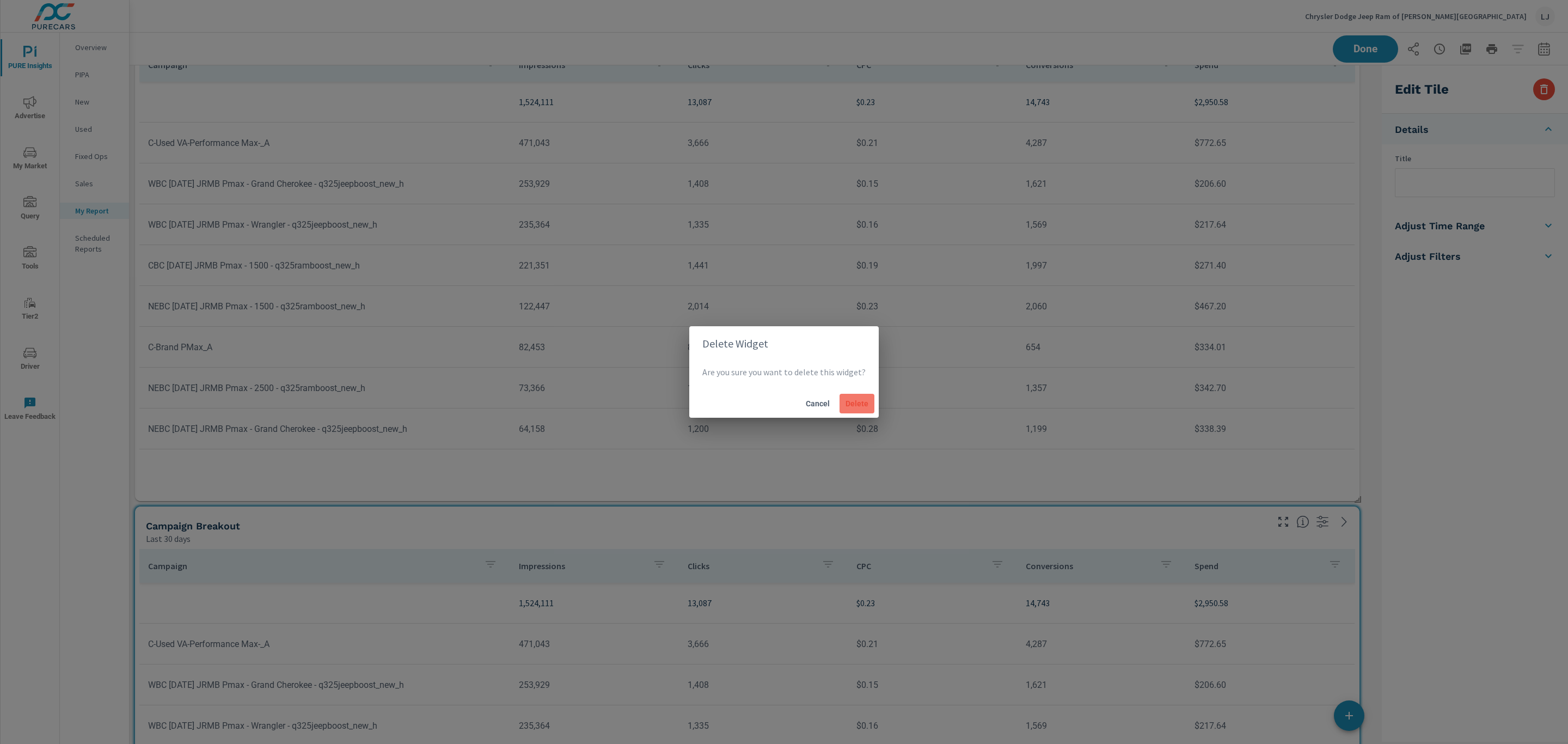
click at [864, 402] on span "Delete" at bounding box center [857, 403] width 26 height 10
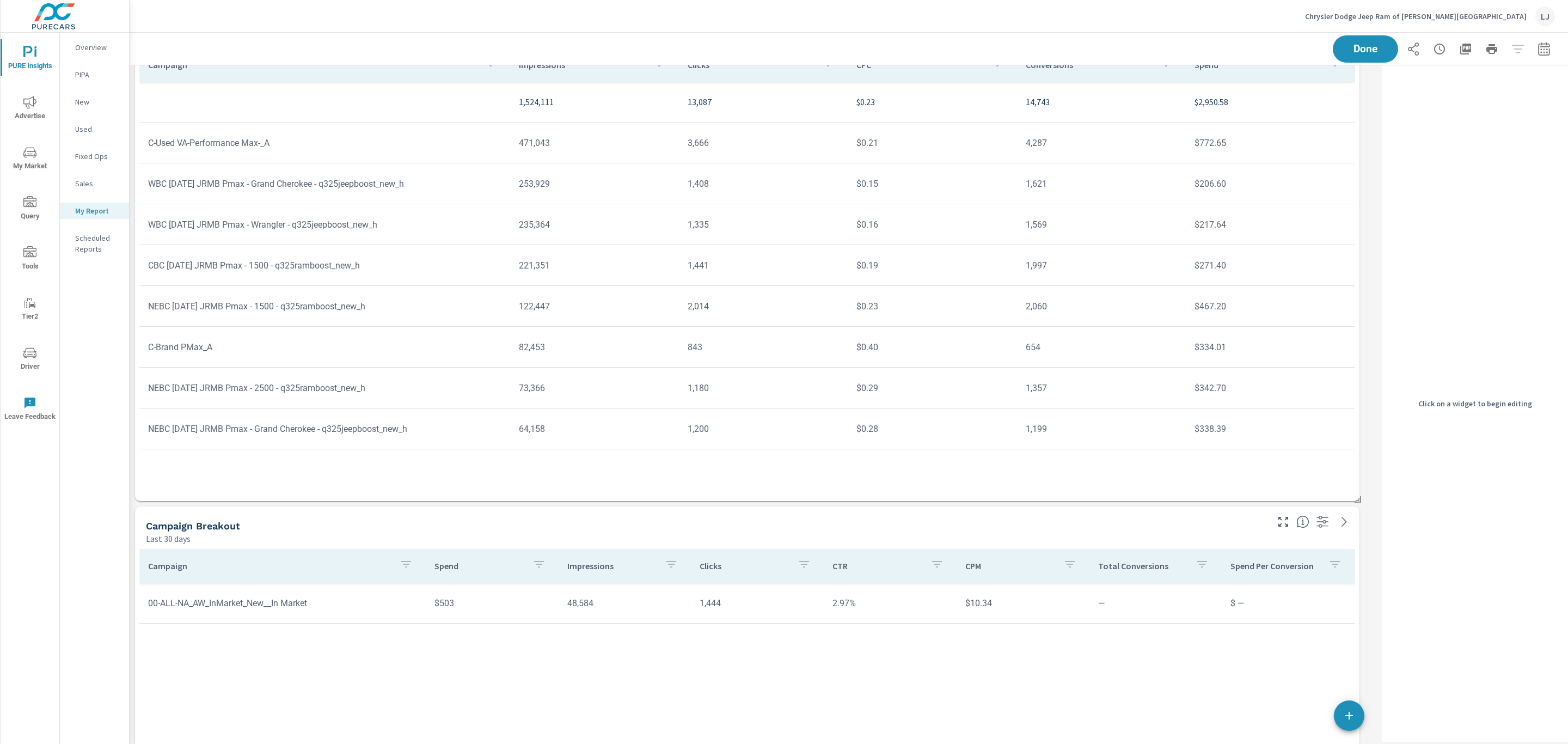
scroll to position [1909, 1261]
click at [1142, 531] on div "Campaign Breakout" at bounding box center [705, 526] width 1119 height 13
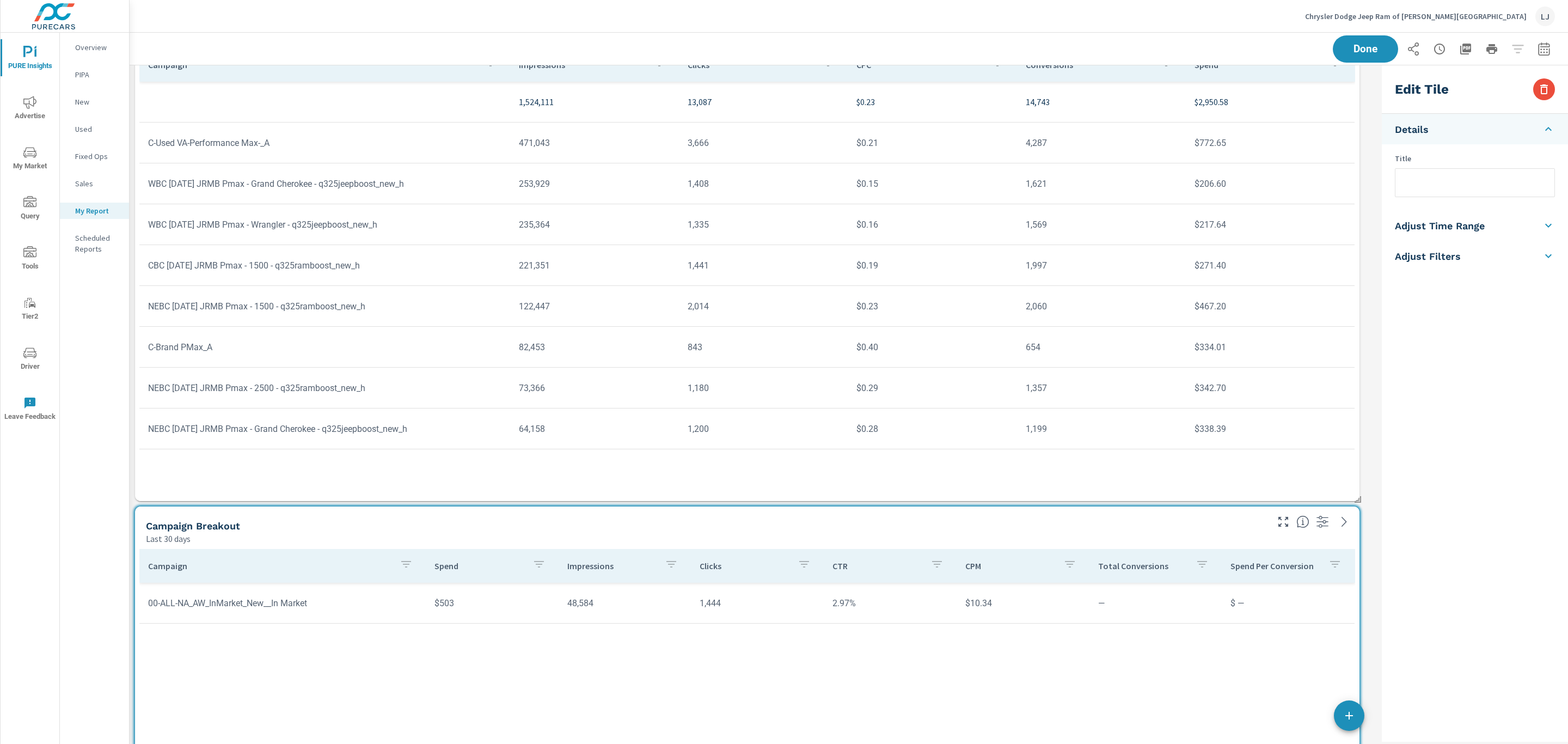
click at [1431, 188] on input "text" at bounding box center [1474, 182] width 159 height 28
type input "Display Campaigns"
click at [1376, 44] on div "Done" at bounding box center [1444, 49] width 222 height 27
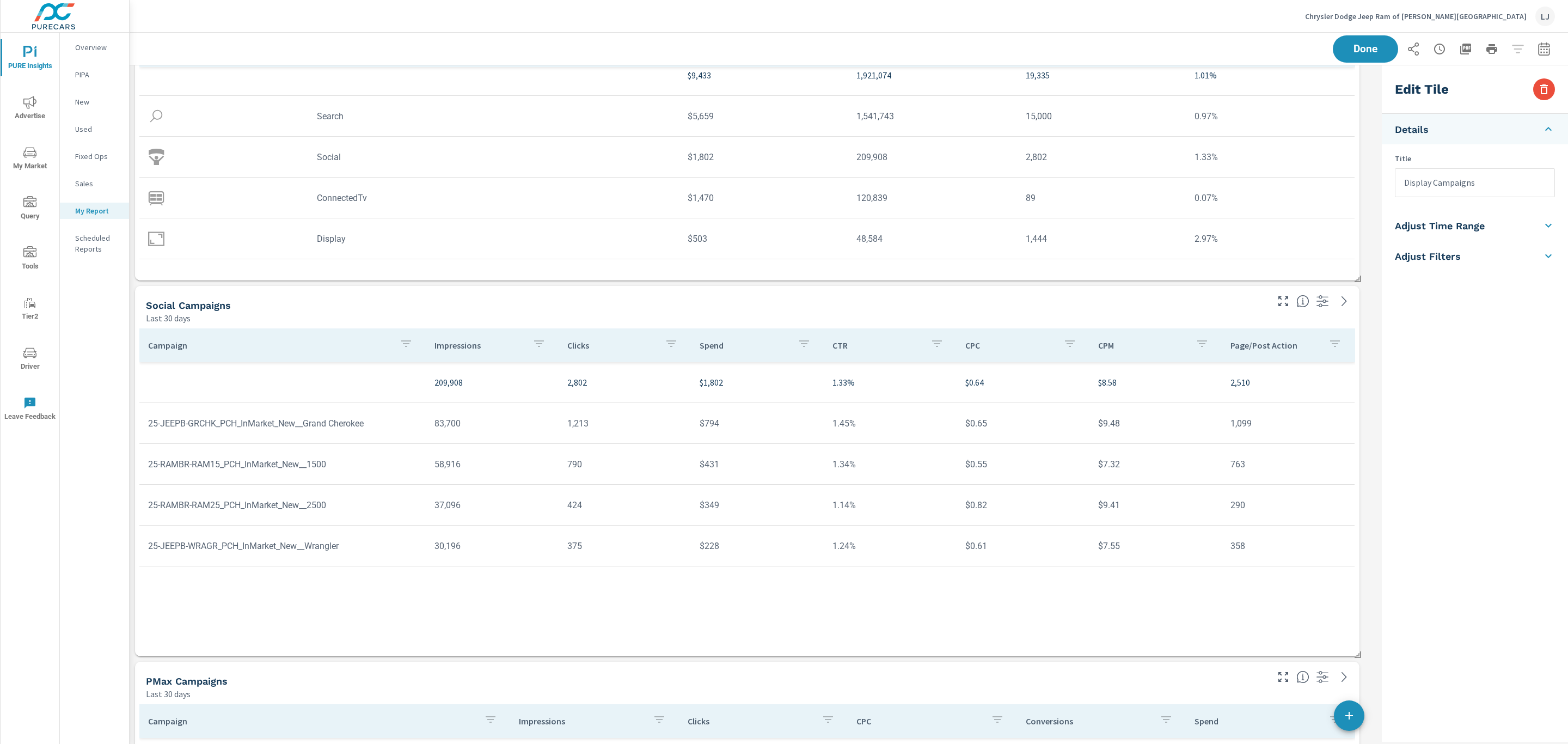
scroll to position [0, 0]
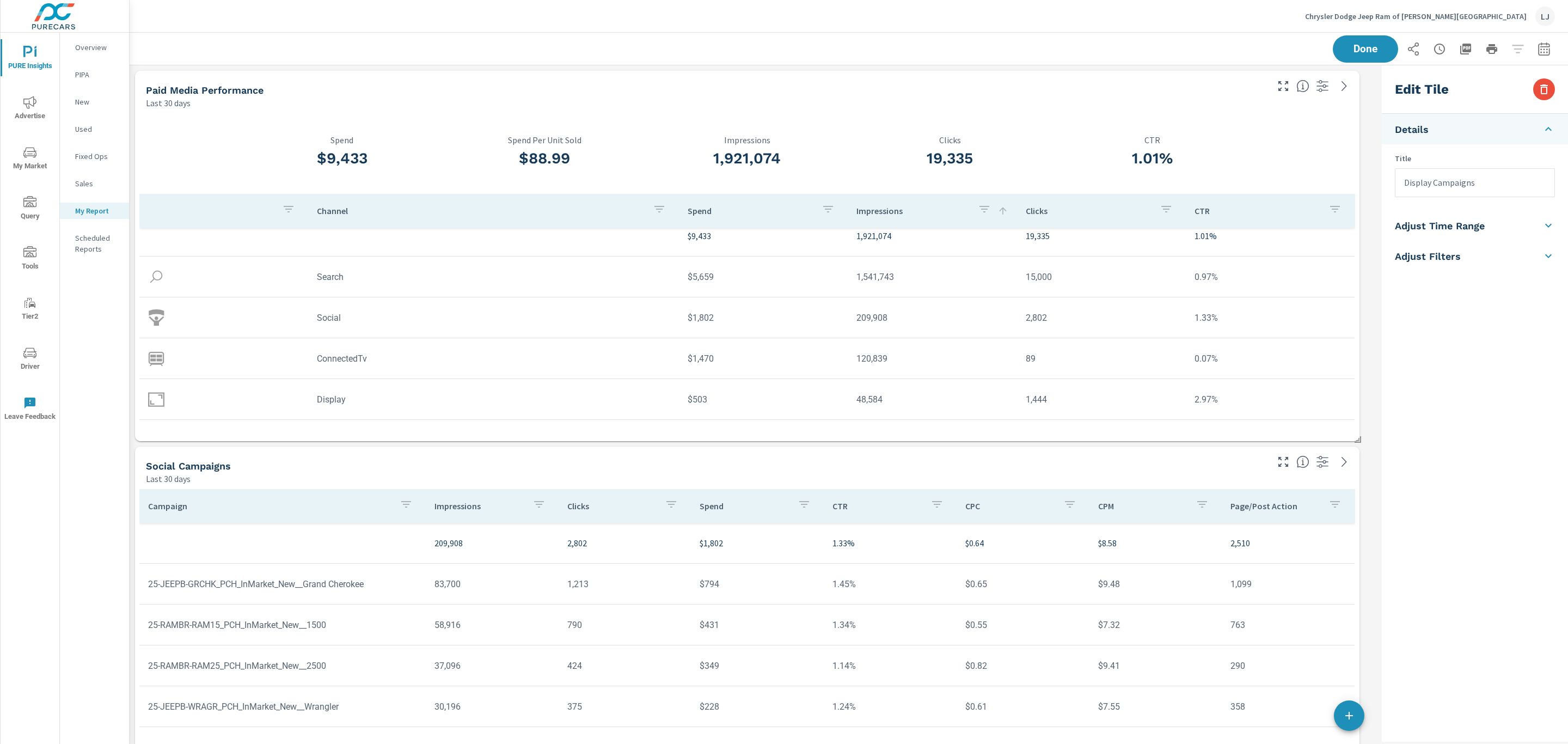
click at [33, 103] on icon "nav menu" at bounding box center [30, 102] width 13 height 13
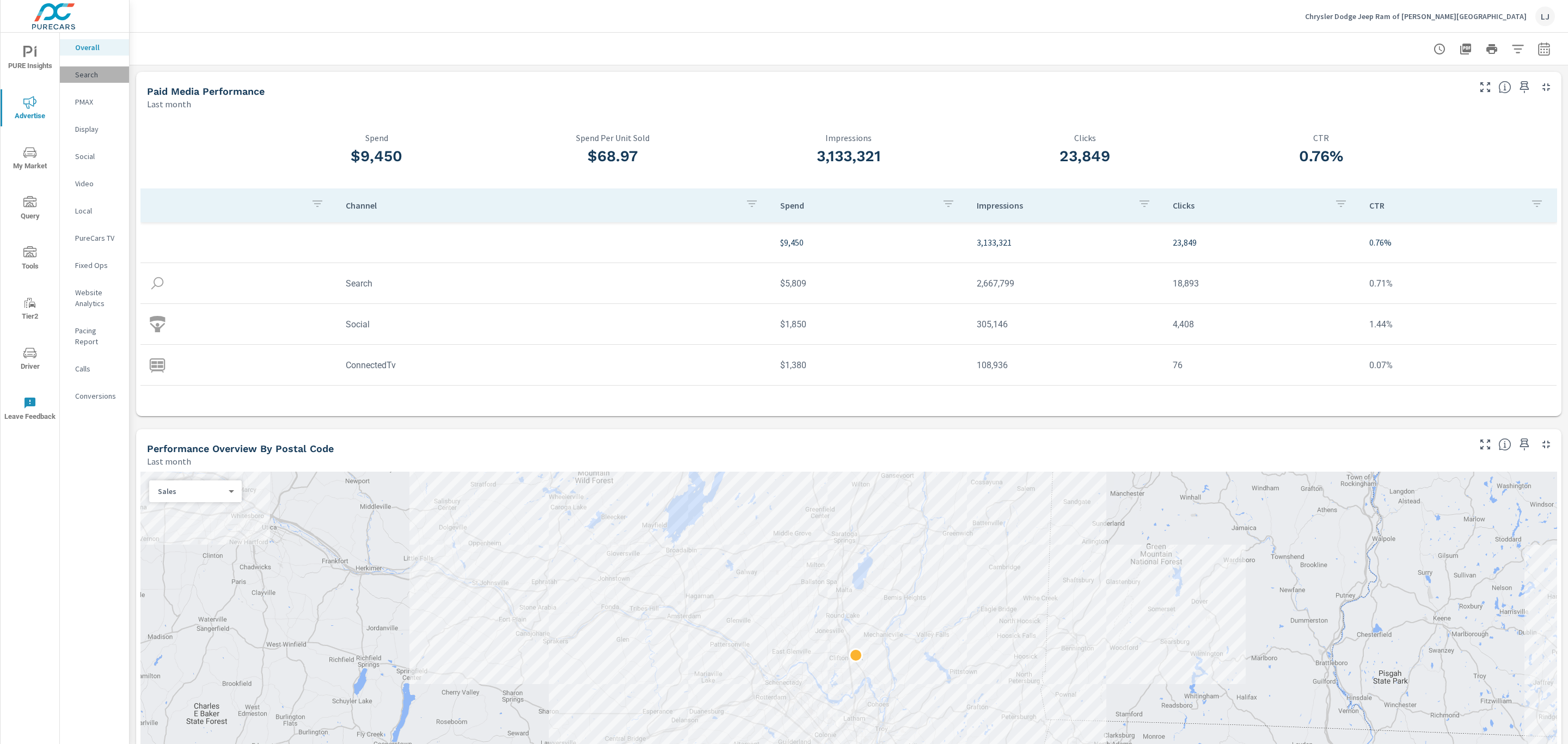
click at [97, 69] on p "Search" at bounding box center [97, 74] width 45 height 11
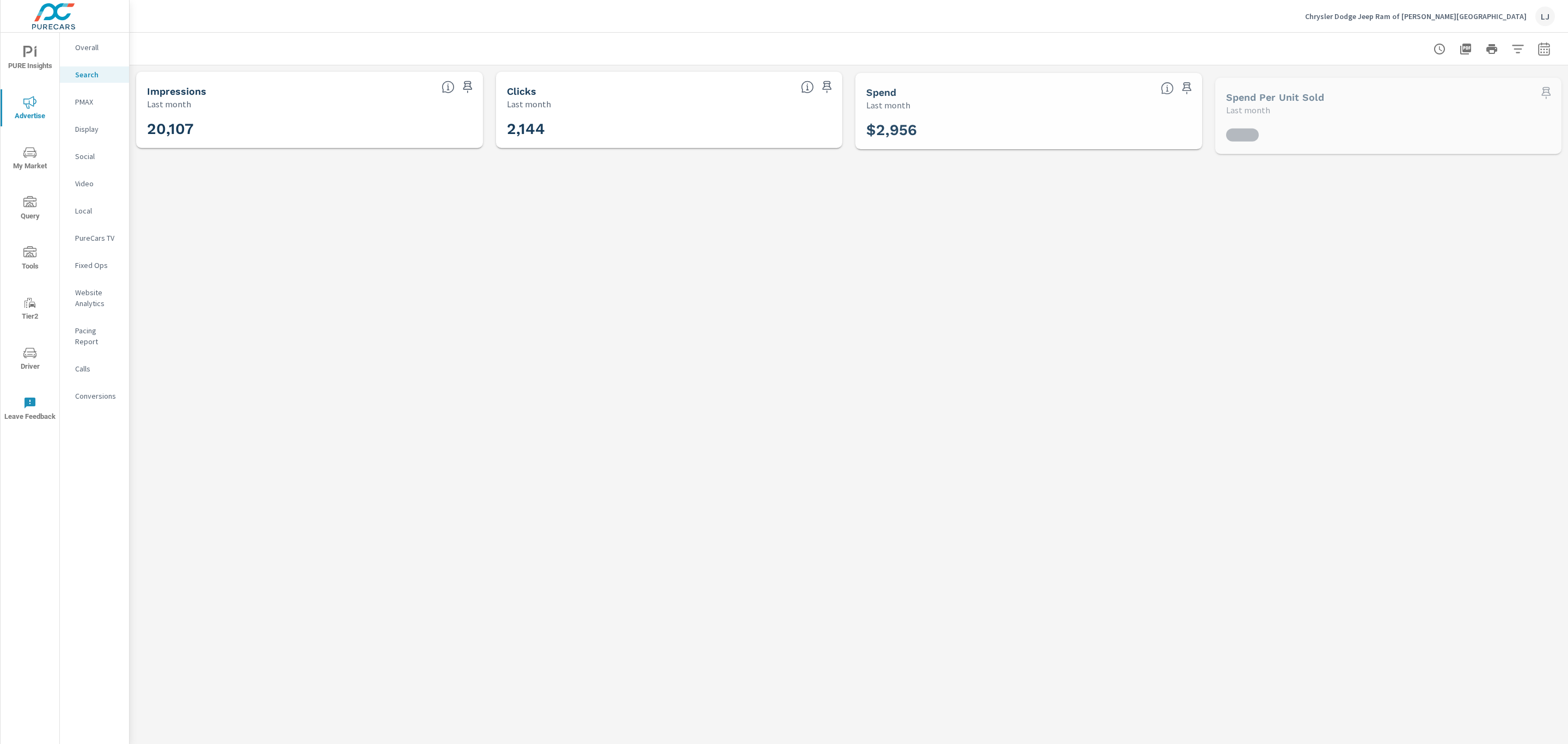
scroll to position [203, 0]
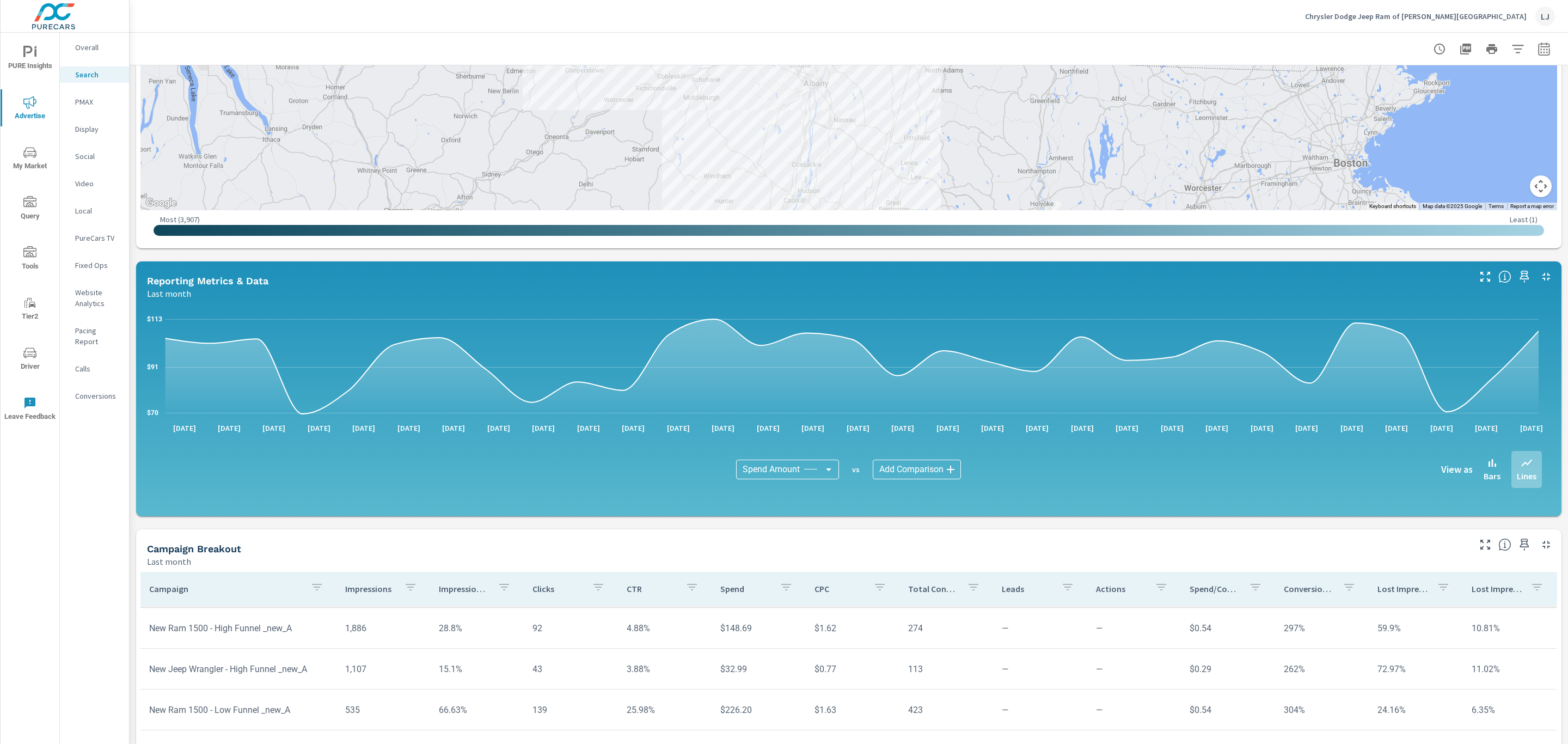
scroll to position [481, 0]
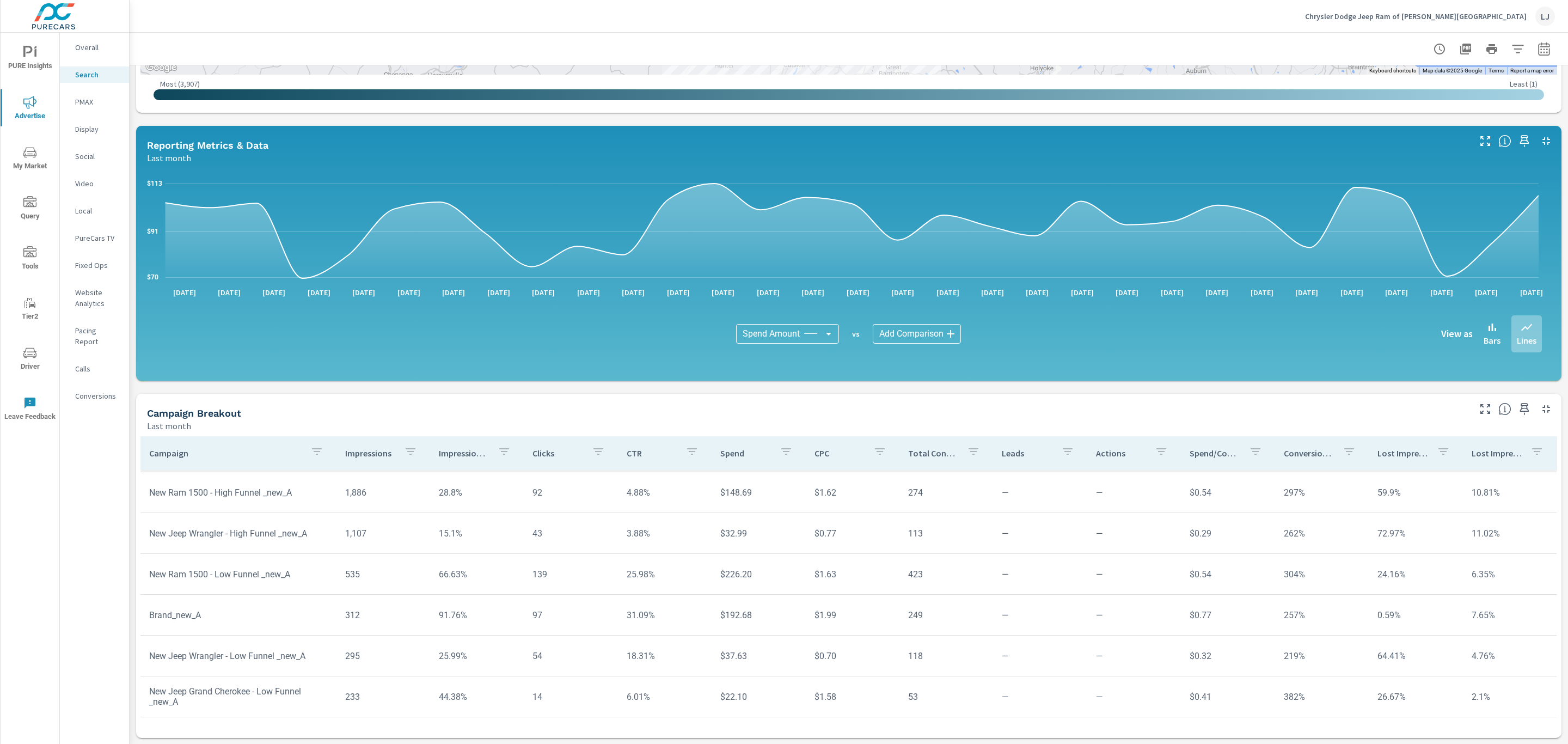
click at [29, 59] on span "PURE Insights" at bounding box center [29, 59] width 52 height 26
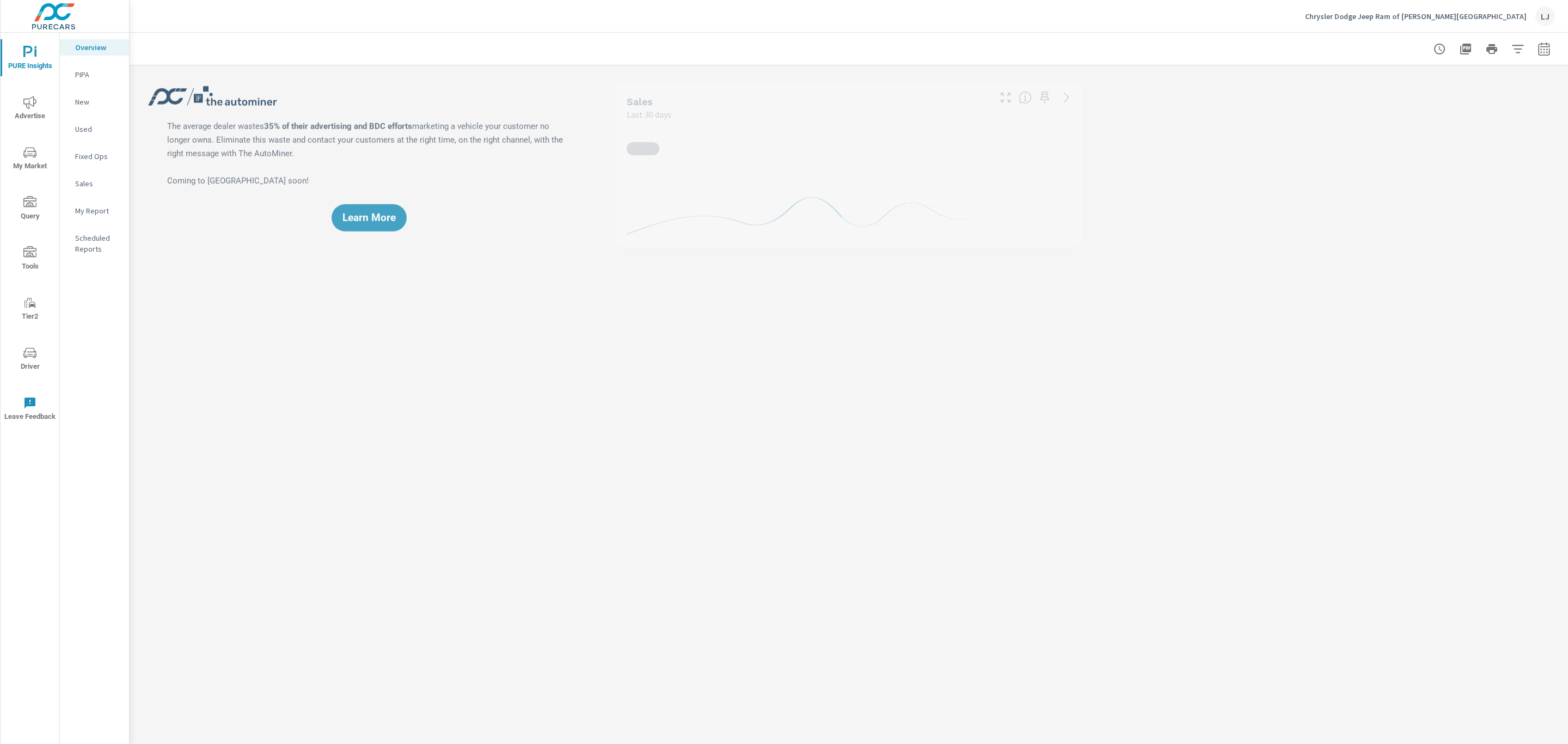
click at [77, 206] on p "My Report" at bounding box center [97, 210] width 45 height 11
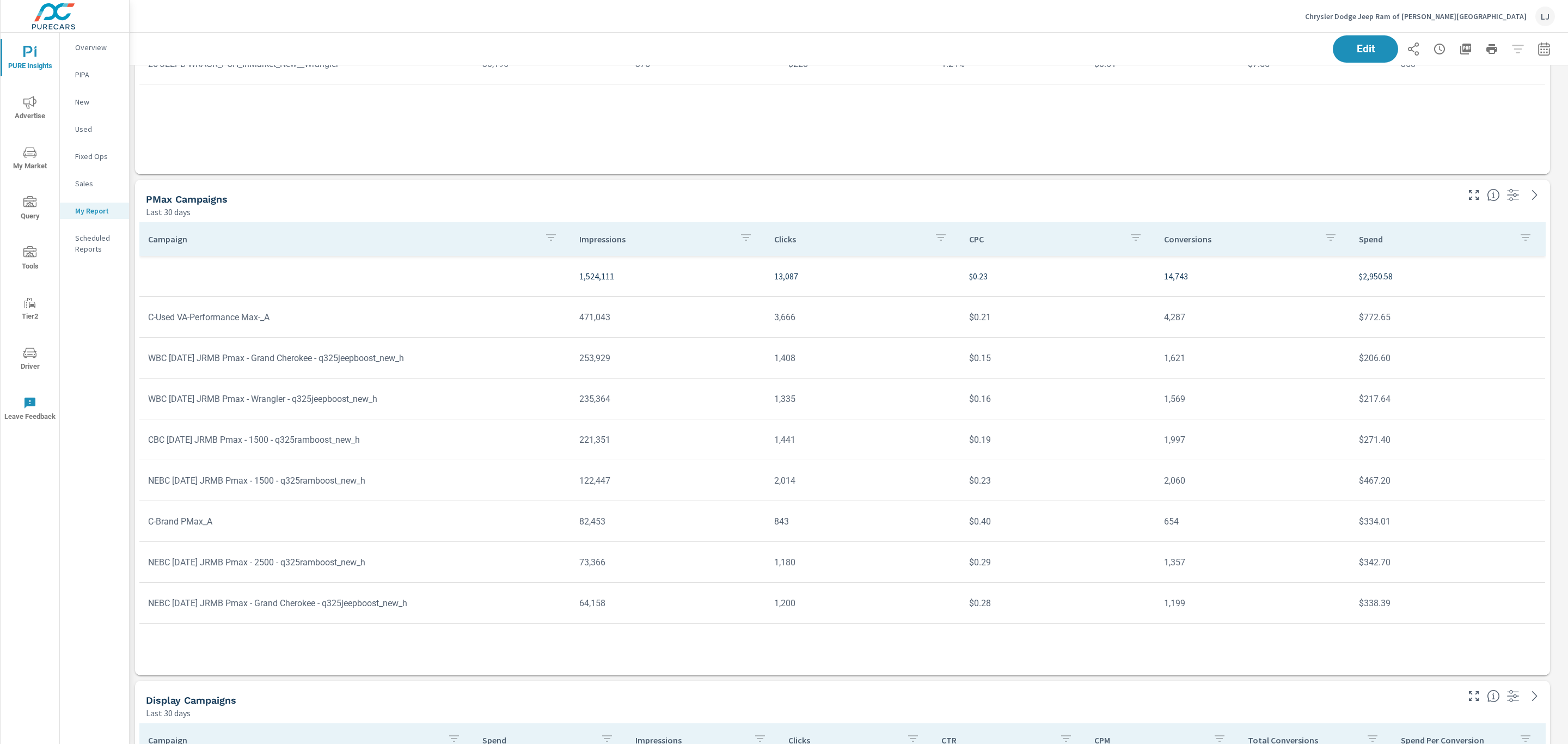
scroll to position [645, 0]
click at [29, 116] on span "Advertise" at bounding box center [29, 109] width 52 height 26
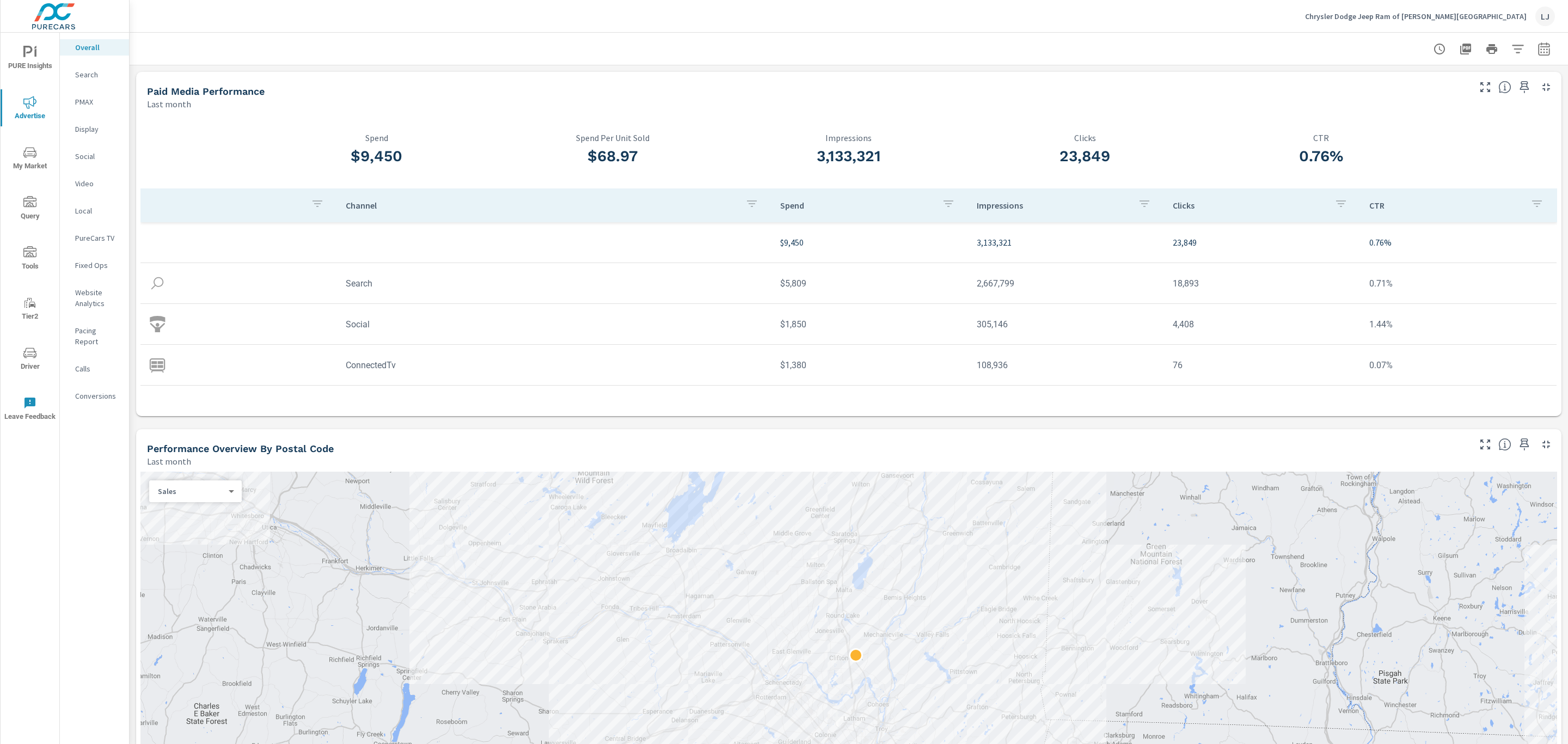
click at [92, 79] on p "Search" at bounding box center [97, 74] width 45 height 11
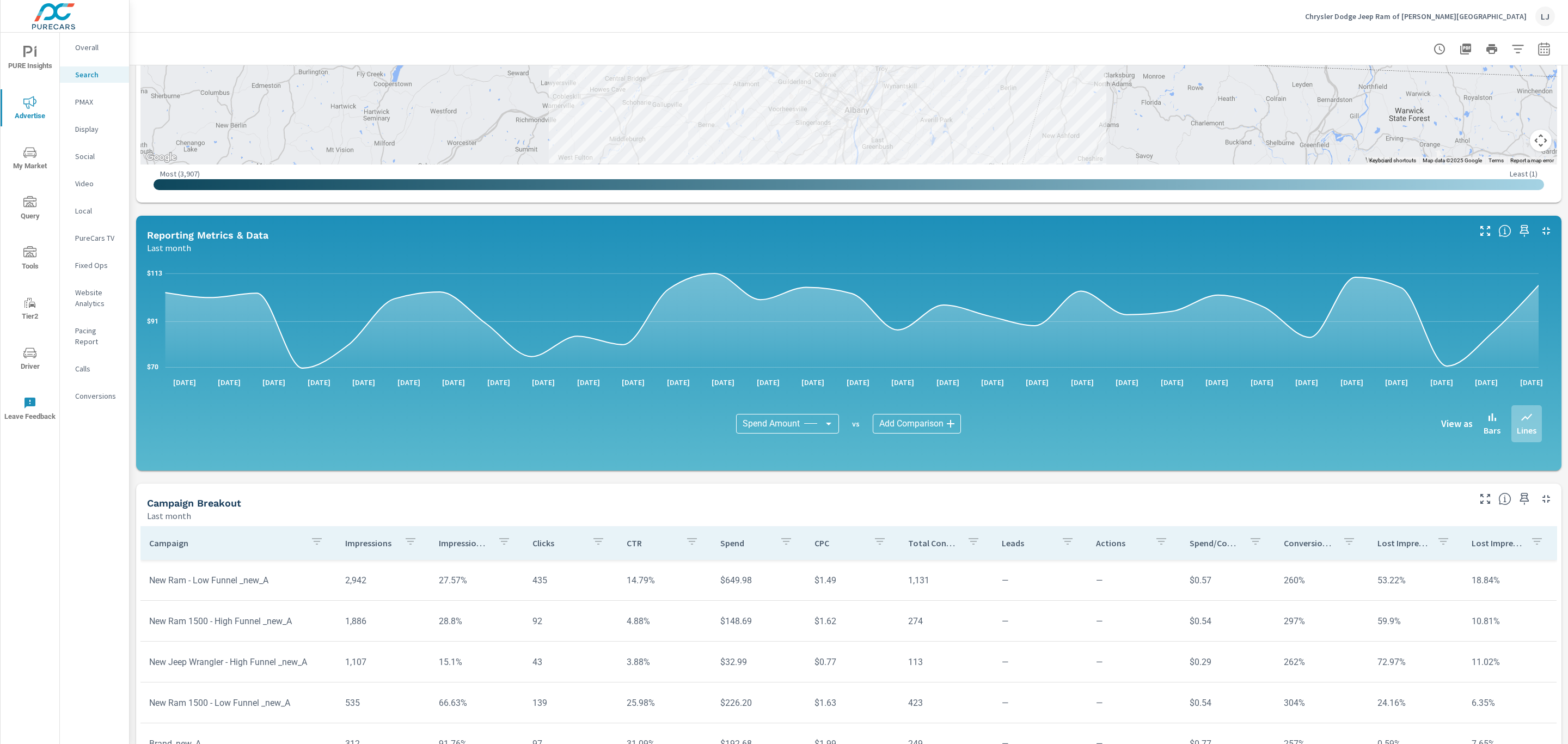
scroll to position [481, 0]
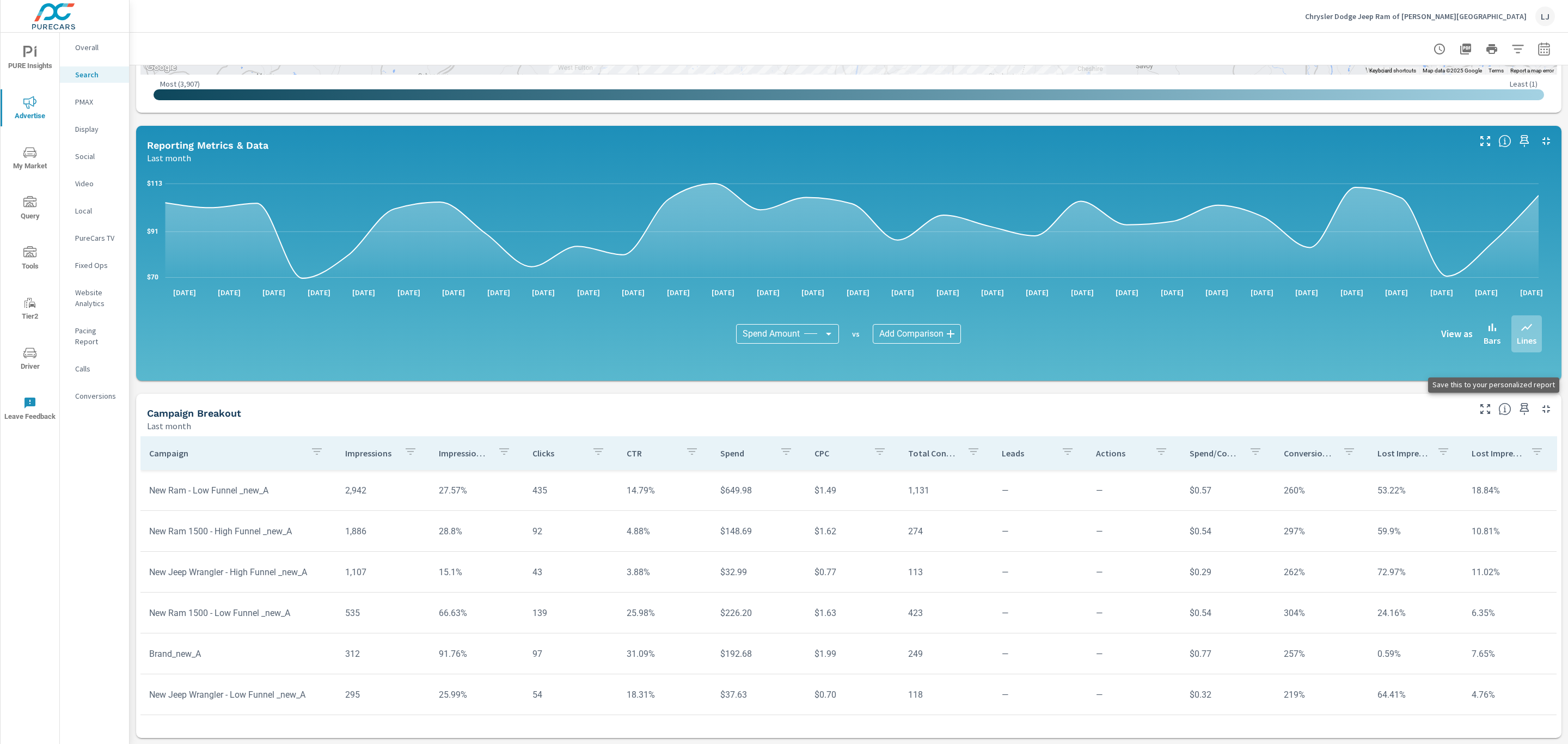
click at [1518, 407] on icon "button" at bounding box center [1524, 408] width 13 height 13
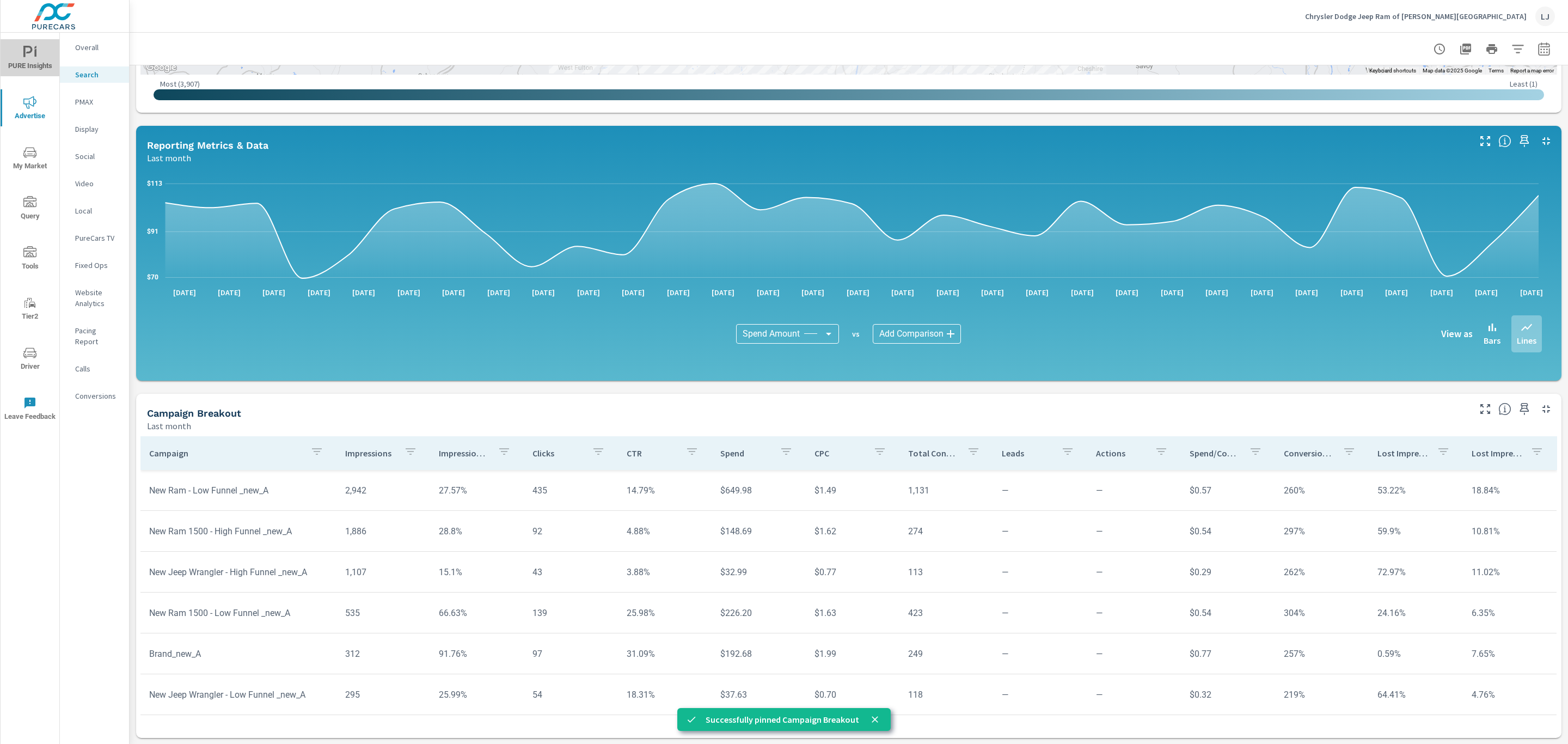
click at [24, 56] on icon "nav menu" at bounding box center [28, 52] width 9 height 11
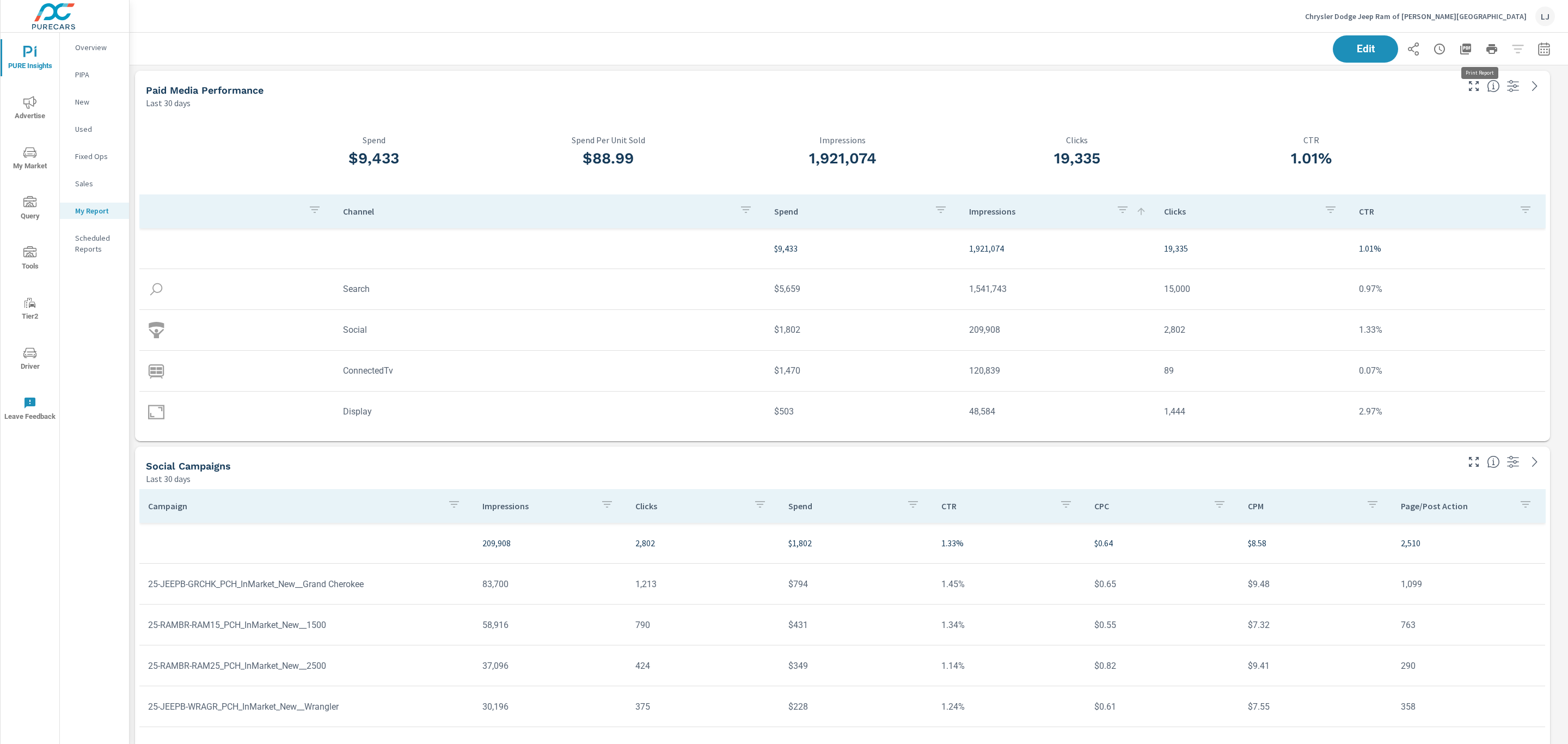
scroll to position [2411, 1451]
click at [1369, 56] on button "Edit" at bounding box center [1365, 49] width 67 height 29
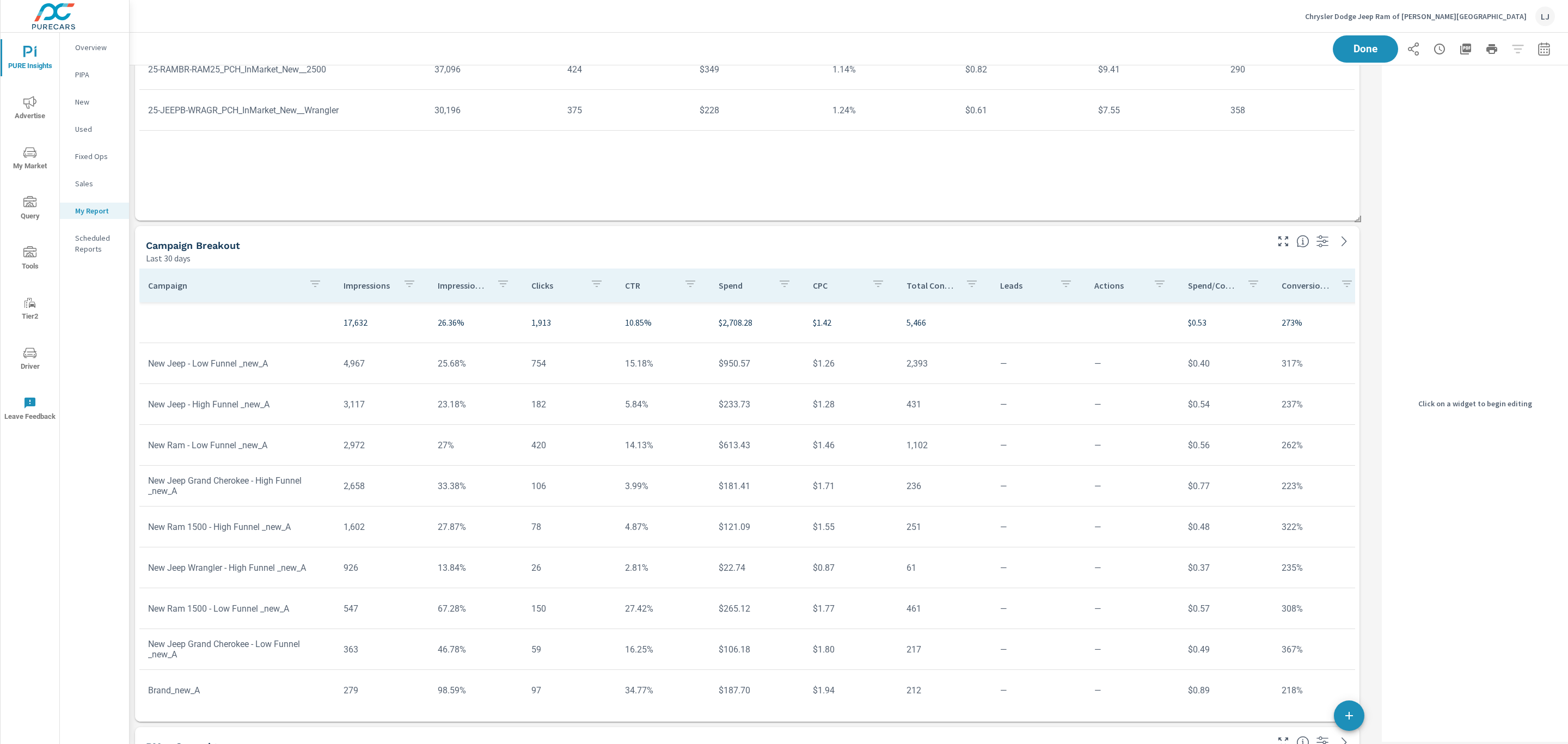
scroll to position [572, 0]
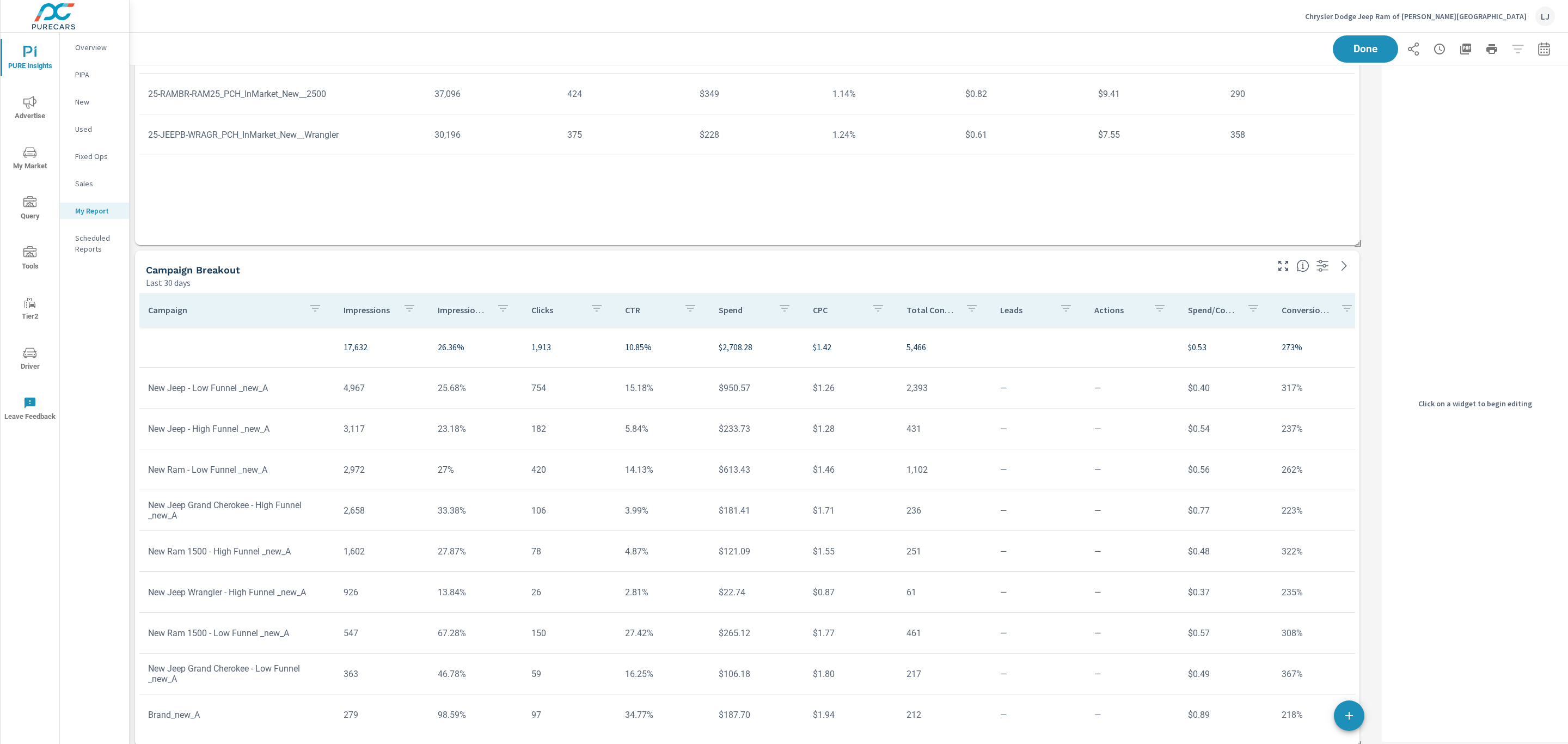
click at [1302, 265] on icon at bounding box center [1303, 265] width 13 height 13
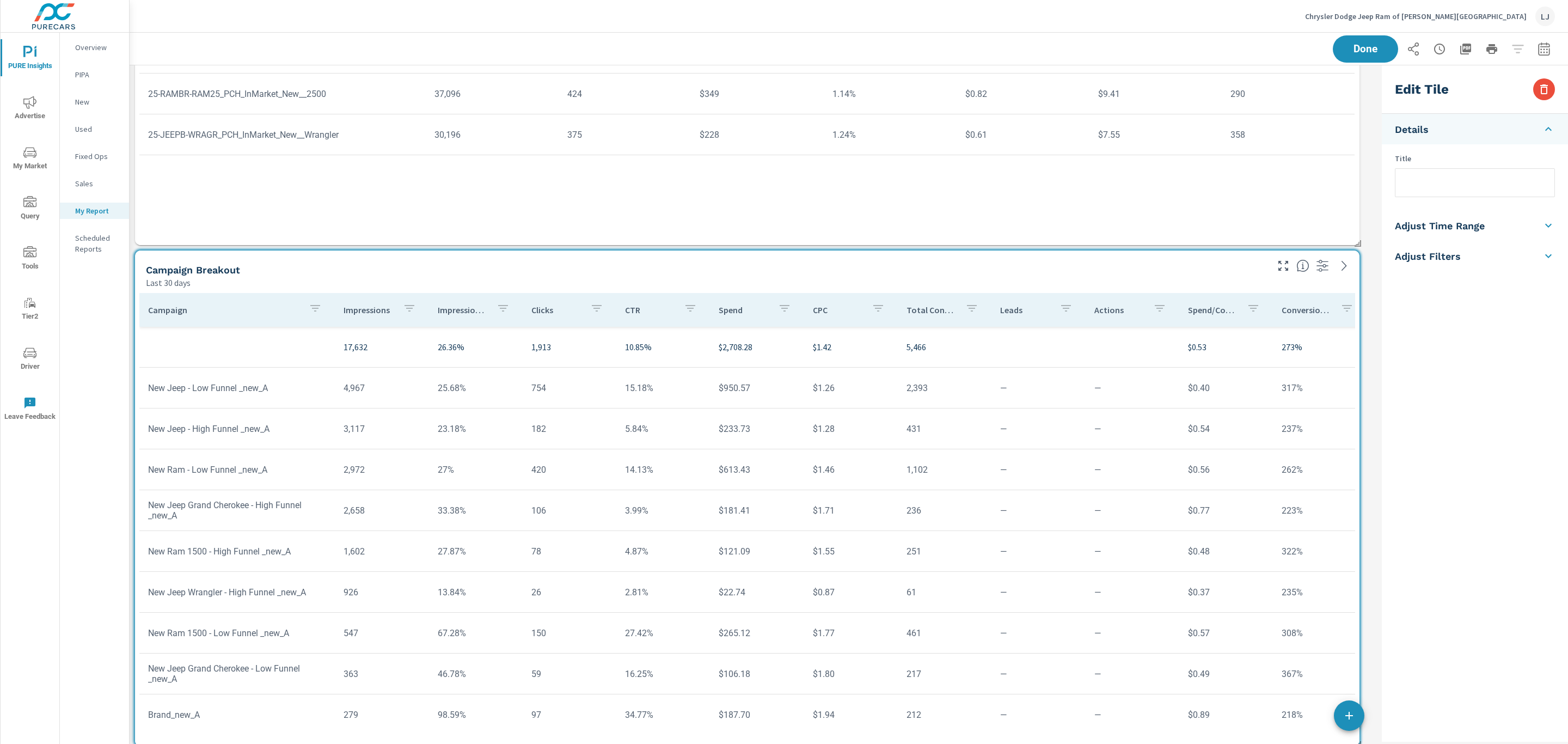
scroll to position [2411, 1261]
click at [1413, 183] on input "text" at bounding box center [1474, 182] width 159 height 28
click at [1353, 56] on div "Saving..." at bounding box center [1444, 49] width 222 height 27
click at [468, 311] on p "Impression Share" at bounding box center [463, 309] width 50 height 11
click at [468, 311] on p "Impression Share" at bounding box center [459, 309] width 38 height 11
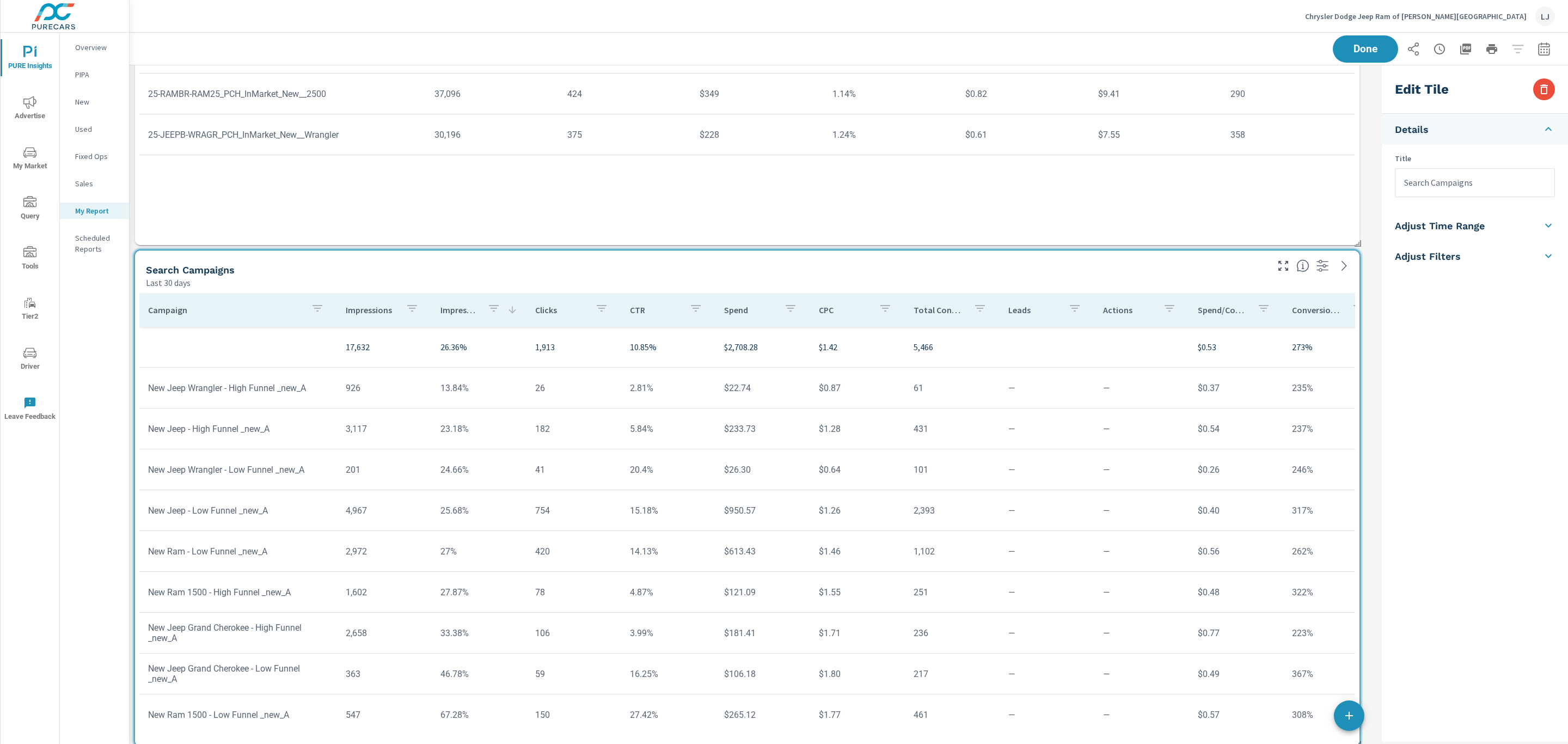
click at [358, 314] on p "Impressions" at bounding box center [371, 309] width 52 height 11
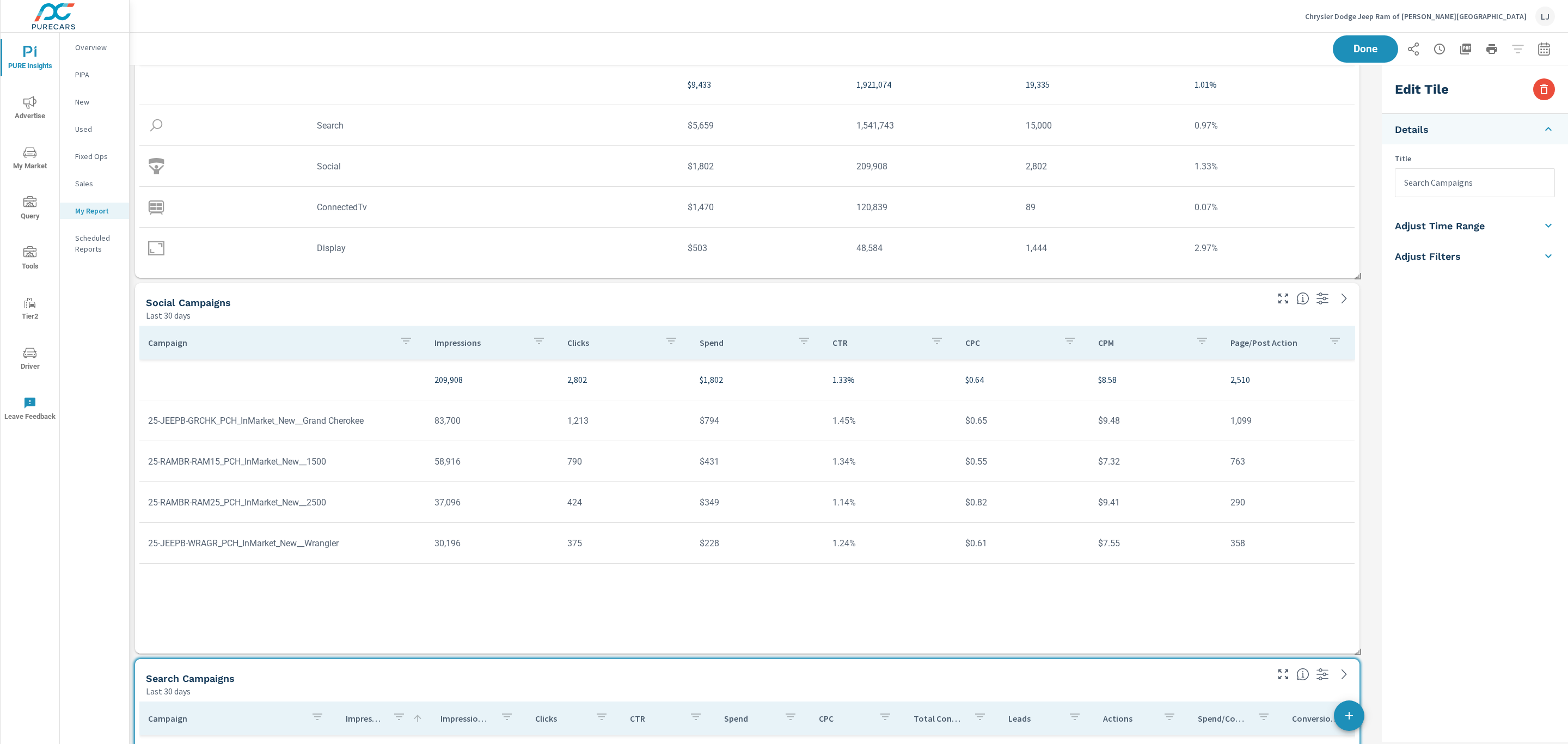
scroll to position [82, 0]
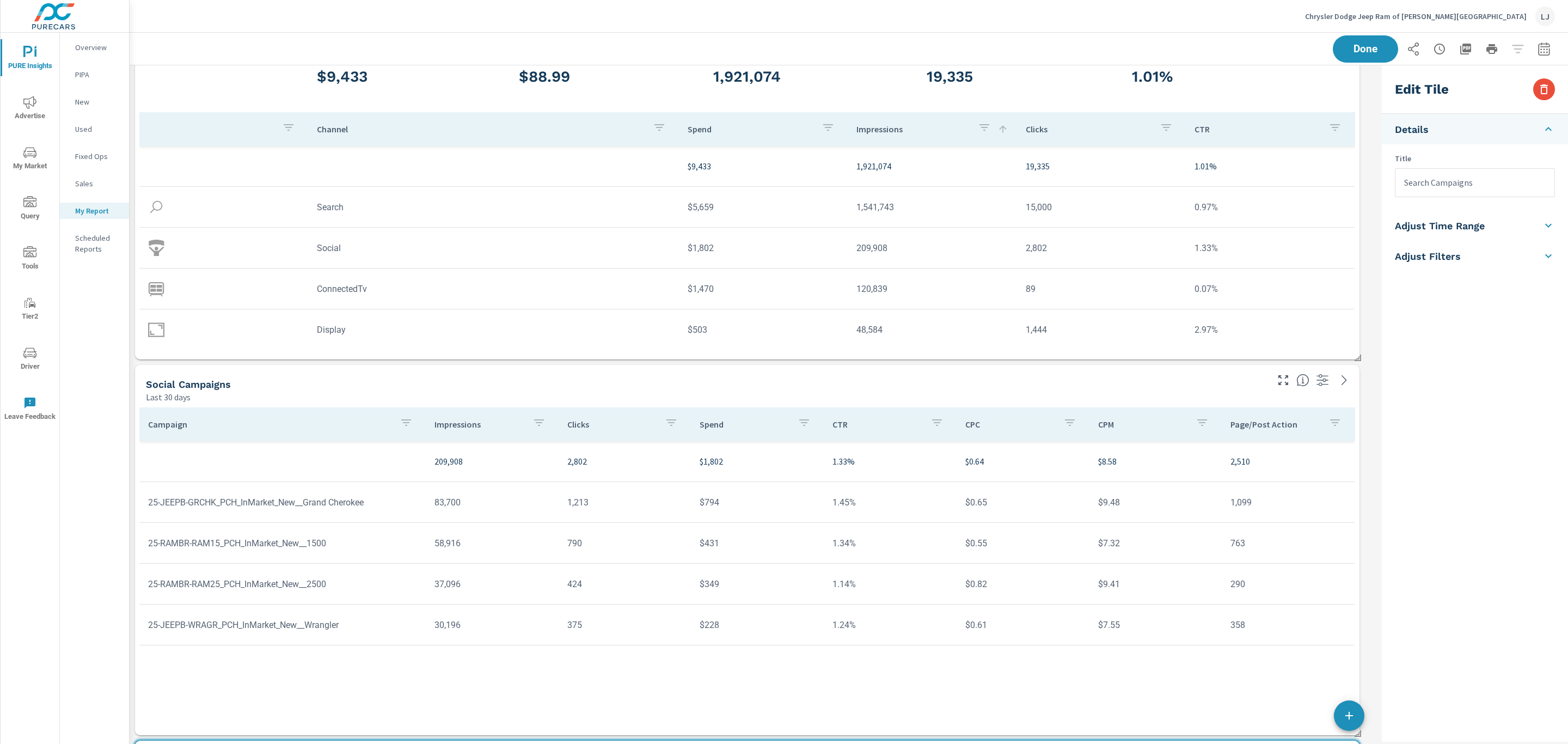
click at [353, 672] on div "Campaign Impressions Clicks Spend CTR CPC CPM Page/Post Action 209,908 2,802 $1…" at bounding box center [747, 560] width 1215 height 307
type input "Social Campaigns"
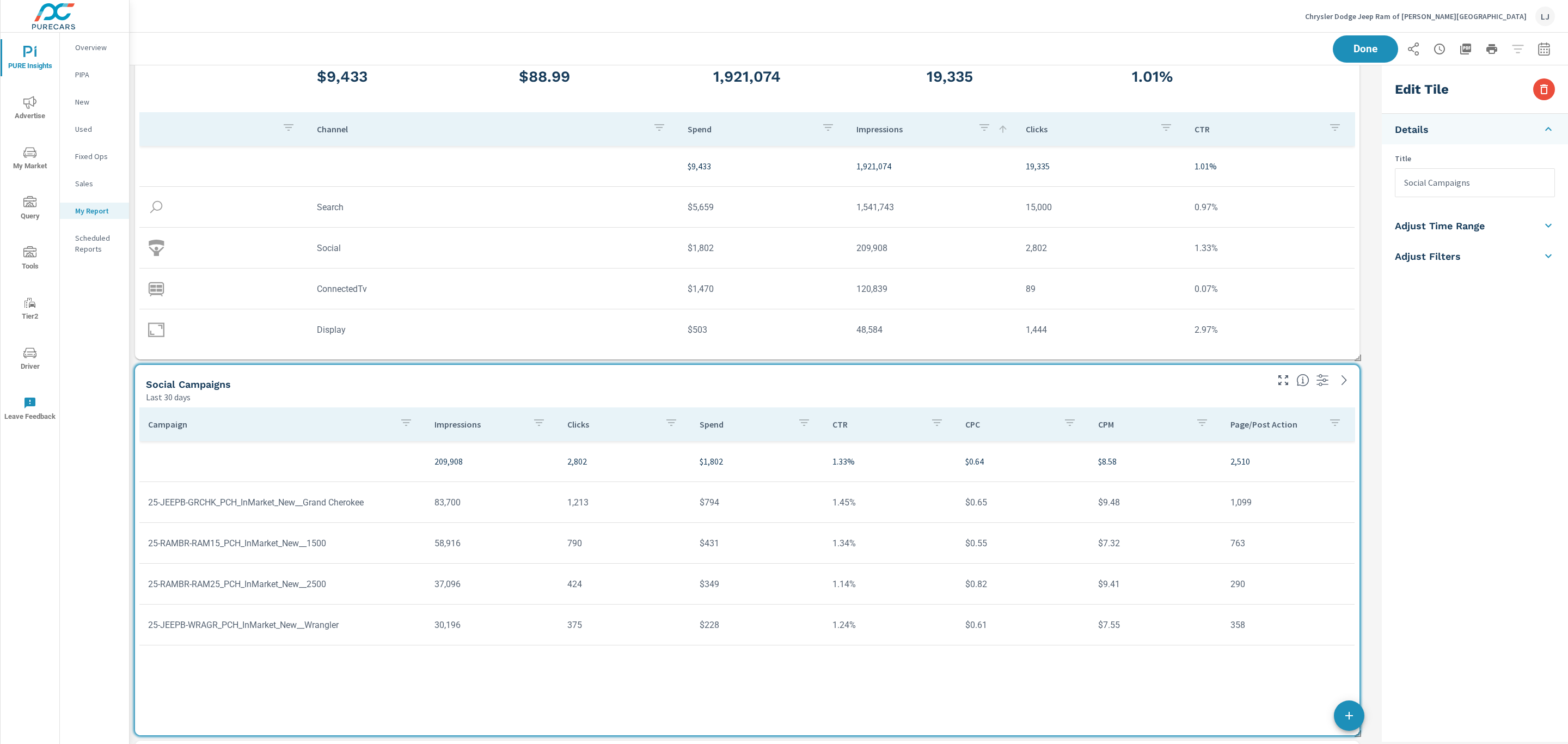
click at [466, 427] on p "Impressions" at bounding box center [479, 424] width 89 height 11
click at [401, 379] on div "Social Campaigns" at bounding box center [705, 384] width 1119 height 13
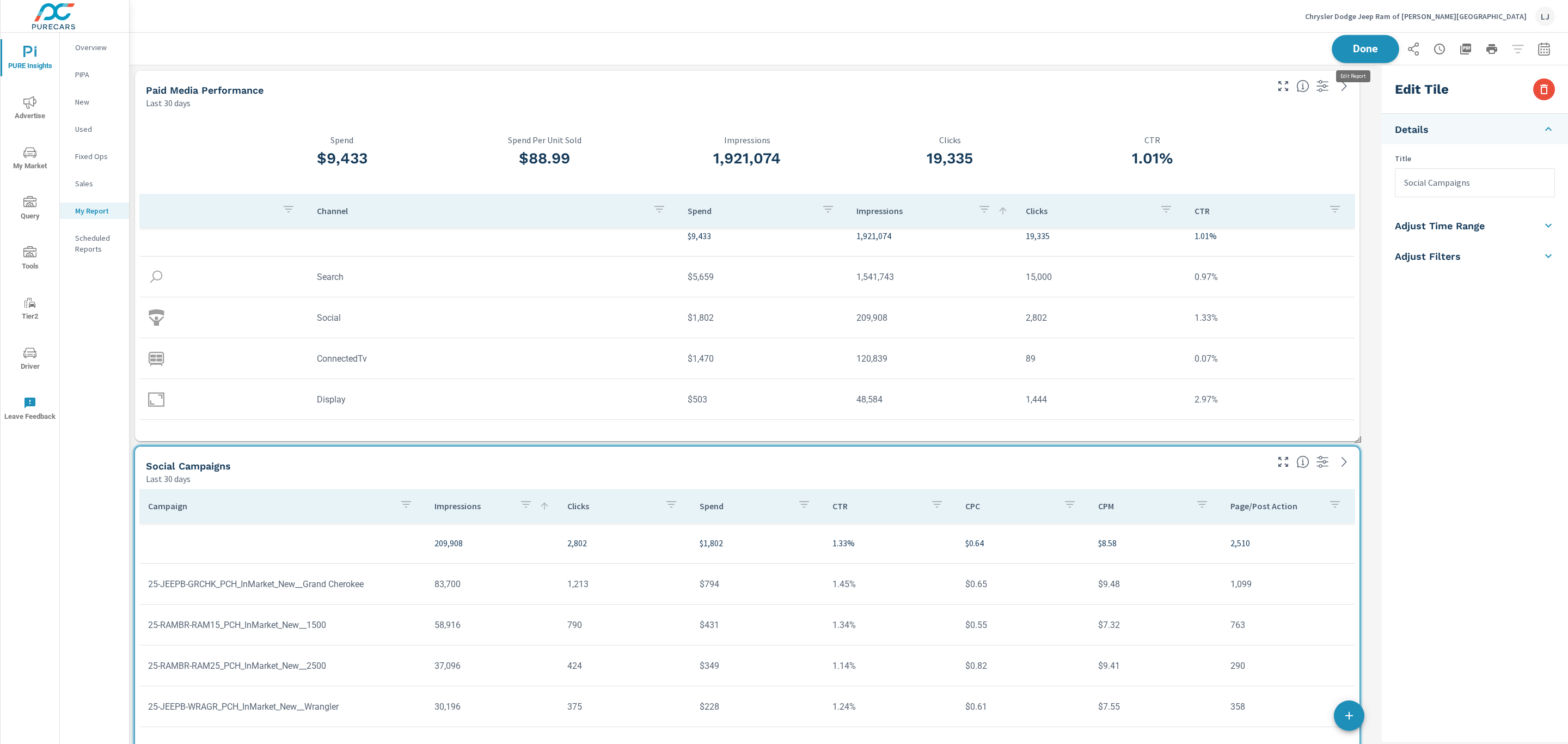
scroll to position [2411, 1261]
click at [1369, 46] on span "Done" at bounding box center [1365, 49] width 44 height 10
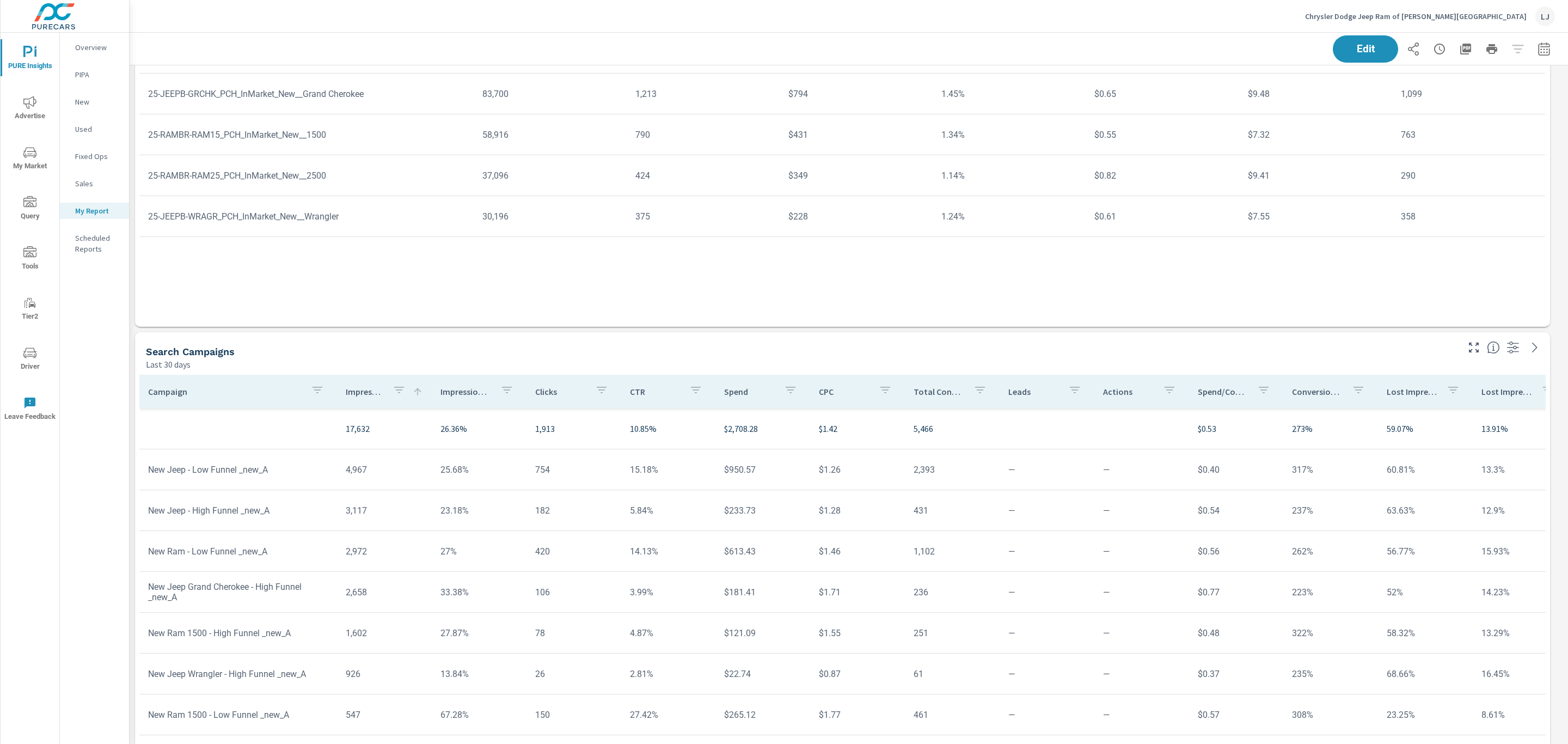
scroll to position [64, 0]
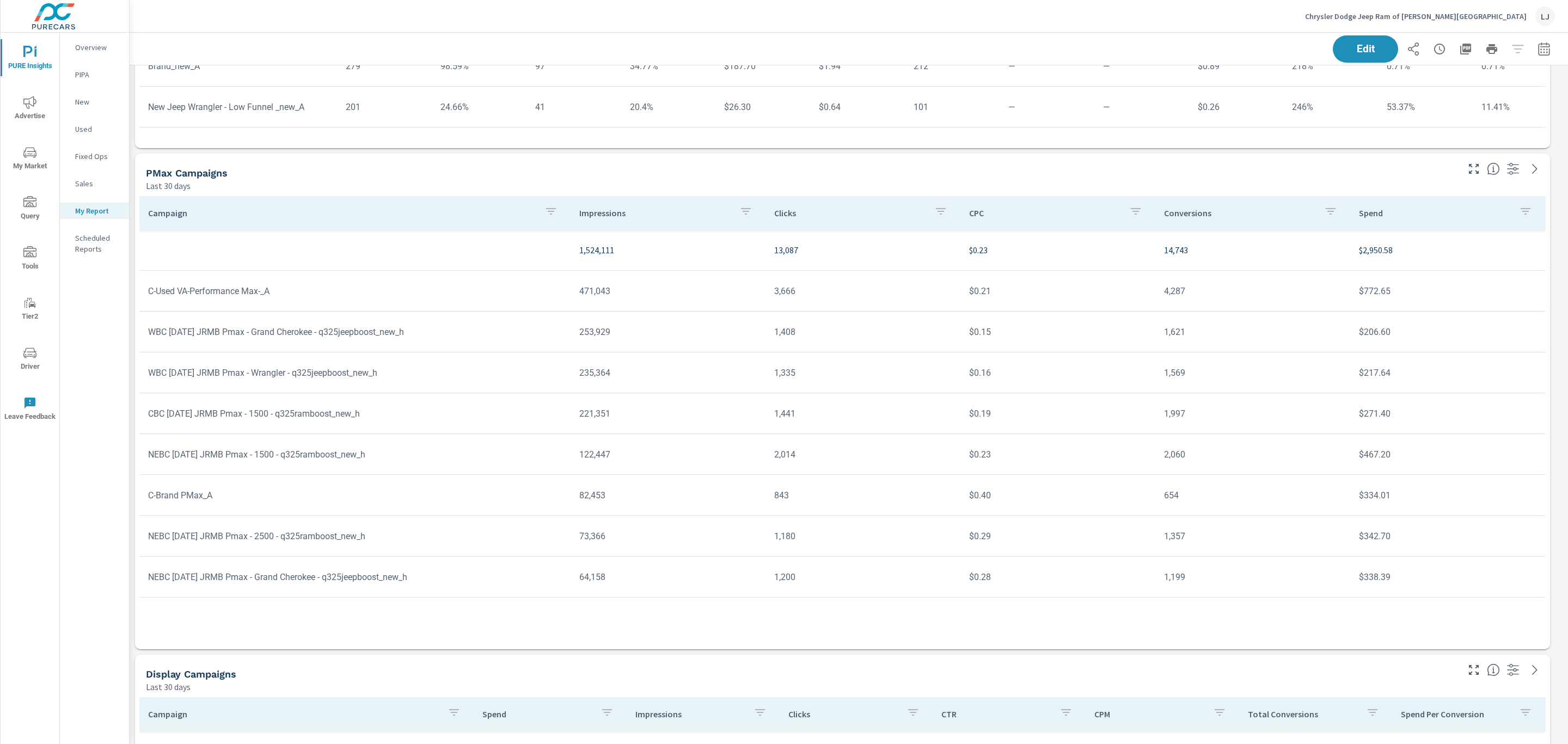
scroll to position [1143, 0]
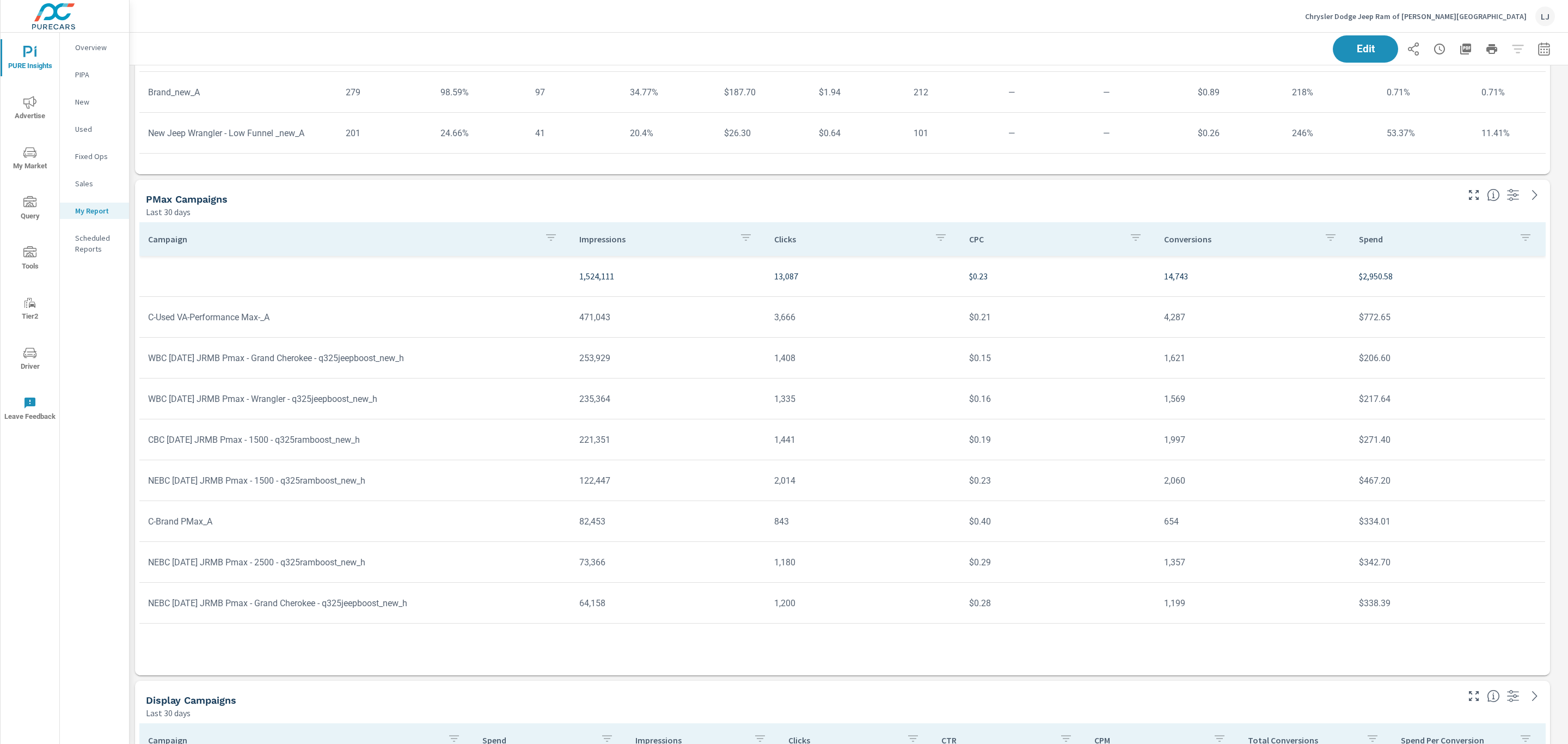
click at [609, 240] on p "Impressions" at bounding box center [655, 238] width 152 height 11
click at [609, 239] on p "Impressions" at bounding box center [648, 238] width 138 height 11
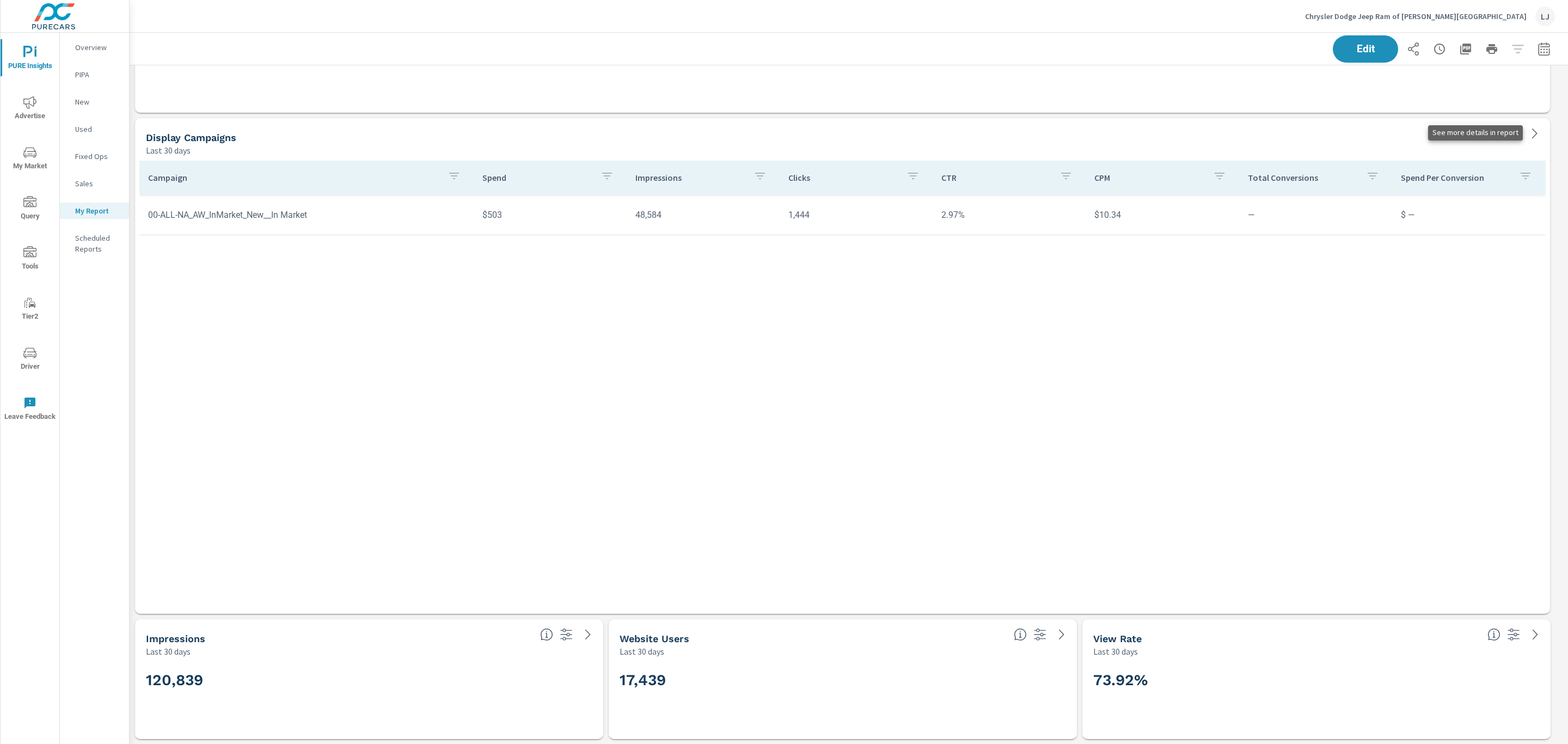
scroll to position [2411, 1451]
click at [1534, 134] on icon at bounding box center [1534, 133] width 13 height 13
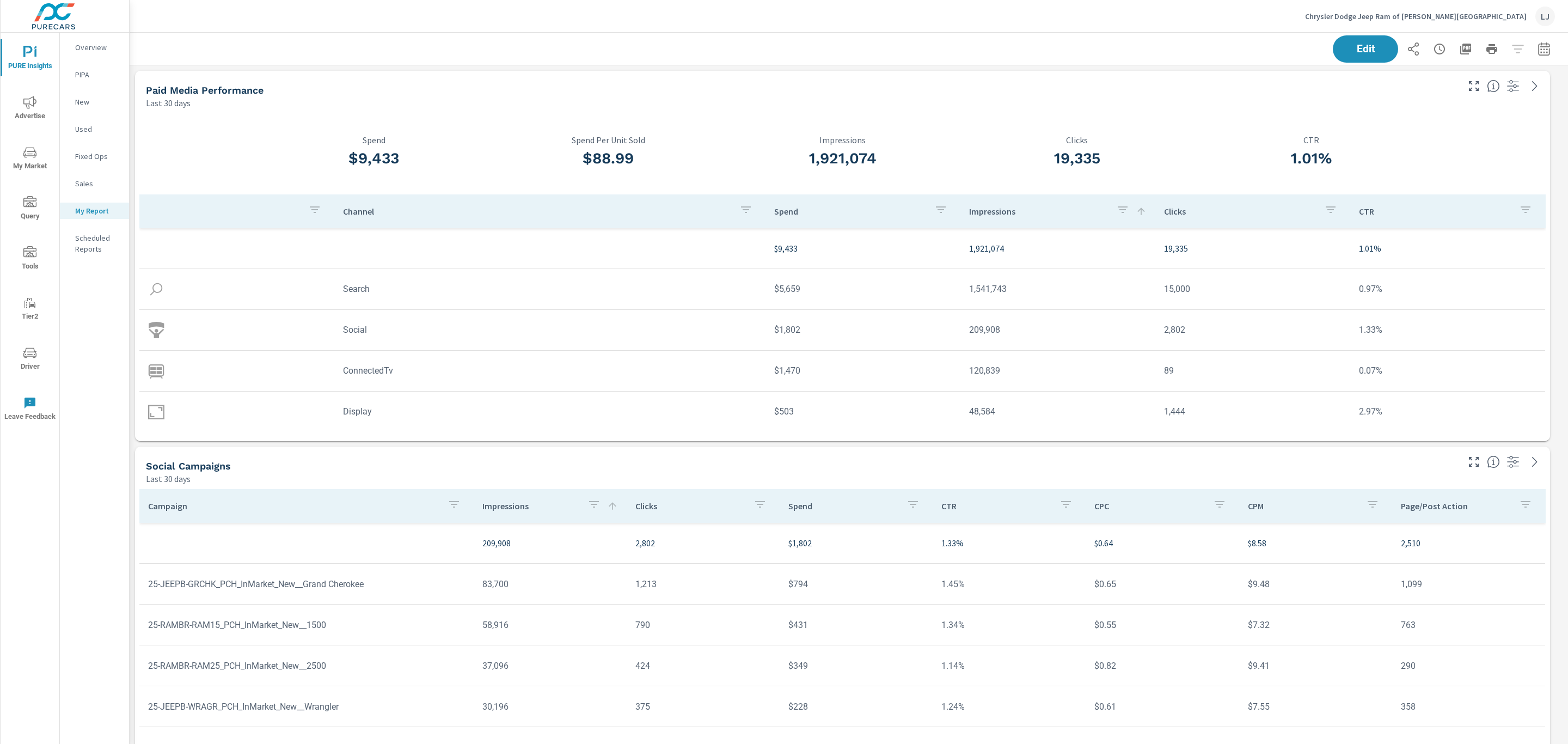
scroll to position [6, 5]
click at [1346, 46] on span "Edit" at bounding box center [1365, 49] width 44 height 10
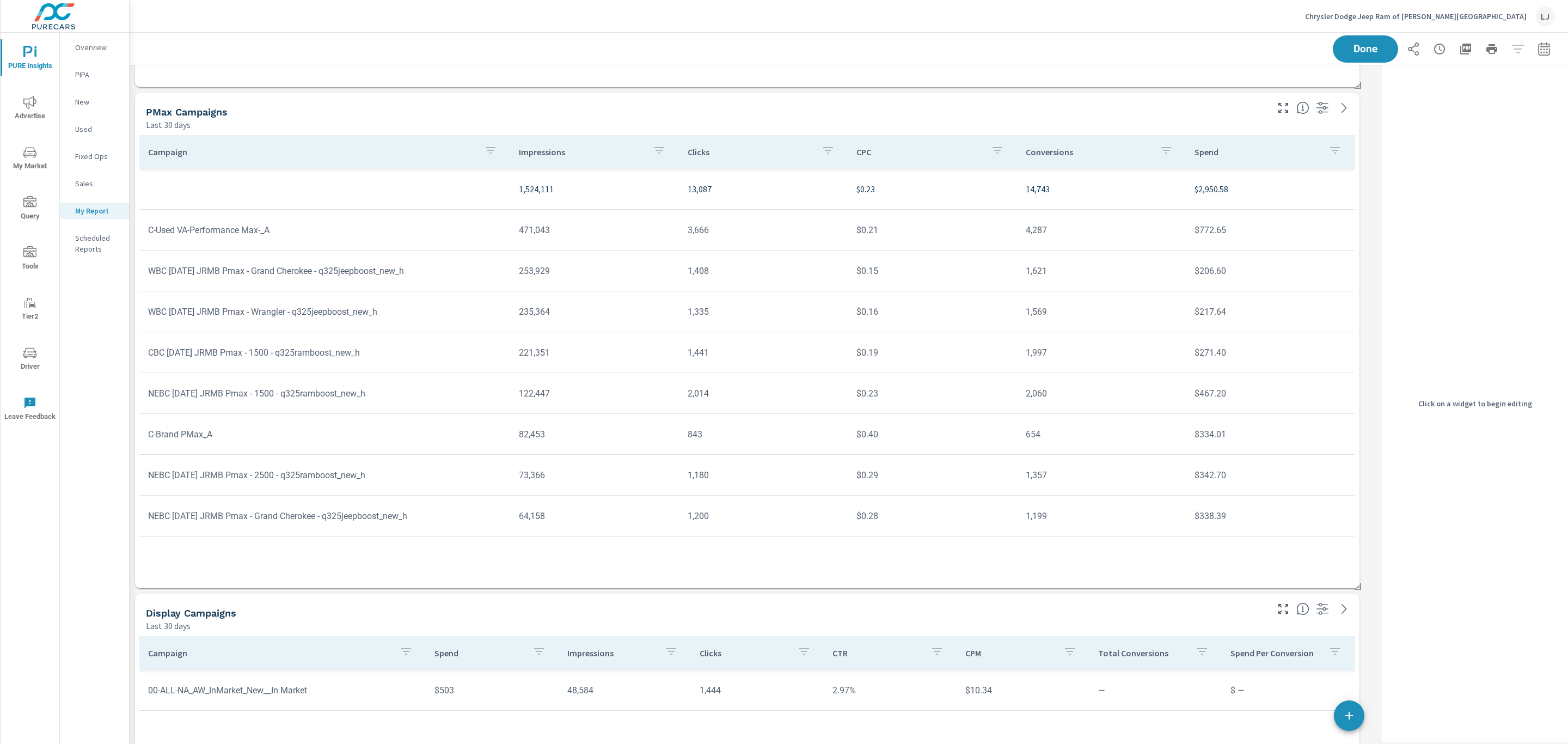
scroll to position [1503, 0]
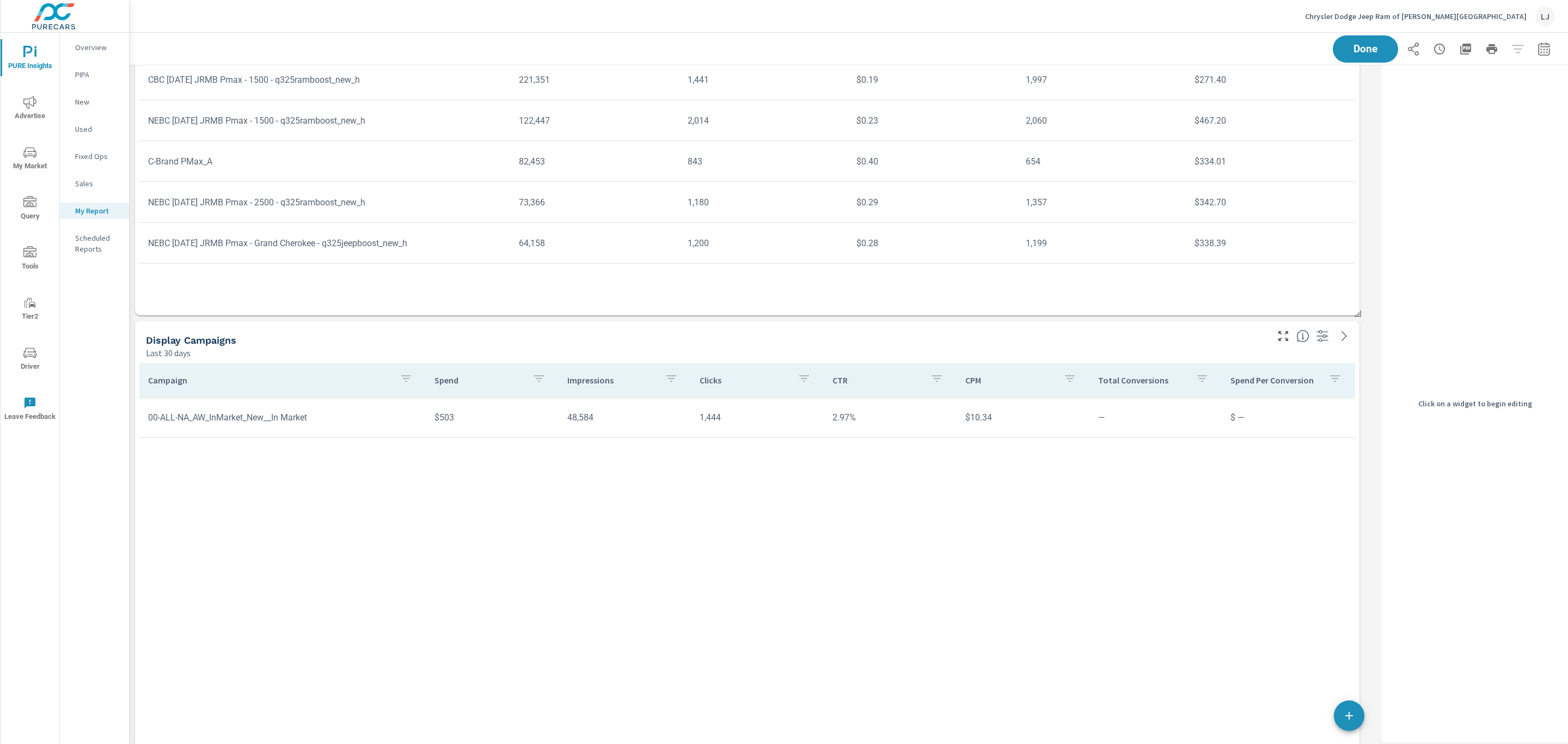
click at [1231, 335] on div "Display Campaigns" at bounding box center [705, 340] width 1119 height 13
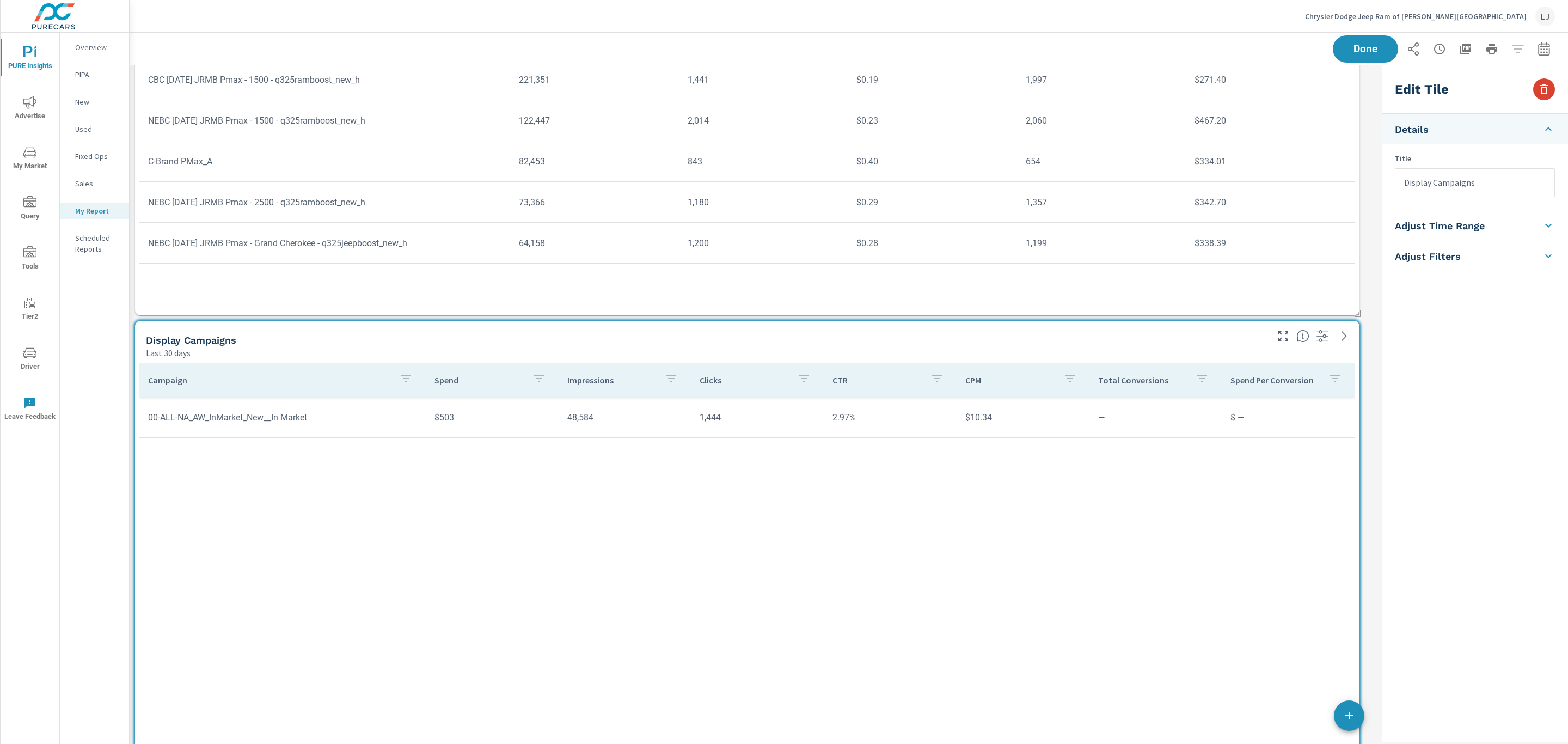
click at [1539, 93] on icon "button" at bounding box center [1544, 89] width 13 height 13
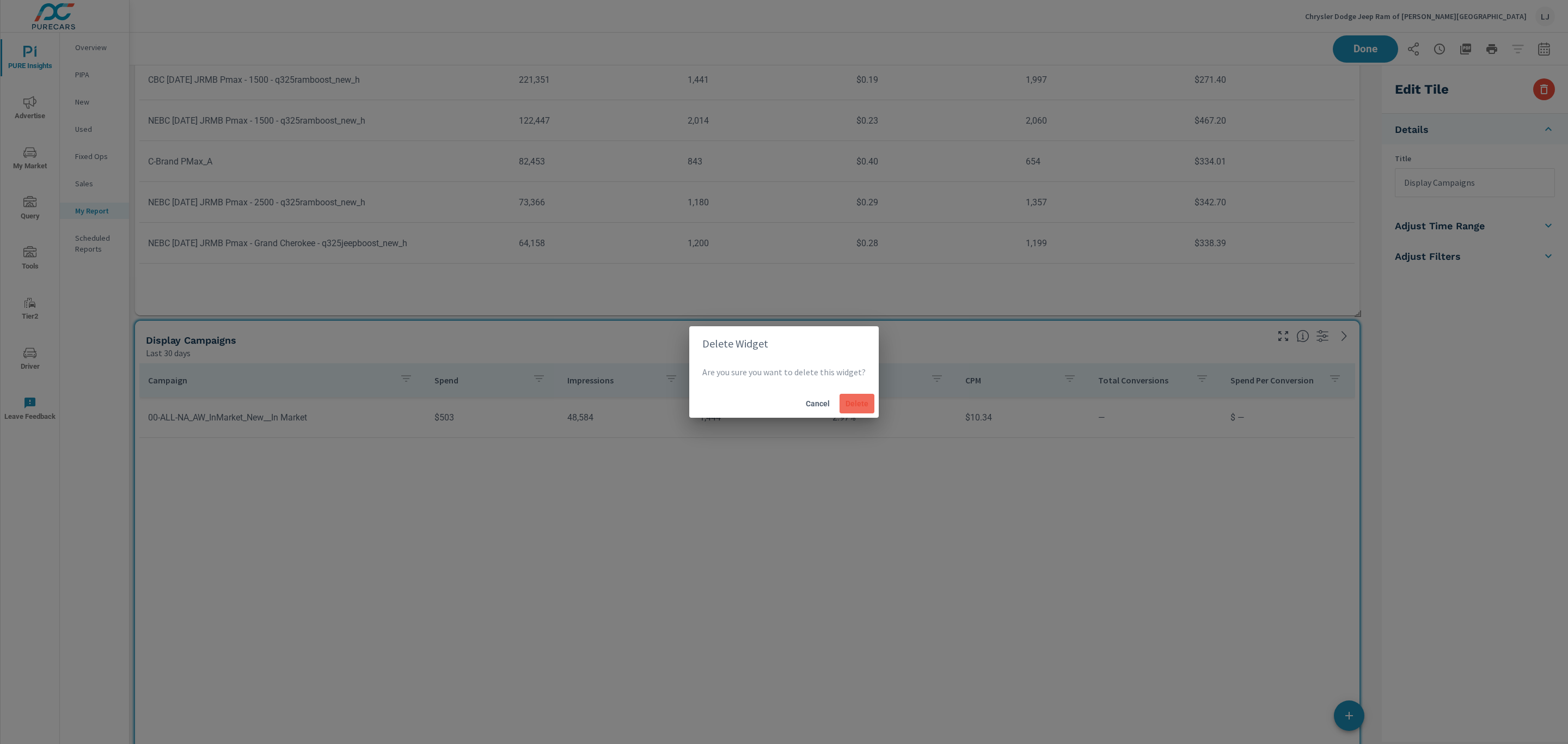
click at [851, 406] on span "Delete" at bounding box center [857, 403] width 26 height 10
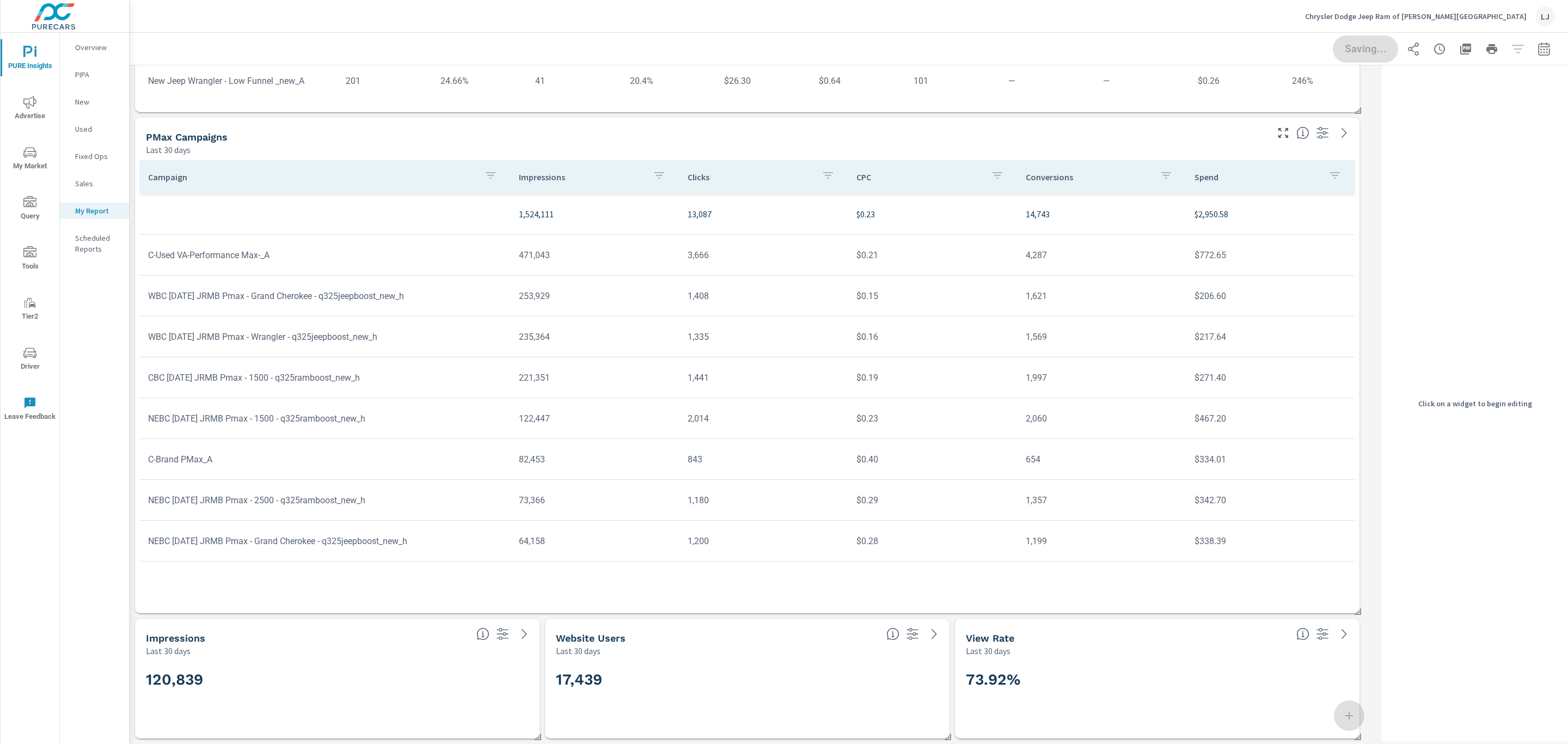
scroll to position [1205, 0]
click at [1354, 49] on span "Done" at bounding box center [1365, 49] width 44 height 10
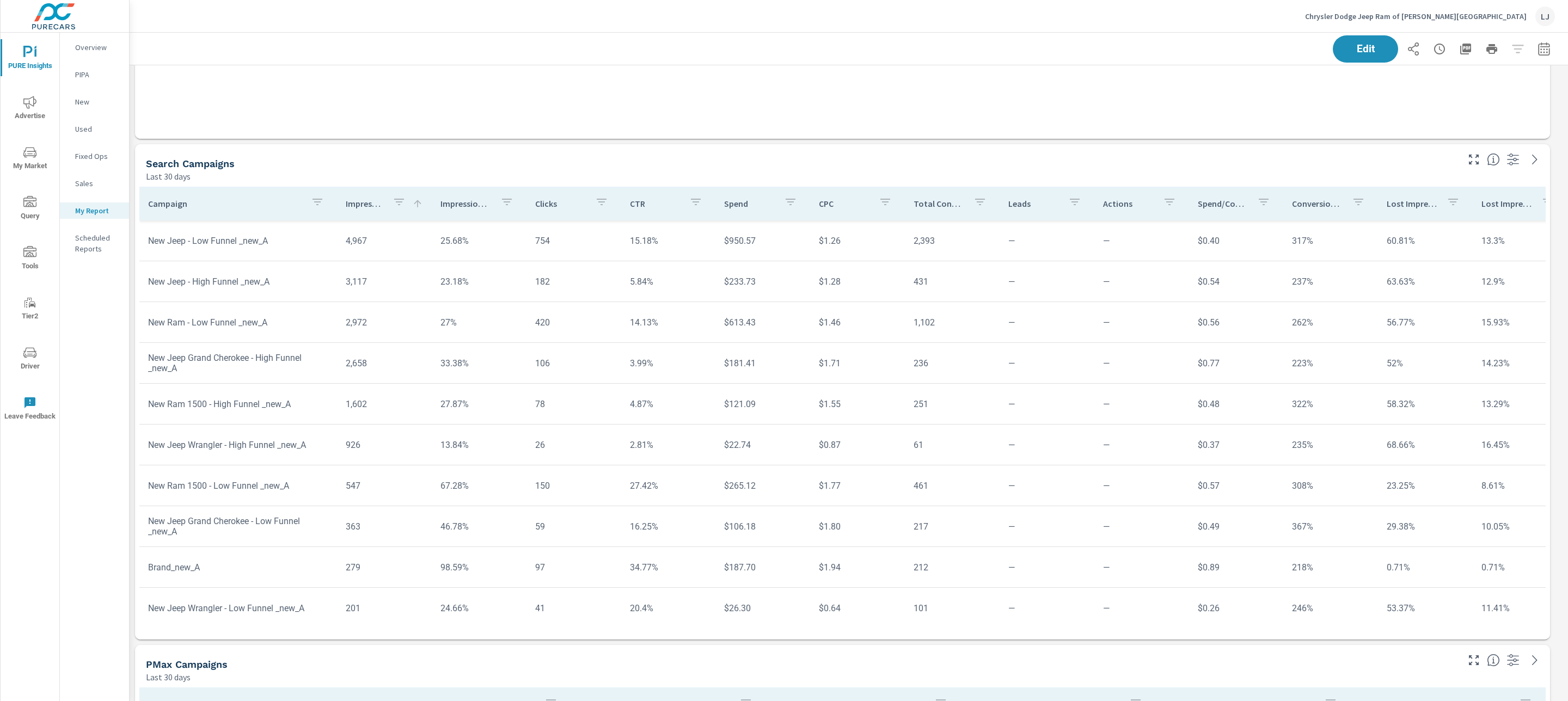
scroll to position [692, 0]
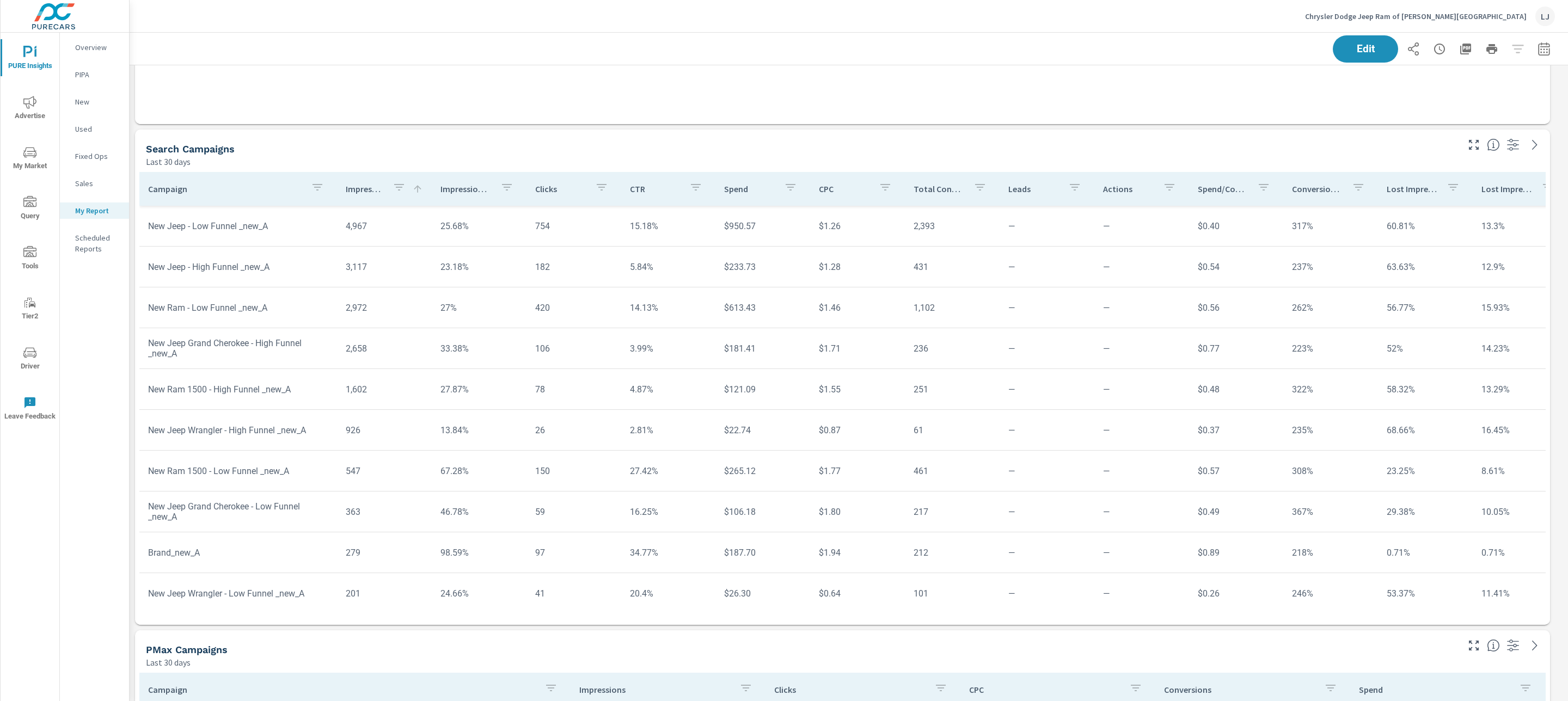
click at [351, 190] on p "Impressions" at bounding box center [364, 188] width 38 height 11
drag, startPoint x: 149, startPoint y: 225, endPoint x: 389, endPoint y: 220, distance: 240.1
click at [389, 220] on tr "New Jeep - Low Funnel _new_A 4,967 25.68% 754 15.18% $950.57 $1.26 2,393 — — $0…" at bounding box center [847, 226] width 1415 height 41
drag, startPoint x: 471, startPoint y: 229, endPoint x: 427, endPoint y: 229, distance: 44.0
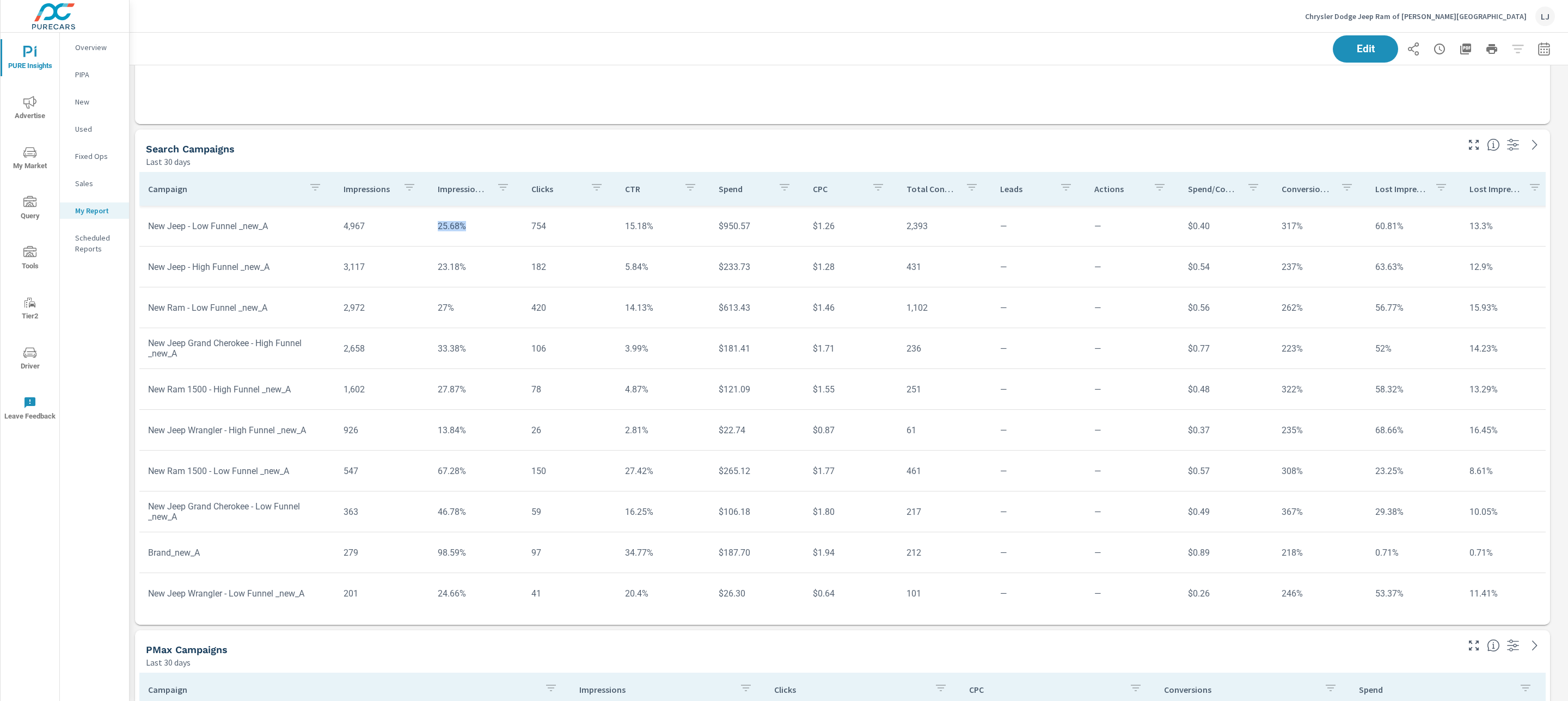
click at [429, 229] on td "25.68%" at bounding box center [476, 226] width 94 height 28
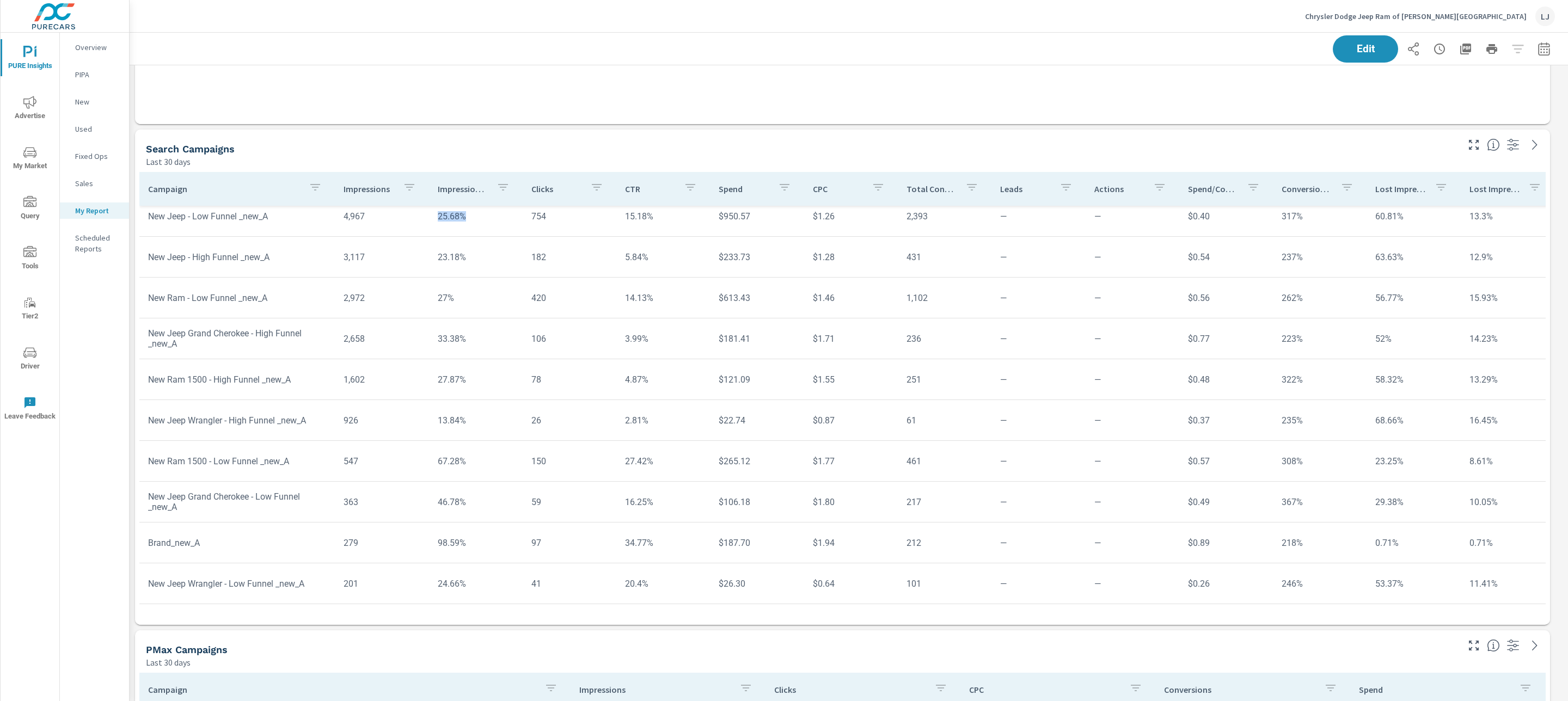
scroll to position [856, 0]
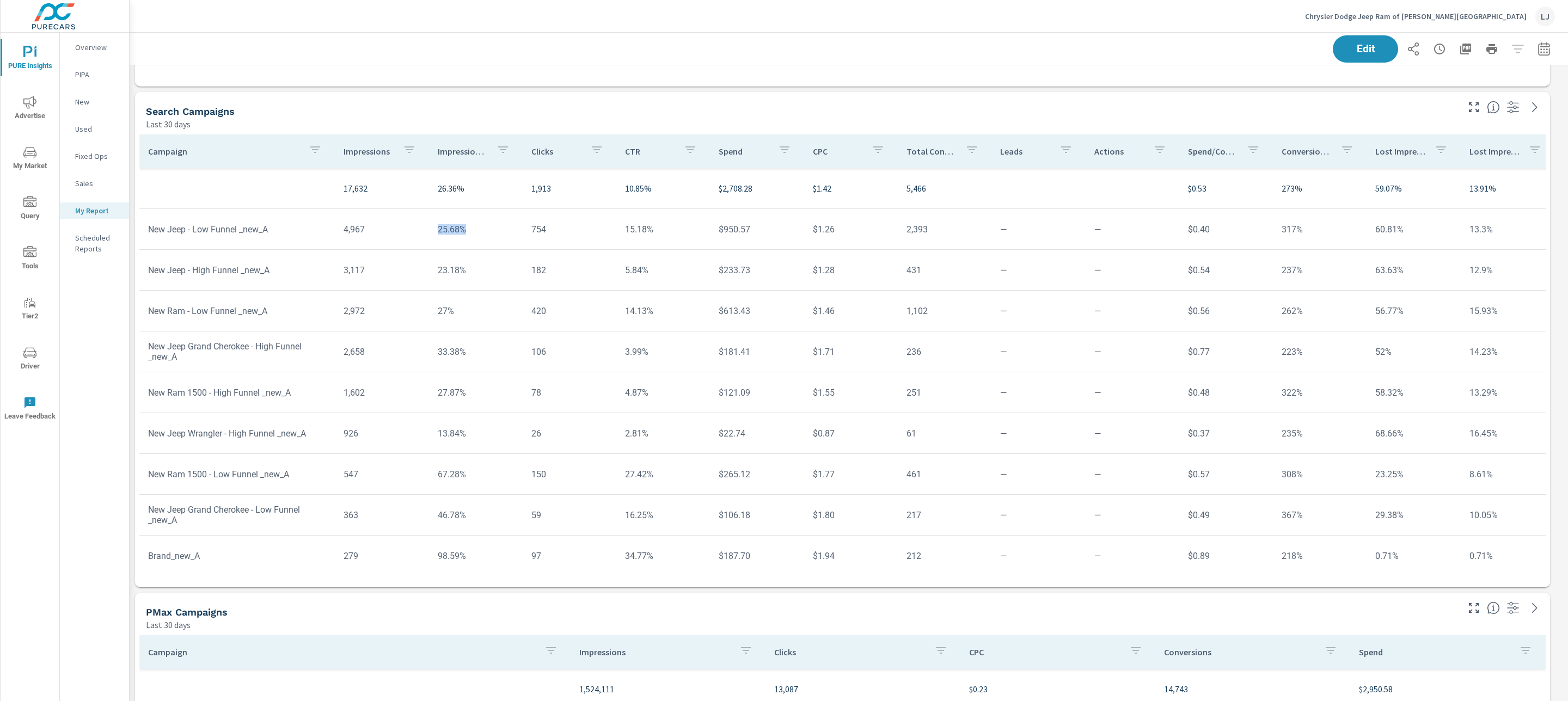
scroll to position [692, 0]
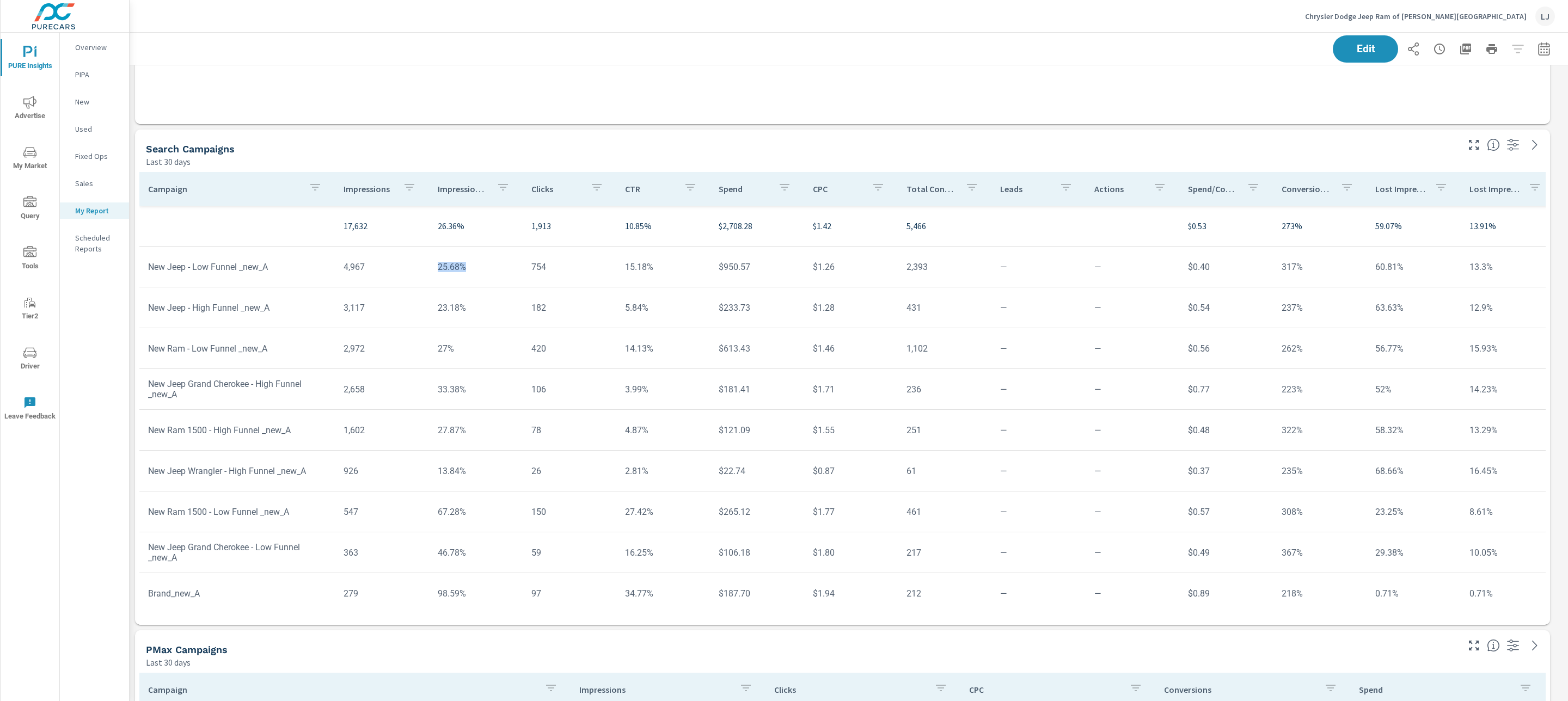
click at [450, 268] on td "25.68%" at bounding box center [476, 267] width 94 height 28
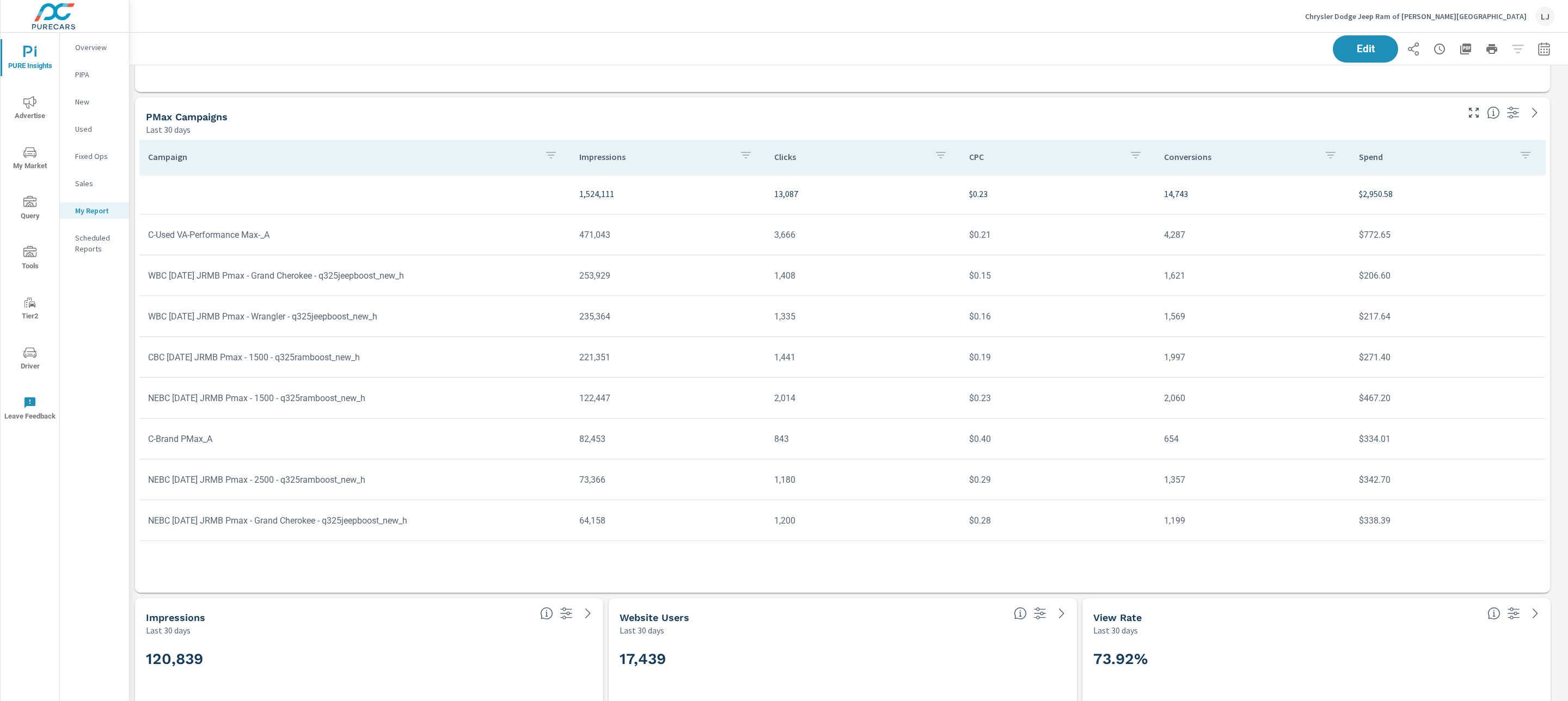
scroll to position [1247, 0]
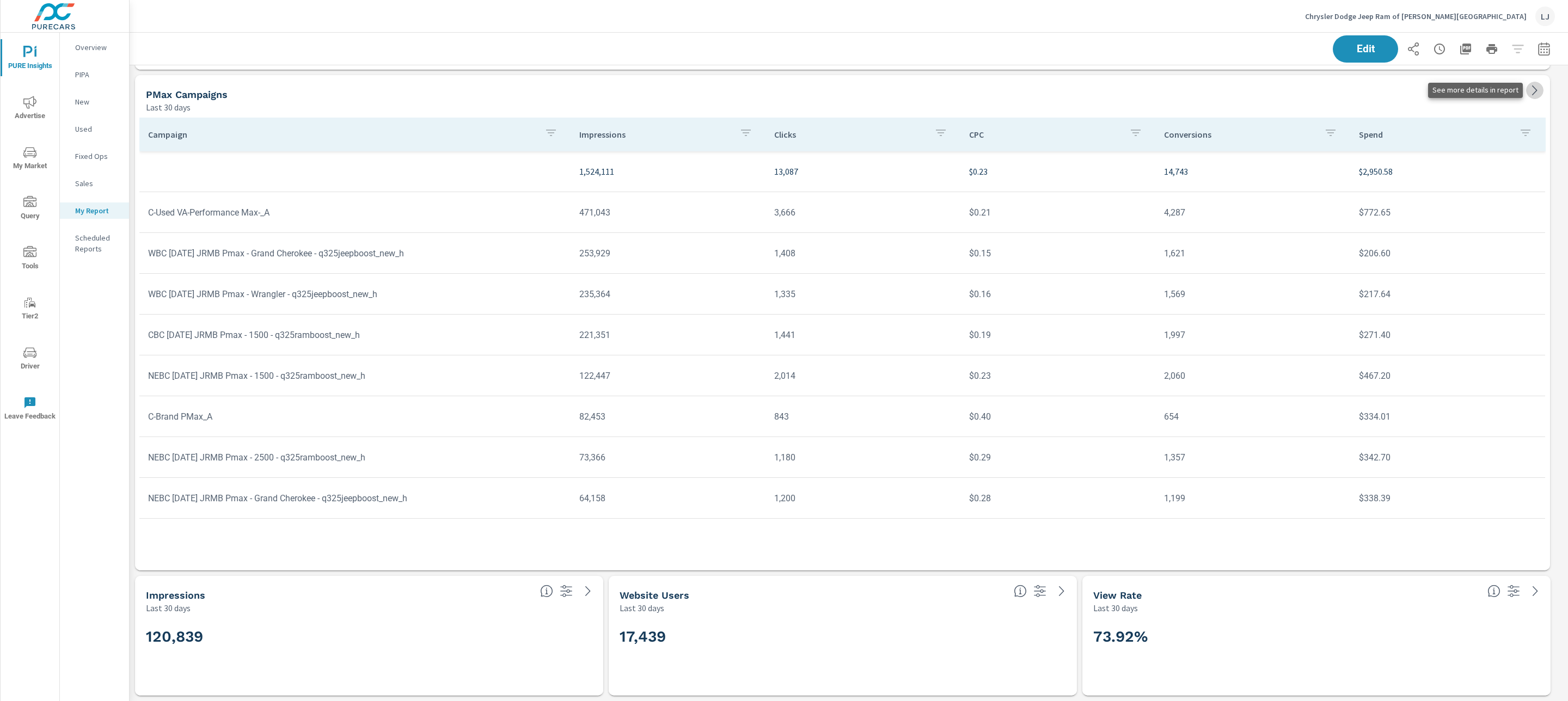
click at [1537, 92] on icon at bounding box center [1534, 90] width 13 height 13
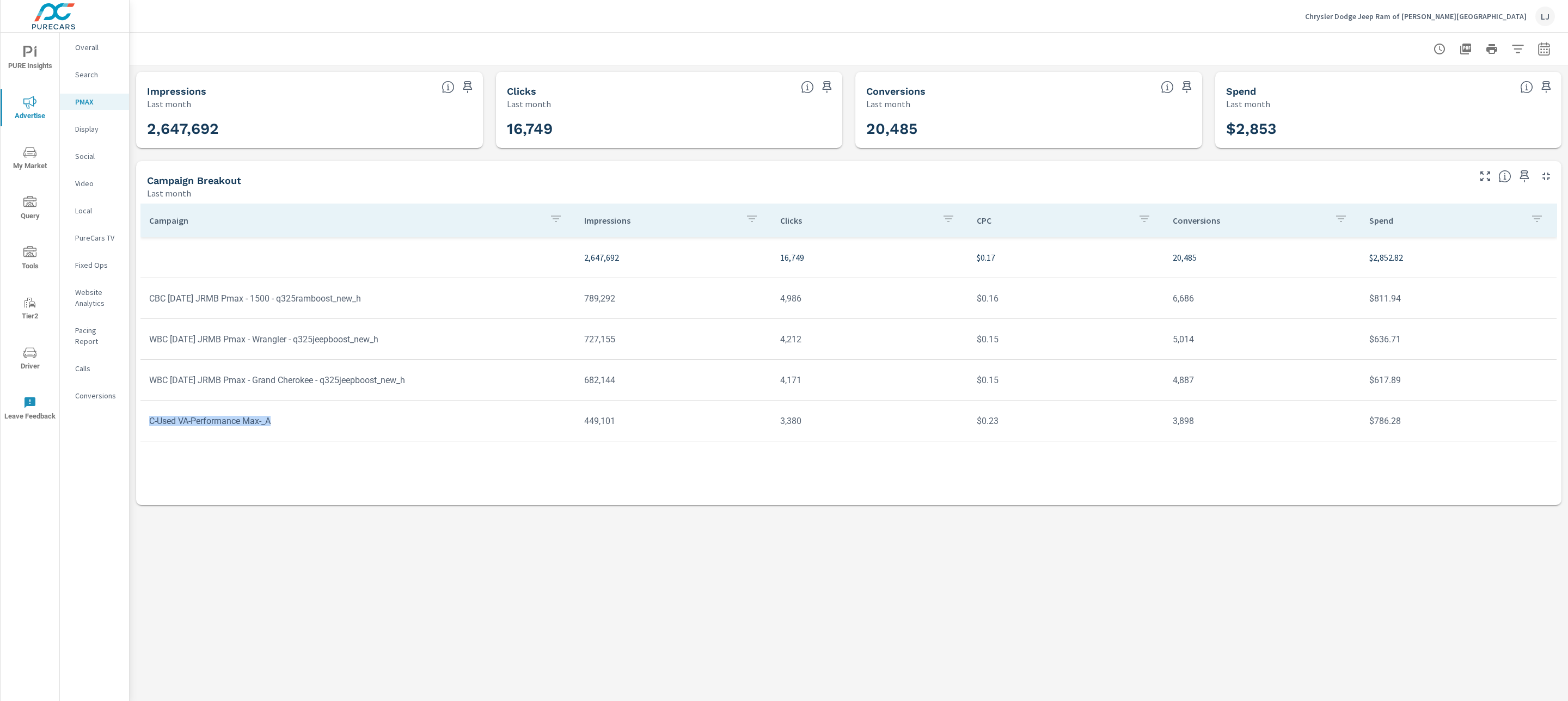
drag, startPoint x: 298, startPoint y: 423, endPoint x: 147, endPoint y: 410, distance: 151.6
click at [147, 410] on td "C-Used VA-Performance Max-_A" at bounding box center [358, 421] width 435 height 28
click at [29, 52] on icon "nav menu" at bounding box center [28, 52] width 9 height 11
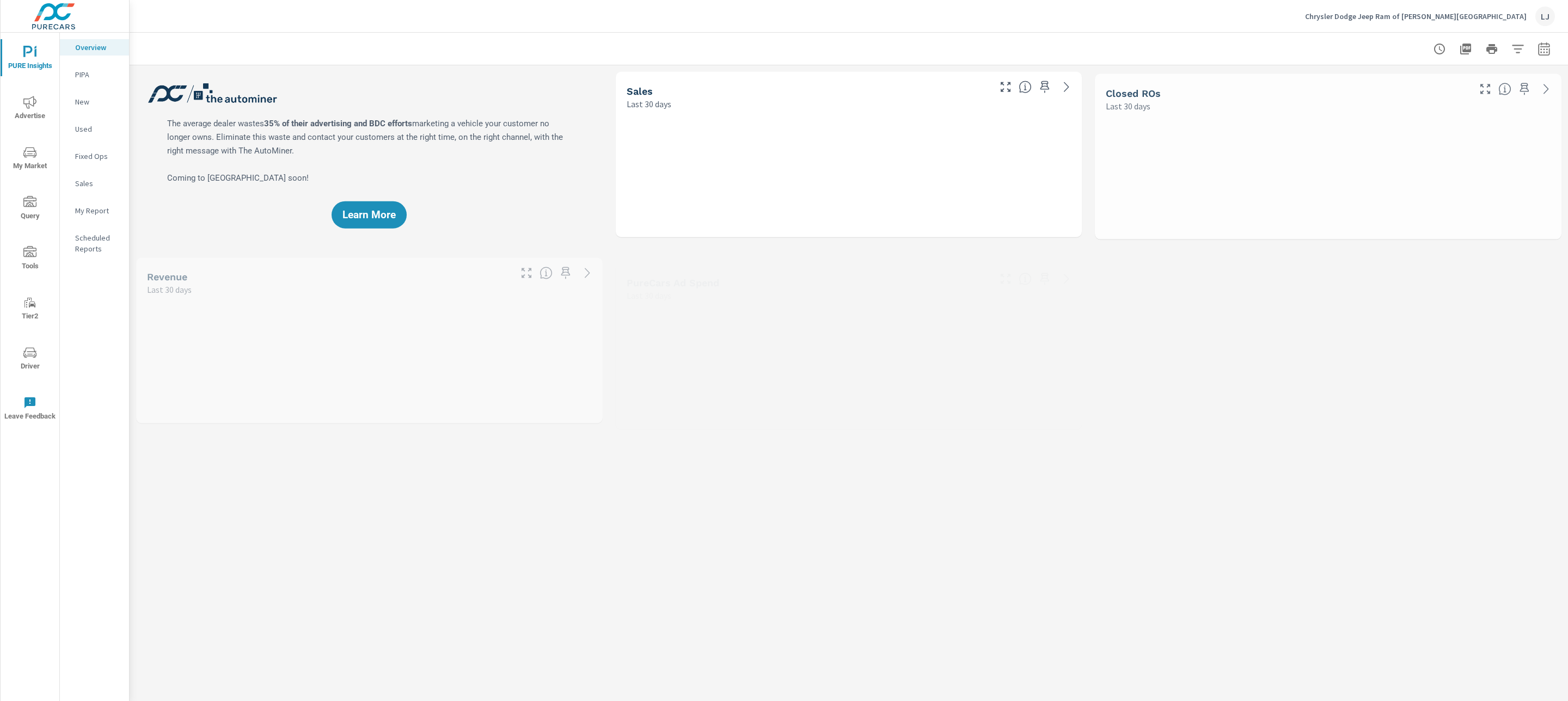
click at [93, 212] on p "My Report" at bounding box center [97, 210] width 45 height 11
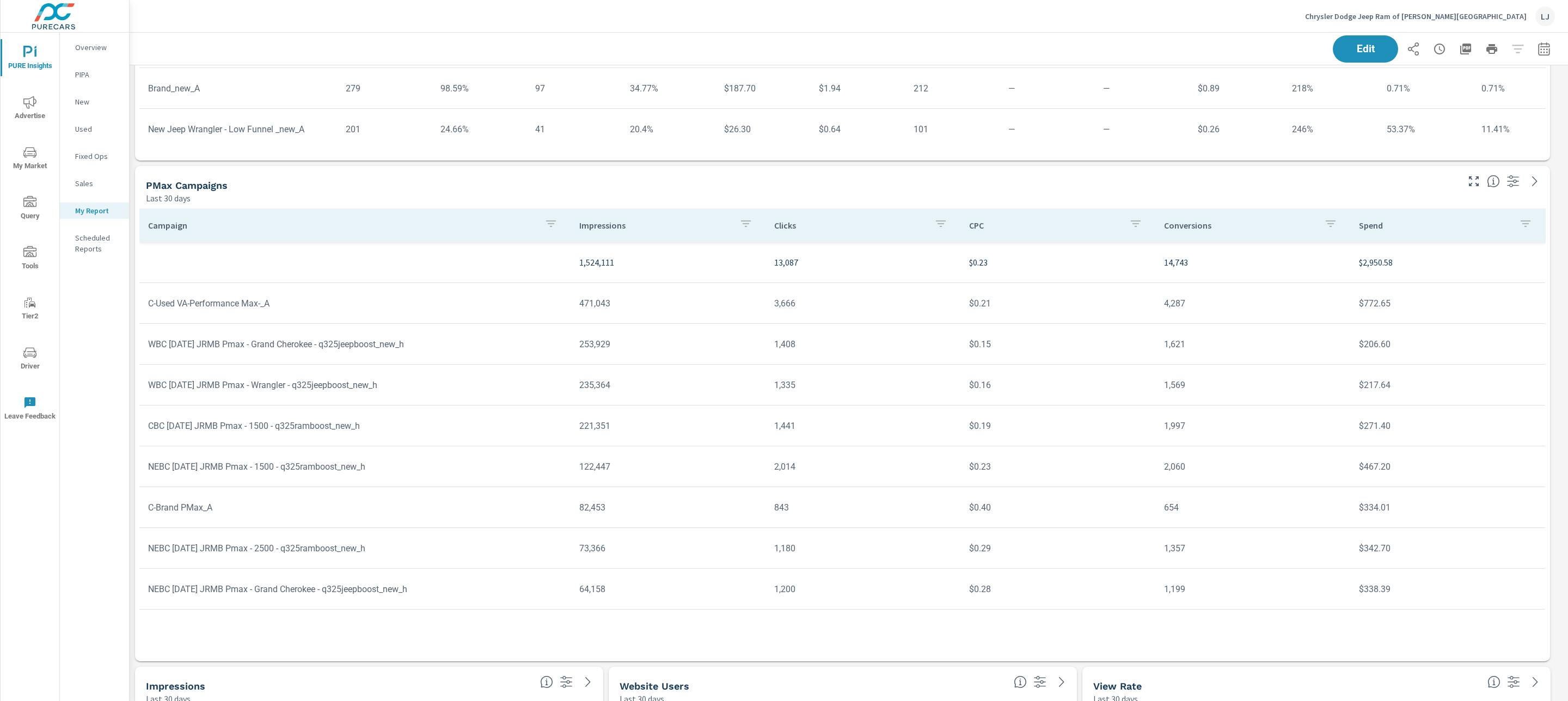
scroll to position [1247, 0]
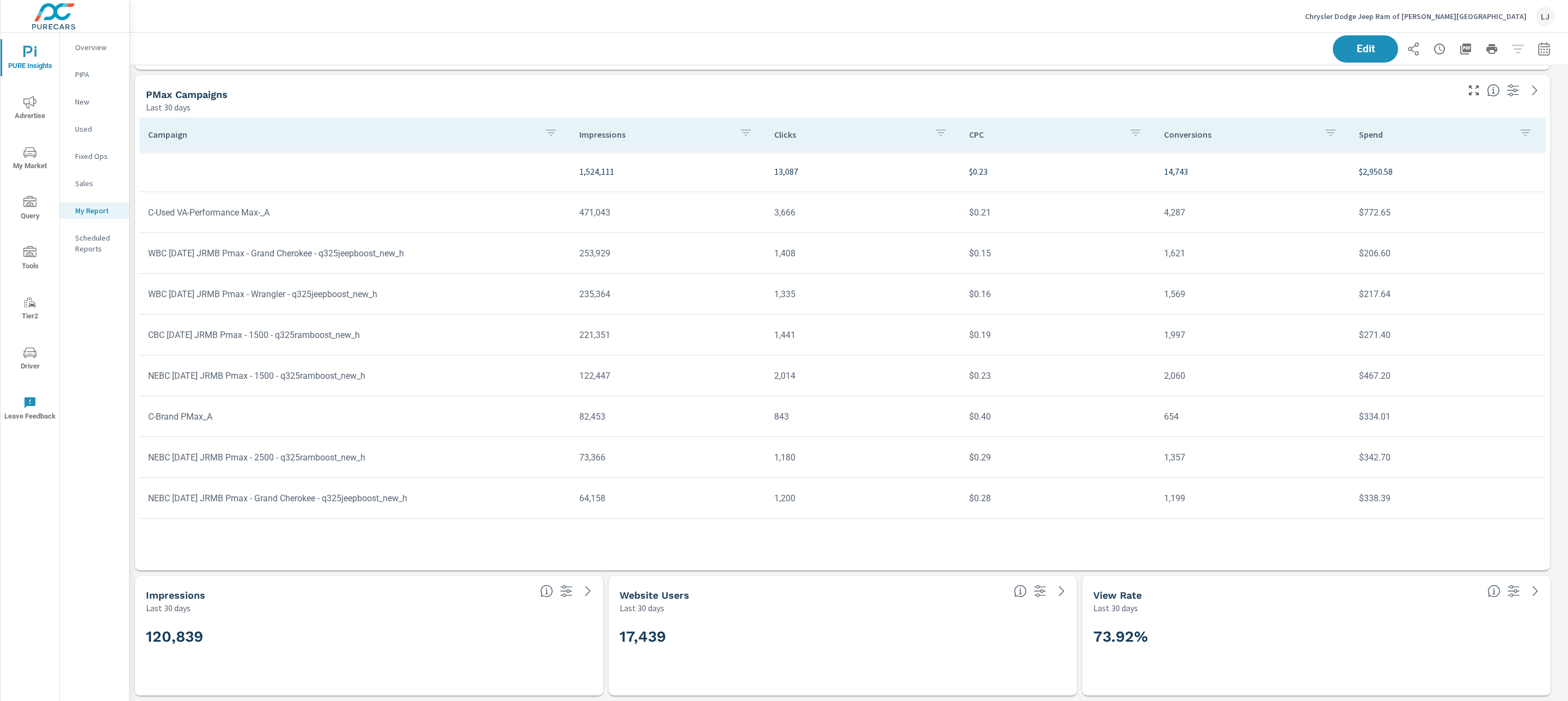
click at [15, 64] on span "PURE Insights" at bounding box center [29, 59] width 52 height 26
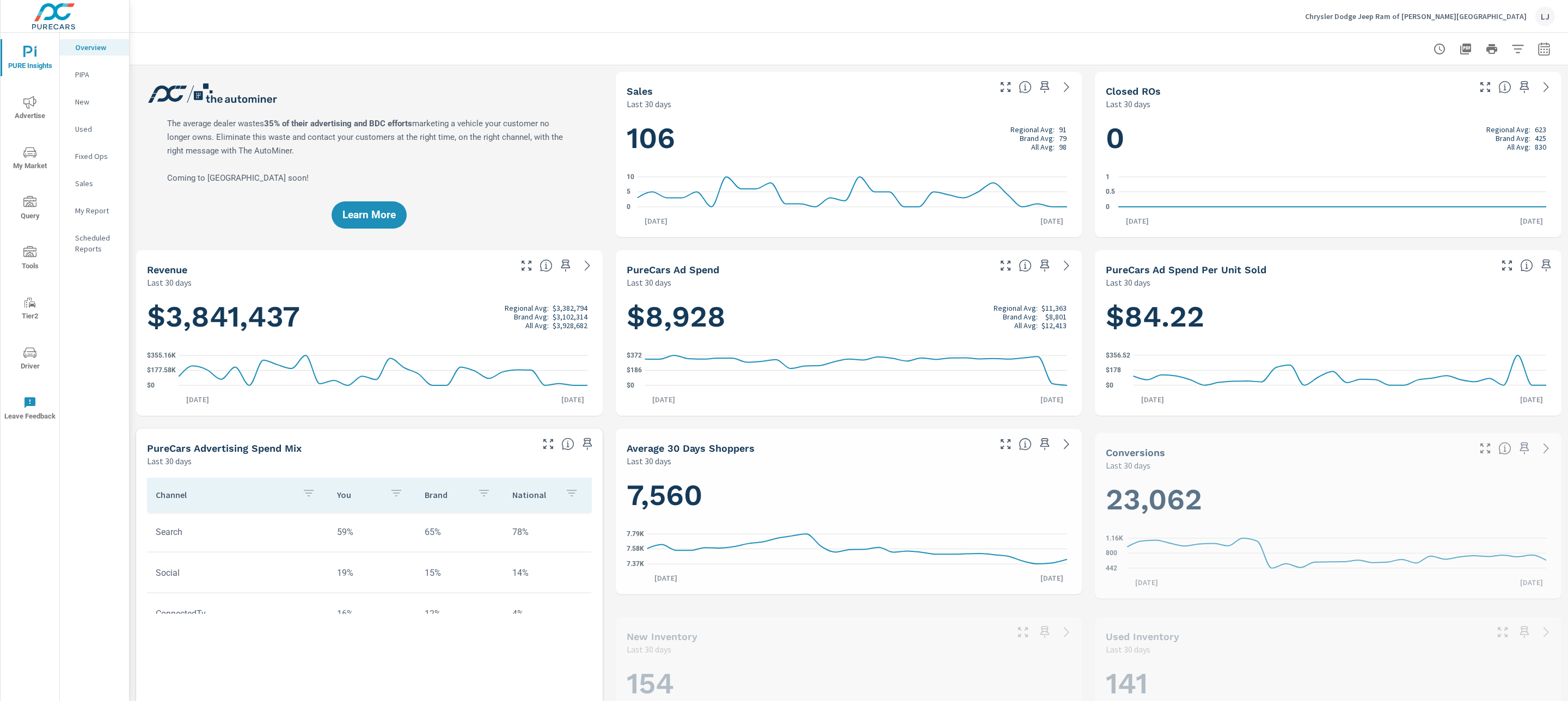
click at [29, 97] on icon "nav menu" at bounding box center [30, 102] width 13 height 13
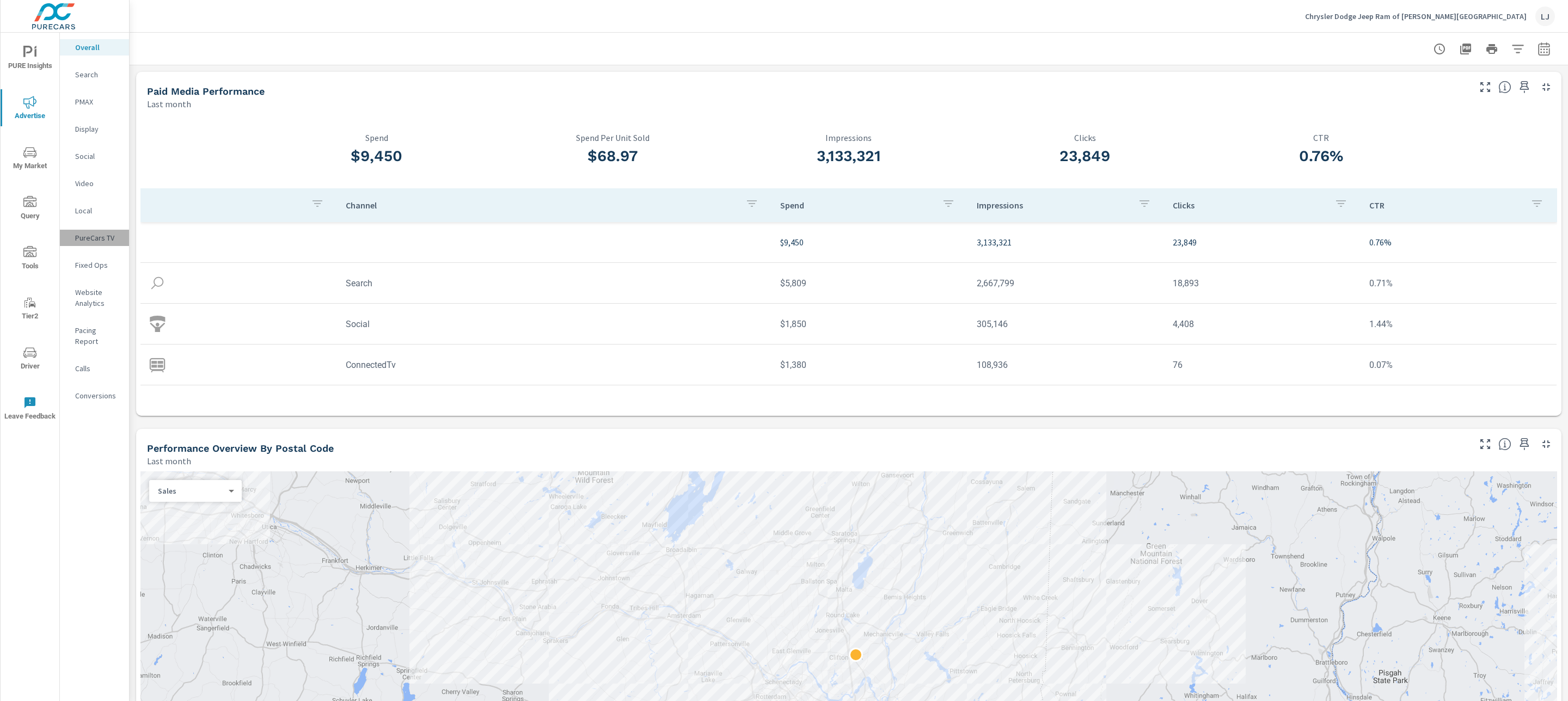
click at [97, 236] on p "PureCars TV" at bounding box center [97, 237] width 45 height 11
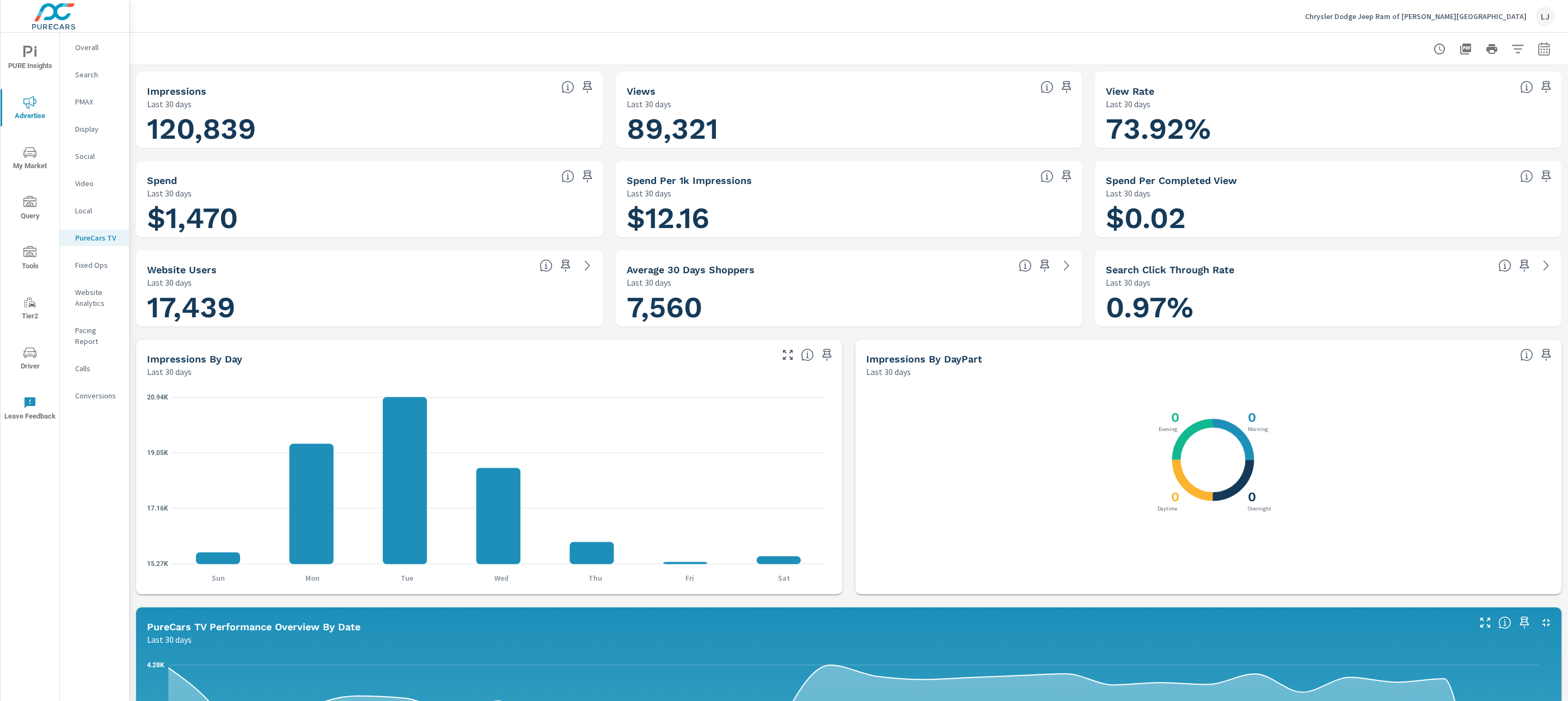
scroll to position [255, 0]
click at [83, 261] on p "Fixed Ops" at bounding box center [97, 265] width 45 height 11
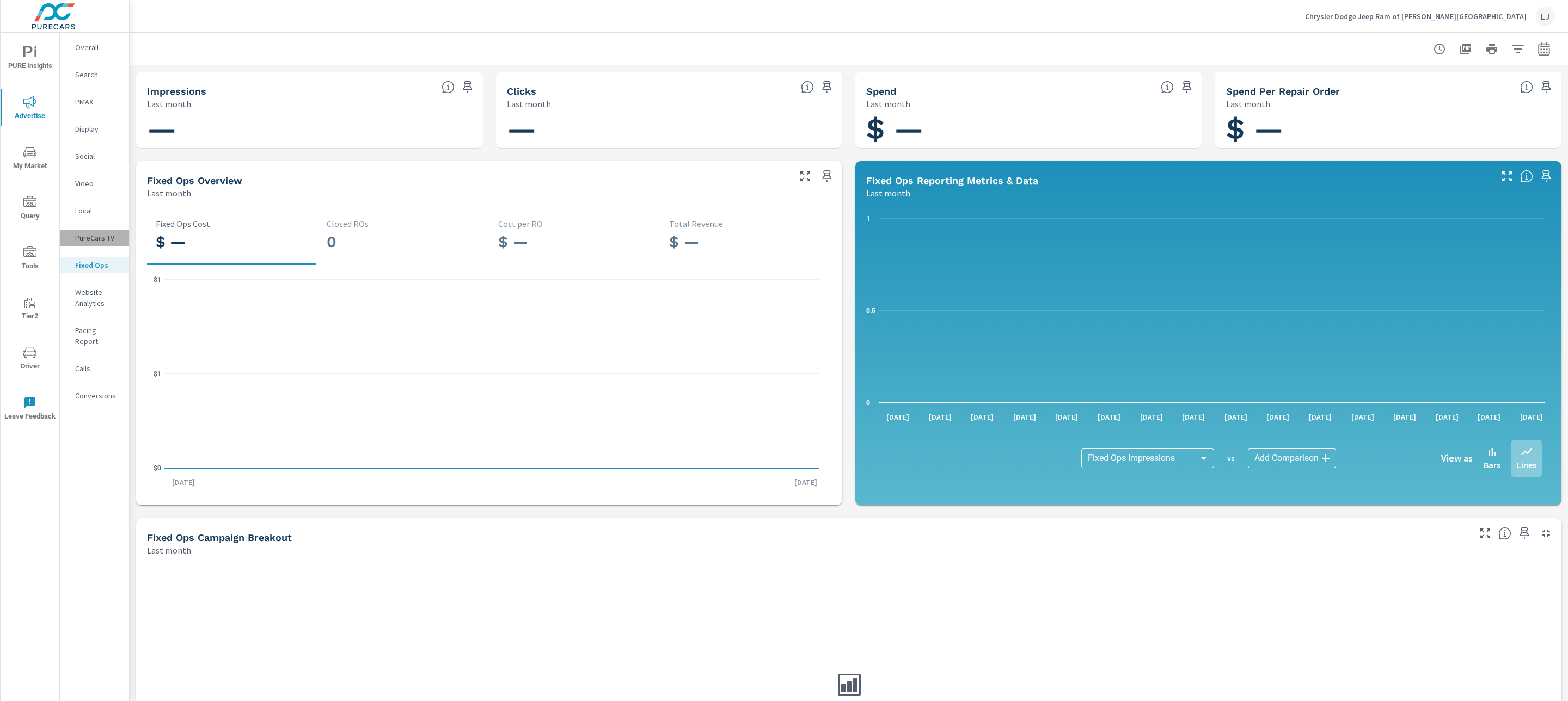
click at [90, 240] on p "PureCars TV" at bounding box center [97, 237] width 45 height 11
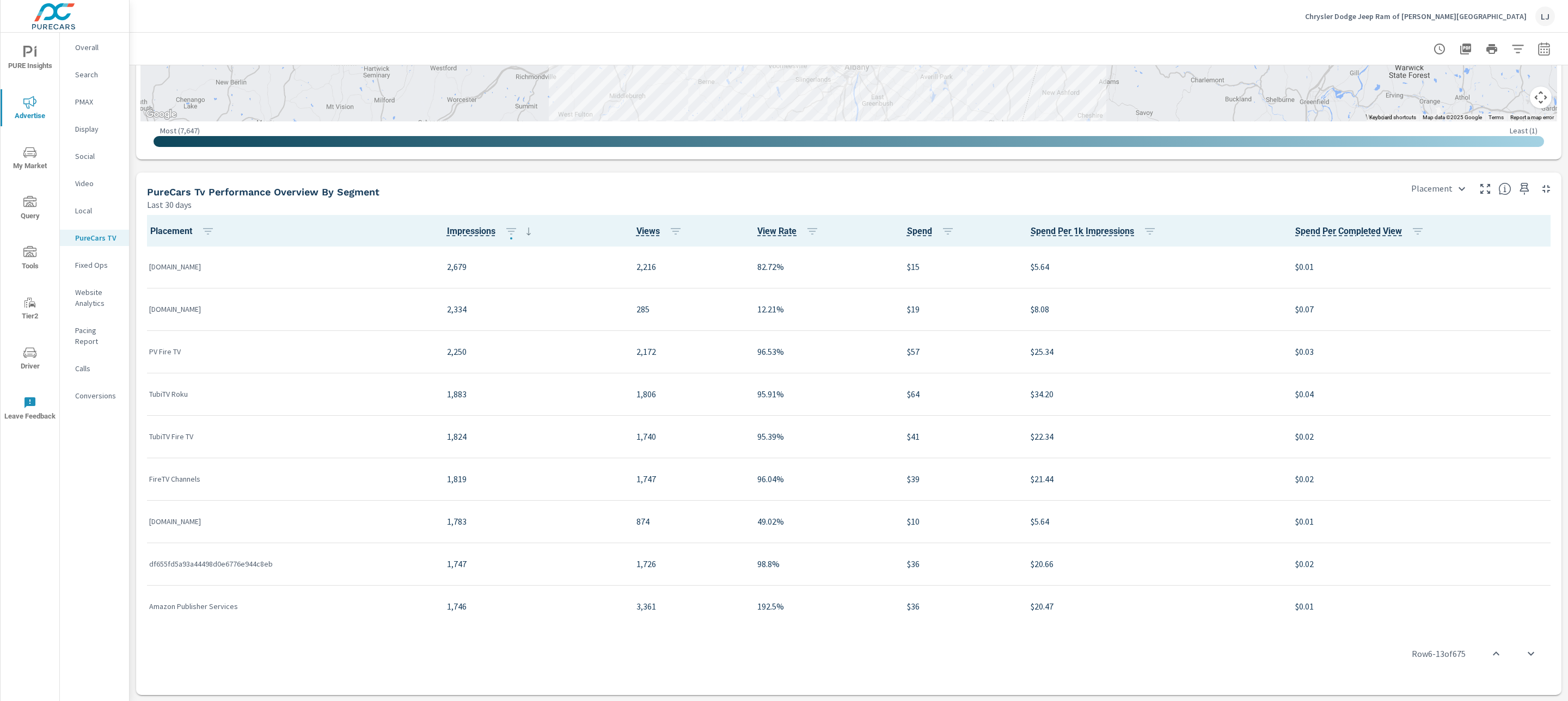
scroll to position [1054, 0]
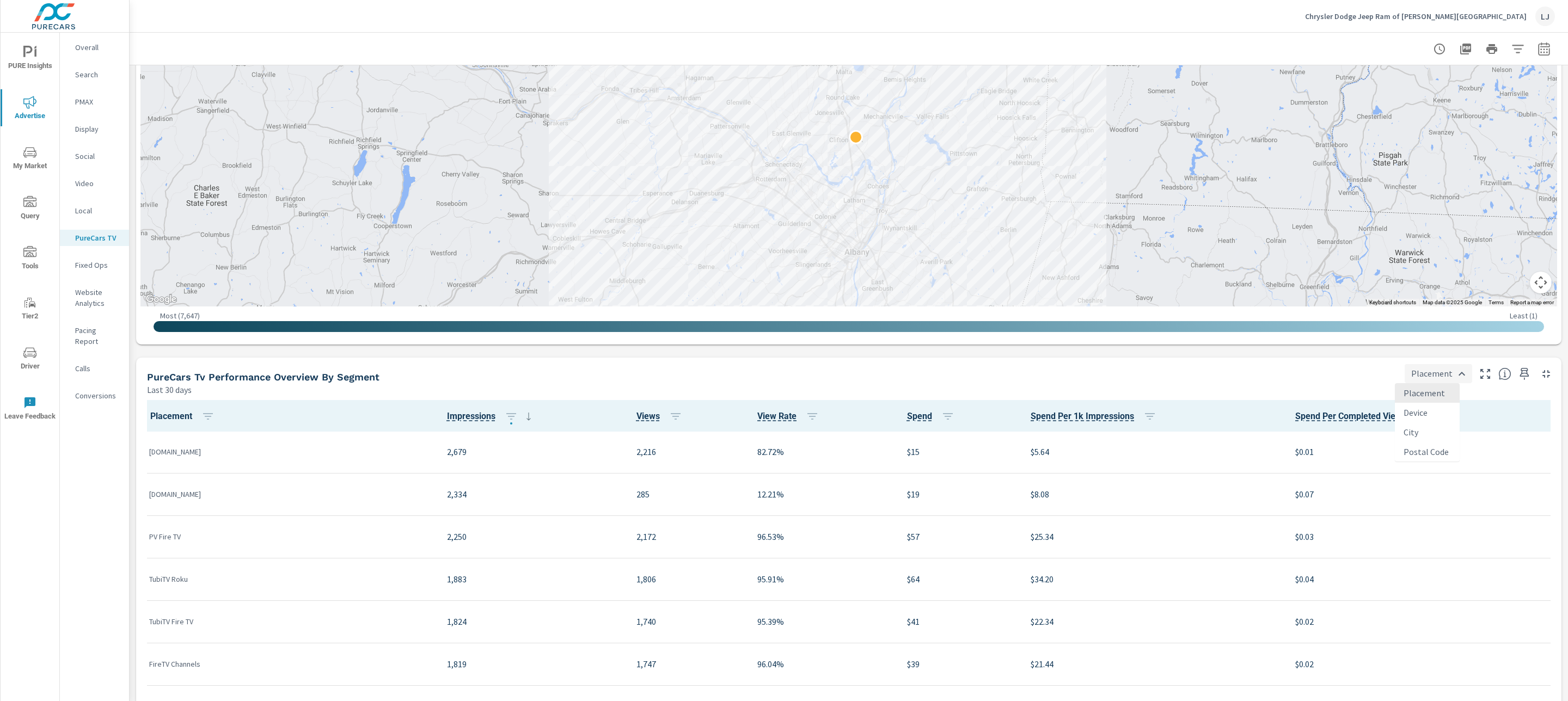
click at [1436, 376] on body "PURE Insights Advertise My Market Query Tools Tier2 Driver Leave Feedback Overa…" at bounding box center [784, 350] width 1568 height 701
click at [1436, 376] on div at bounding box center [784, 350] width 1568 height 701
click at [99, 262] on p "Fixed Ops" at bounding box center [97, 265] width 45 height 11
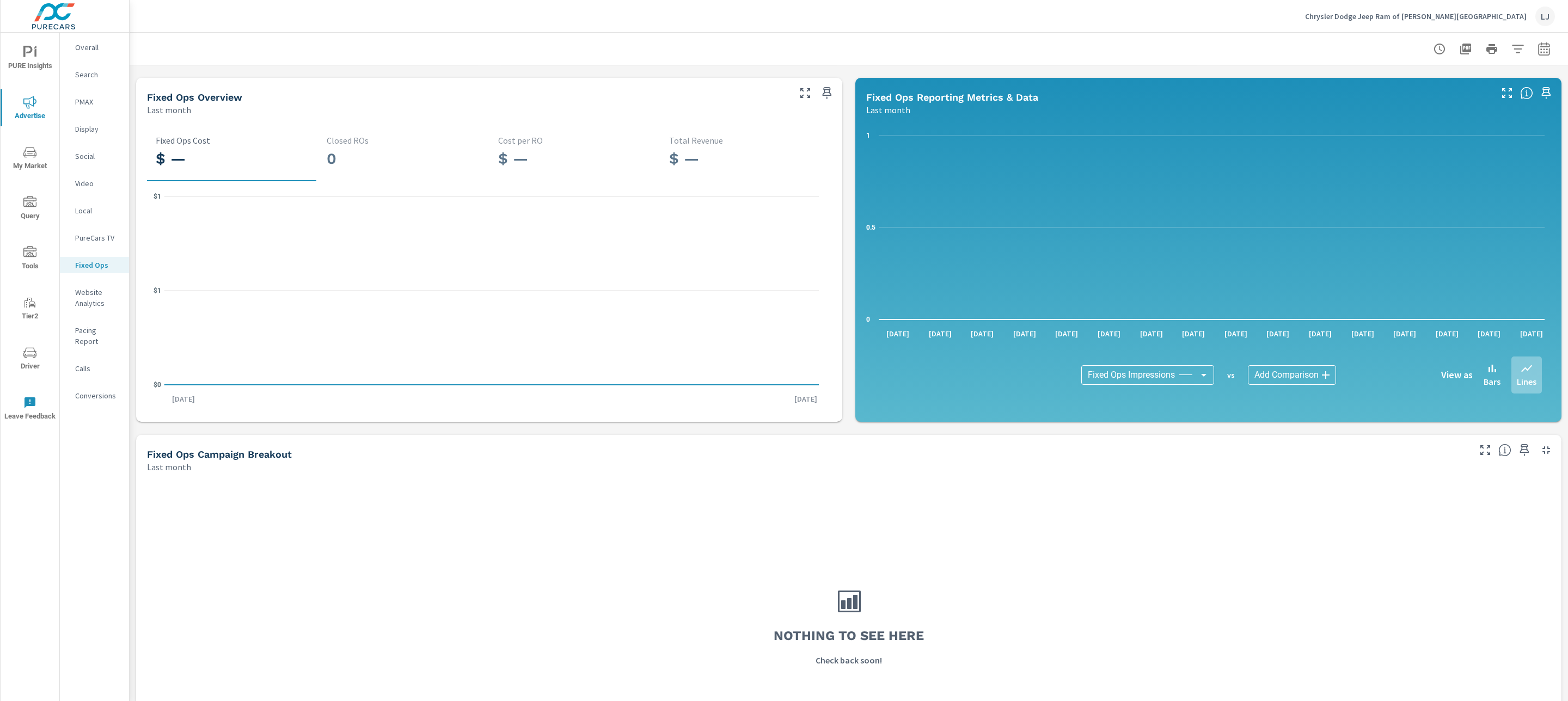
scroll to position [59, 0]
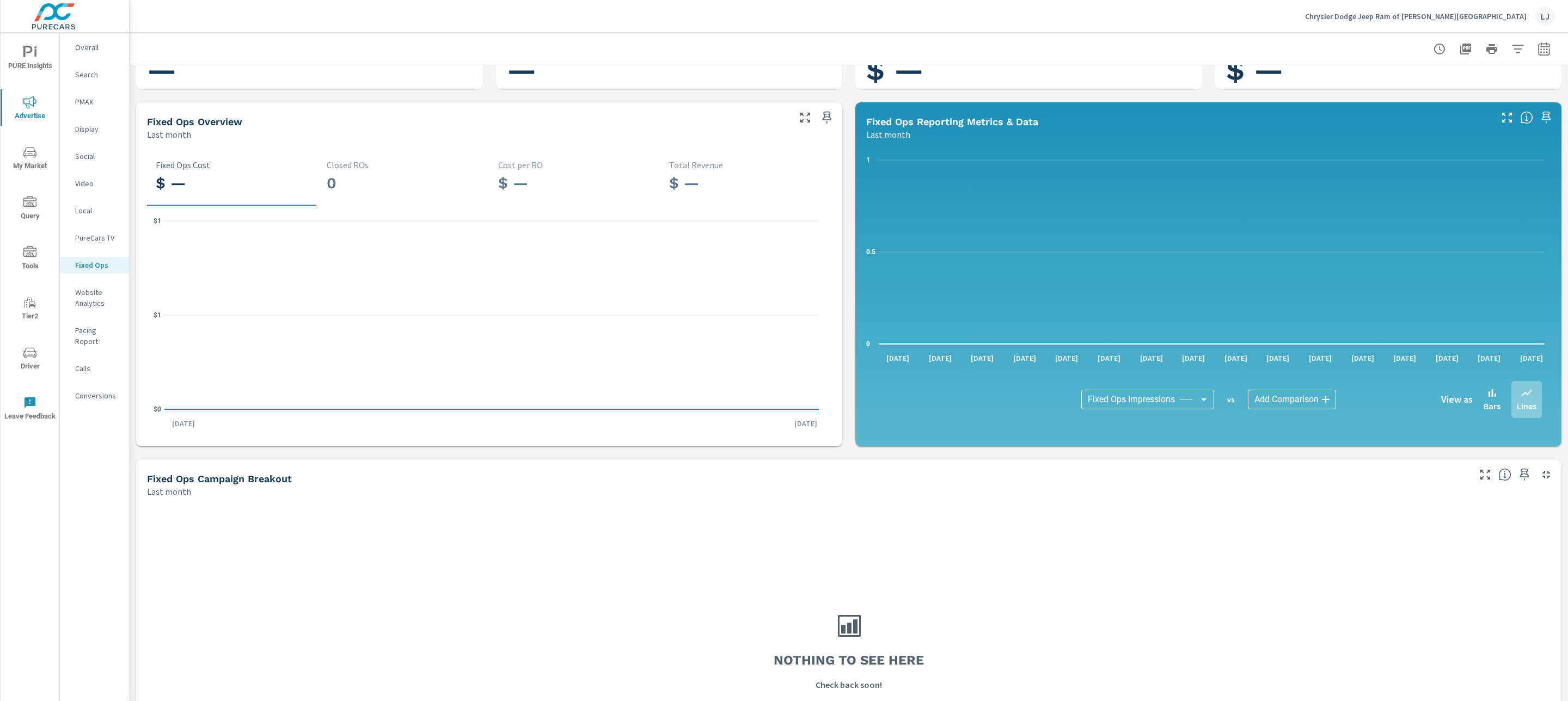
click at [104, 237] on p "PureCars TV" at bounding box center [97, 237] width 45 height 11
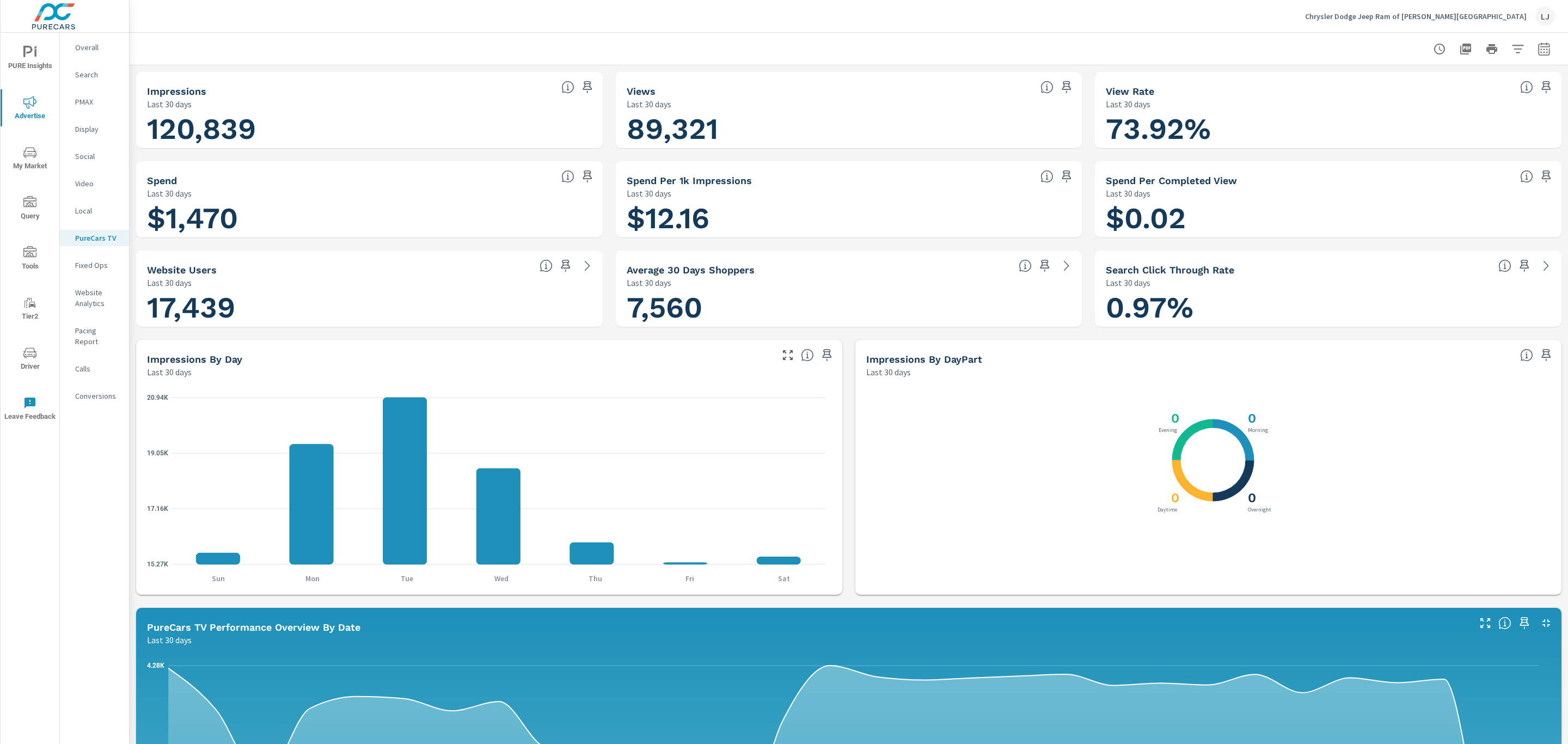
click at [30, 64] on span "PURE Insights" at bounding box center [29, 59] width 52 height 26
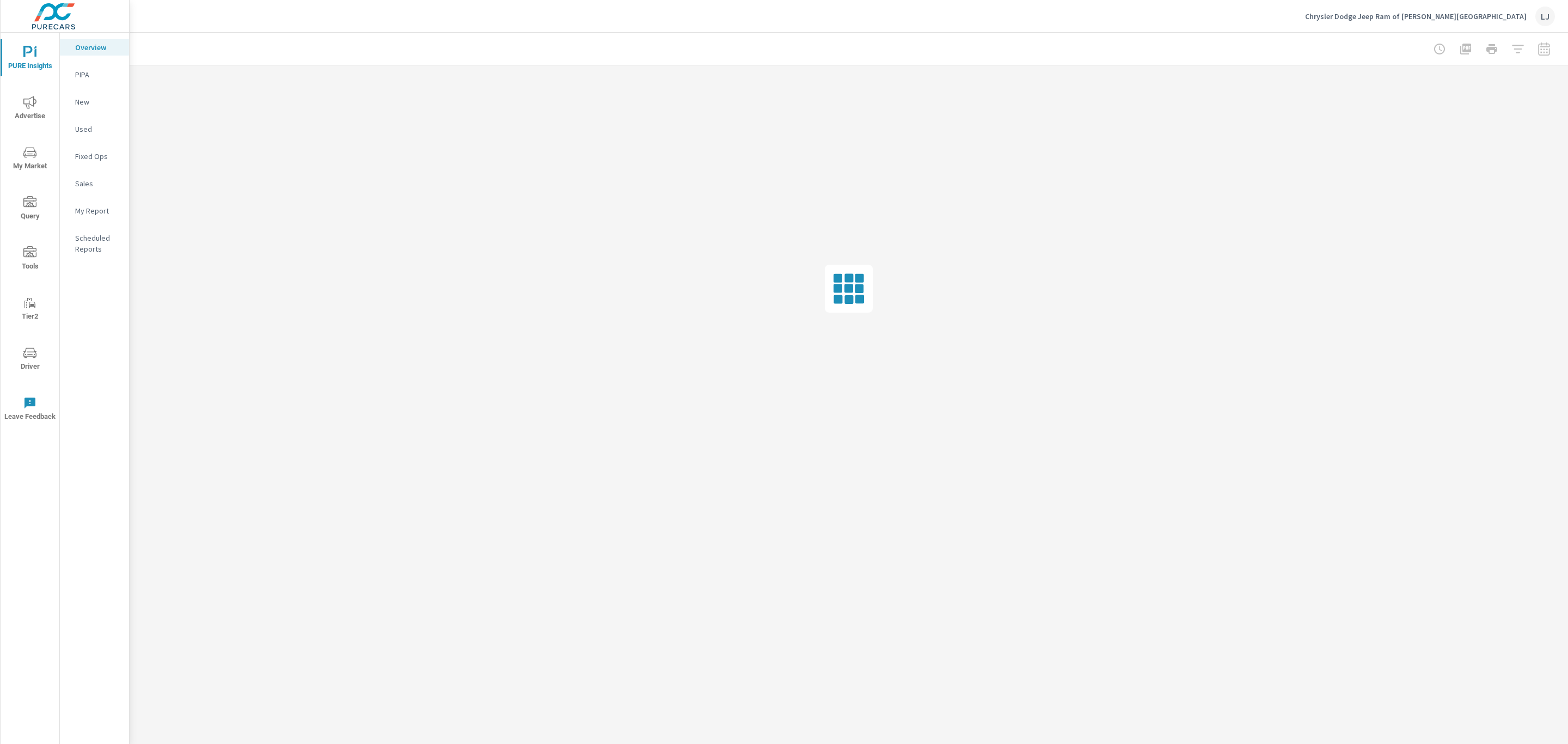
click at [94, 206] on p "My Report" at bounding box center [97, 210] width 45 height 11
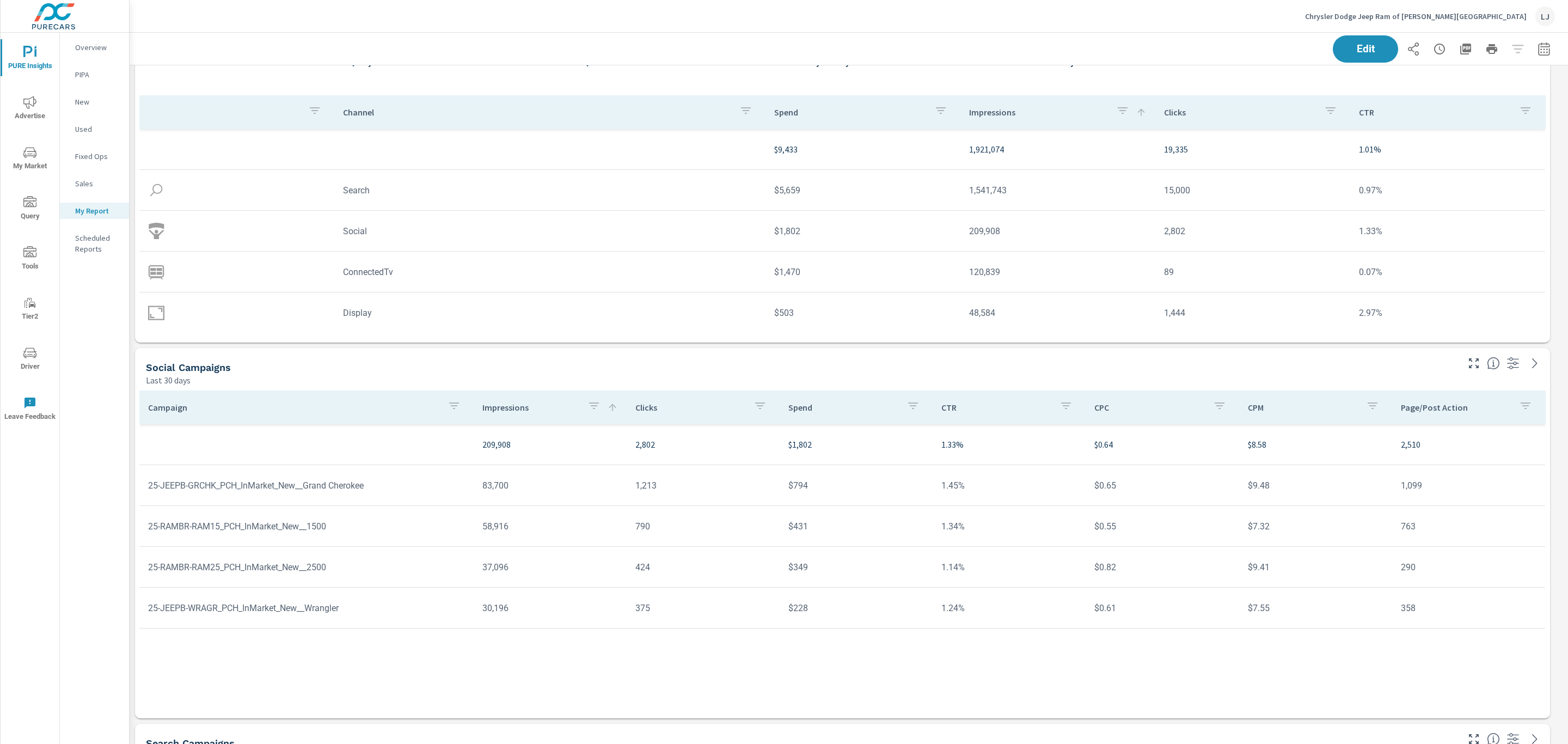
scroll to position [71, 0]
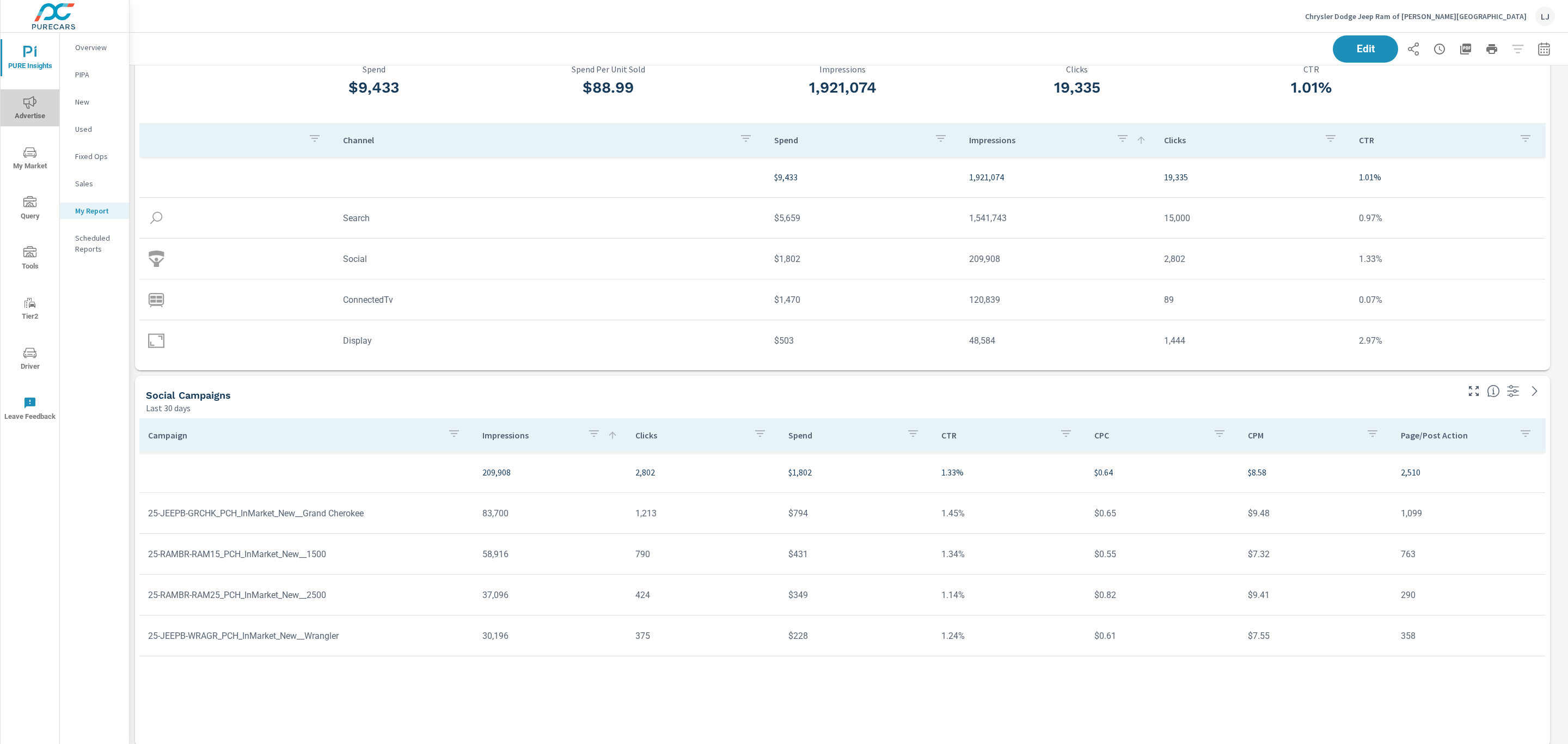
click at [44, 118] on span "Advertise" at bounding box center [29, 109] width 52 height 26
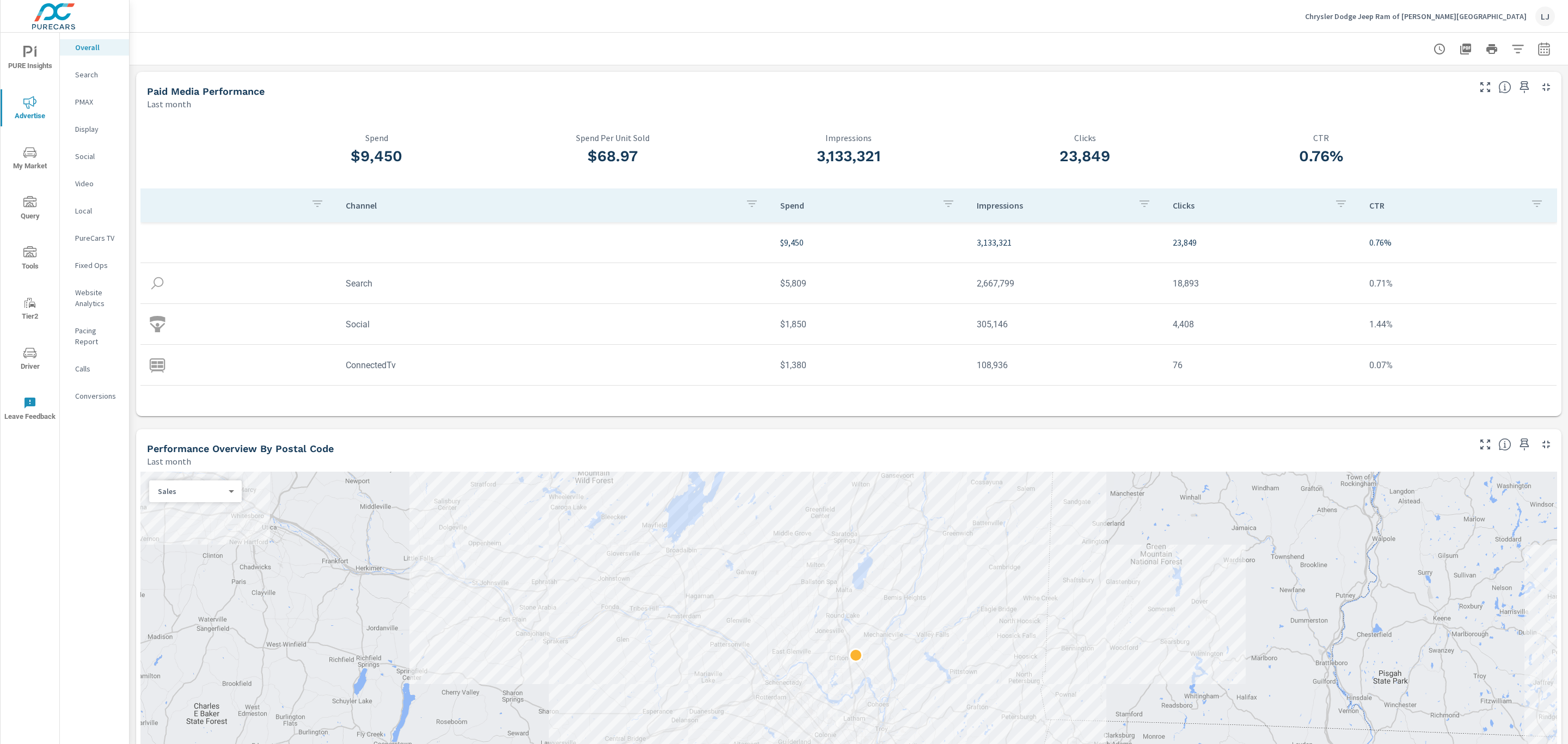
click at [87, 124] on p "Display" at bounding box center [97, 129] width 45 height 11
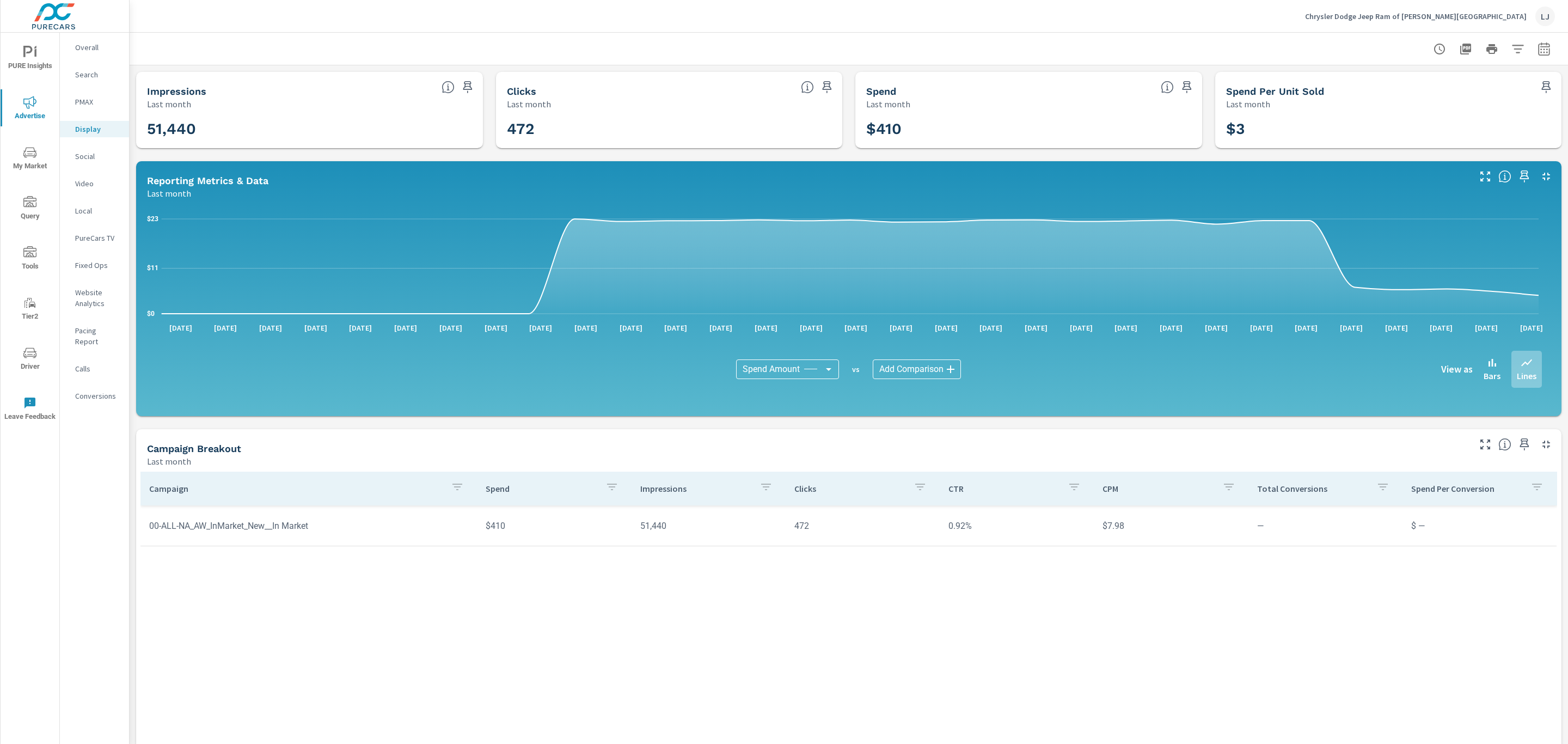
click at [28, 61] on span "PURE Insights" at bounding box center [29, 59] width 52 height 26
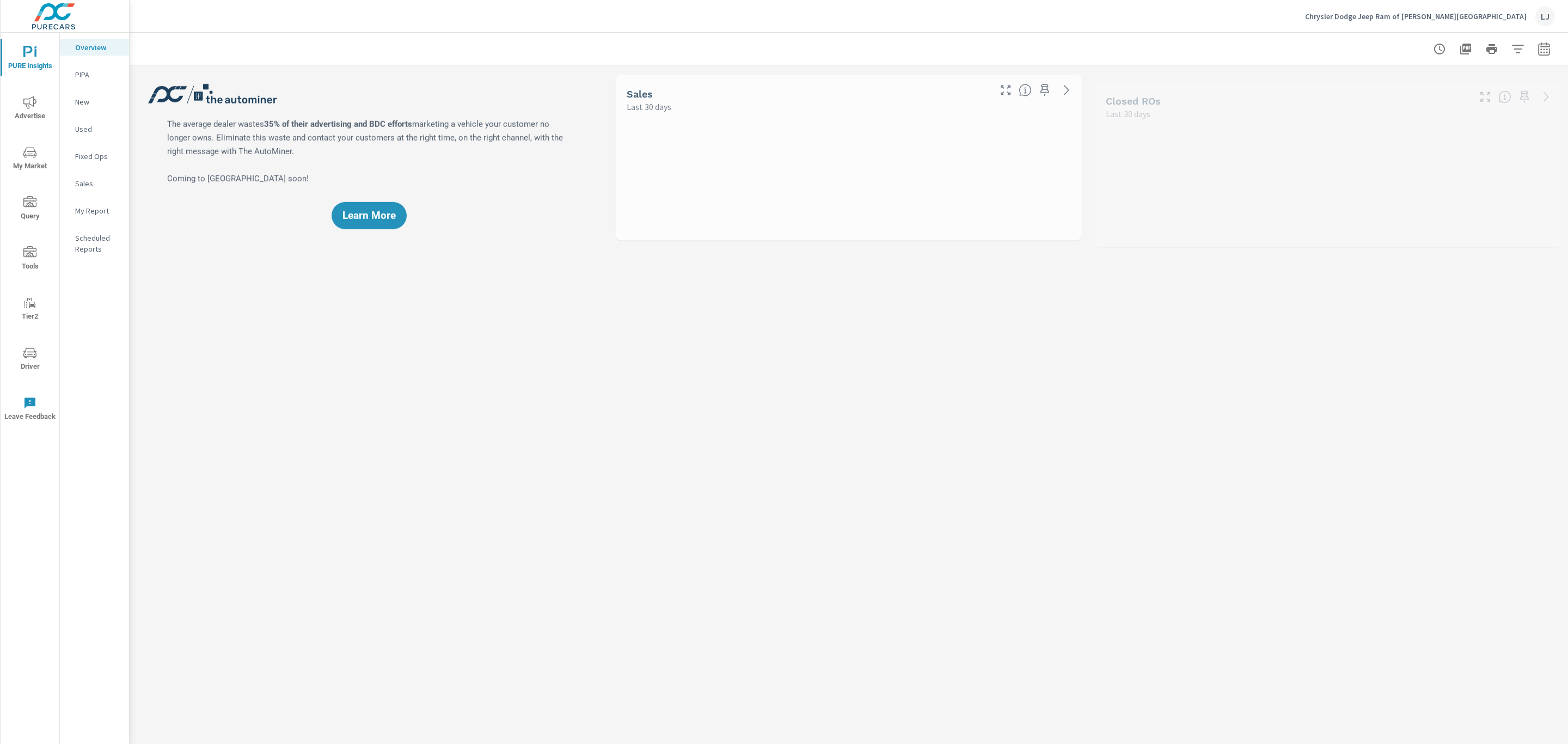
click at [90, 207] on p "My Report" at bounding box center [97, 210] width 45 height 11
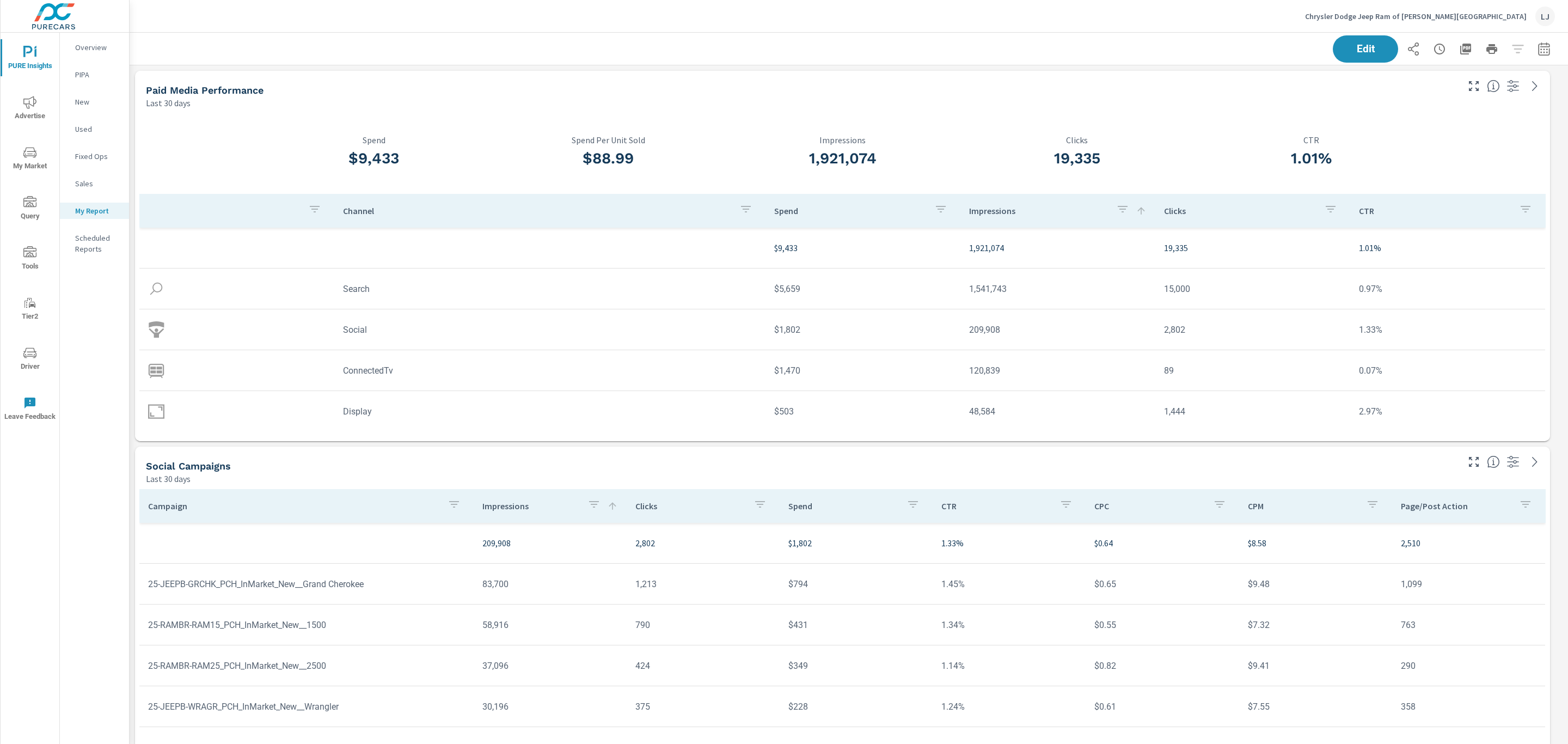
scroll to position [41, 0]
click at [1537, 46] on icon "button" at bounding box center [1544, 49] width 13 height 13
select select "Last 30 days"
click at [1421, 122] on p "+ Add comparison" at bounding box center [1455, 122] width 139 height 13
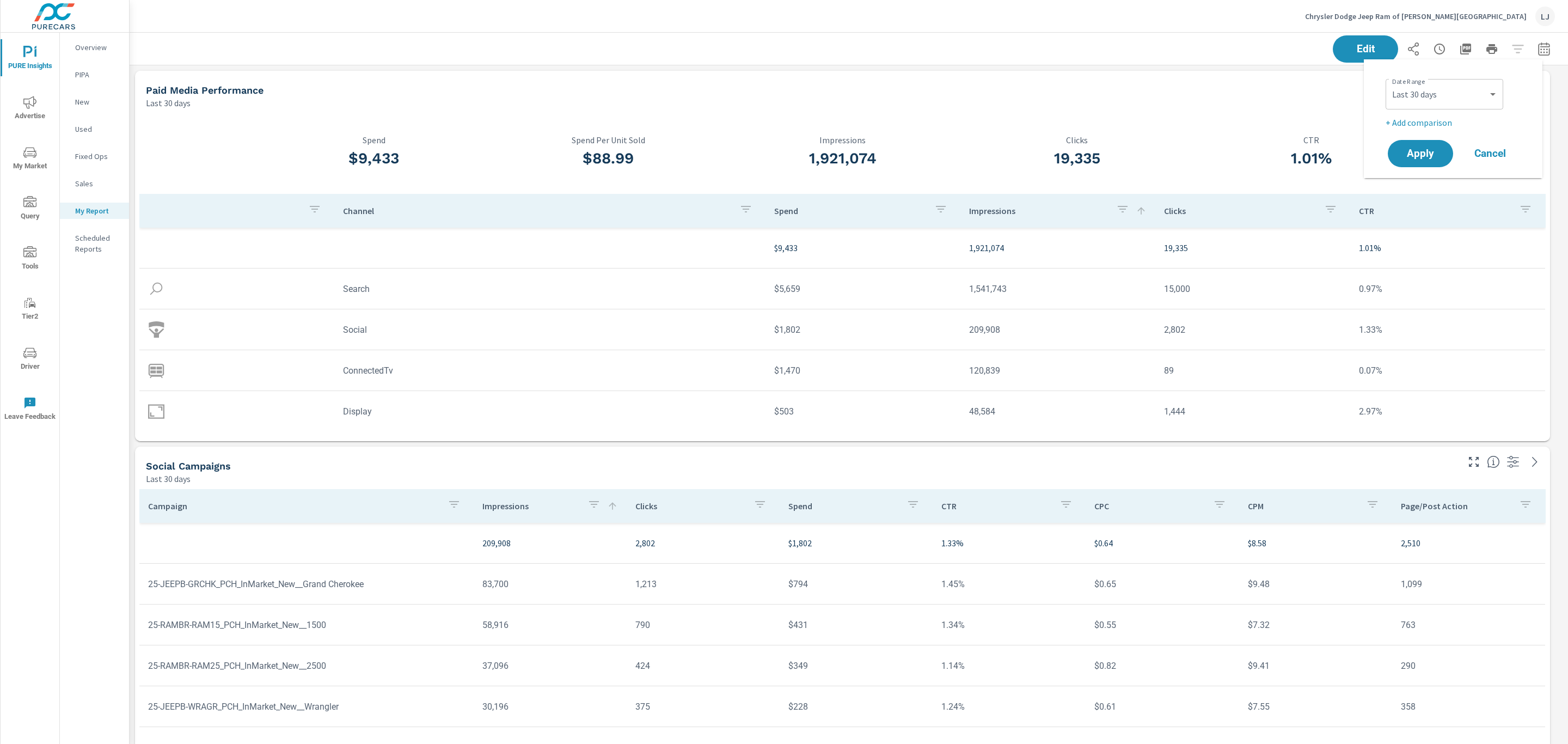
select select "Previous period"
click at [1431, 106] on div "Custom [DATE] Last week Last 7 days Last 14 days Last 30 days Last 45 days Last…" at bounding box center [1444, 94] width 117 height 31
click at [1494, 185] on span "Cancel" at bounding box center [1489, 184] width 44 height 10
click at [1537, 52] on icon "button" at bounding box center [1544, 49] width 13 height 13
click at [1444, 90] on select "Custom [DATE] Last week Last 7 days Last 14 days Last 30 days Last 45 days Last…" at bounding box center [1444, 94] width 109 height 21
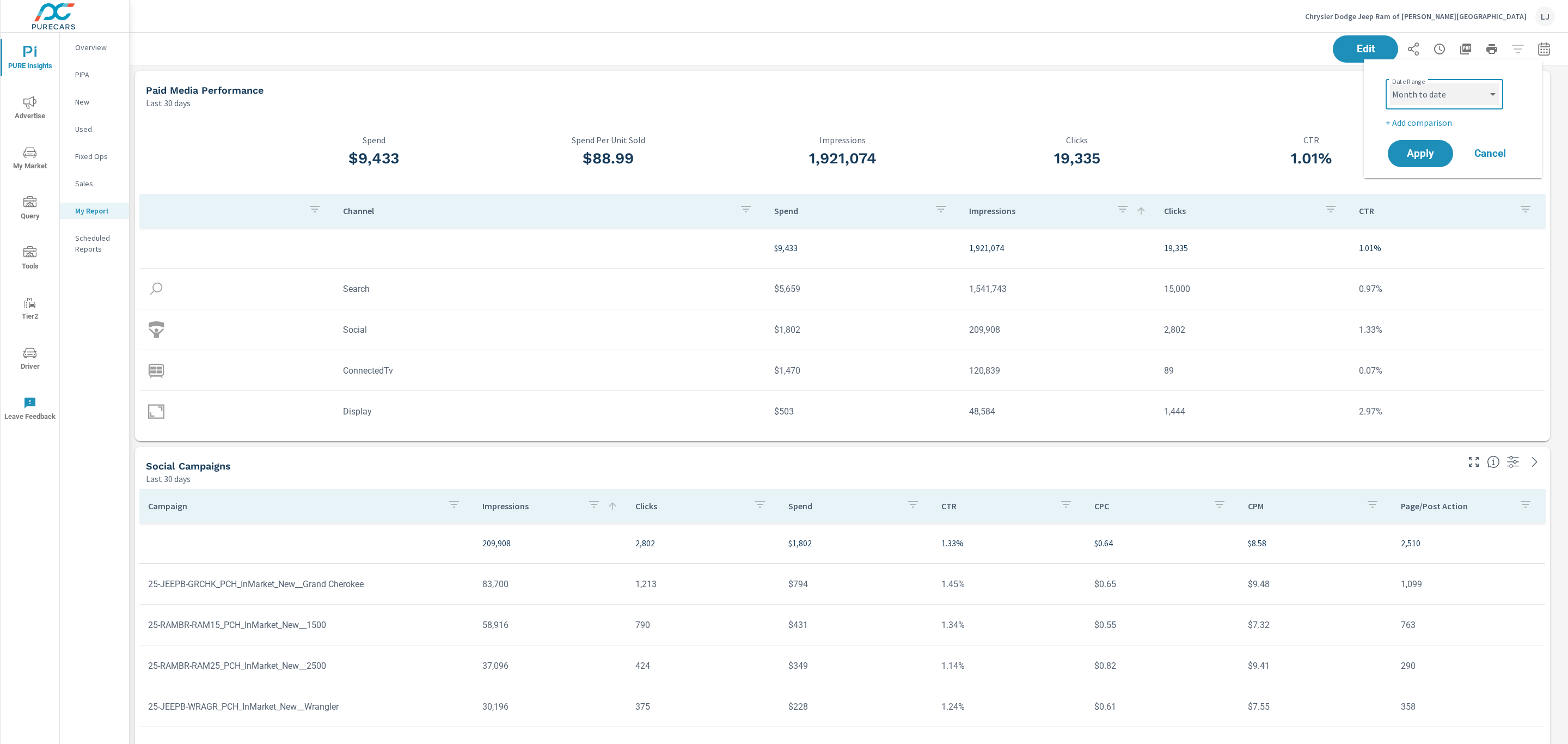
click at [1390, 83] on select "Custom [DATE] Last week Last 7 days Last 14 days Last 30 days Last 45 days Last…" at bounding box center [1444, 94] width 109 height 21
select select "Month to date"
click at [1425, 151] on span "Apply" at bounding box center [1420, 154] width 44 height 10
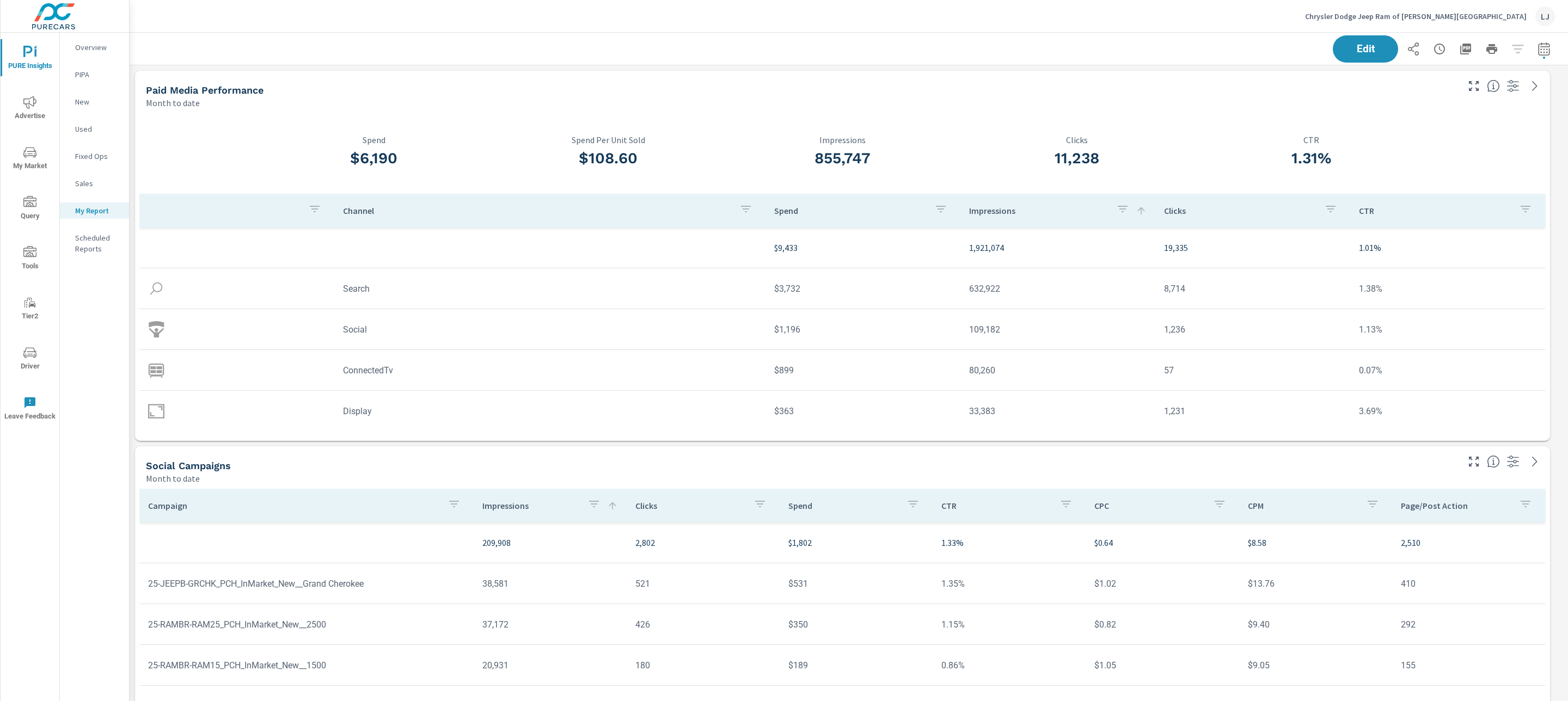
scroll to position [1909, 1451]
click at [1537, 87] on icon at bounding box center [1534, 86] width 13 height 13
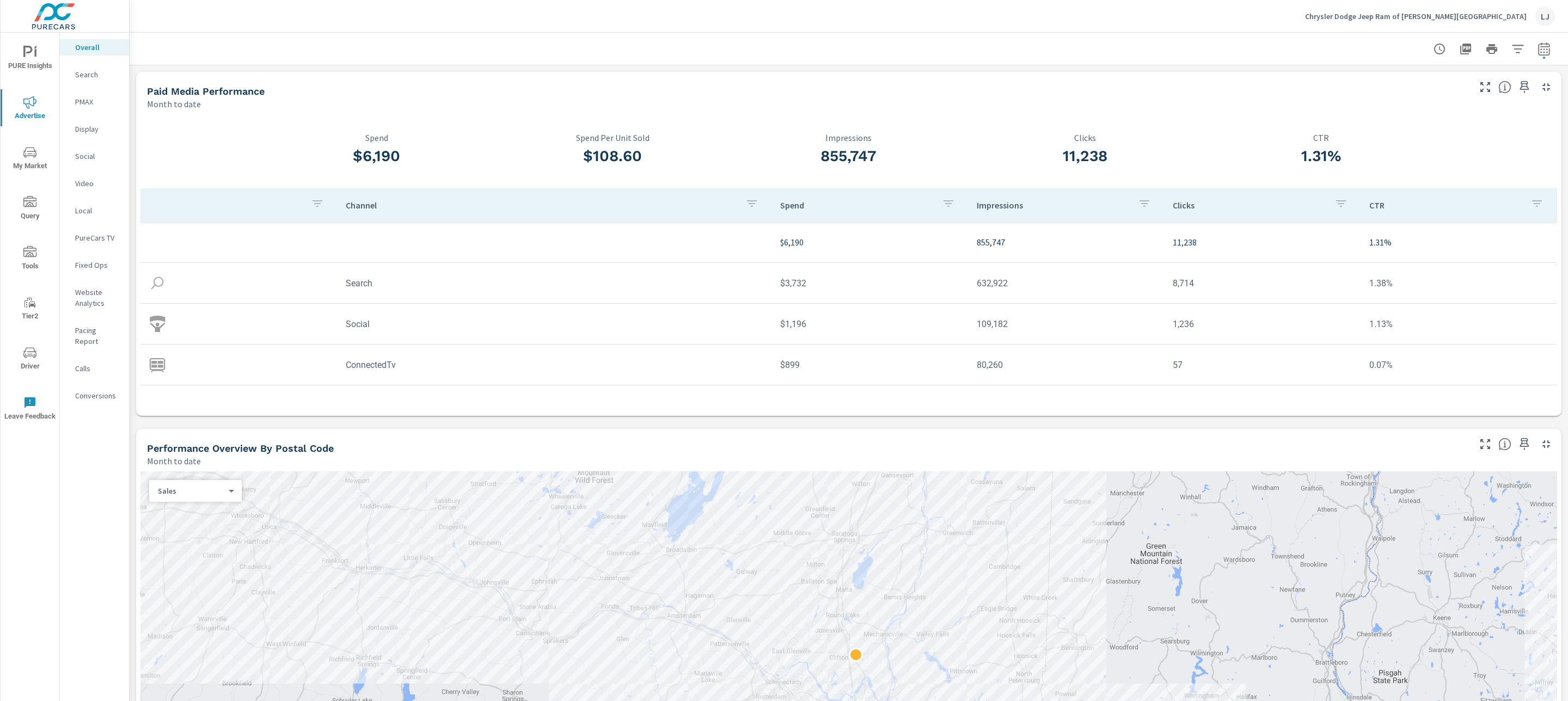
click at [35, 60] on span "PURE Insights" at bounding box center [29, 59] width 52 height 26
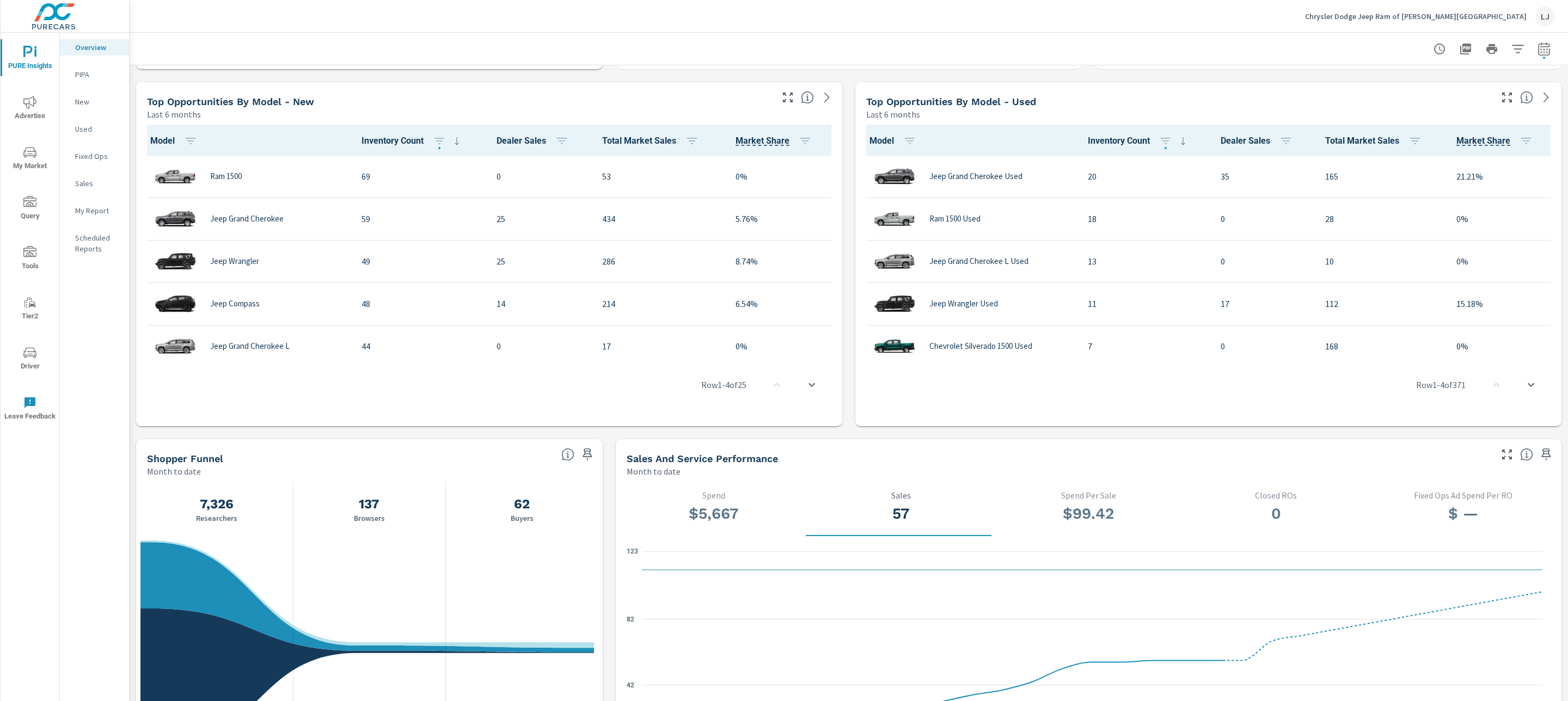
scroll to position [1042, 0]
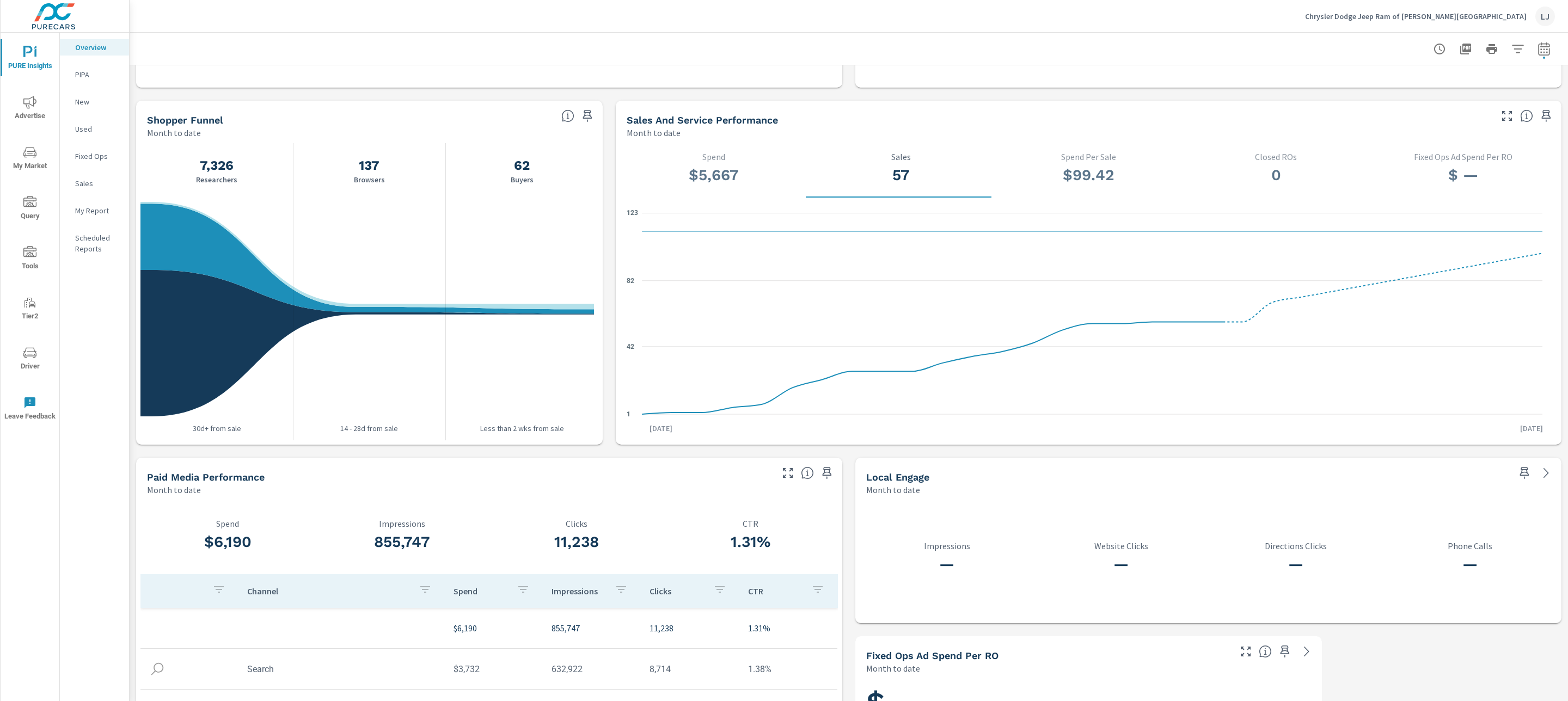
click at [29, 106] on icon "nav menu" at bounding box center [30, 102] width 13 height 13
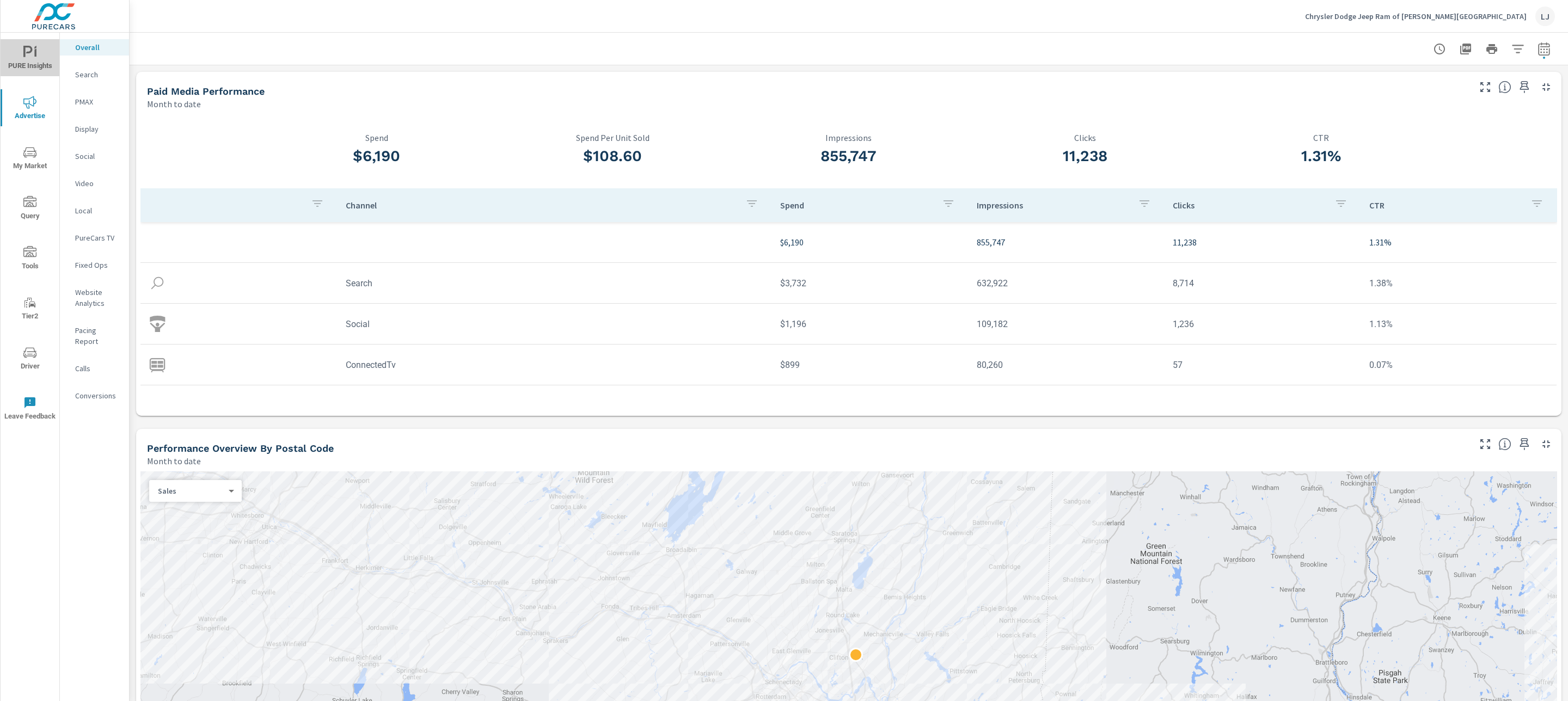
click at [33, 59] on span "PURE Insights" at bounding box center [29, 59] width 52 height 26
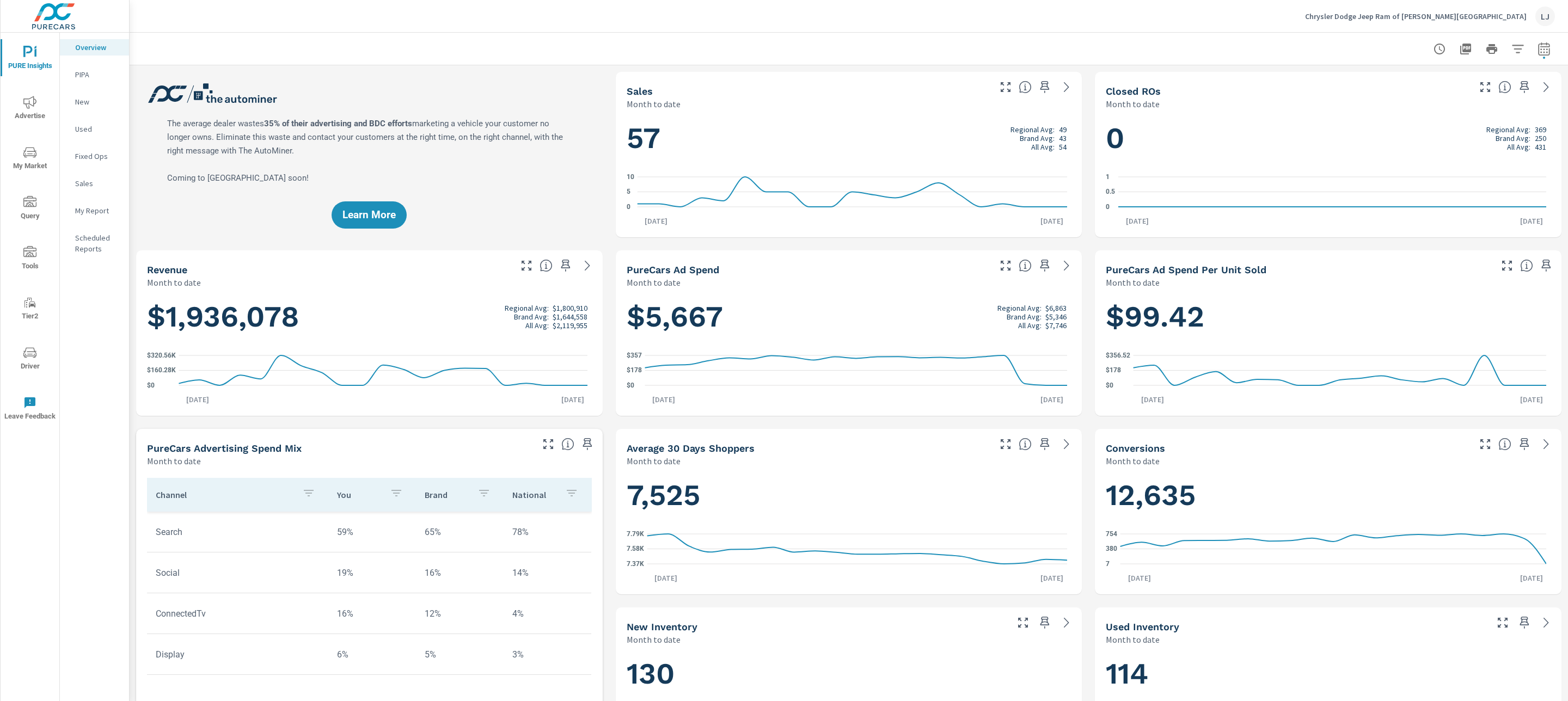
scroll to position [82, 0]
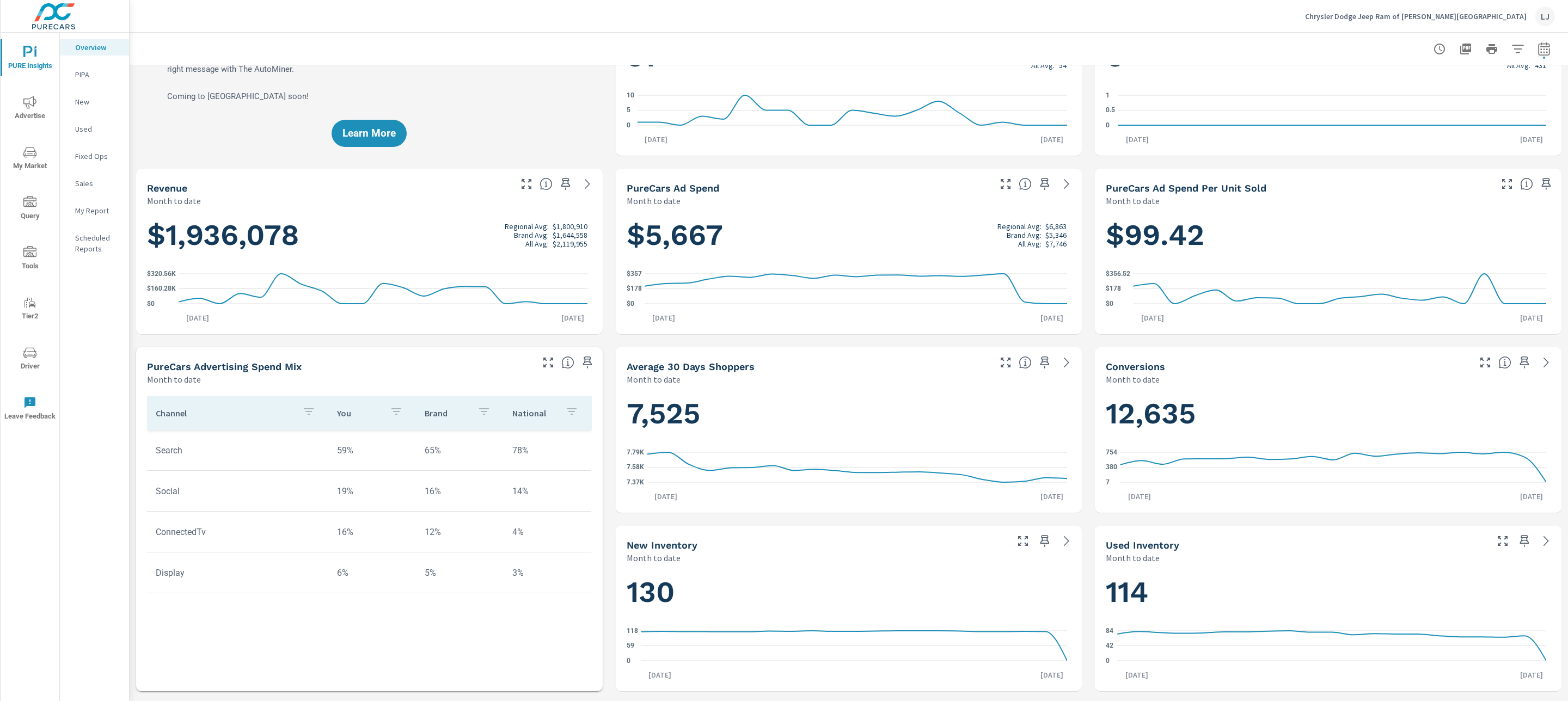
click at [79, 206] on p "My Report" at bounding box center [97, 210] width 45 height 11
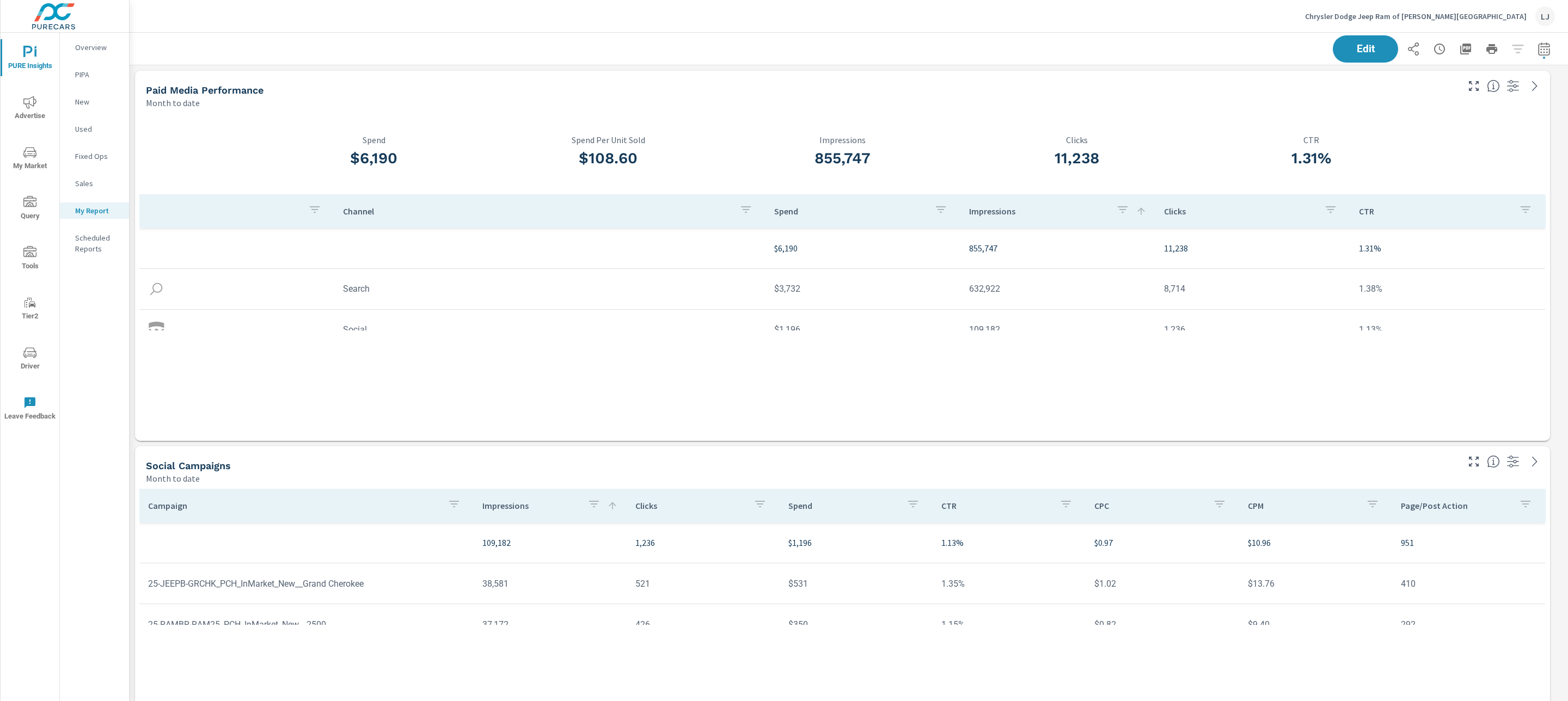
scroll to position [41, 0]
click at [986, 213] on p "Impressions" at bounding box center [1038, 211] width 138 height 11
click at [994, 215] on p "Impressions" at bounding box center [1038, 211] width 138 height 11
drag, startPoint x: 1353, startPoint y: 157, endPoint x: 1273, endPoint y: 162, distance: 80.2
click at [1273, 162] on h3 "1.31%" at bounding box center [1311, 159] width 235 height 19
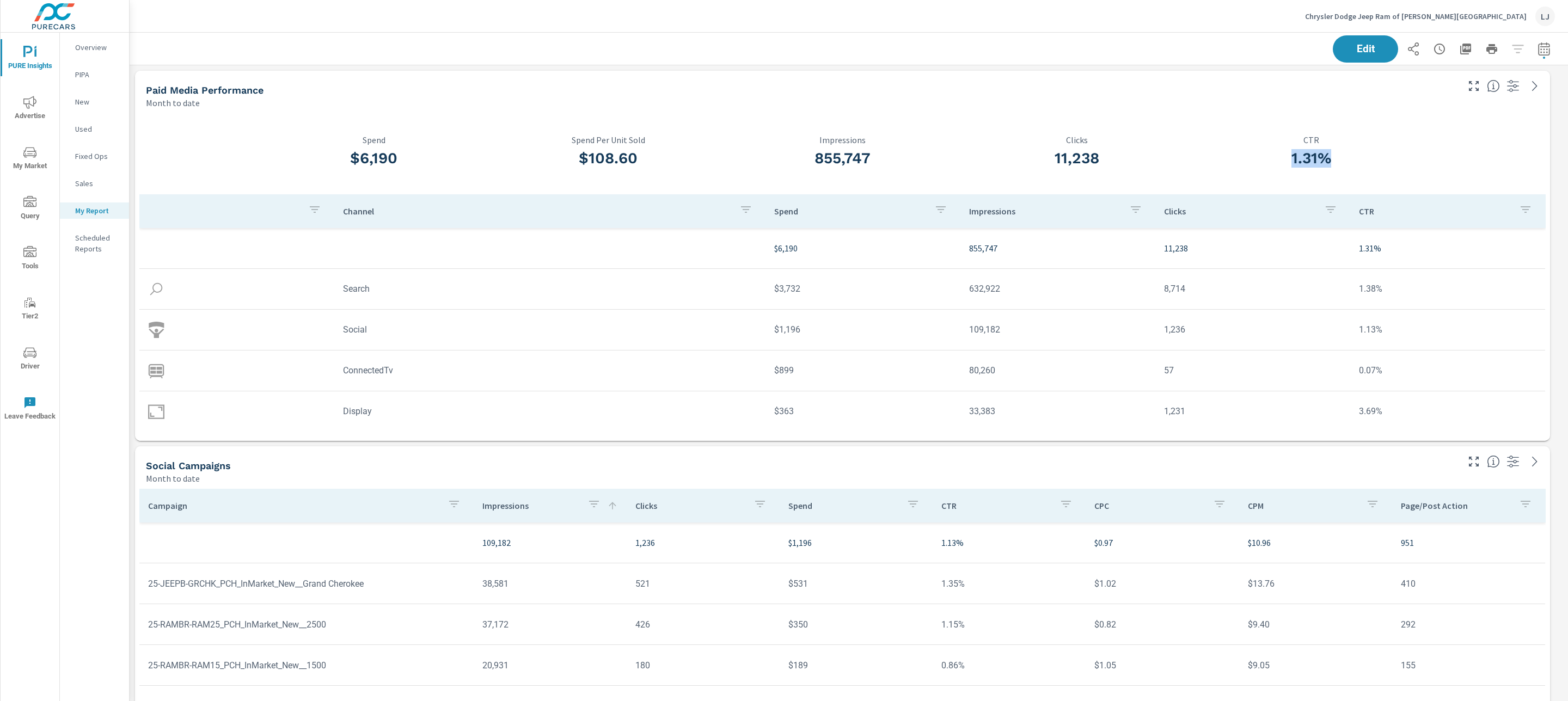
click at [1210, 159] on h3 "1.31%" at bounding box center [1311, 159] width 235 height 19
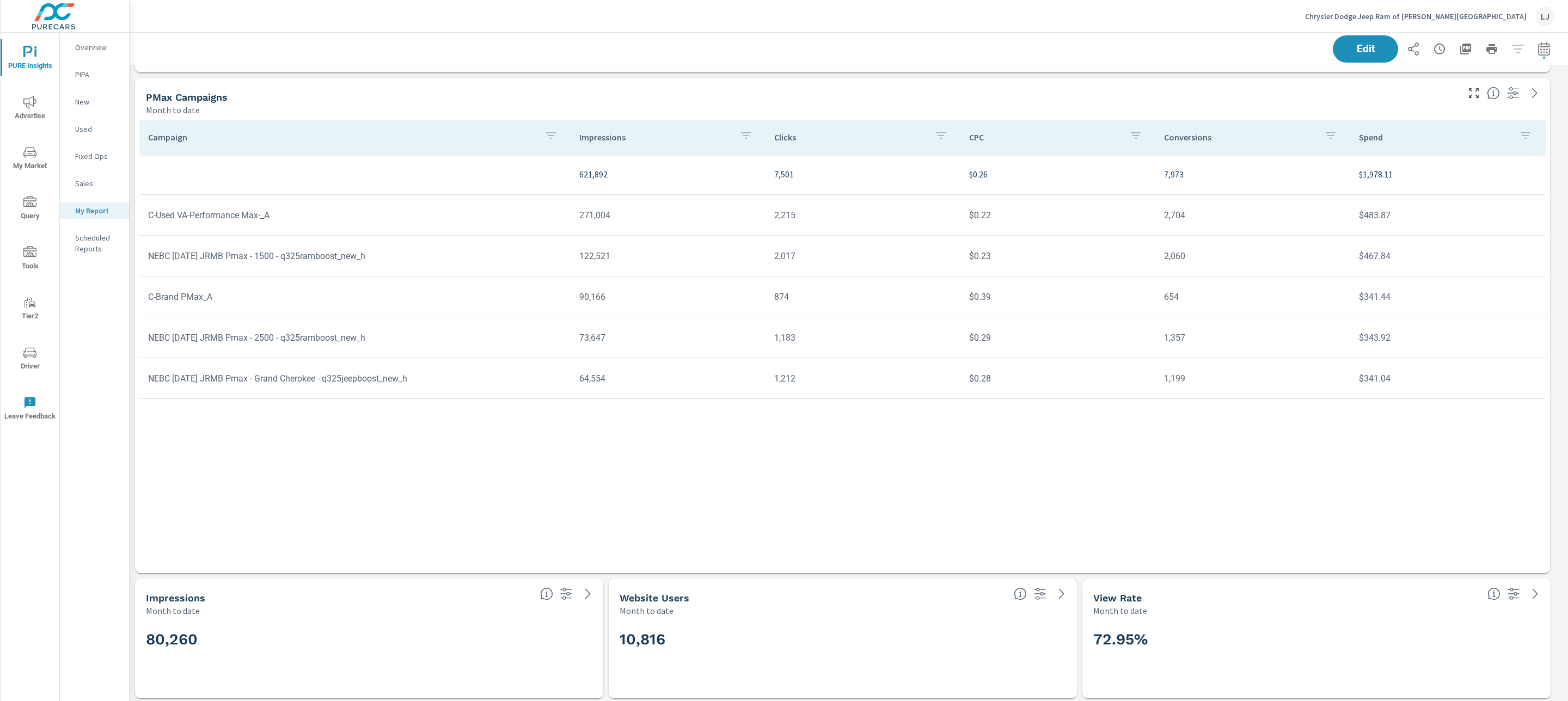
scroll to position [1247, 0]
drag, startPoint x: 1179, startPoint y: 635, endPoint x: 1093, endPoint y: 637, distance: 86.0
click at [1093, 637] on h2 "72.95%" at bounding box center [1316, 637] width 446 height 19
click at [1209, 603] on div "Month to date" at bounding box center [1285, 608] width 386 height 13
click at [33, 99] on icon "nav menu" at bounding box center [30, 102] width 13 height 13
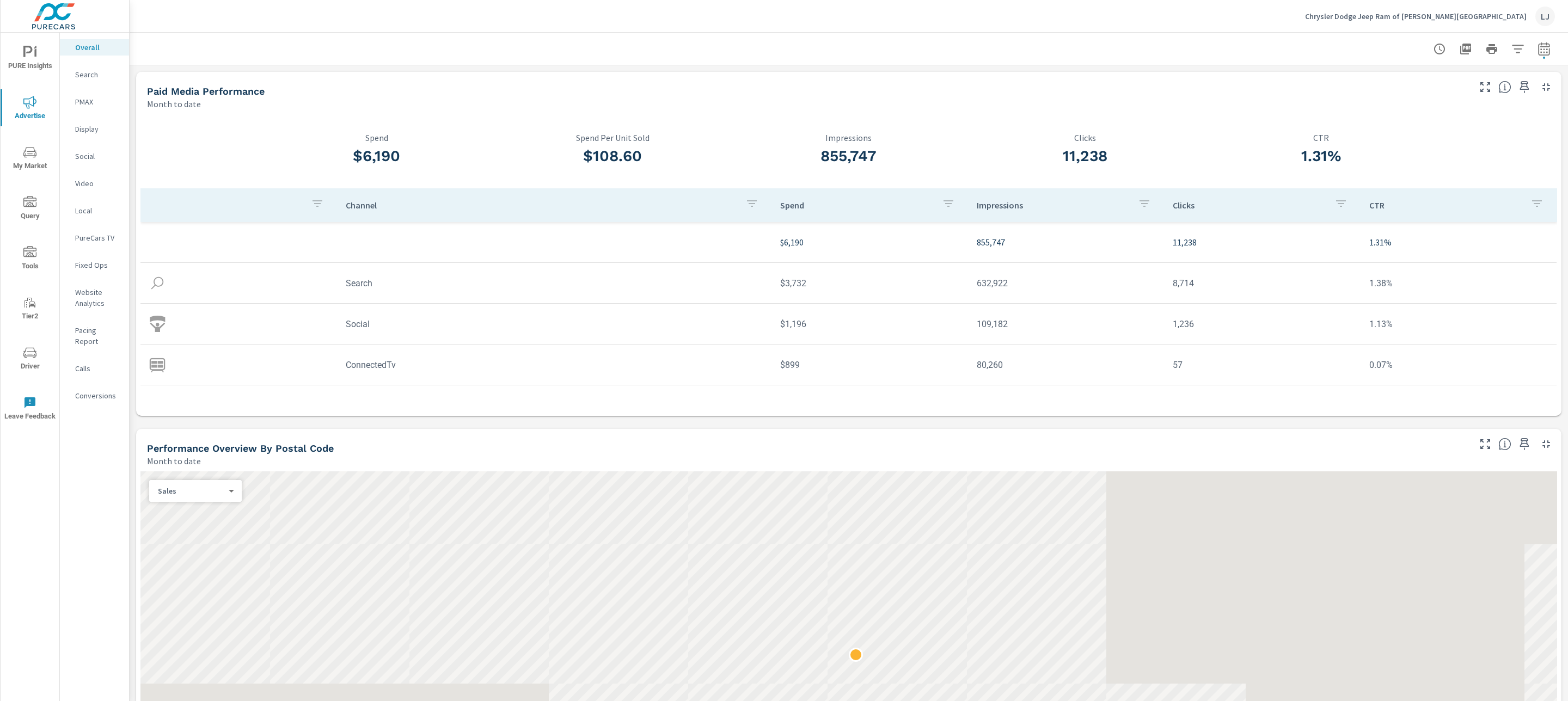
click at [97, 230] on div "PureCars TV" at bounding box center [94, 237] width 69 height 16
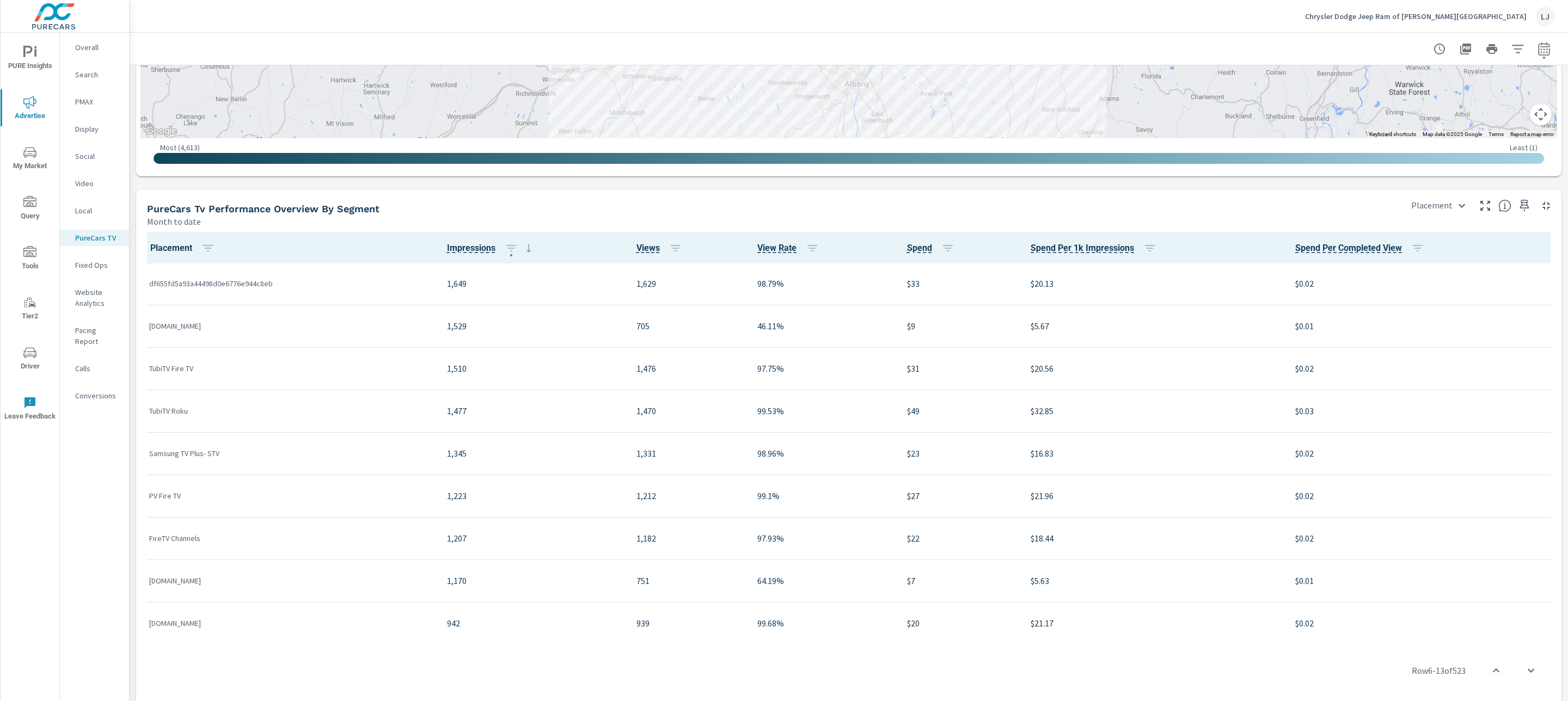
scroll to position [1238, 0]
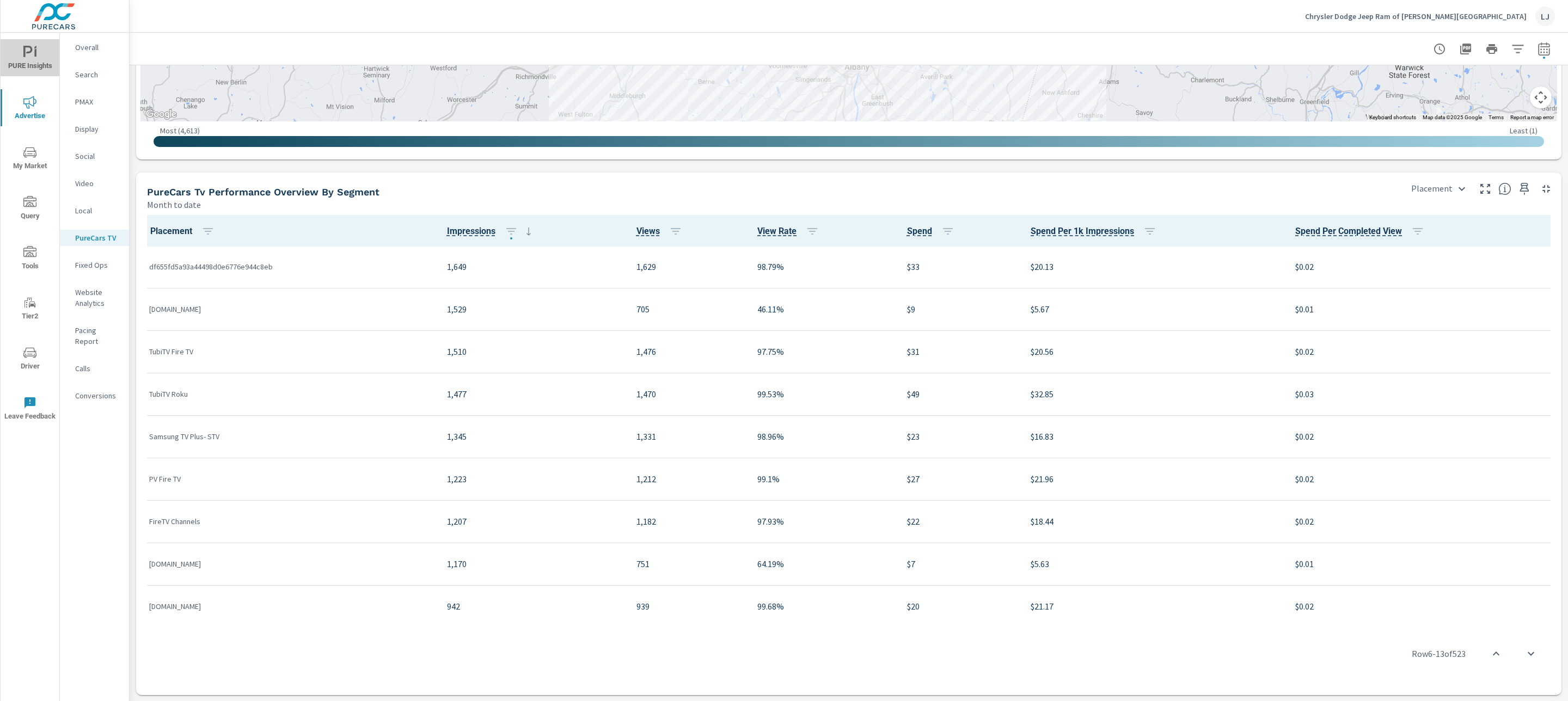
click at [19, 62] on span "PURE Insights" at bounding box center [29, 59] width 52 height 26
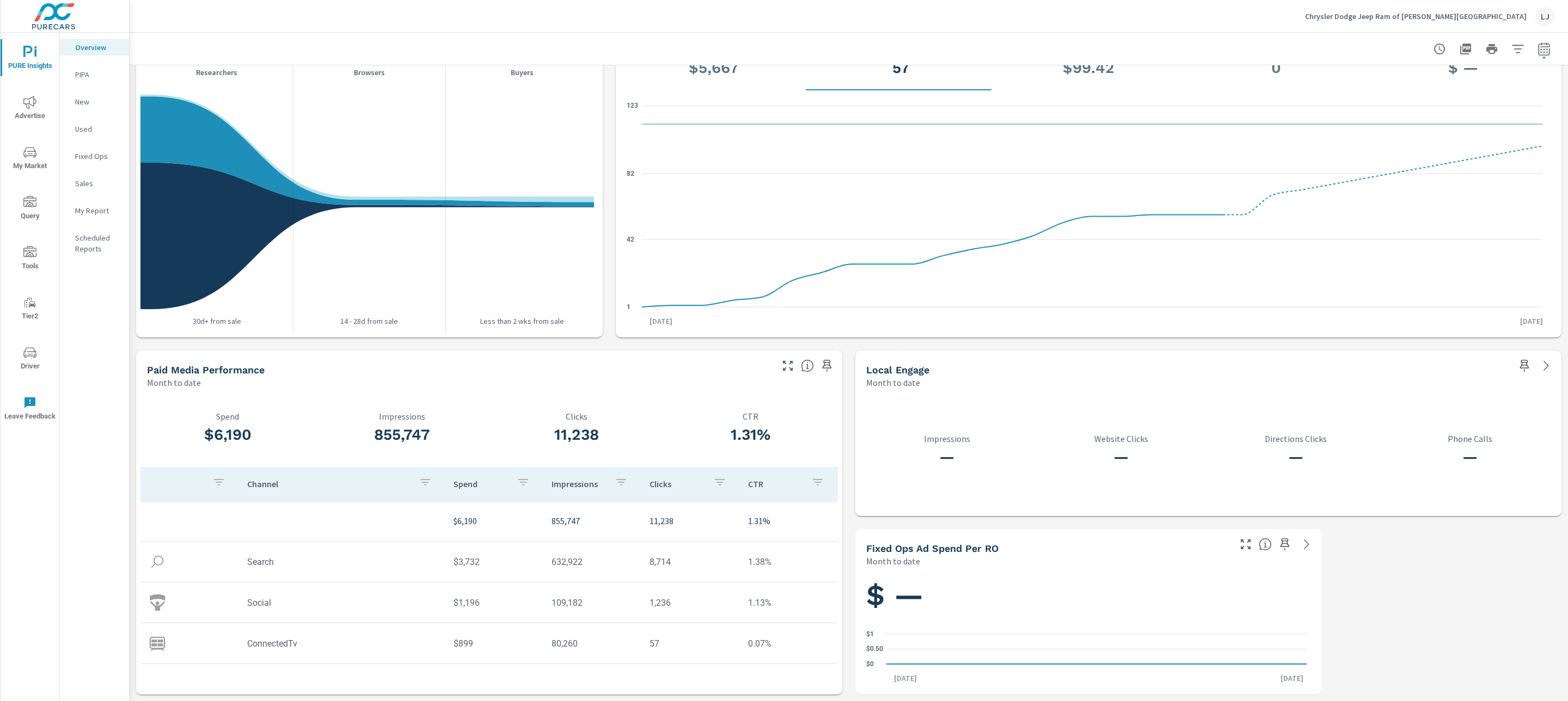
scroll to position [1, 0]
click at [89, 215] on p "My Report" at bounding box center [97, 210] width 45 height 11
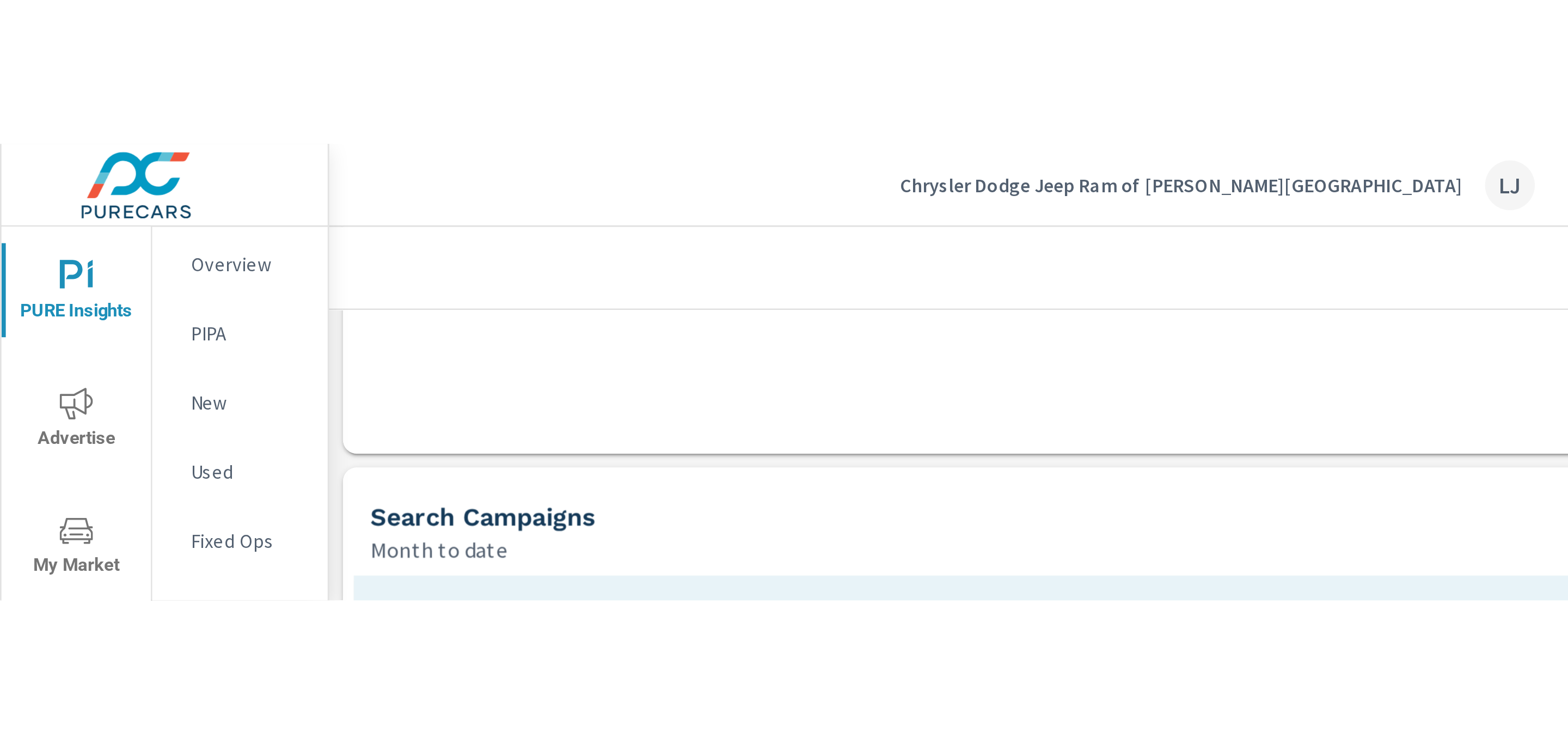
scroll to position [1909, 1451]
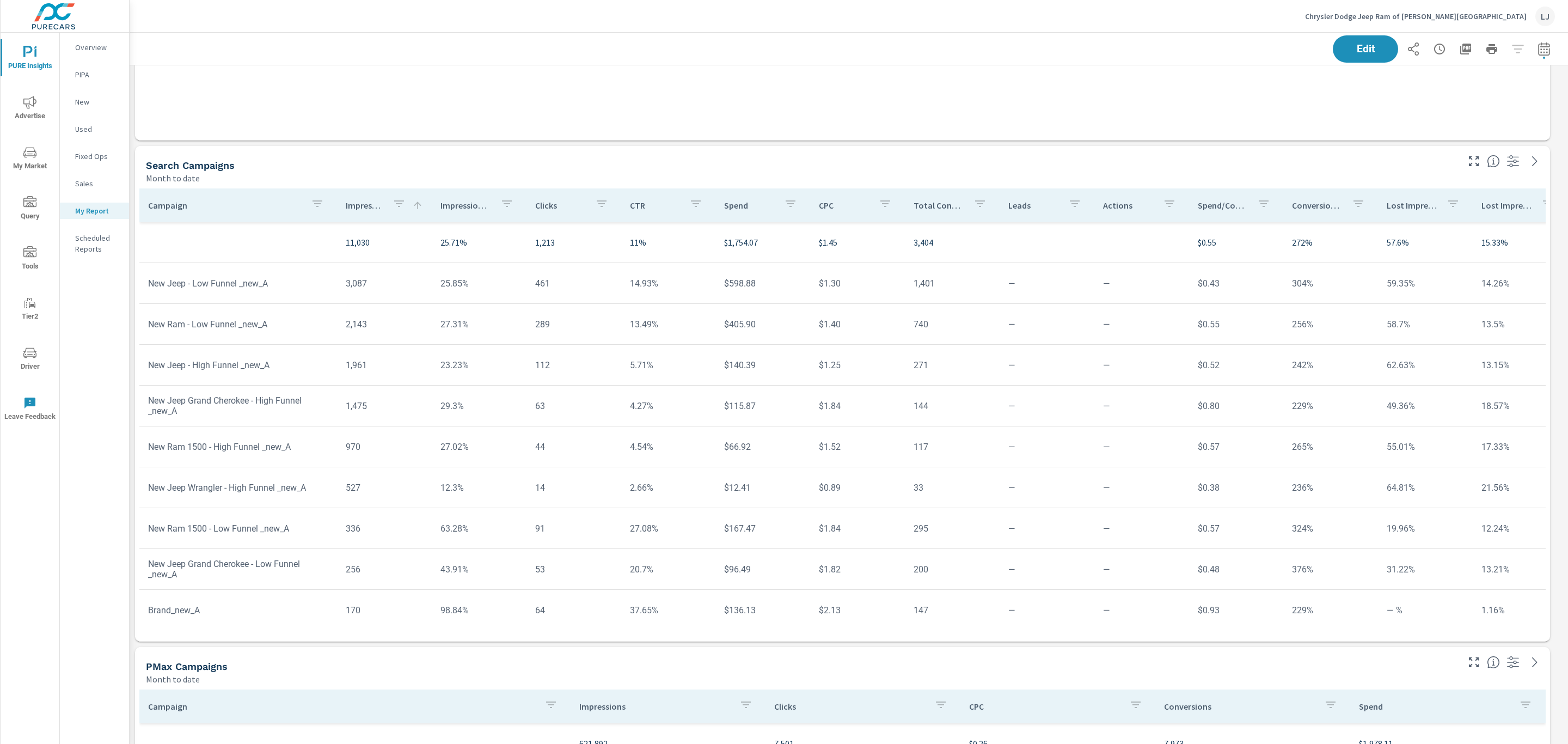
scroll to position [686, 0]
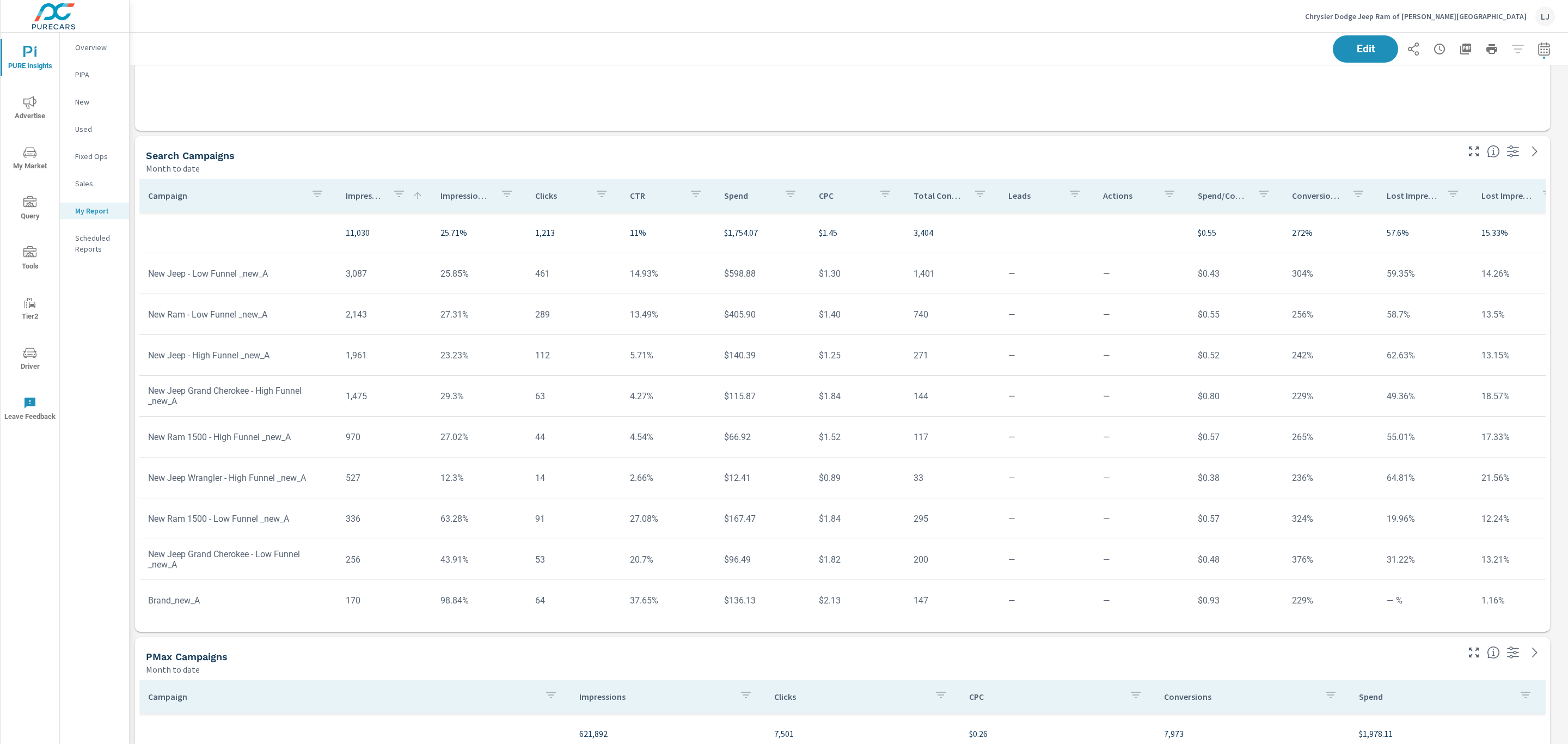
click at [456, 192] on p "Impression Share" at bounding box center [466, 195] width 52 height 11
drag, startPoint x: 474, startPoint y: 318, endPoint x: 428, endPoint y: 320, distance: 46.0
click at [431, 320] on td "63.28%" at bounding box center [479, 314] width 94 height 28
drag, startPoint x: 470, startPoint y: 353, endPoint x: 436, endPoint y: 355, distance: 34.1
click at [436, 355] on td "43.91%" at bounding box center [479, 355] width 94 height 28
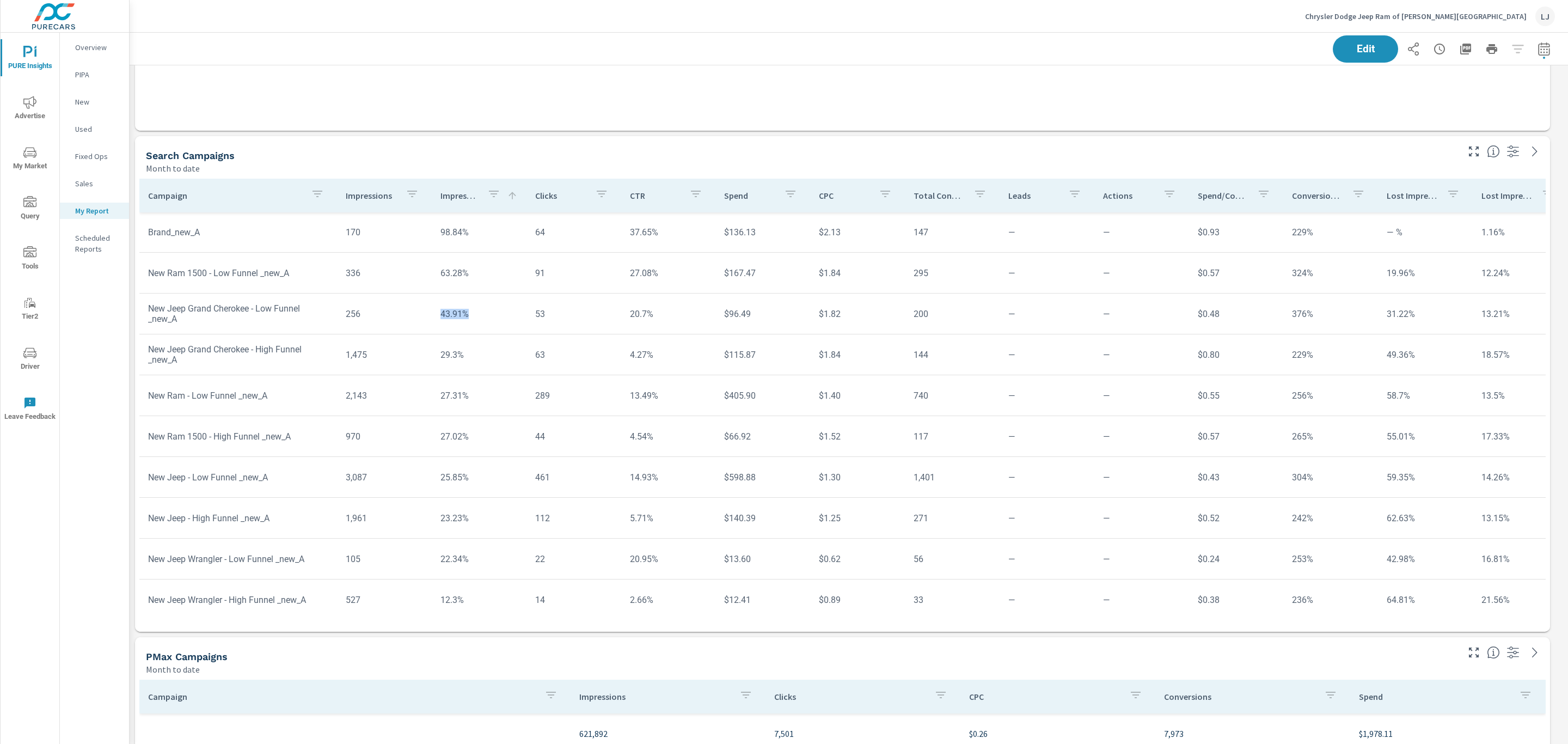
scroll to position [64, 0]
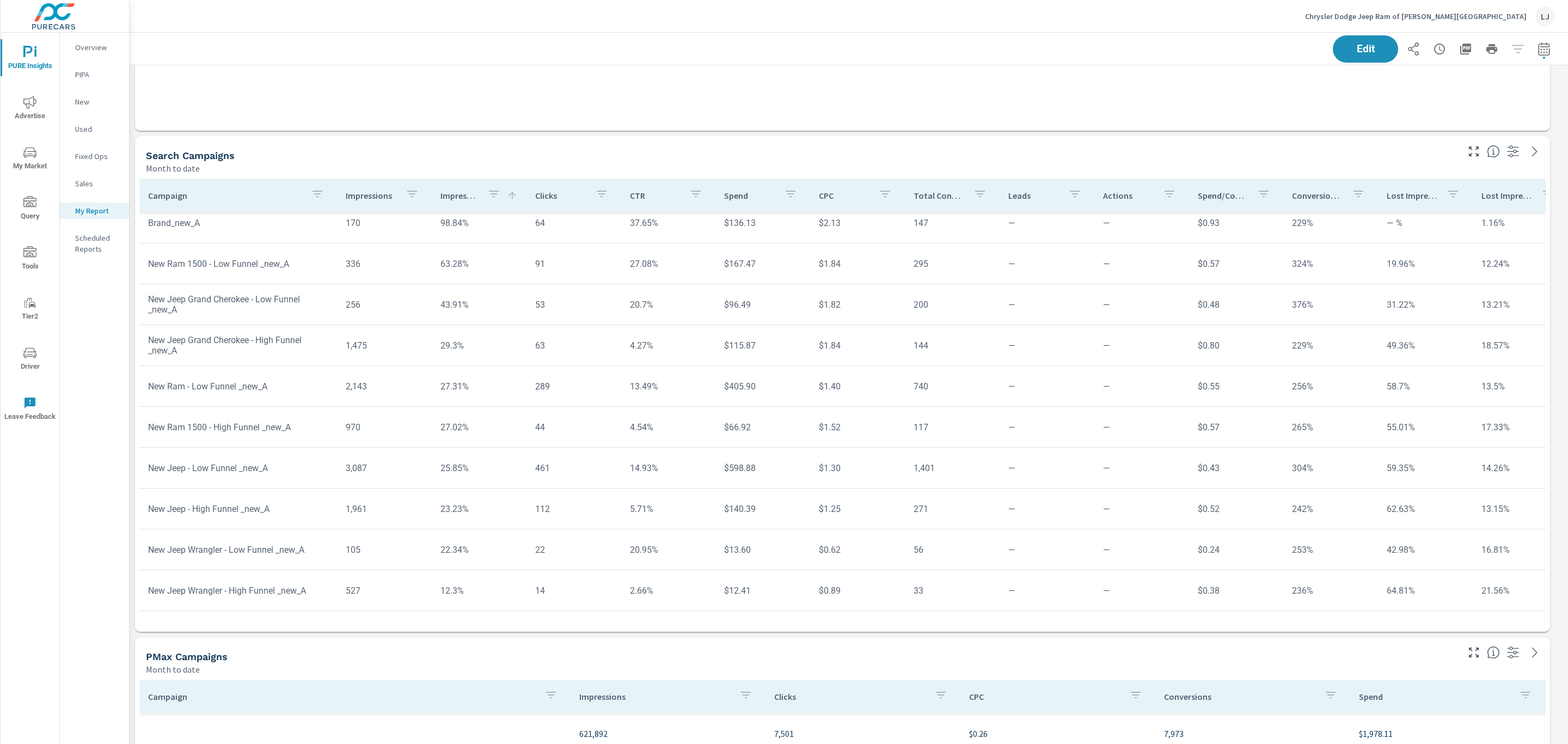
click at [445, 454] on td "25.85%" at bounding box center [479, 468] width 94 height 28
drag, startPoint x: 428, startPoint y: 454, endPoint x: 471, endPoint y: 451, distance: 43.1
click at [471, 454] on td "25.85%" at bounding box center [479, 468] width 94 height 28
drag, startPoint x: 468, startPoint y: 497, endPoint x: 433, endPoint y: 500, distance: 35.1
click at [433, 500] on td "23.23%" at bounding box center [479, 509] width 94 height 28
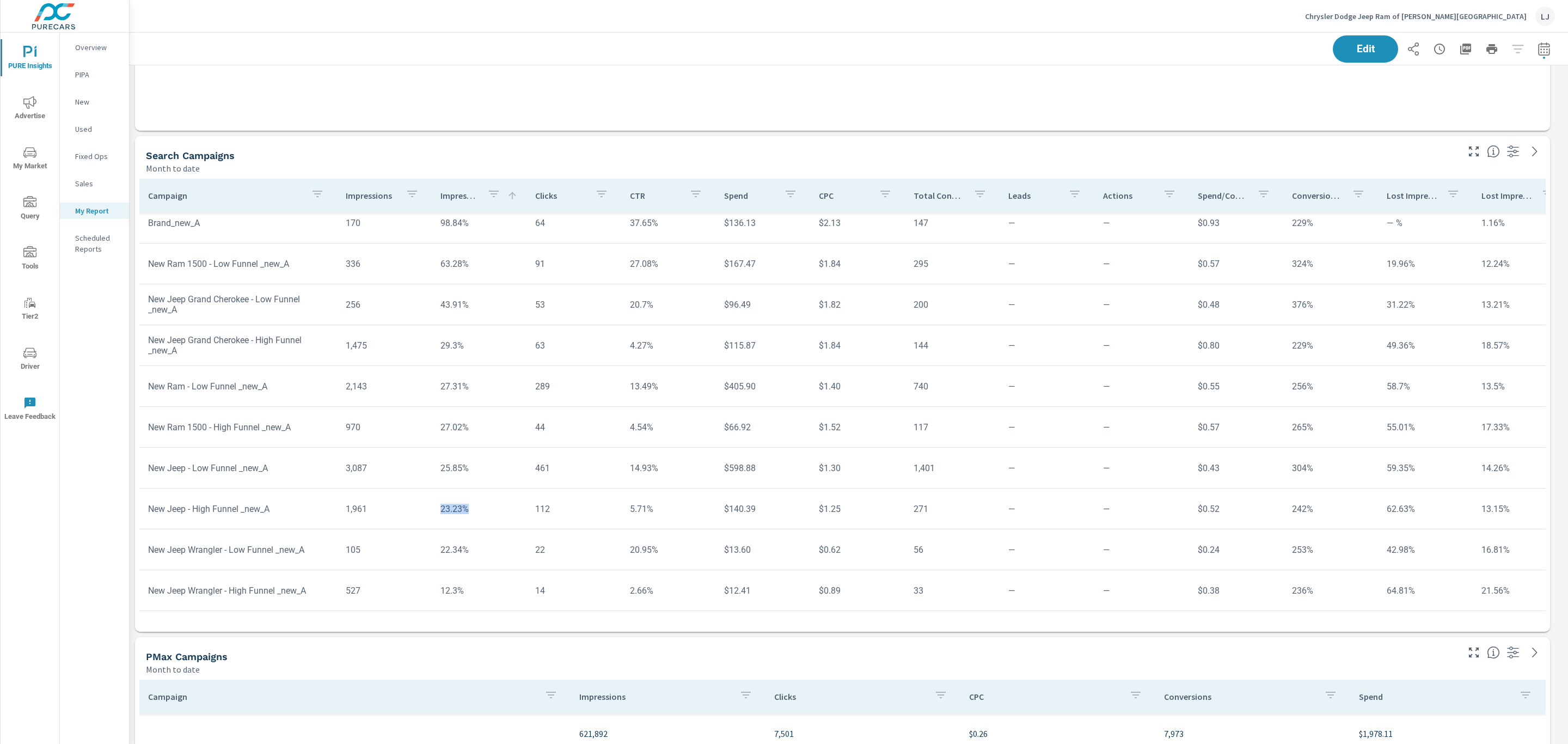
click at [481, 497] on td "23.23%" at bounding box center [479, 509] width 94 height 28
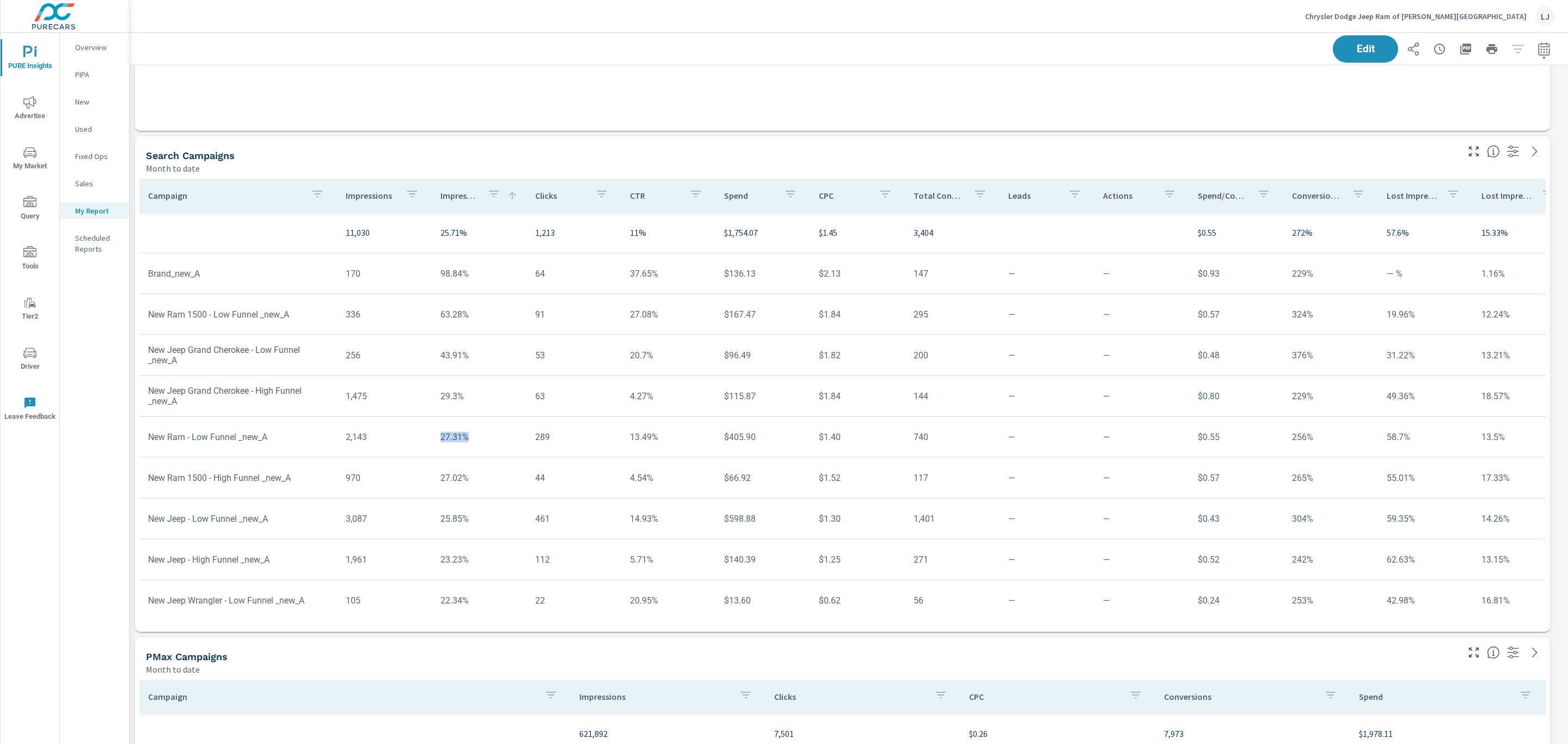
drag, startPoint x: 472, startPoint y: 438, endPoint x: 431, endPoint y: 441, distance: 41.1
click at [431, 441] on td "27.31%" at bounding box center [479, 436] width 94 height 28
click at [702, 391] on td "4.27%" at bounding box center [668, 396] width 94 height 28
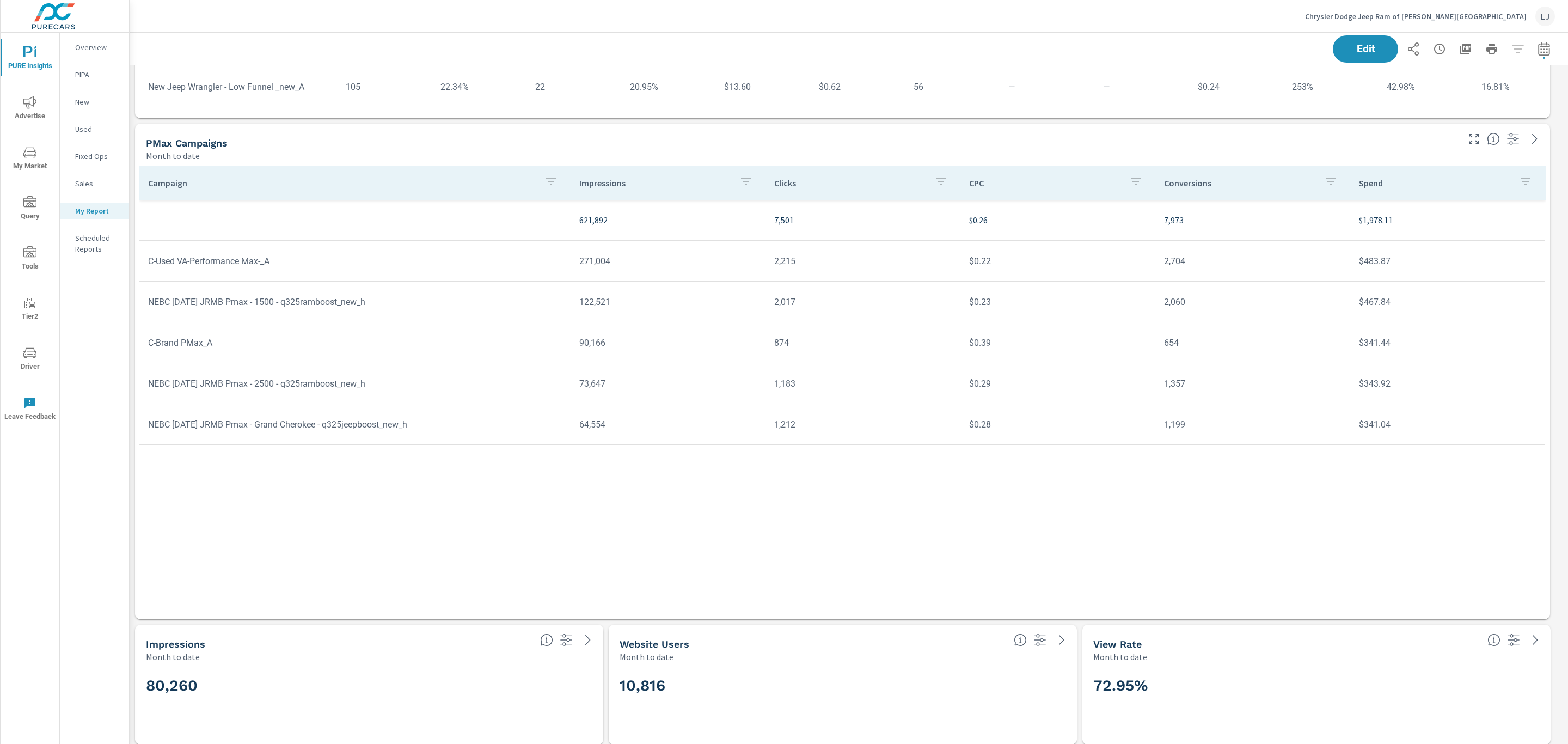
scroll to position [1205, 0]
drag, startPoint x: 211, startPoint y: 678, endPoint x: 127, endPoint y: 680, distance: 84.0
click at [127, 680] on div "PURE Insights Advertise My Market Query Tools Tier2 Driver Leave Feedback Overv…" at bounding box center [784, 372] width 1568 height 744
drag, startPoint x: 1157, startPoint y: 682, endPoint x: 1094, endPoint y: 677, distance: 63.2
click at [1094, 677] on h2 "72.95%" at bounding box center [1316, 679] width 446 height 19
